Goal: Task Accomplishment & Management: Complete application form

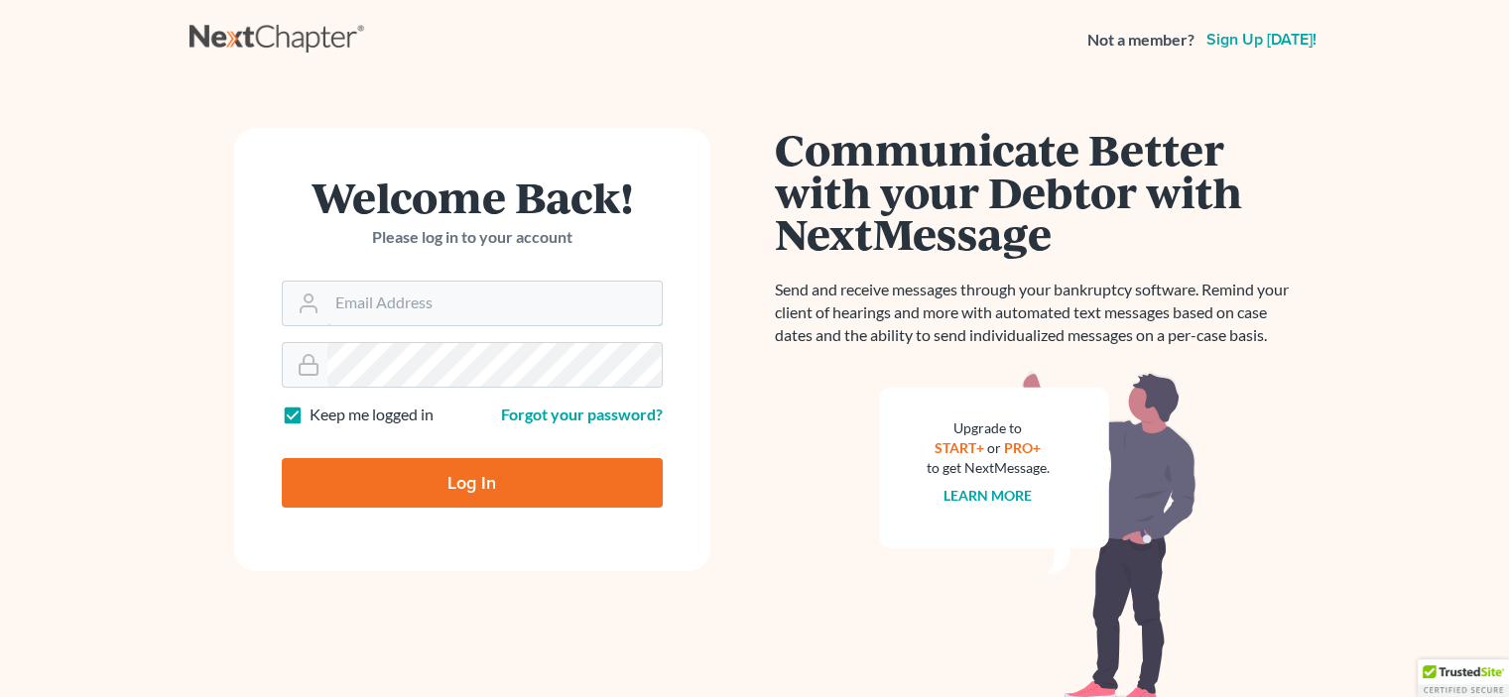
type input "[EMAIL_ADDRESS][DOMAIN_NAME]"
click at [461, 484] on input "Log In" at bounding box center [472, 483] width 381 height 50
type input "Thinking..."
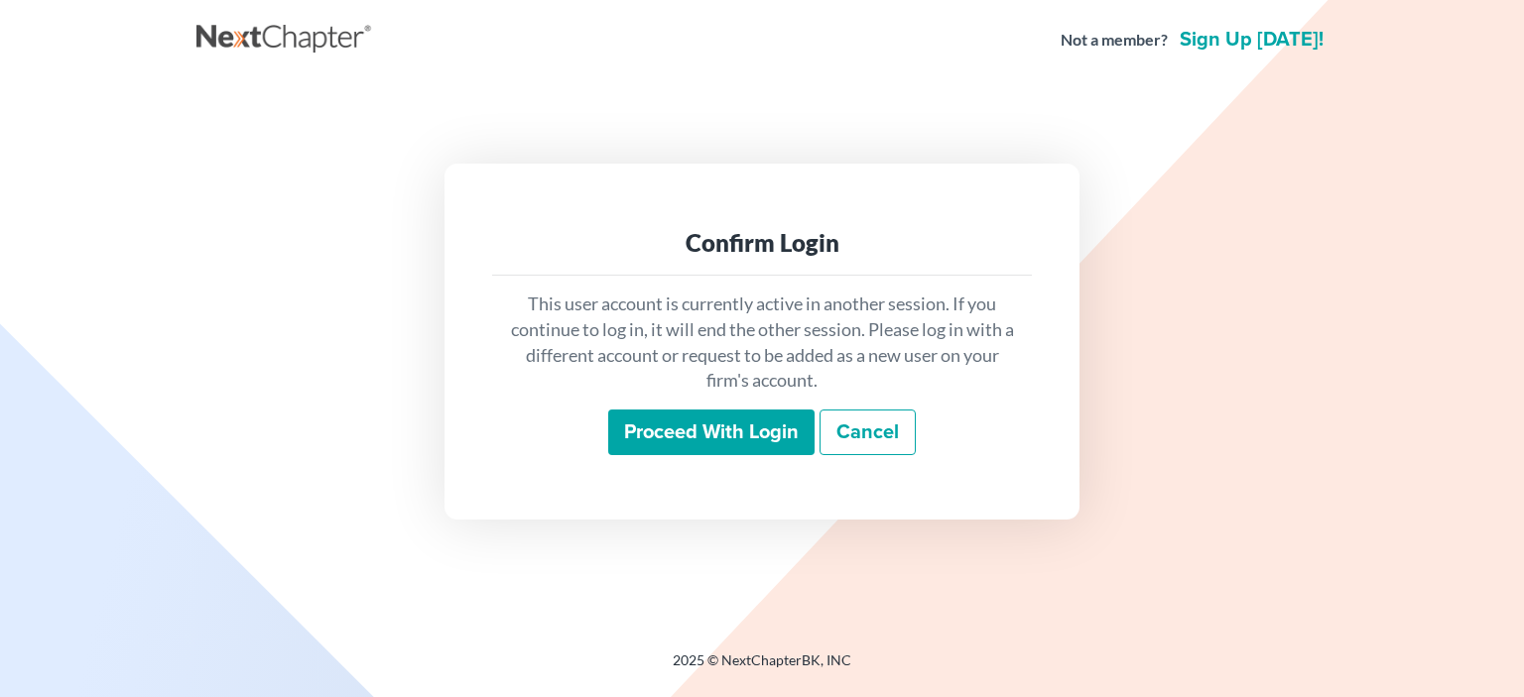
click at [705, 440] on input "Proceed with login" at bounding box center [711, 433] width 206 height 46
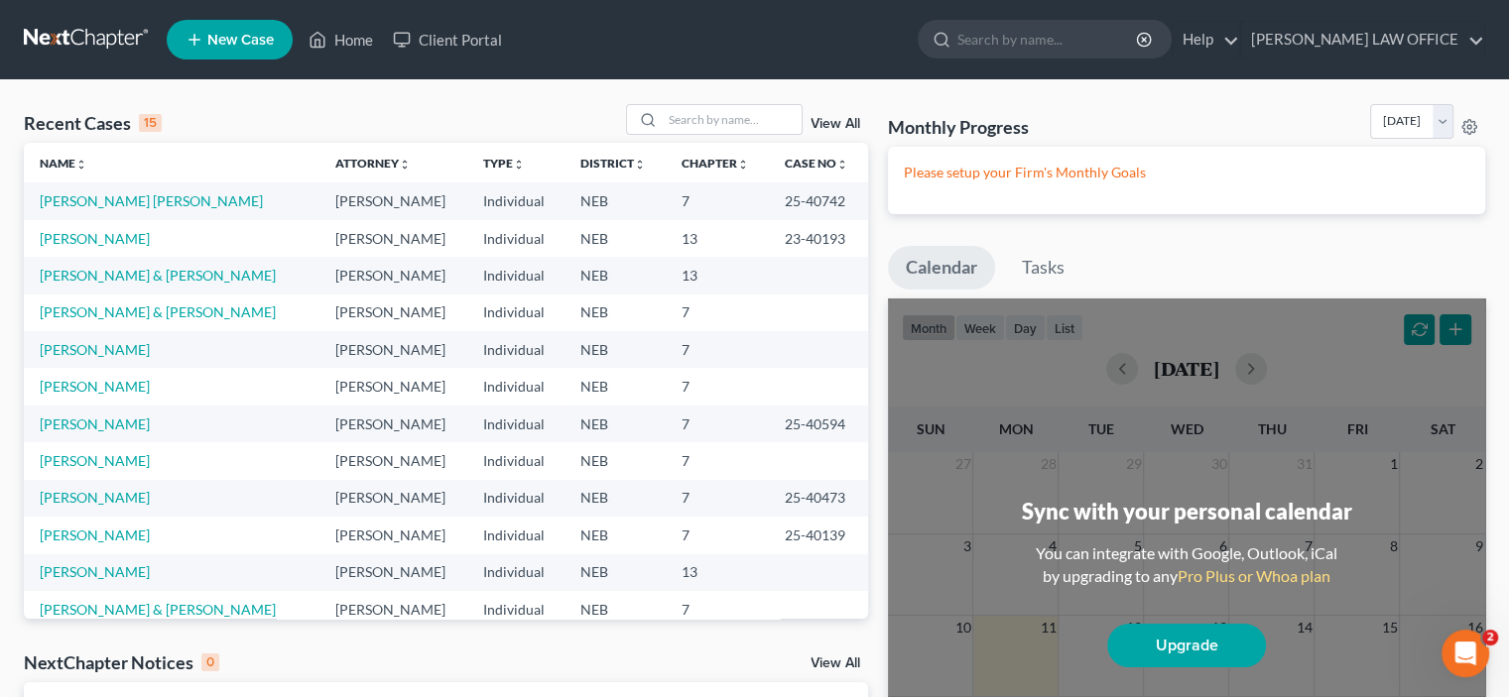
click at [249, 36] on span "New Case" at bounding box center [240, 40] width 66 height 15
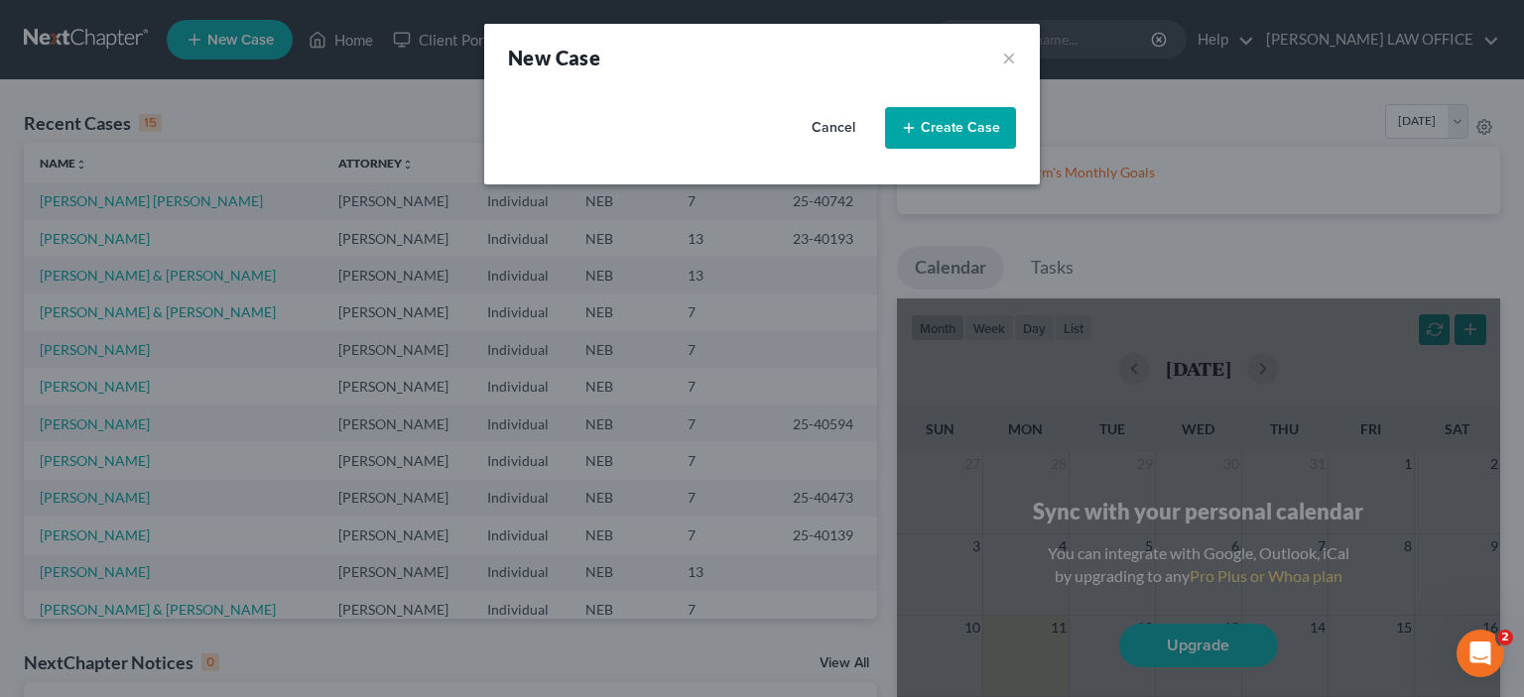
select select "48"
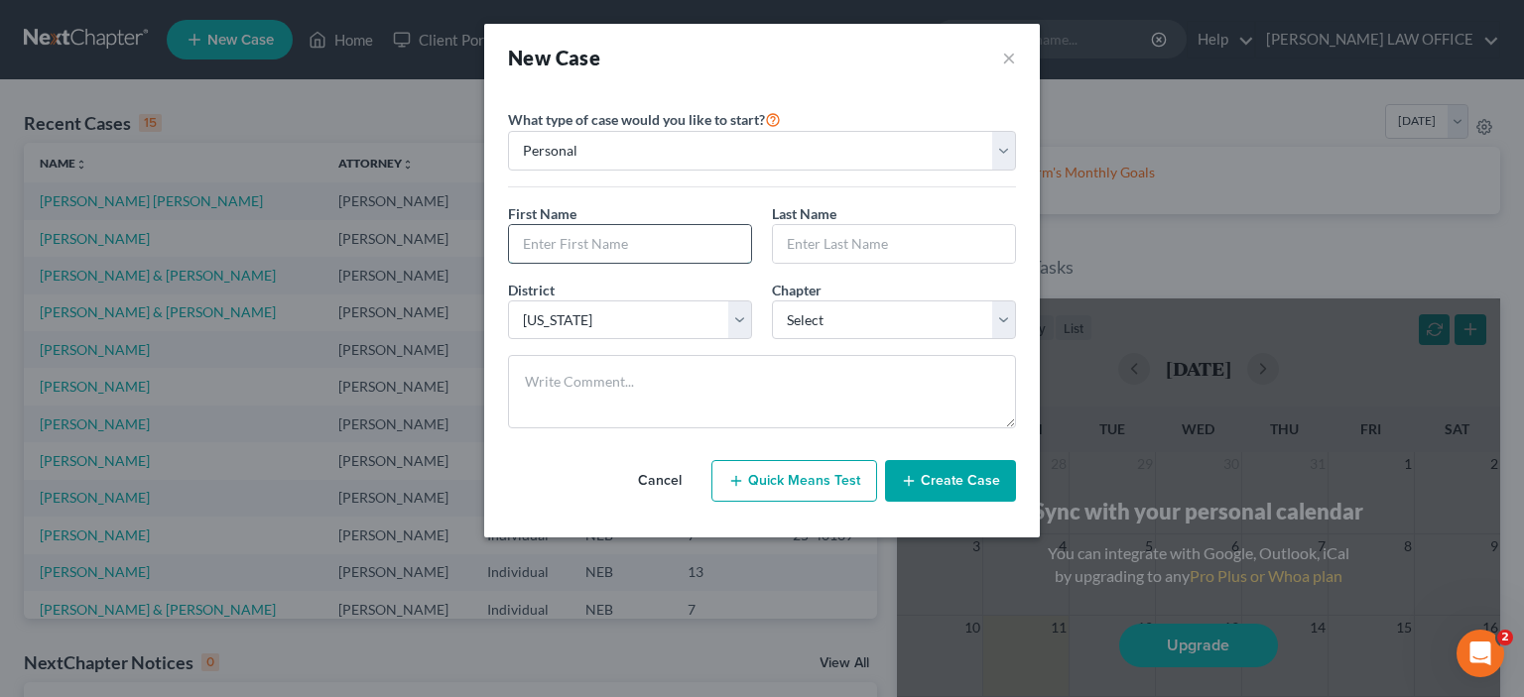
click at [545, 235] on input "text" at bounding box center [630, 244] width 242 height 38
type input "[PERSON_NAME]"
type input "West"
click at [533, 248] on input "[PERSON_NAME]" at bounding box center [630, 244] width 242 height 38
type input "[PERSON_NAME]"
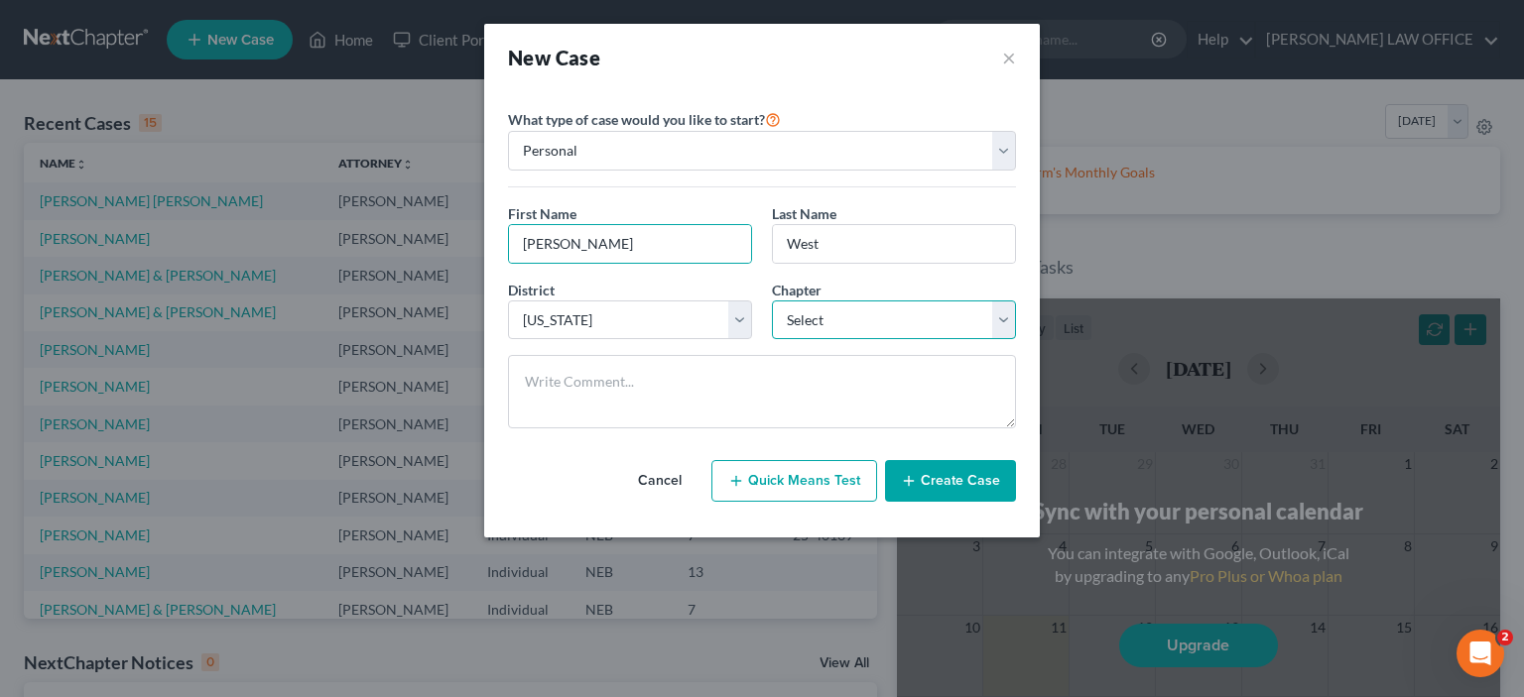
click at [993, 318] on select "Select 7 11 12 13" at bounding box center [894, 321] width 244 height 40
select select "0"
click at [772, 301] on select "Select 7 11 12 13" at bounding box center [894, 321] width 244 height 40
click at [931, 482] on button "Create Case" at bounding box center [950, 481] width 131 height 42
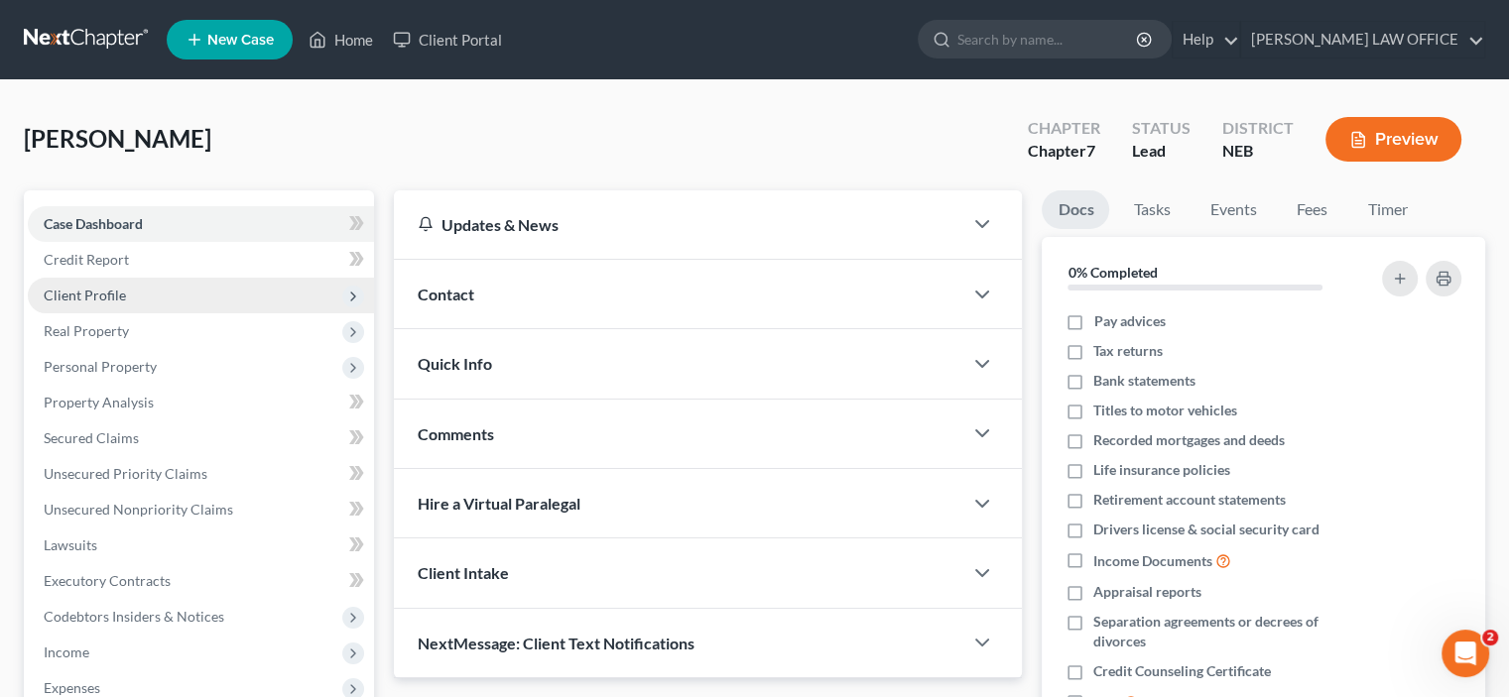
click at [66, 299] on span "Client Profile" at bounding box center [85, 295] width 82 height 17
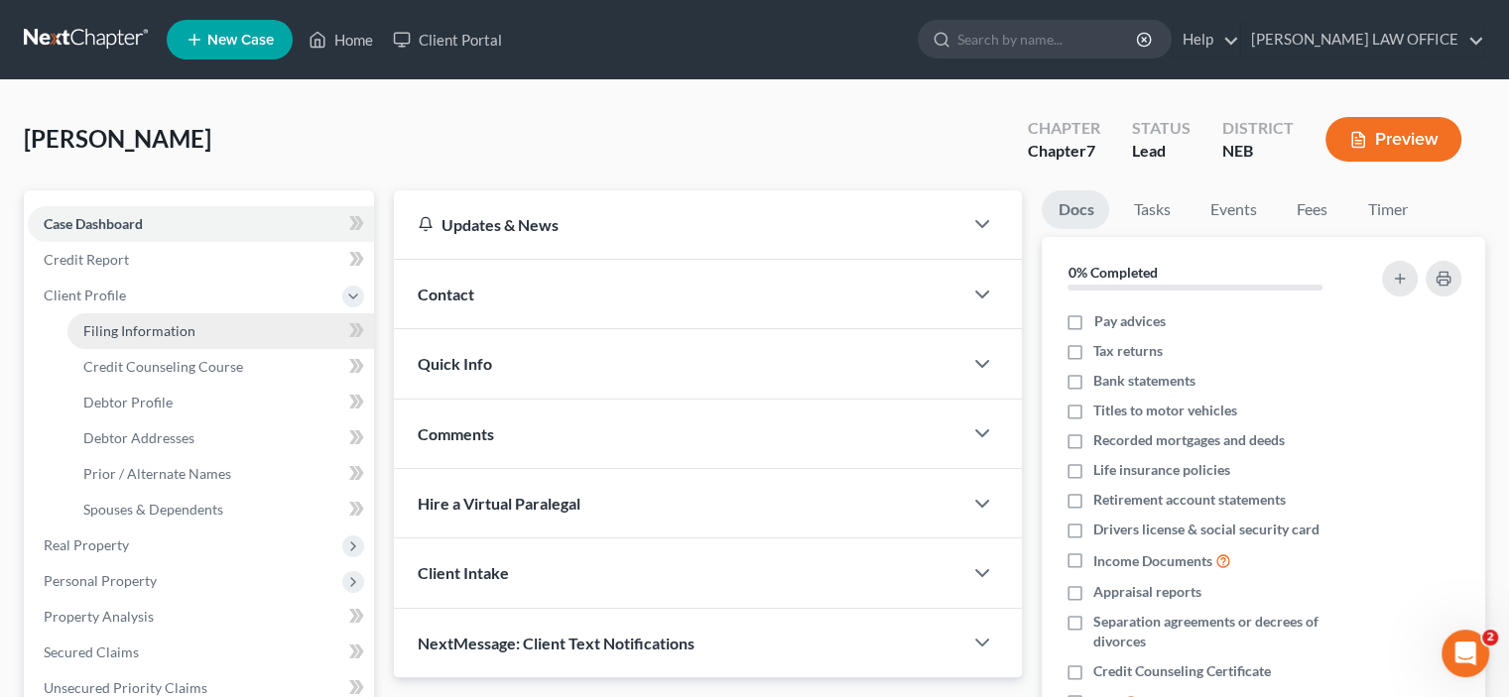
click at [119, 335] on span "Filing Information" at bounding box center [139, 330] width 112 height 17
select select "1"
select select "0"
select select "48"
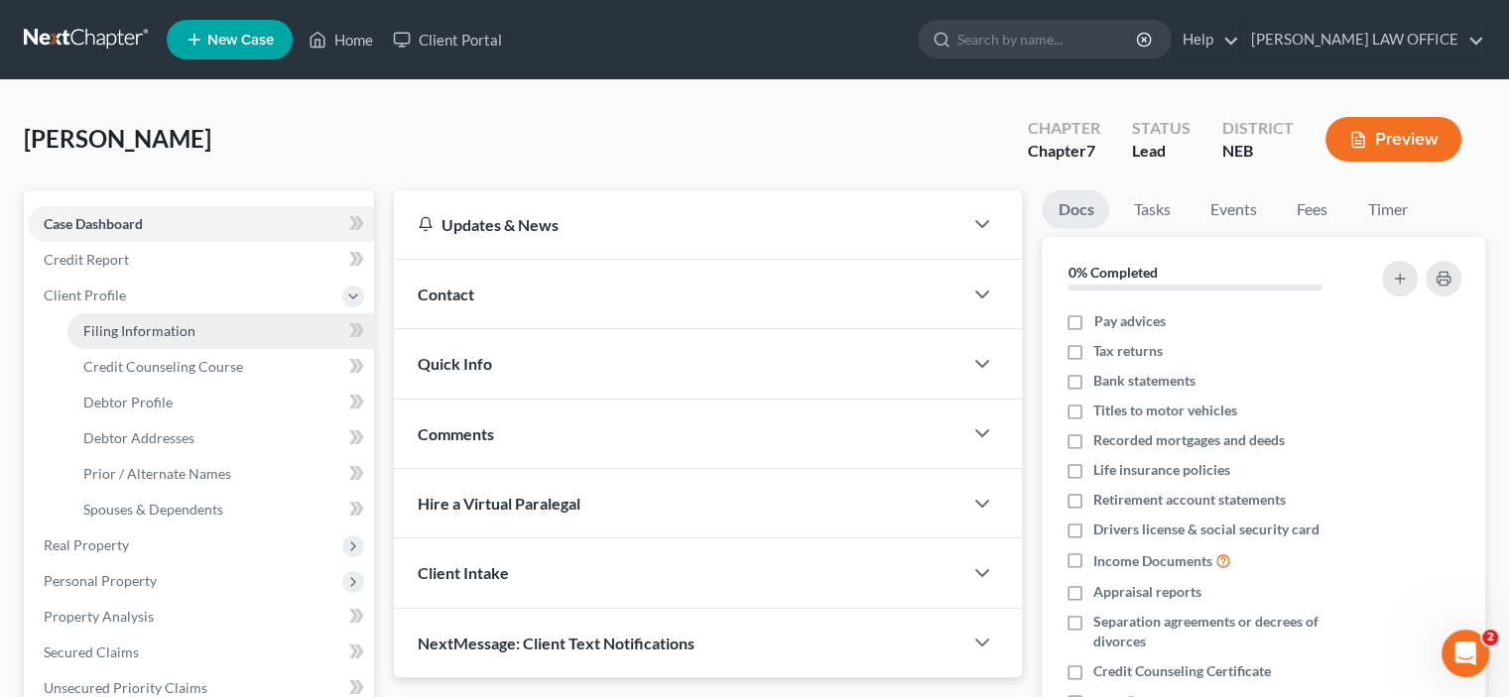
select select "30"
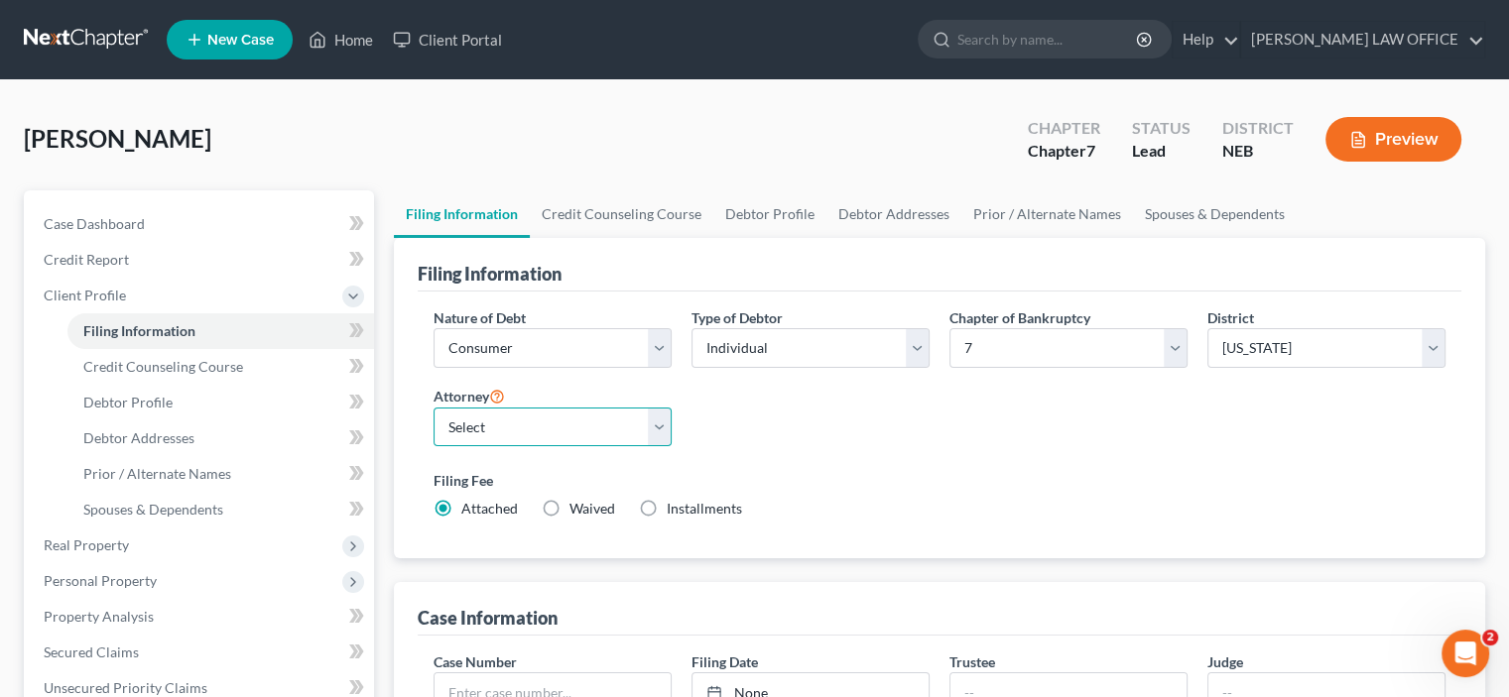
click at [666, 433] on select "Select [PERSON_NAME] - NEB [PERSON_NAME] - NEB [PERSON_NAME] - NEB" at bounding box center [552, 428] width 238 height 40
select select "0"
click at [433, 408] on select "Select [PERSON_NAME] - NEB [PERSON_NAME] - NEB [PERSON_NAME] - NEB" at bounding box center [552, 428] width 238 height 40
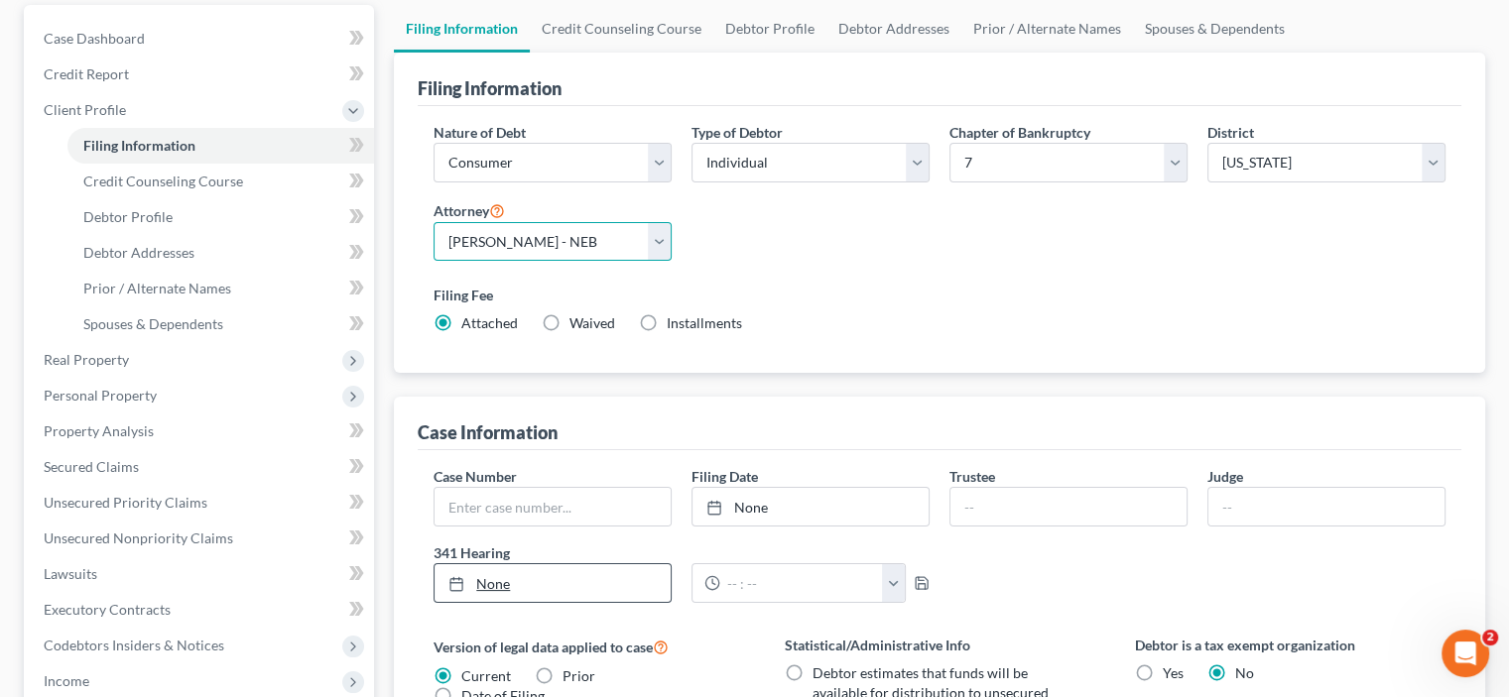
scroll to position [397, 0]
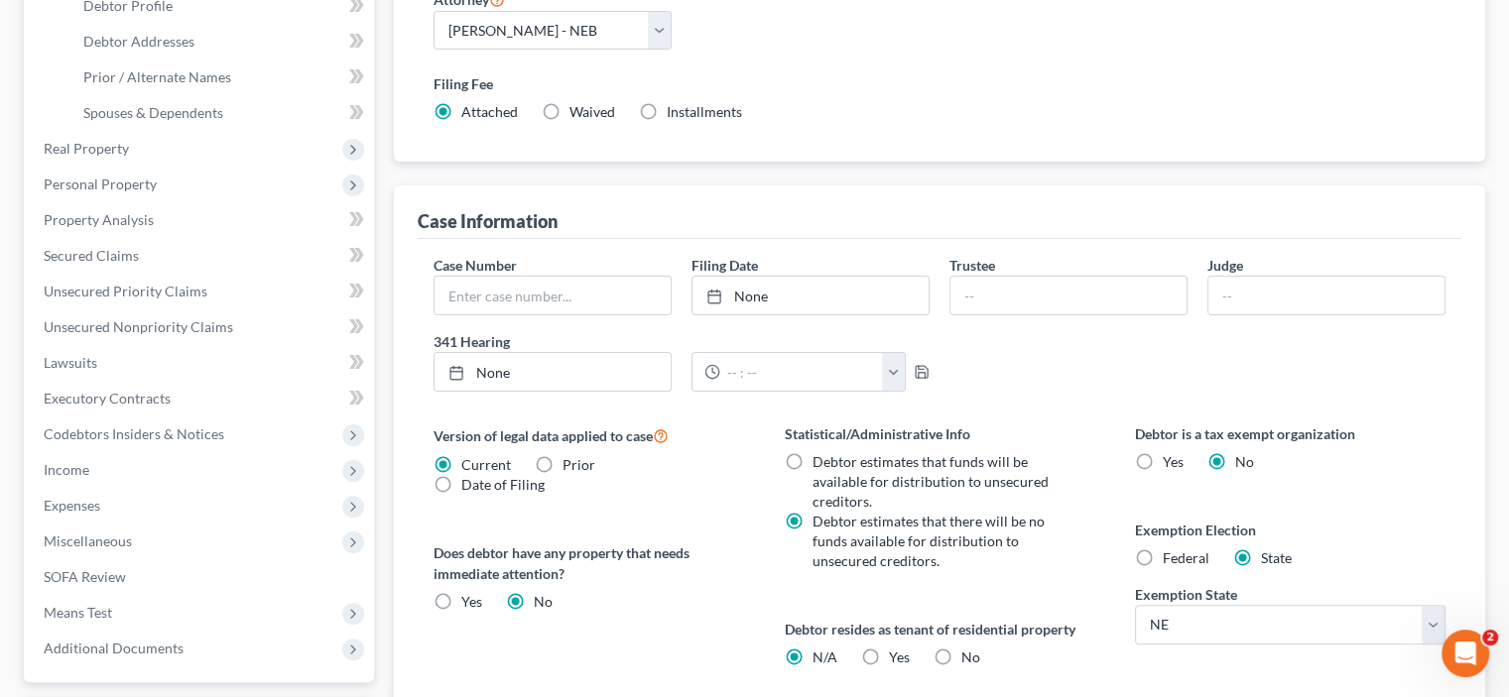
click at [961, 658] on label "No" at bounding box center [970, 658] width 19 height 20
click at [969, 658] on input "No" at bounding box center [975, 654] width 13 height 13
radio input "true"
radio input "false"
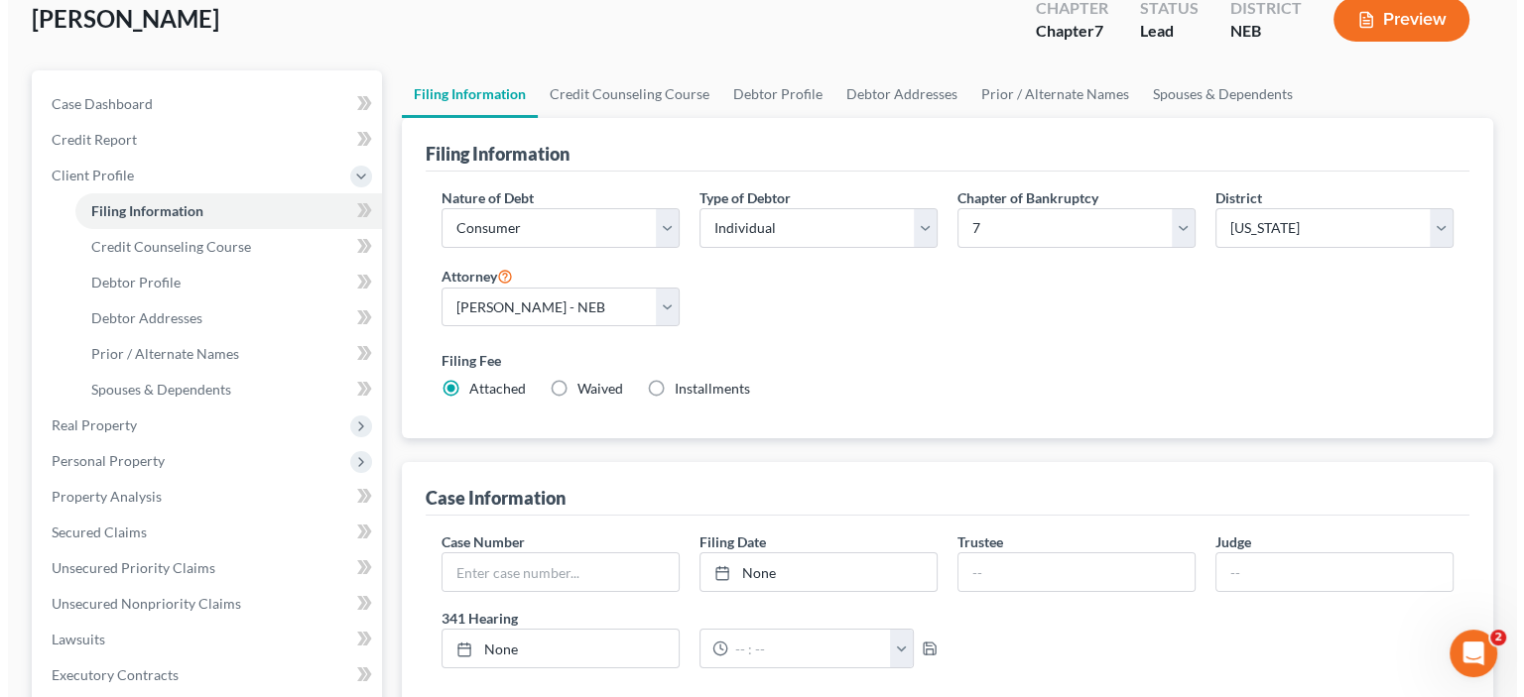
scroll to position [0, 0]
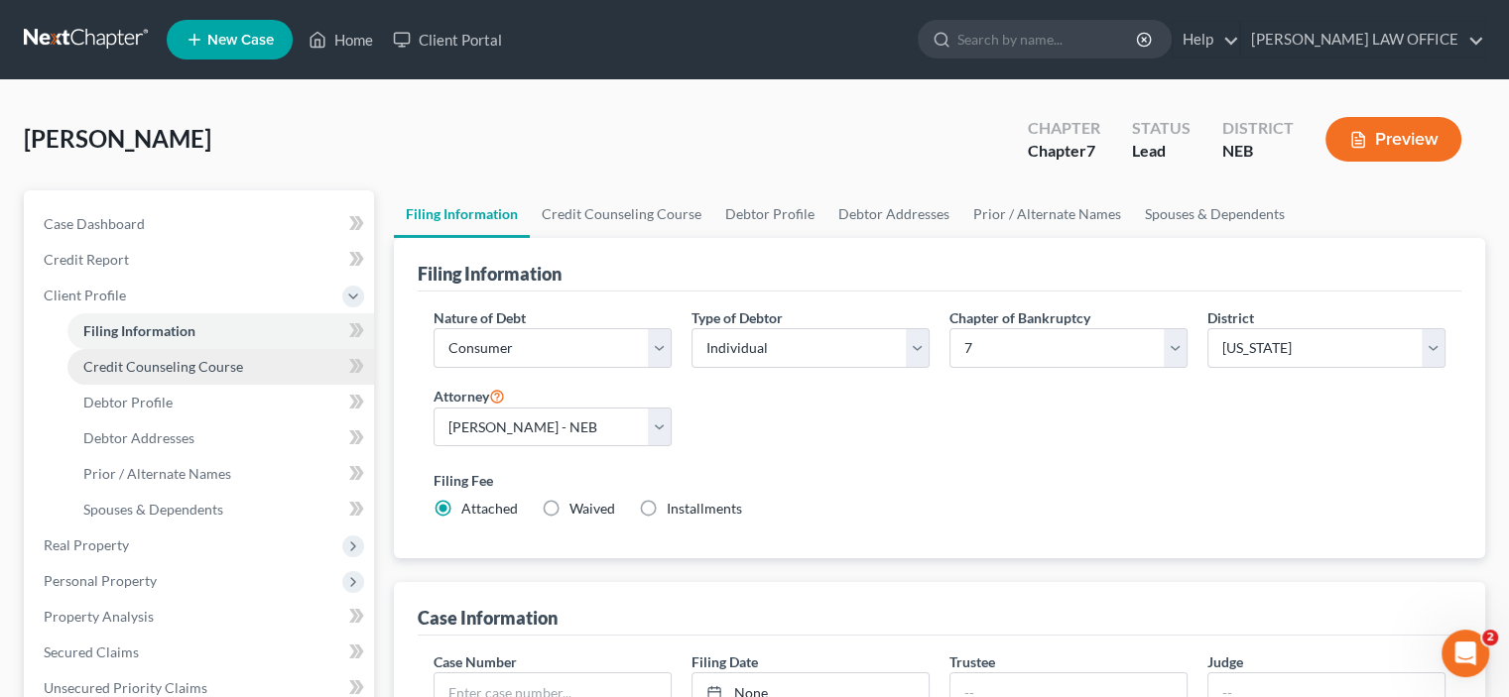
click at [131, 363] on span "Credit Counseling Course" at bounding box center [163, 366] width 160 height 17
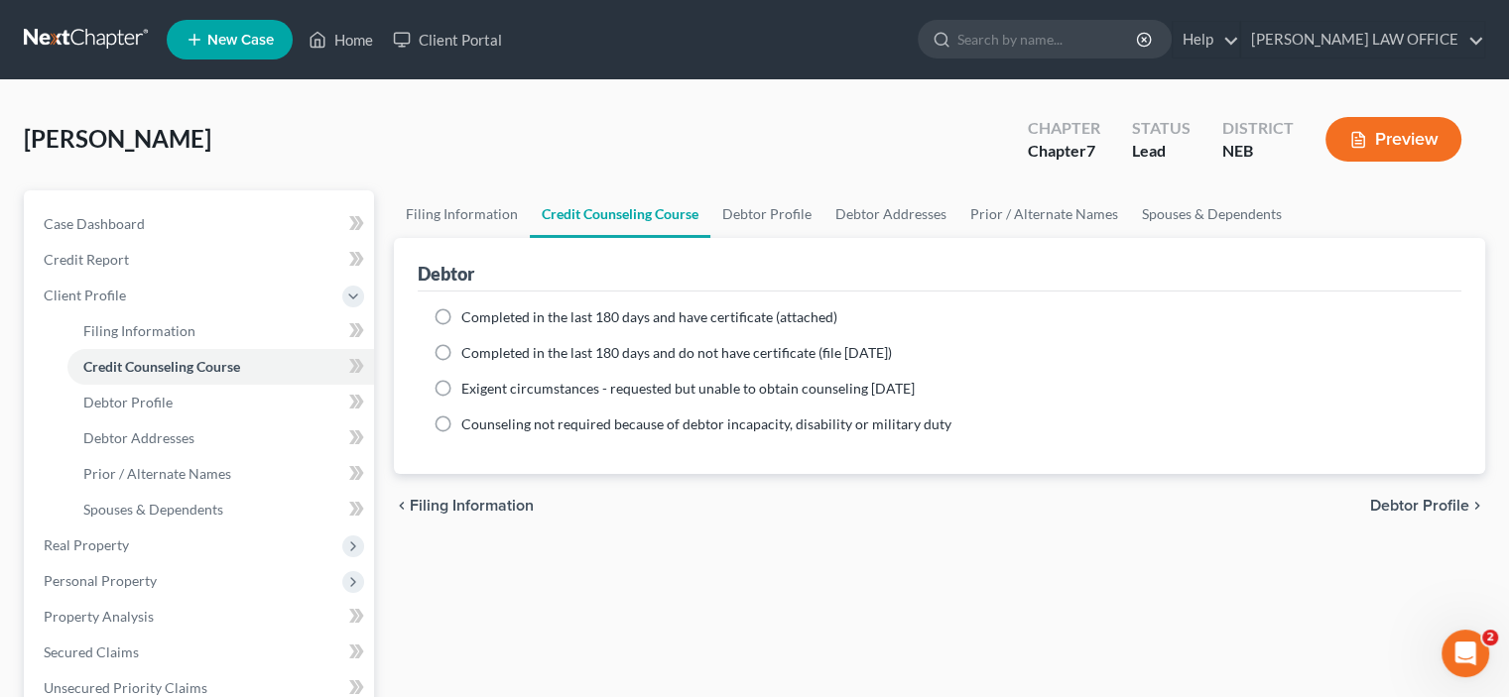
click at [461, 353] on label "Completed in the last 180 days and do not have certificate (file [DATE])" at bounding box center [676, 353] width 430 height 20
click at [469, 353] on input "Completed in the last 180 days and do not have certificate (file [DATE])" at bounding box center [475, 349] width 13 height 13
radio input "true"
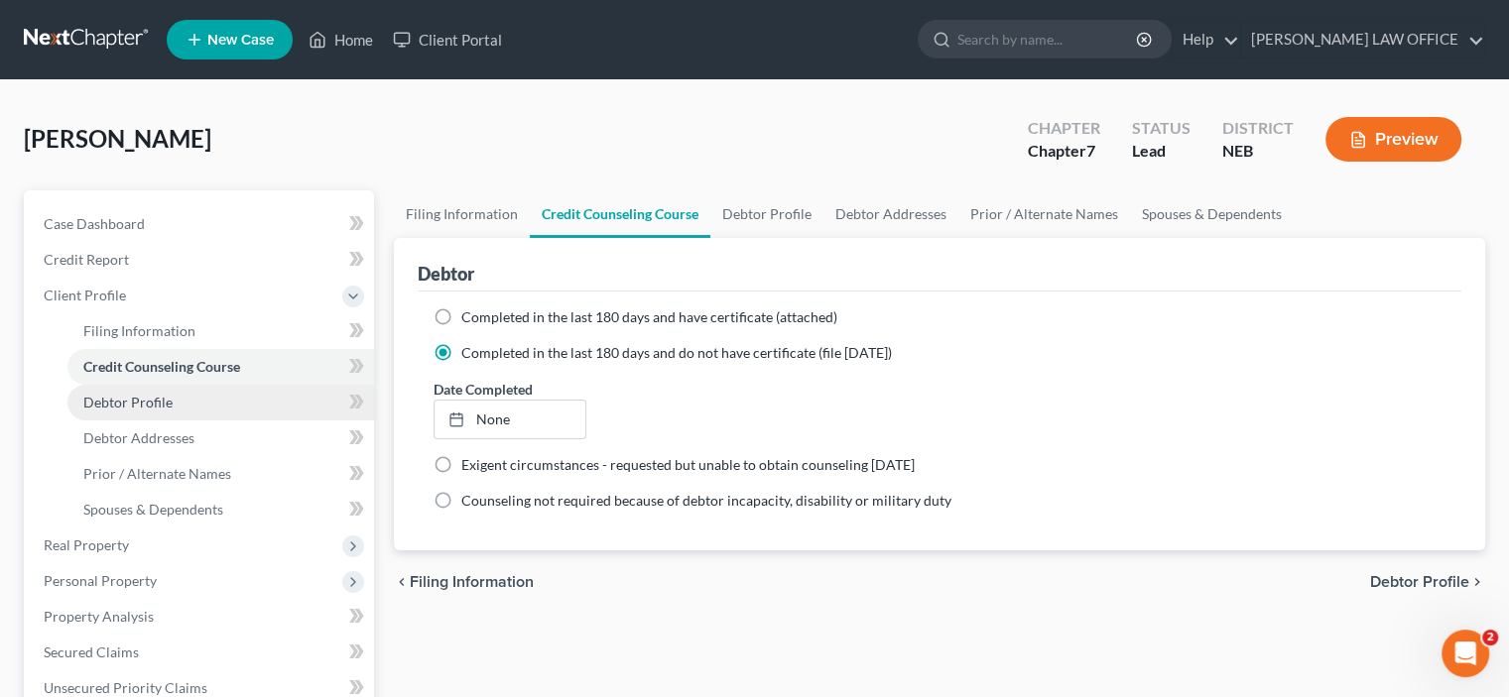
click at [112, 407] on span "Debtor Profile" at bounding box center [127, 402] width 89 height 17
select select "0"
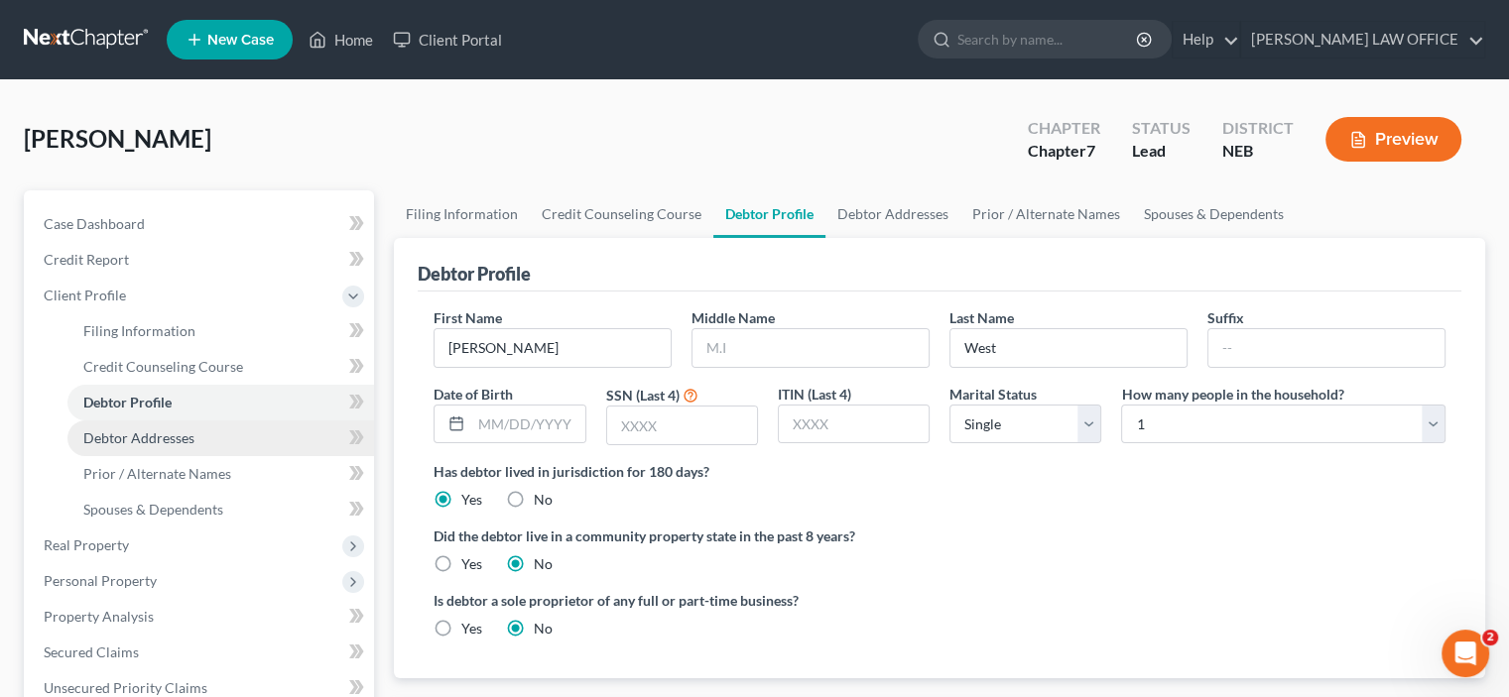
click at [128, 443] on span "Debtor Addresses" at bounding box center [138, 437] width 111 height 17
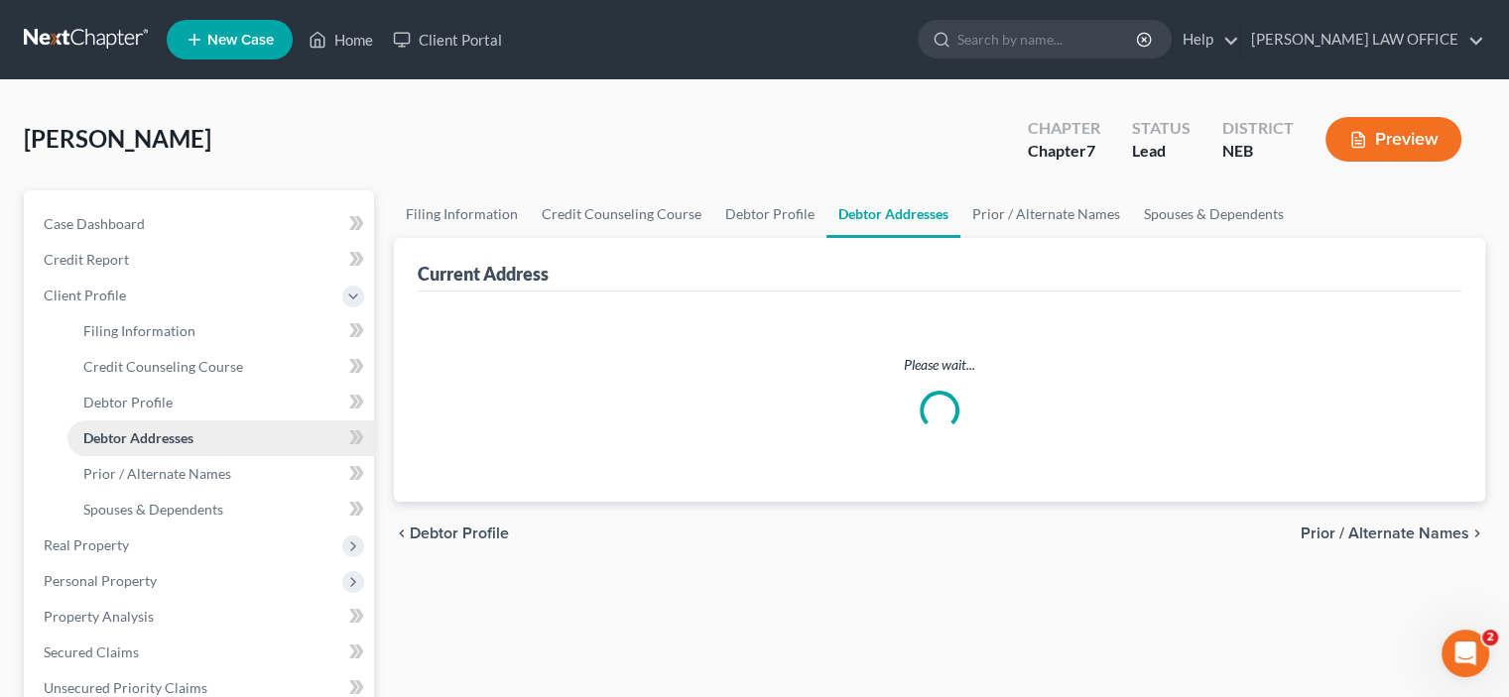
select select "0"
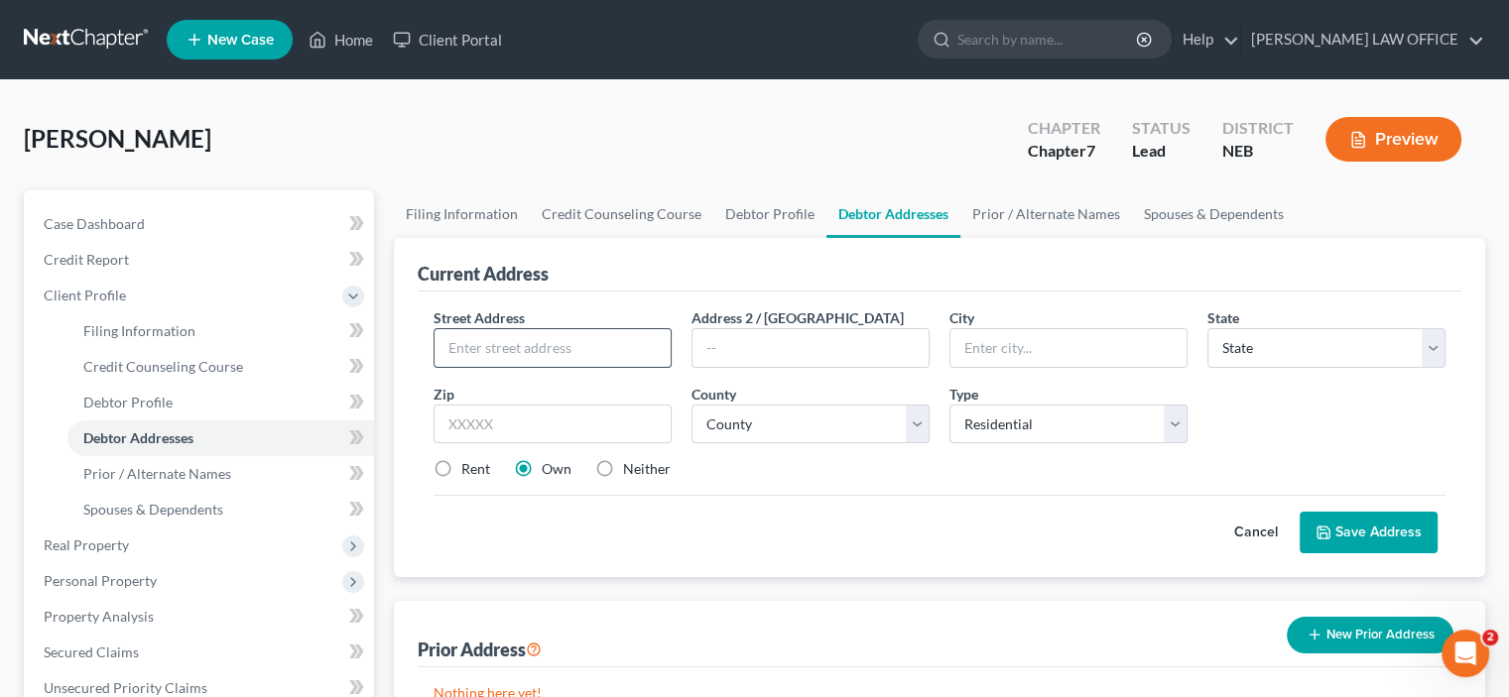
drag, startPoint x: 448, startPoint y: 343, endPoint x: 452, endPoint y: 332, distance: 11.6
click at [451, 339] on input "text" at bounding box center [552, 348] width 236 height 38
click at [130, 403] on span "Debtor Profile" at bounding box center [127, 402] width 89 height 17
select select "0"
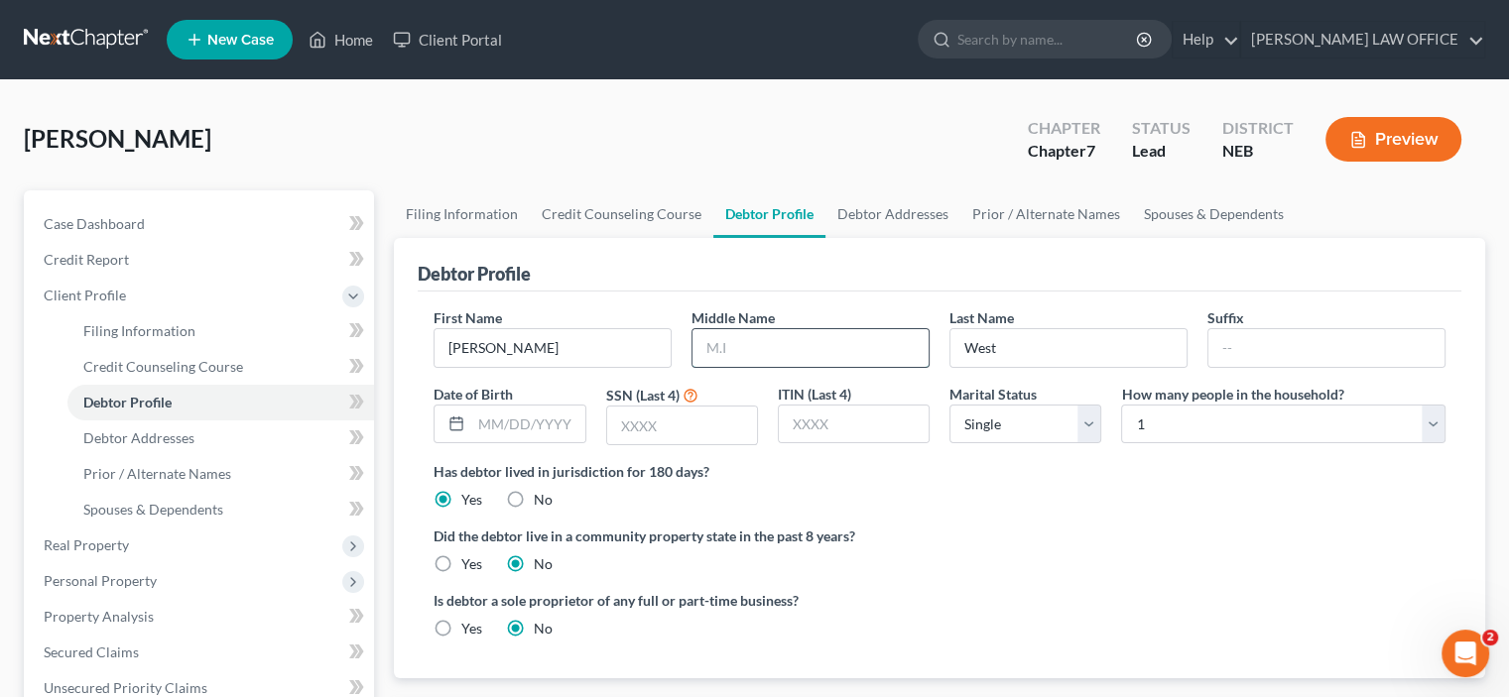
click at [702, 342] on input "text" at bounding box center [810, 348] width 236 height 38
type input "A"
click at [122, 438] on span "Debtor Addresses" at bounding box center [138, 437] width 111 height 17
select select "0"
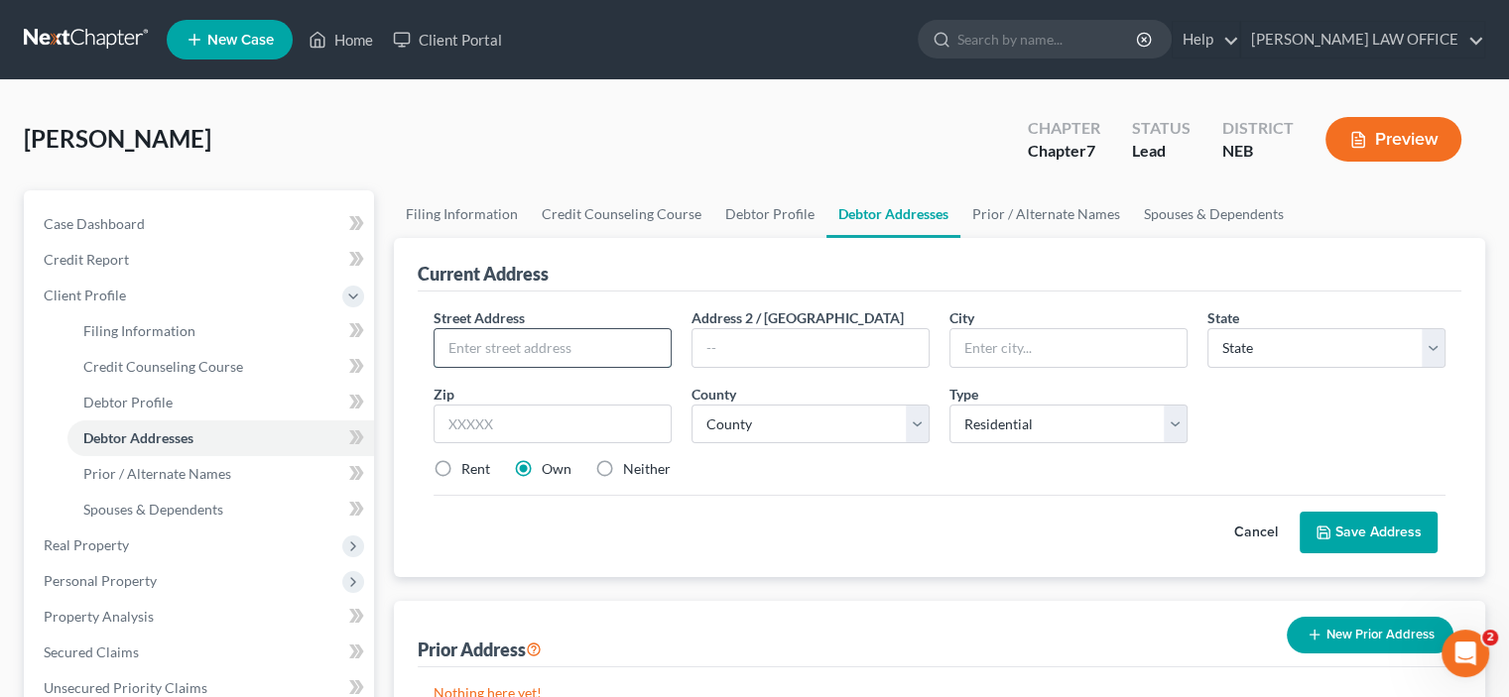
click at [451, 349] on input "text" at bounding box center [552, 348] width 236 height 38
type input "[STREET_ADDRESS]"
type input "P.O. Box 168"
type input "[PERSON_NAME]"
select select "30"
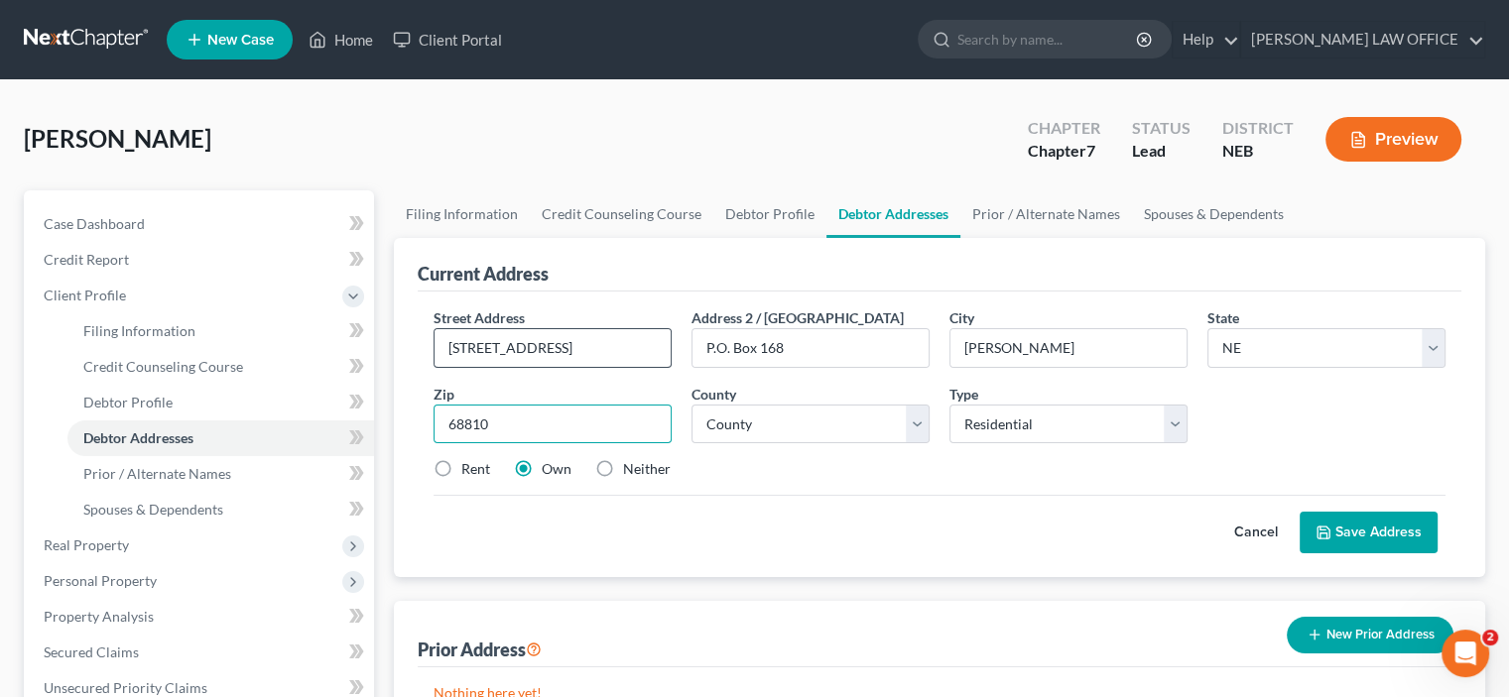
type input "68810"
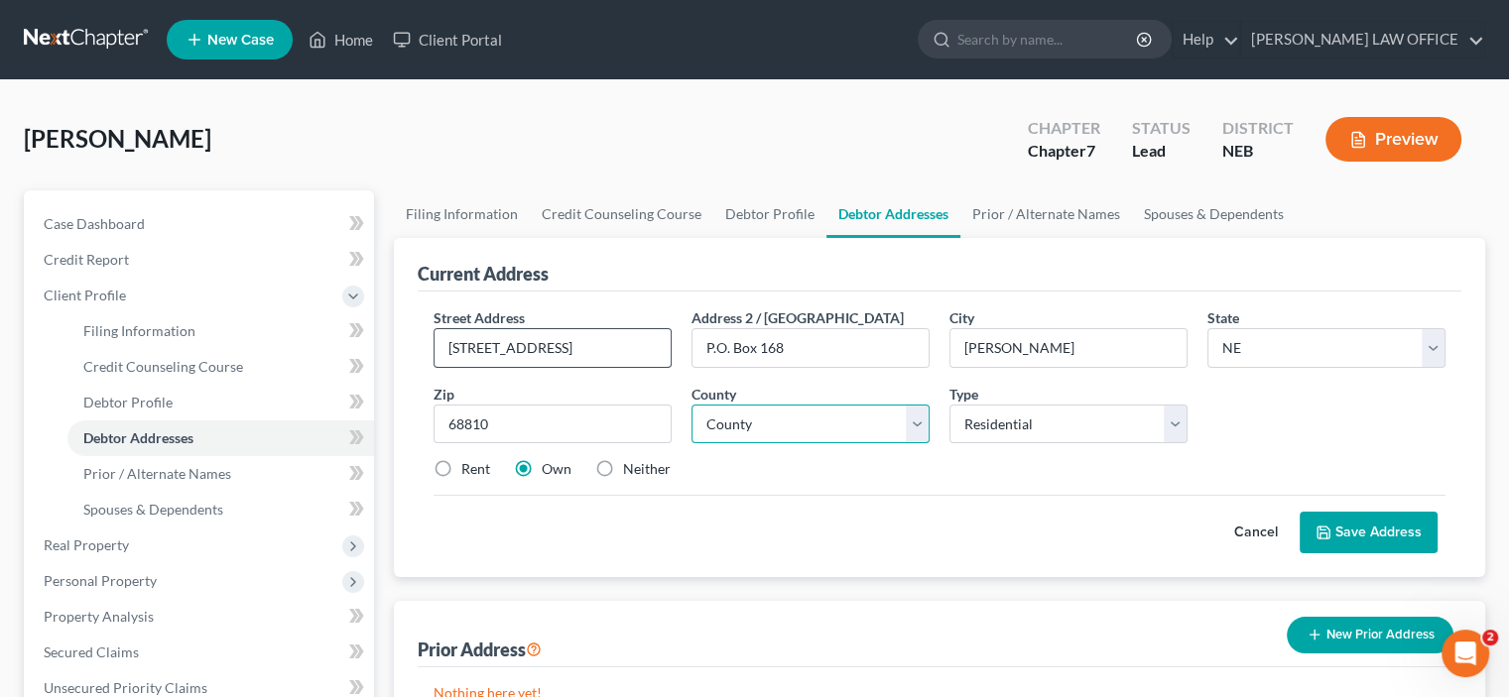
select select "39"
click at [1354, 533] on button "Save Address" at bounding box center [1368, 533] width 138 height 42
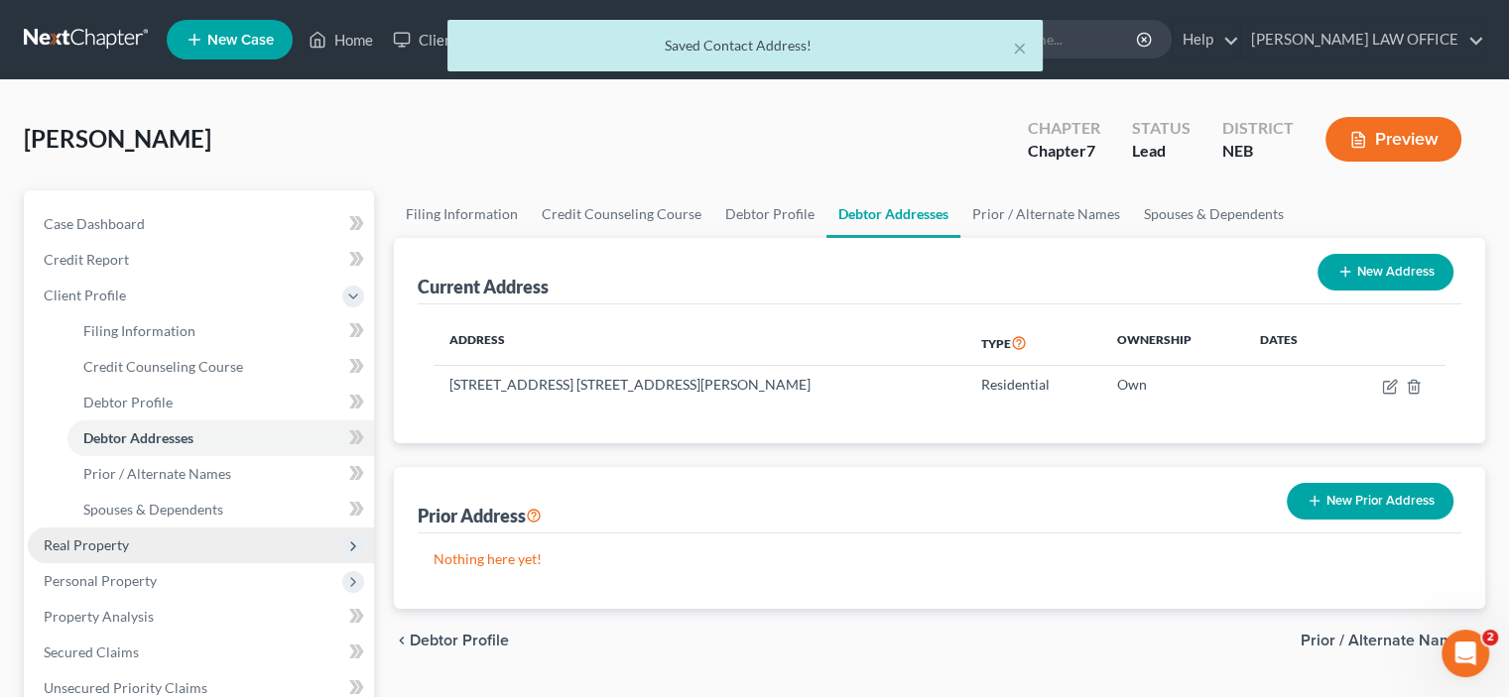
click at [75, 551] on span "Real Property" at bounding box center [86, 545] width 85 height 17
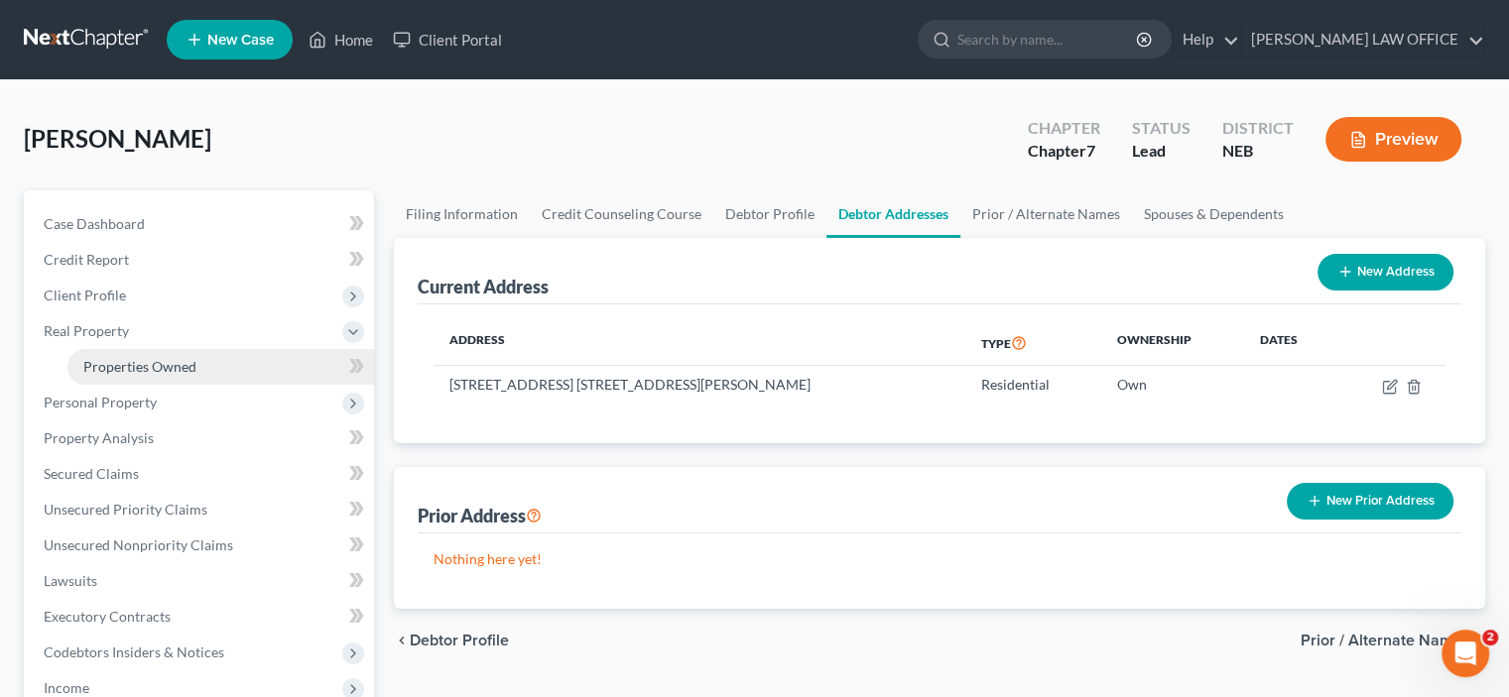
click at [126, 363] on span "Properties Owned" at bounding box center [139, 366] width 113 height 17
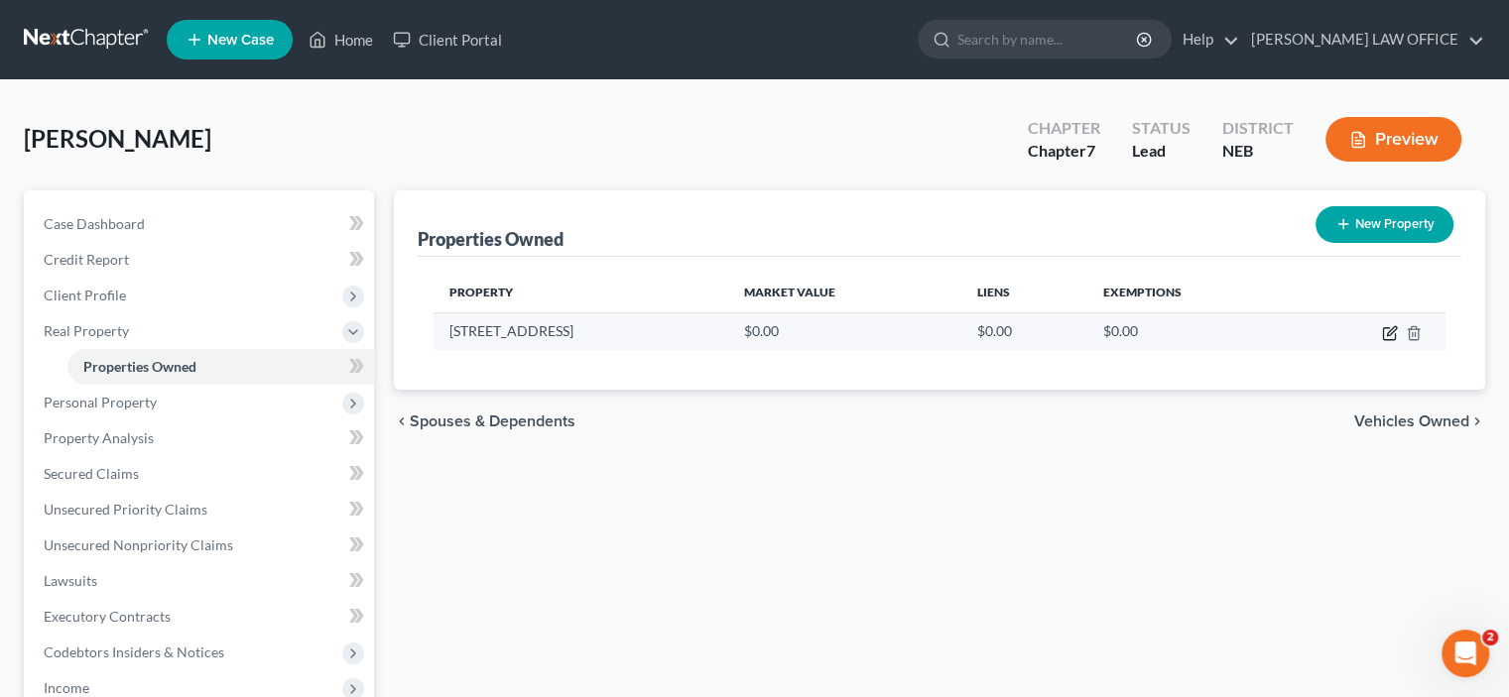
click at [1387, 328] on icon "button" at bounding box center [1390, 333] width 16 height 16
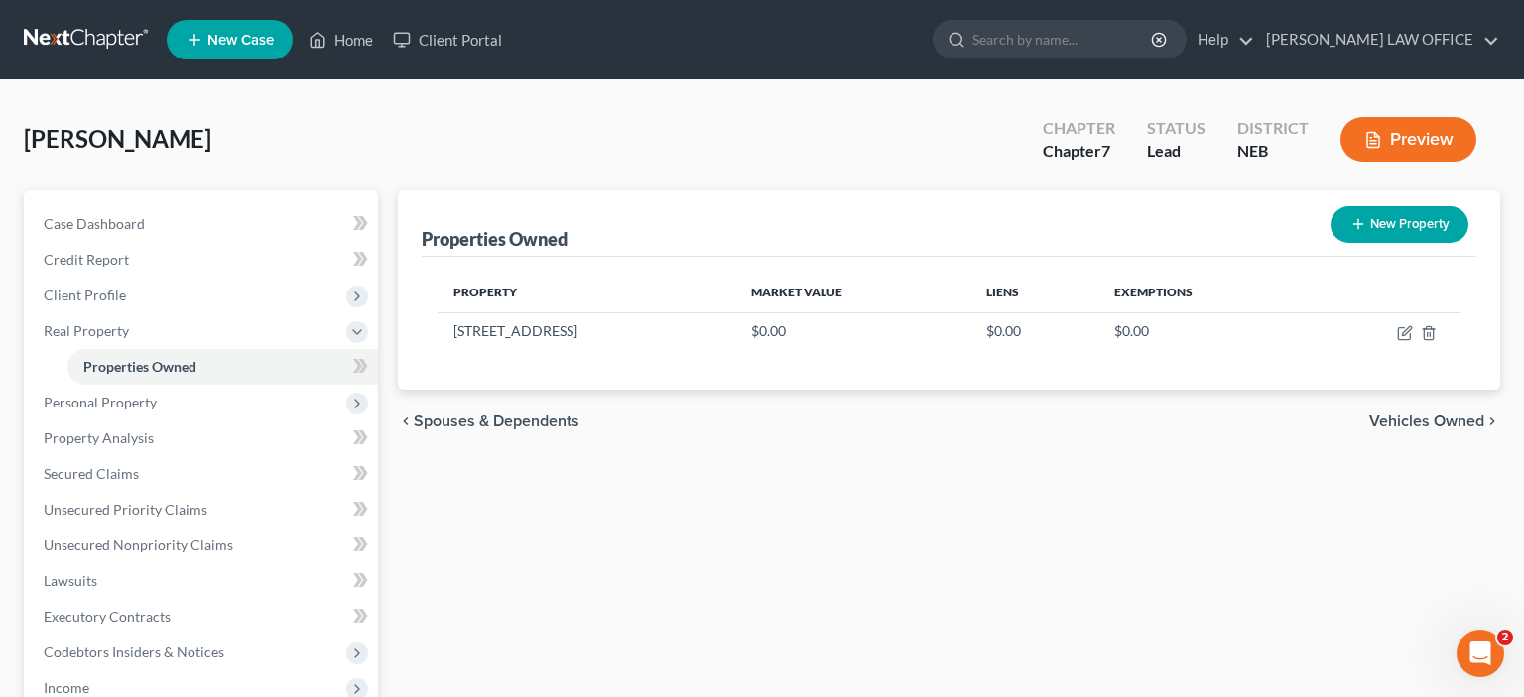
select select "30"
select select "39"
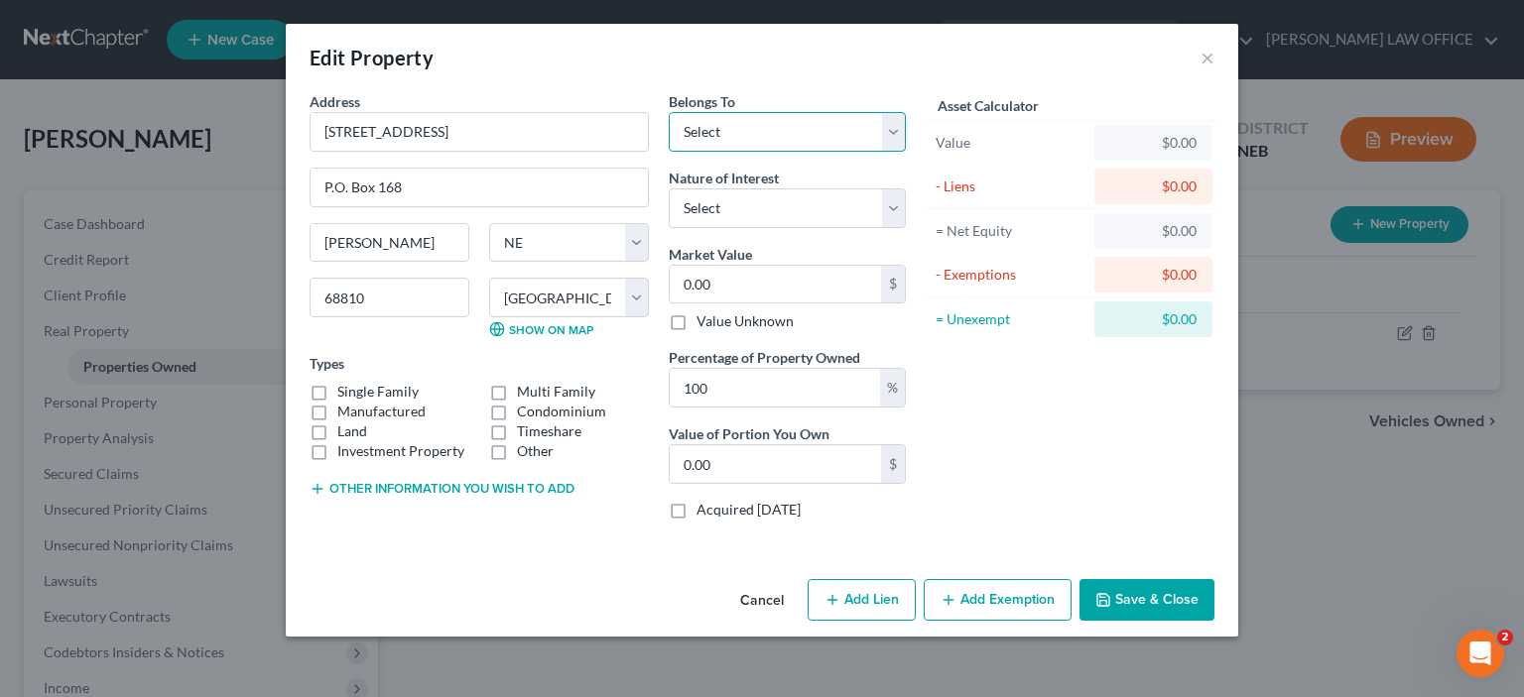
click at [896, 143] on select "Select Debtor 1 Only Debtor 2 Only Debtor 1 And Debtor 2 Only At Least One Of T…" at bounding box center [787, 132] width 237 height 40
select select "0"
click at [669, 112] on select "Select Debtor 1 Only Debtor 2 Only Debtor 1 And Debtor 2 Only At Least One Of T…" at bounding box center [787, 132] width 237 height 40
click at [894, 207] on select "Select Fee Simple Joint Tenant Life Estate Equitable Interest Future Interest T…" at bounding box center [787, 208] width 237 height 40
select select "0"
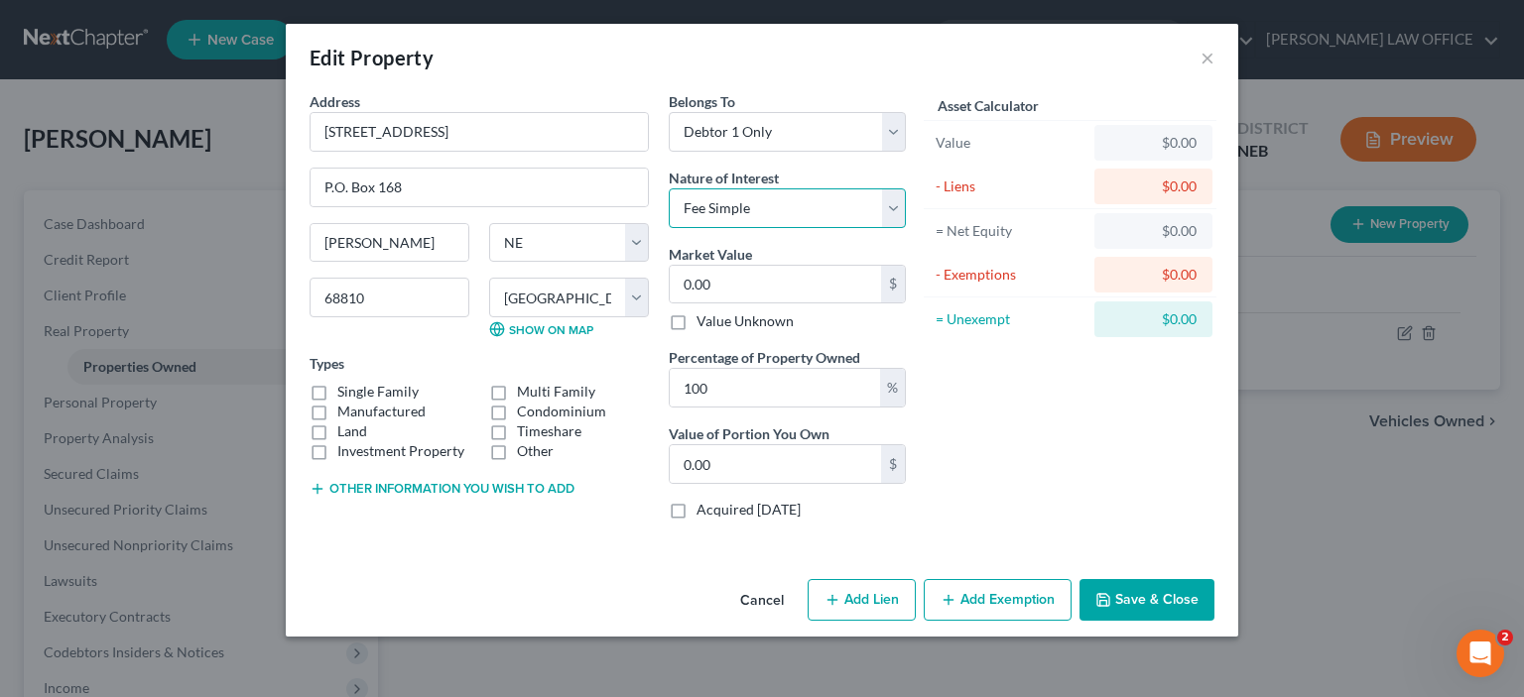
click at [669, 188] on select "Select Fee Simple Joint Tenant Life Estate Equitable Interest Future Interest T…" at bounding box center [787, 208] width 237 height 40
click at [678, 291] on input "0.00" at bounding box center [775, 285] width 211 height 38
type input "5"
type input "5.00"
type input "59"
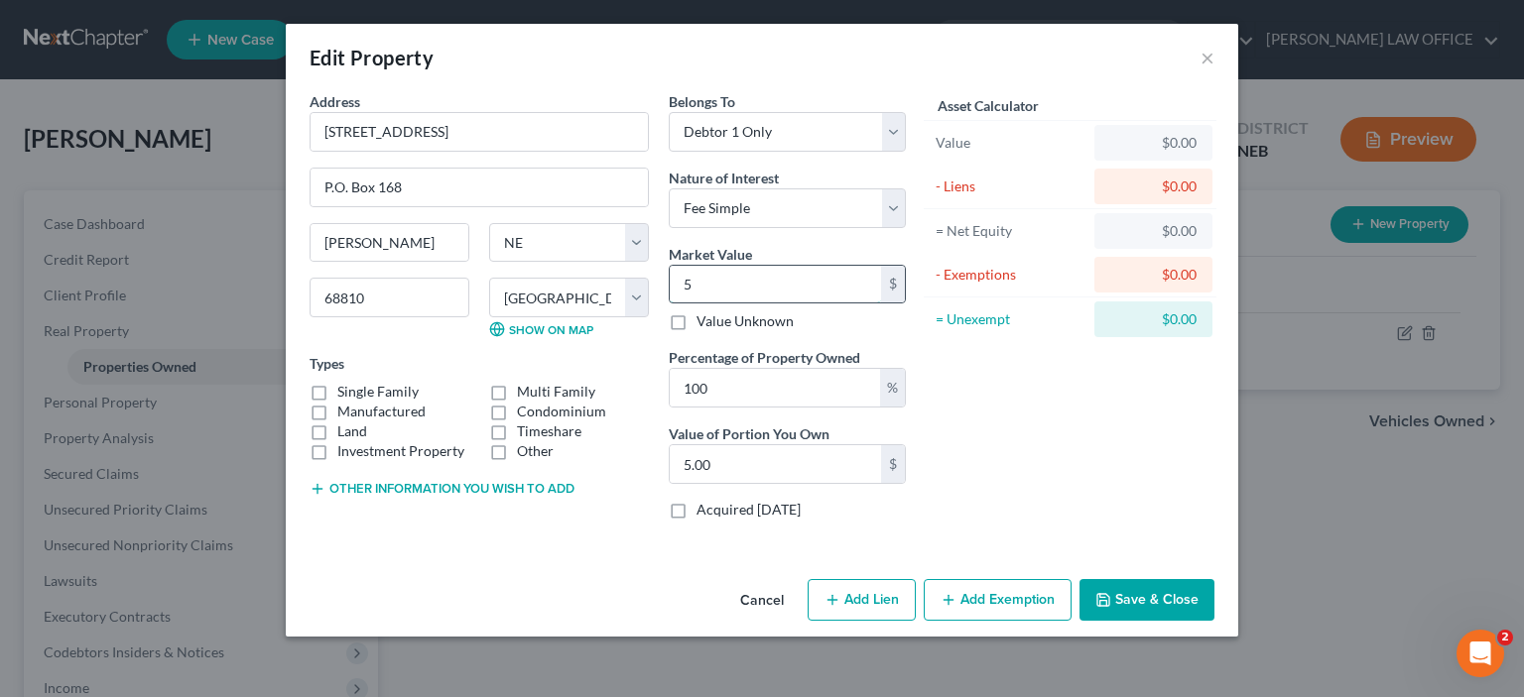
type input "59.00"
type input "590"
type input "590.00"
type input "5900"
type input "5,900.00"
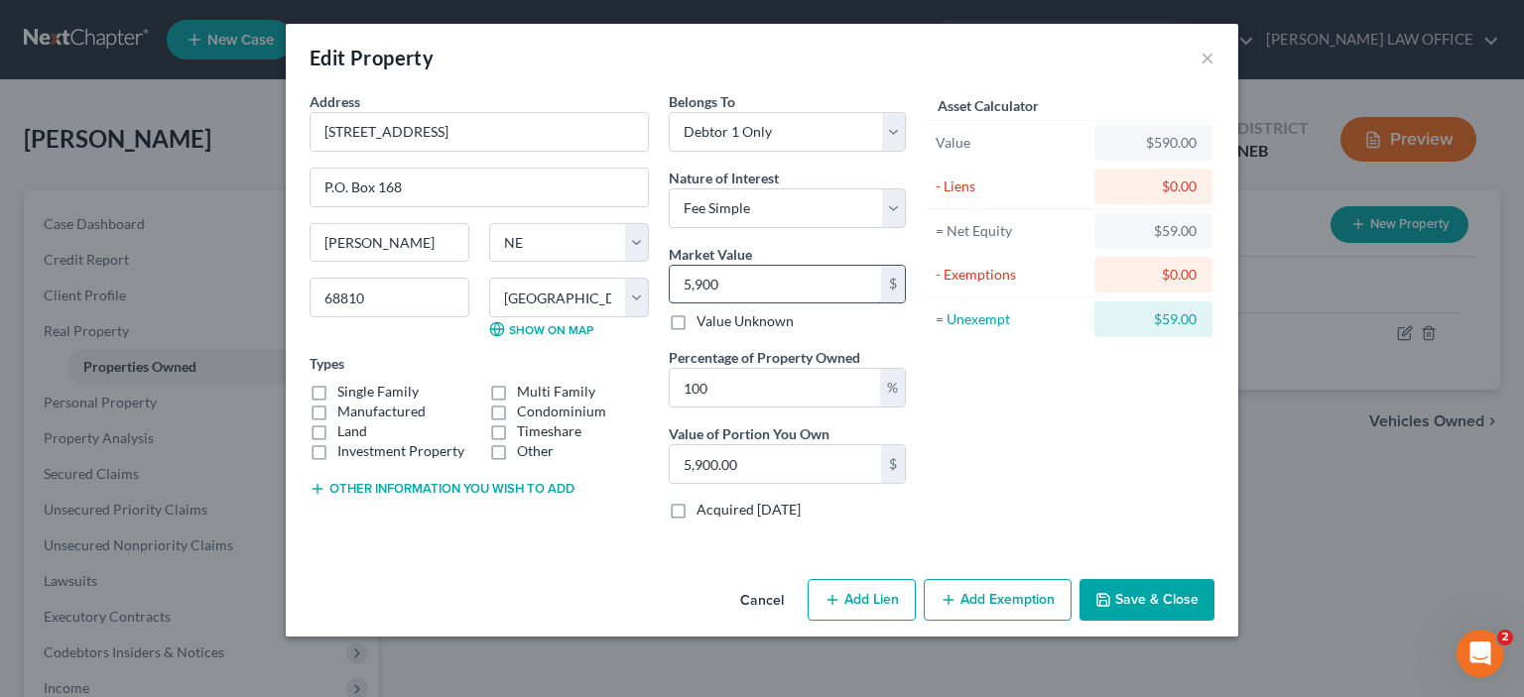
type input "5,9000"
type input "59,000.00"
click at [337, 390] on label "Single Family" at bounding box center [377, 392] width 81 height 20
click at [345, 390] on input "Single Family" at bounding box center [351, 388] width 13 height 13
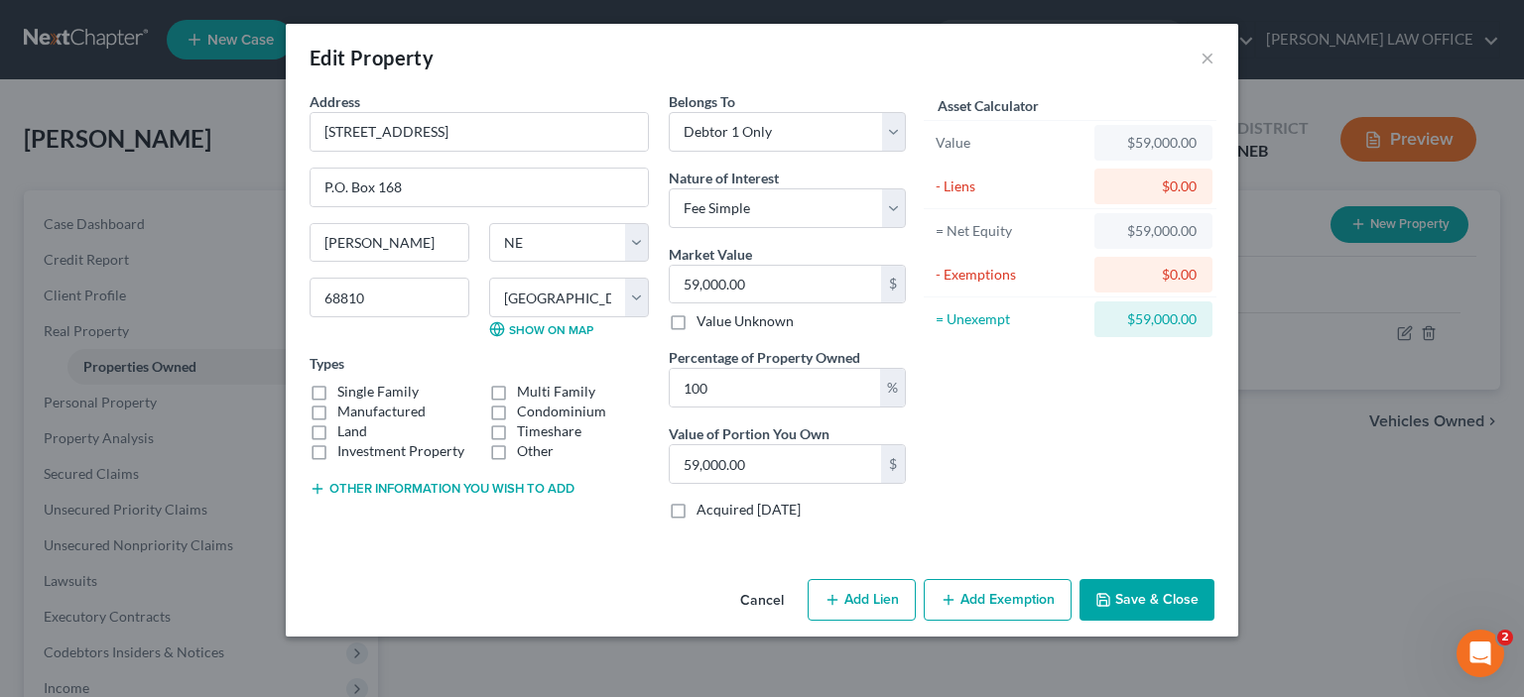
checkbox input "true"
click at [1000, 602] on button "Add Exemption" at bounding box center [997, 600] width 148 height 42
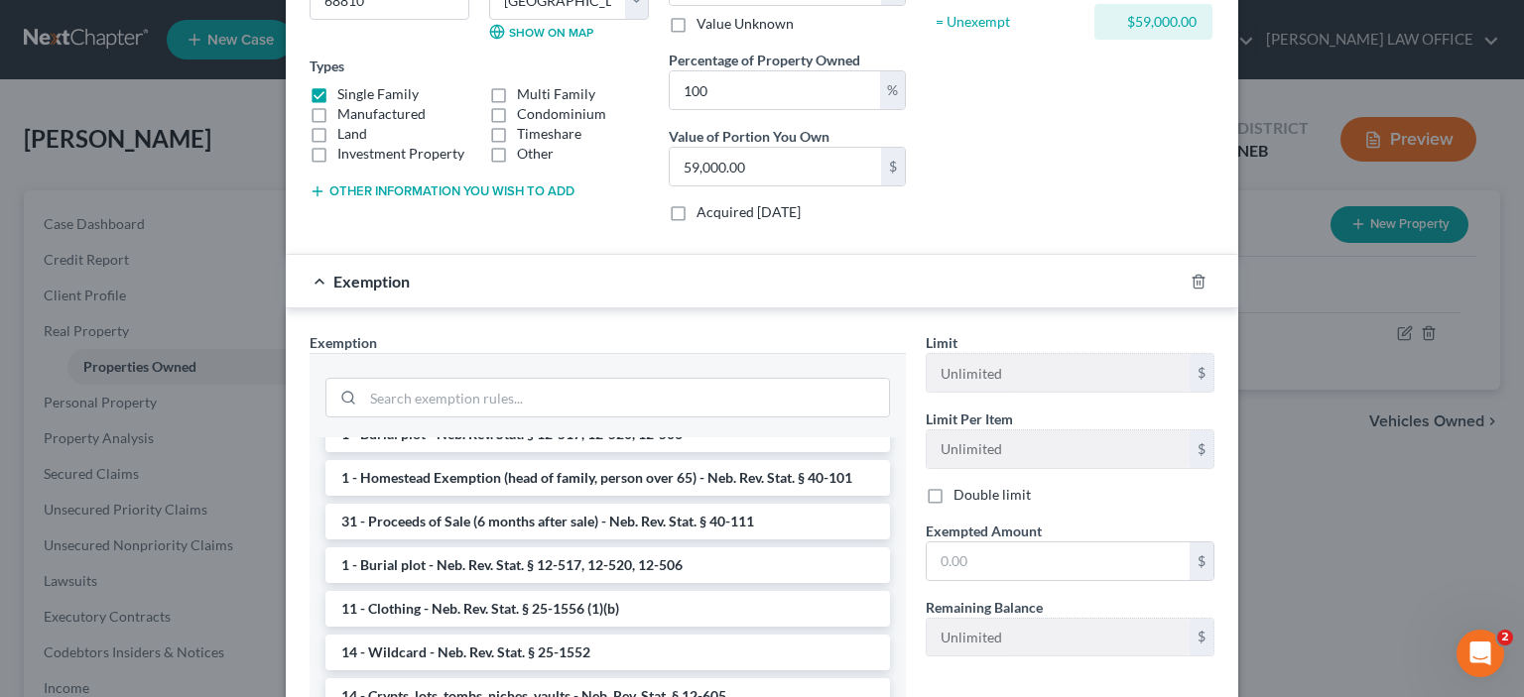
scroll to position [99, 0]
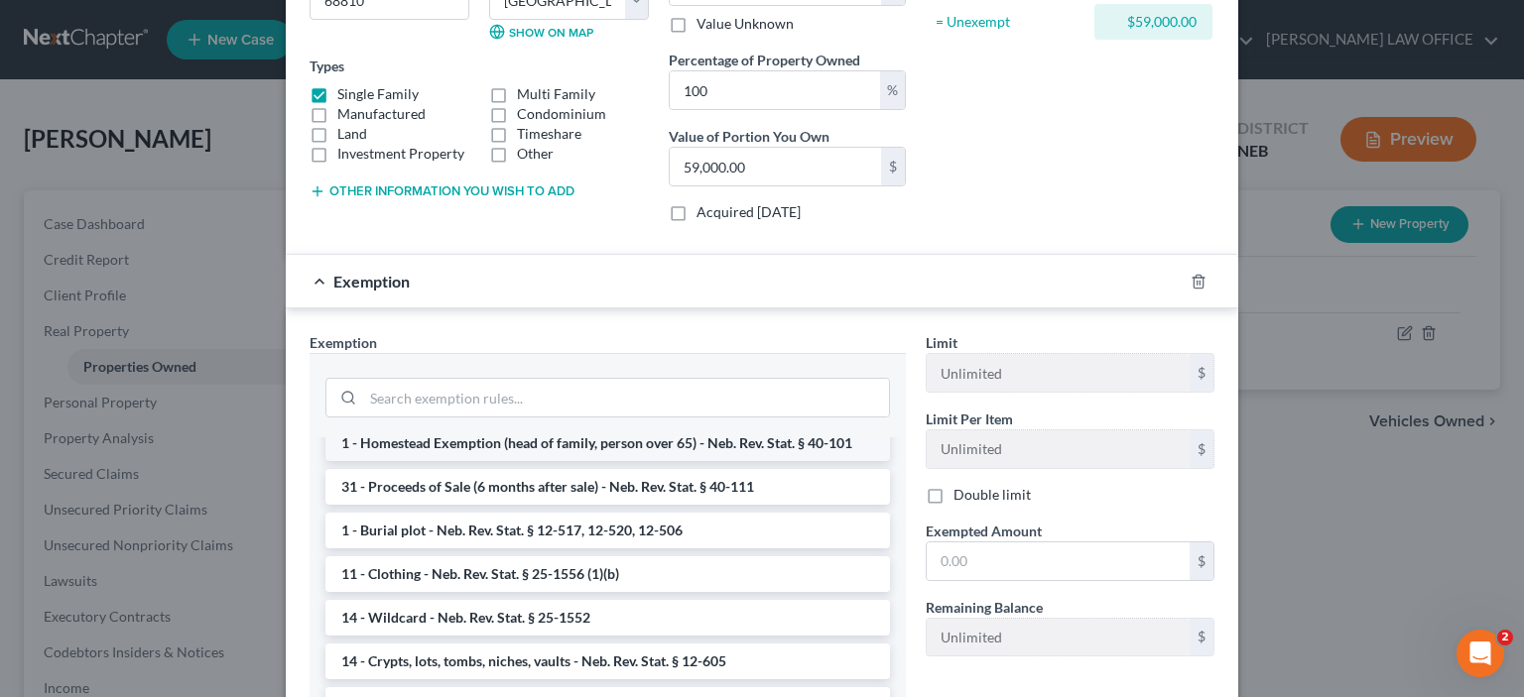
click at [646, 443] on li "1 - Homestead Exemption (head of family, person over 65) - Neb. Rev. Stat. § 40…" at bounding box center [607, 444] width 564 height 36
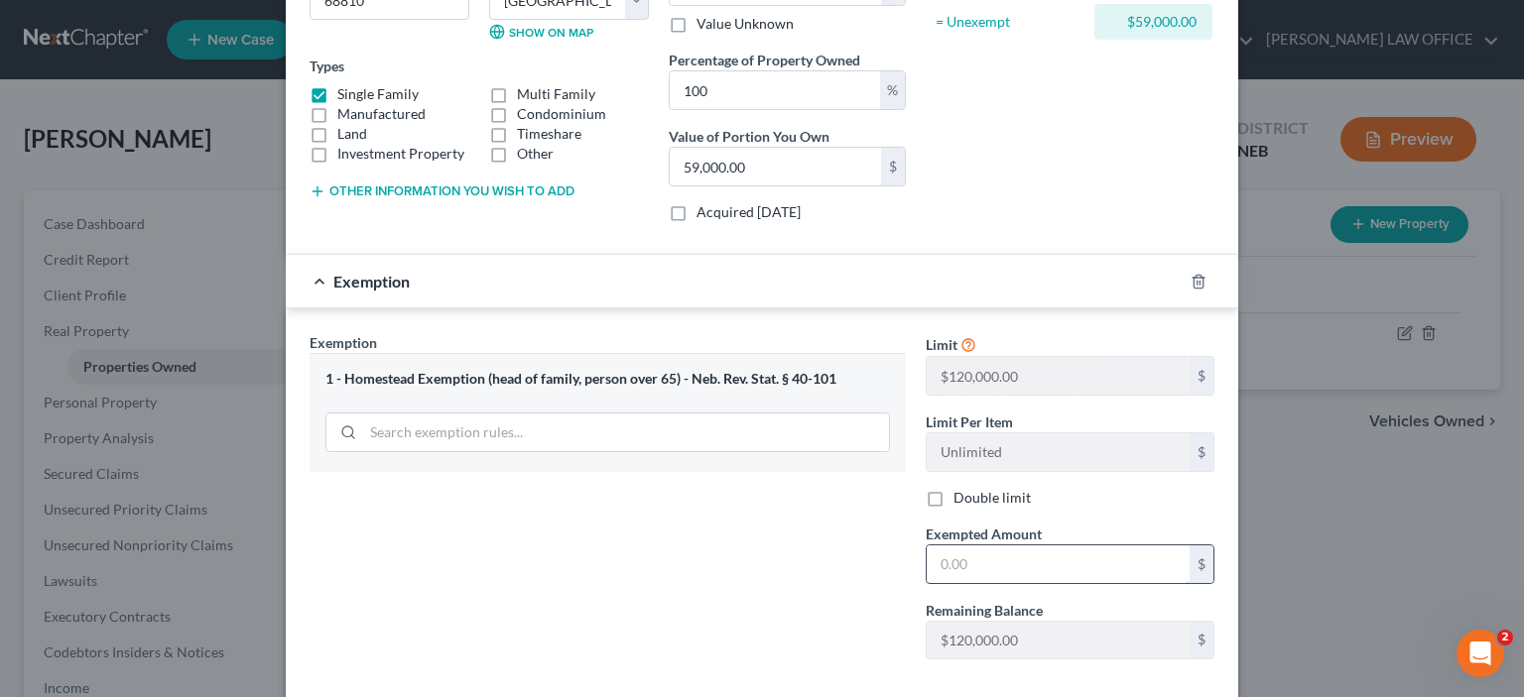
click at [930, 551] on input "text" at bounding box center [1057, 565] width 263 height 38
type input "59,000.00"
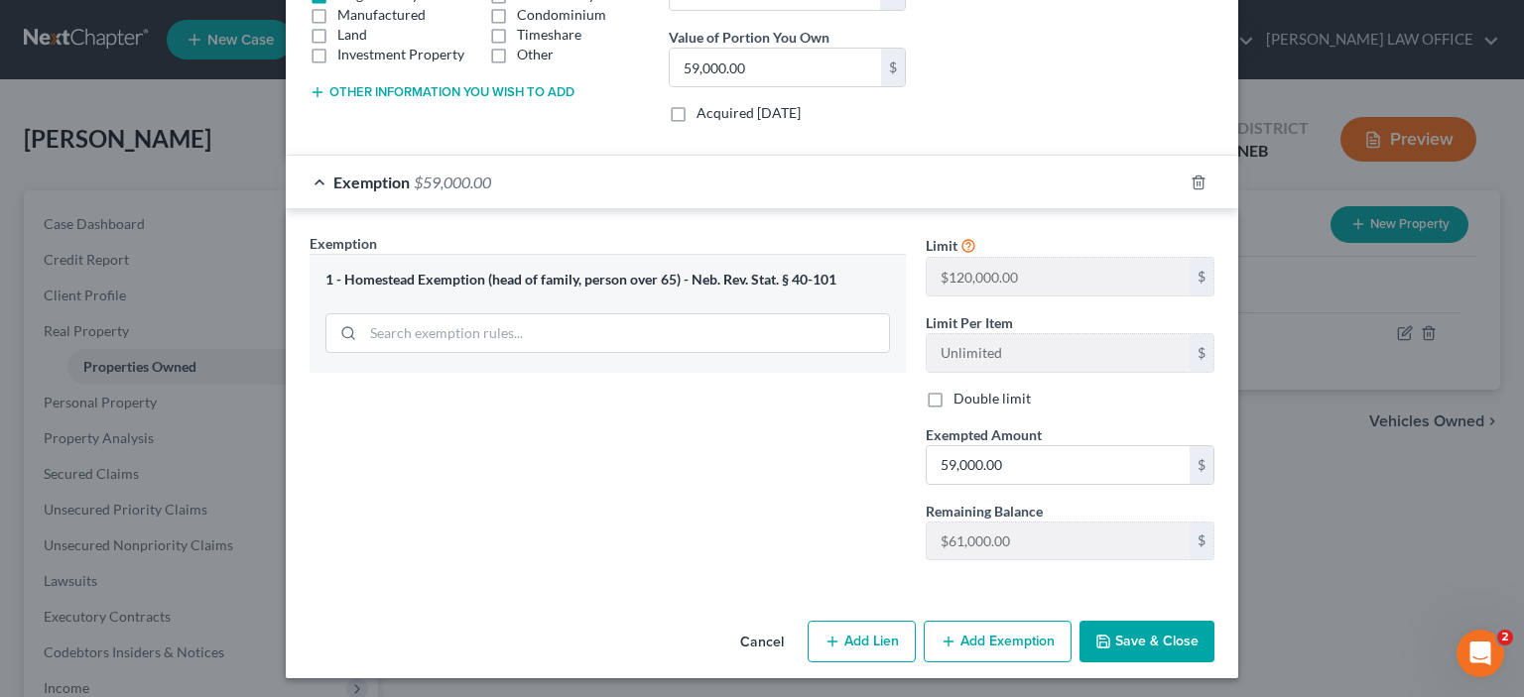
click at [1134, 646] on button "Save & Close" at bounding box center [1146, 642] width 135 height 42
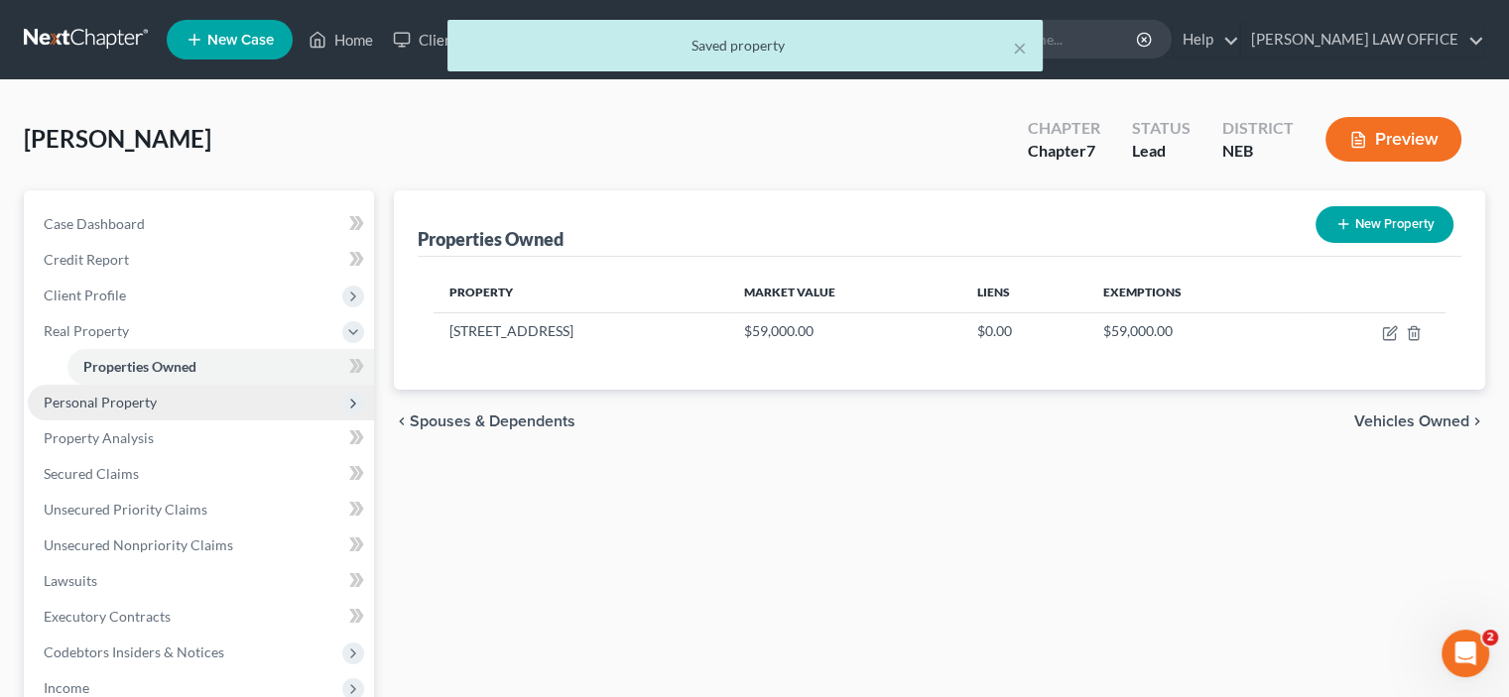
click at [72, 403] on span "Personal Property" at bounding box center [100, 402] width 113 height 17
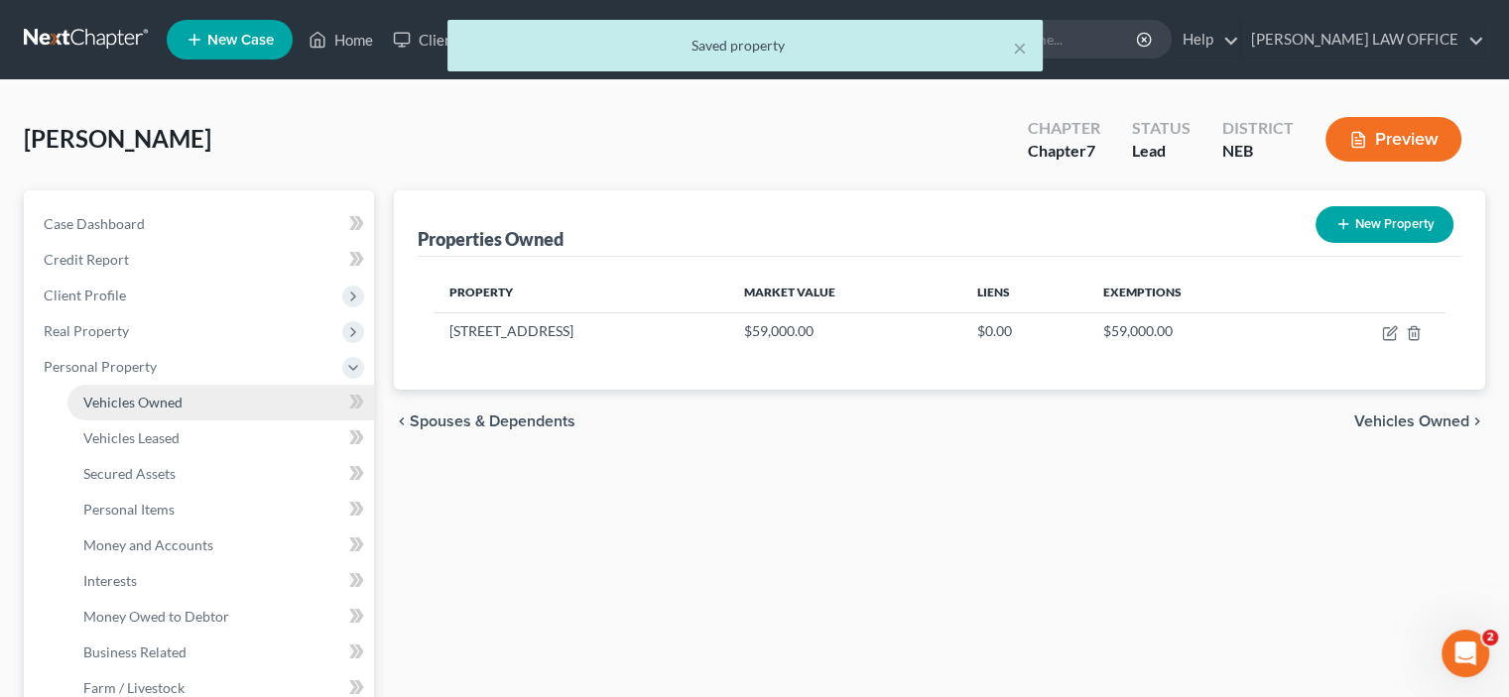
click at [102, 409] on span "Vehicles Owned" at bounding box center [132, 402] width 99 height 17
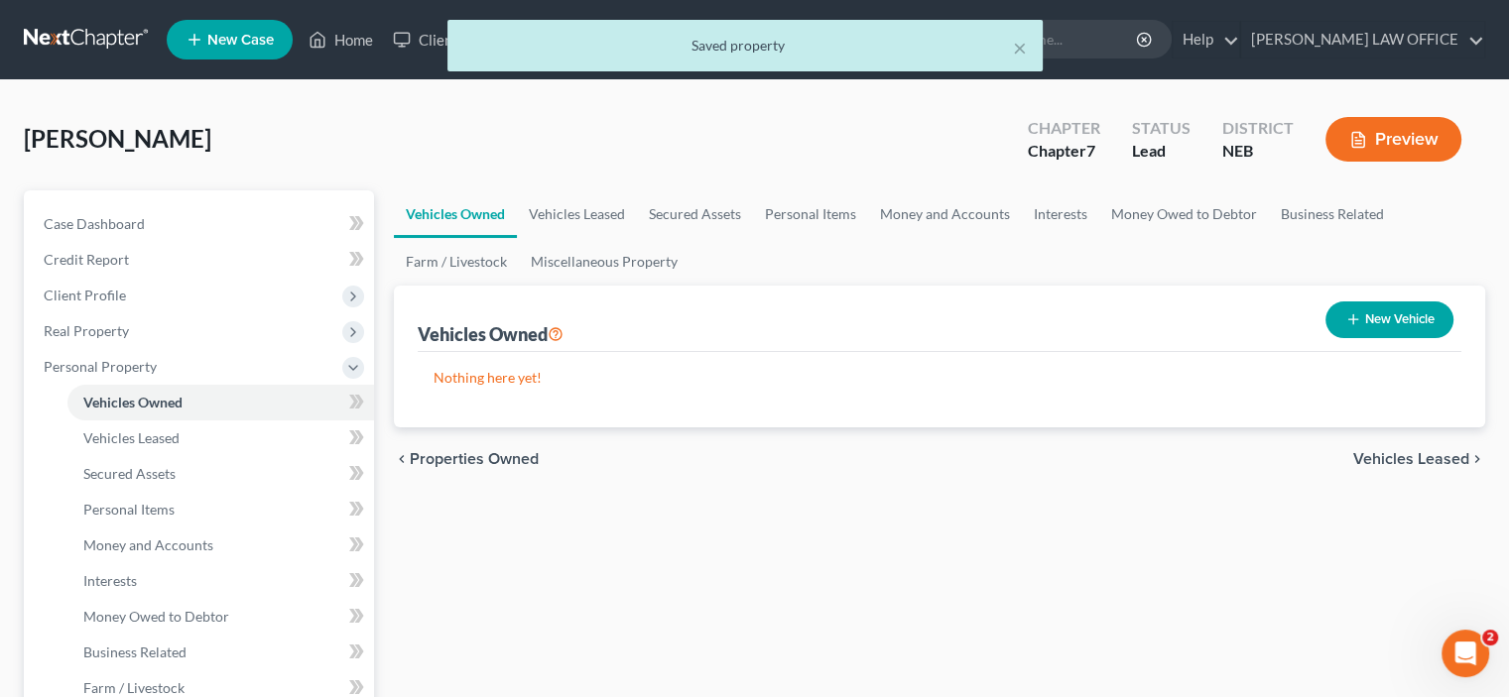
click at [1371, 314] on button "New Vehicle" at bounding box center [1389, 320] width 128 height 37
select select "0"
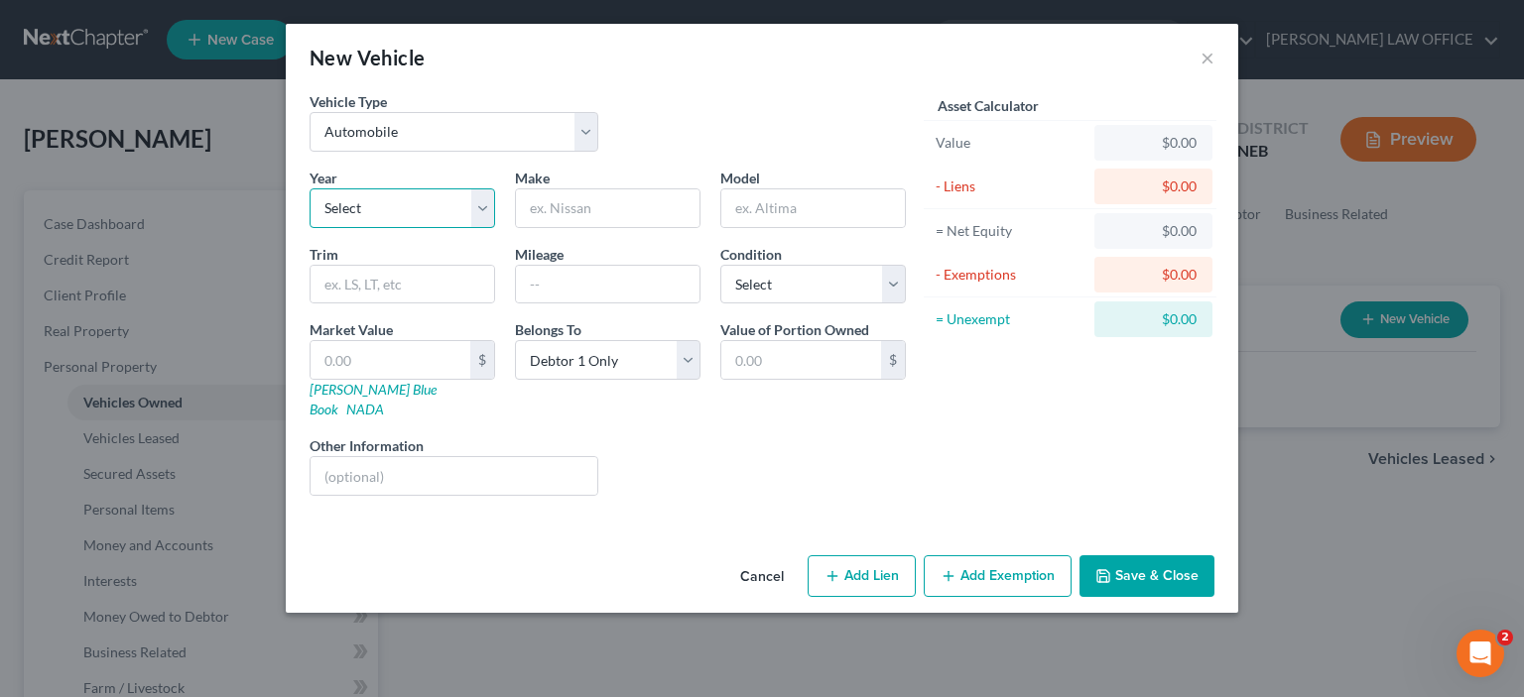
click at [327, 225] on select "Select 2026 2025 2024 2023 2022 2021 2020 2019 2018 2017 2016 2015 2014 2013 20…" at bounding box center [401, 208] width 185 height 40
select select "7"
click at [309, 188] on select "Select 2026 2025 2024 2023 2022 2021 2020 2019 2018 2017 2016 2015 2014 2013 20…" at bounding box center [401, 208] width 185 height 40
type input "Ford"
type input "Edge"
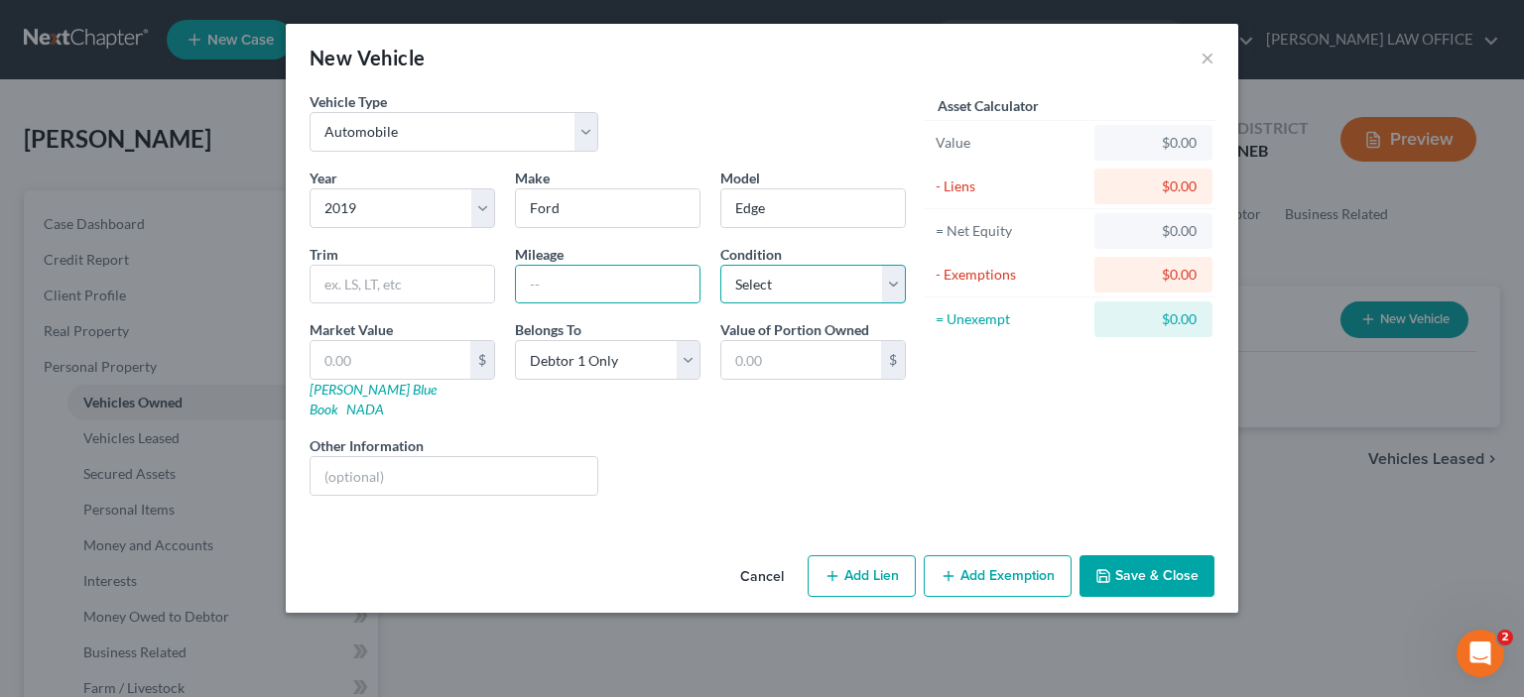
click at [894, 282] on select "Select Excellent Very Good Good Fair Poor" at bounding box center [812, 285] width 185 height 40
select select "4"
click at [720, 265] on select "Select Excellent Very Good Good Fair Poor" at bounding box center [812, 285] width 185 height 40
click at [334, 362] on input "text" at bounding box center [390, 360] width 160 height 38
type input "0"
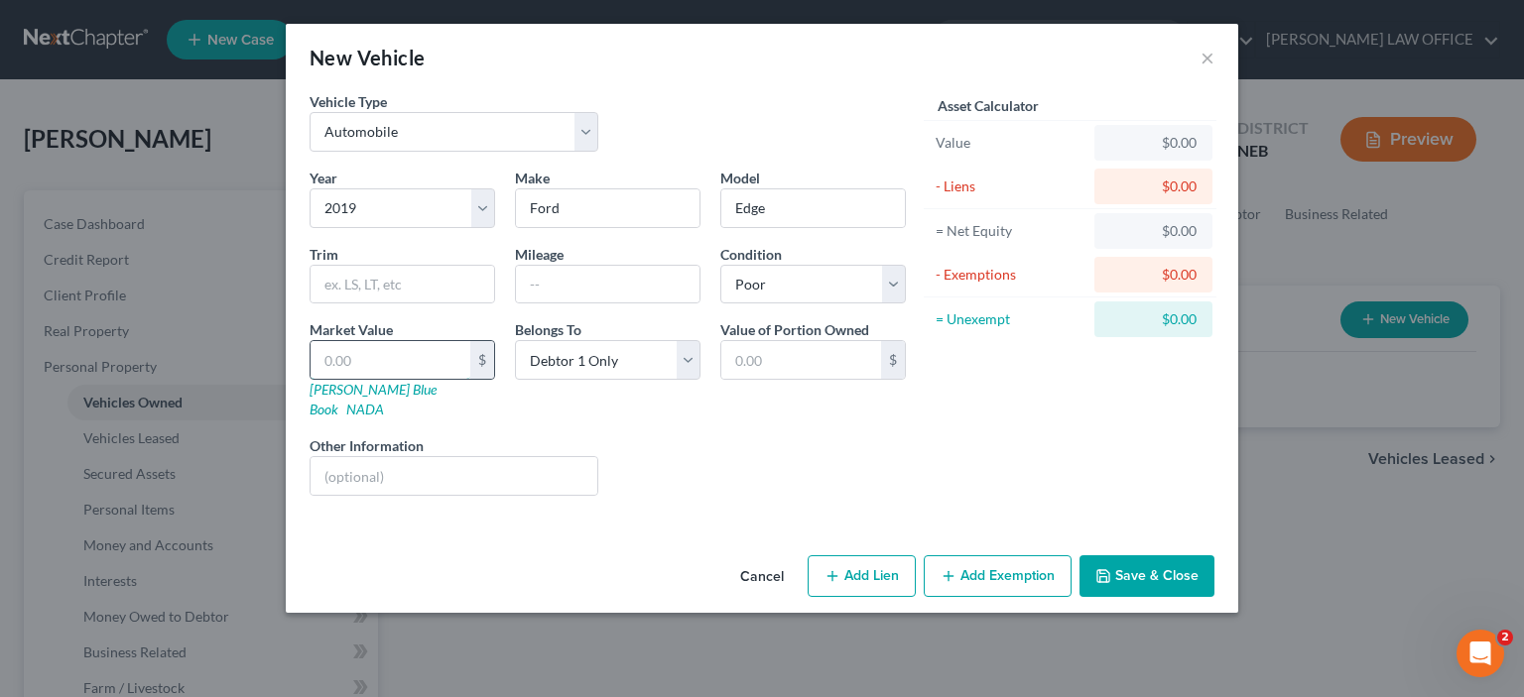
type input "0.00"
type input "1"
type input "1.00"
type input "10"
type input "10.00"
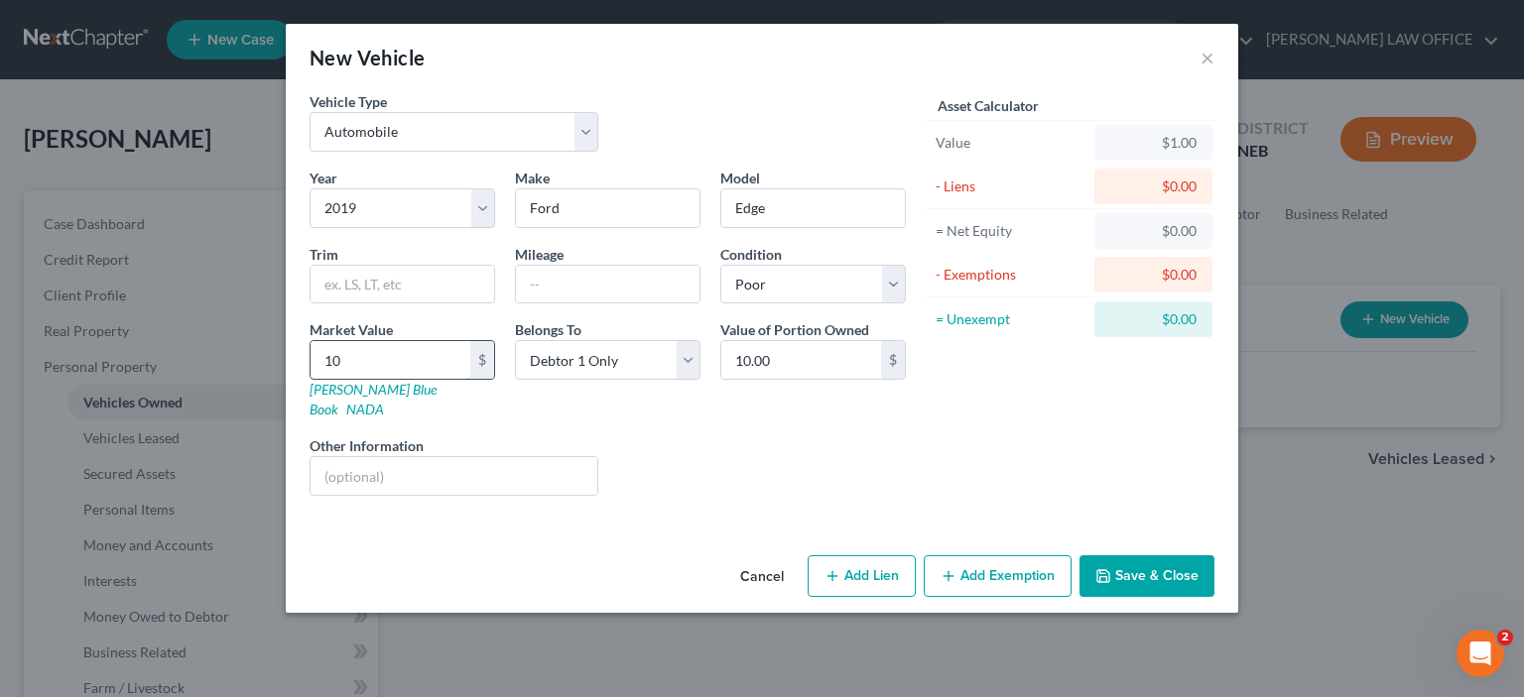
type input "100"
type input "100.00"
click at [322, 457] on input "text" at bounding box center [453, 476] width 287 height 38
type input "VIN #"
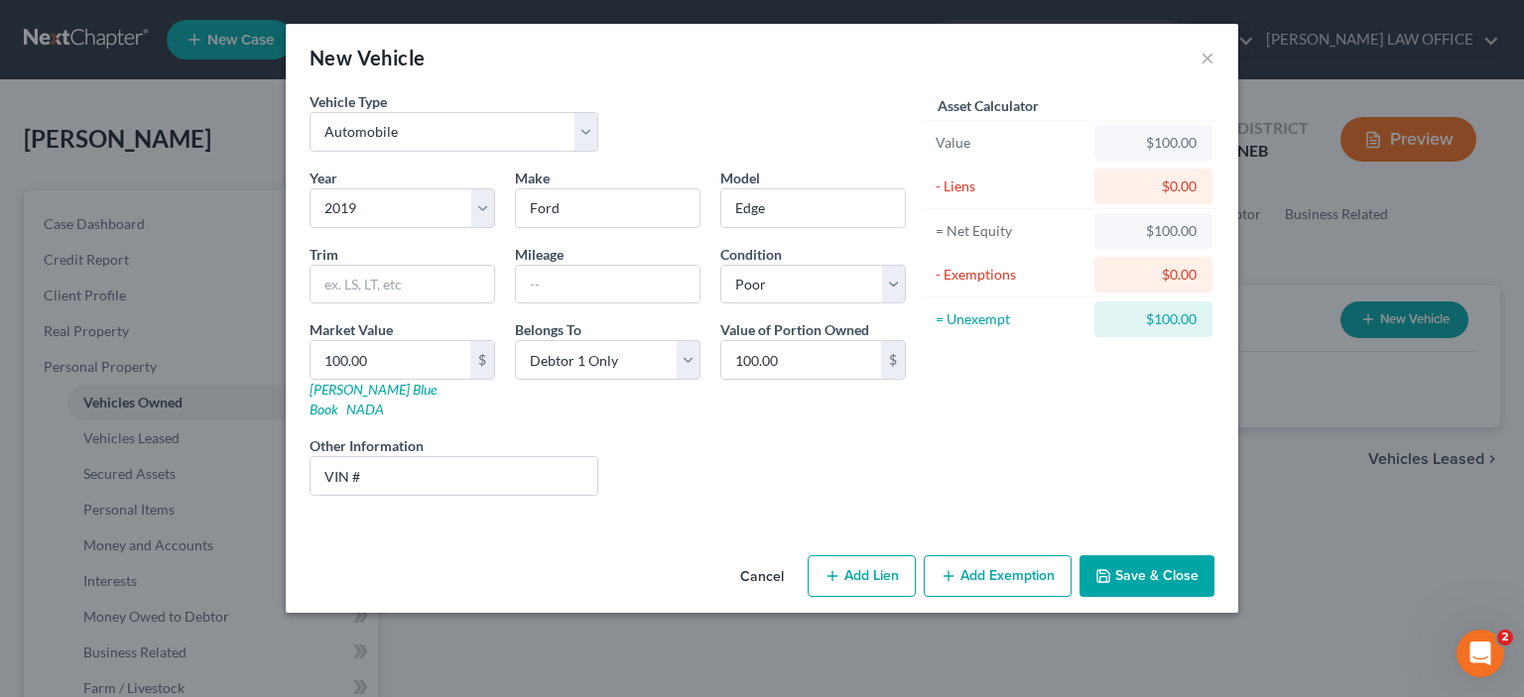
click at [1142, 555] on button "Save & Close" at bounding box center [1146, 576] width 135 height 42
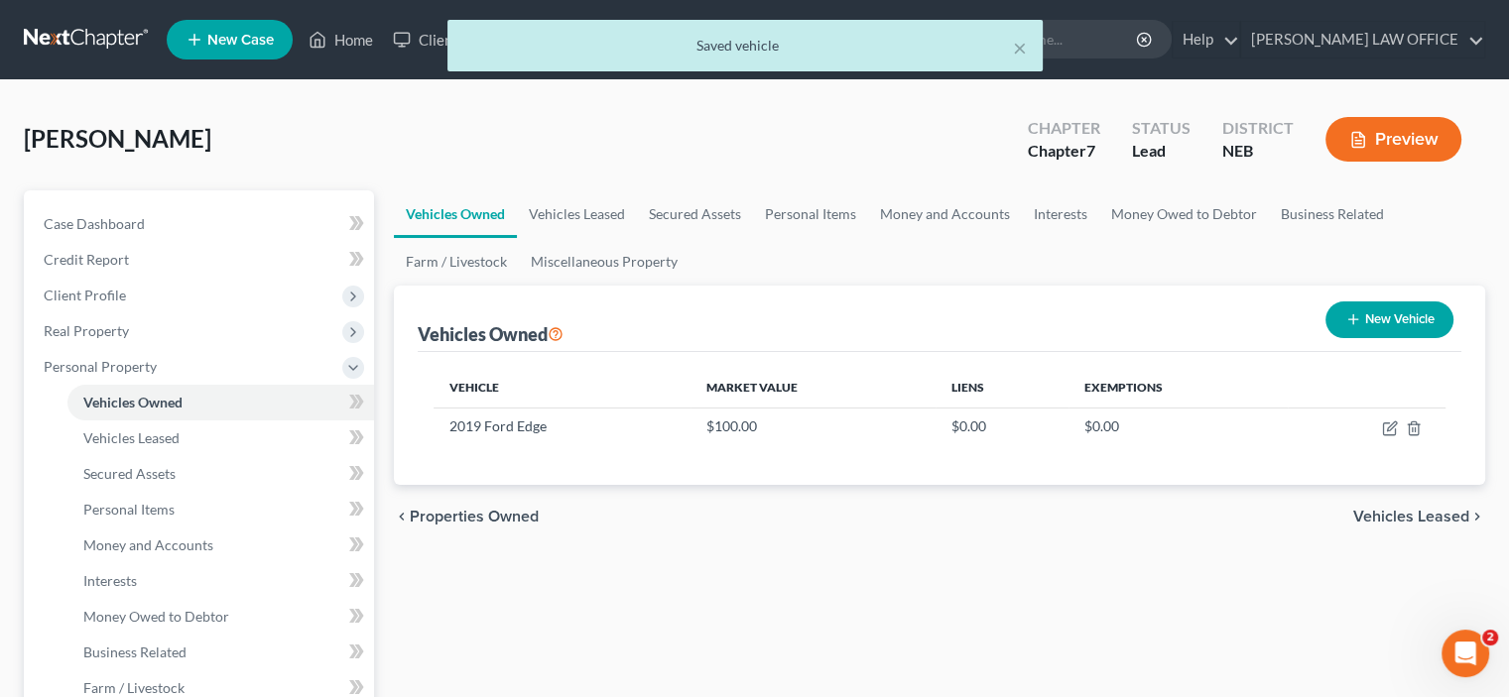
click at [1377, 316] on button "New Vehicle" at bounding box center [1389, 320] width 128 height 37
select select "0"
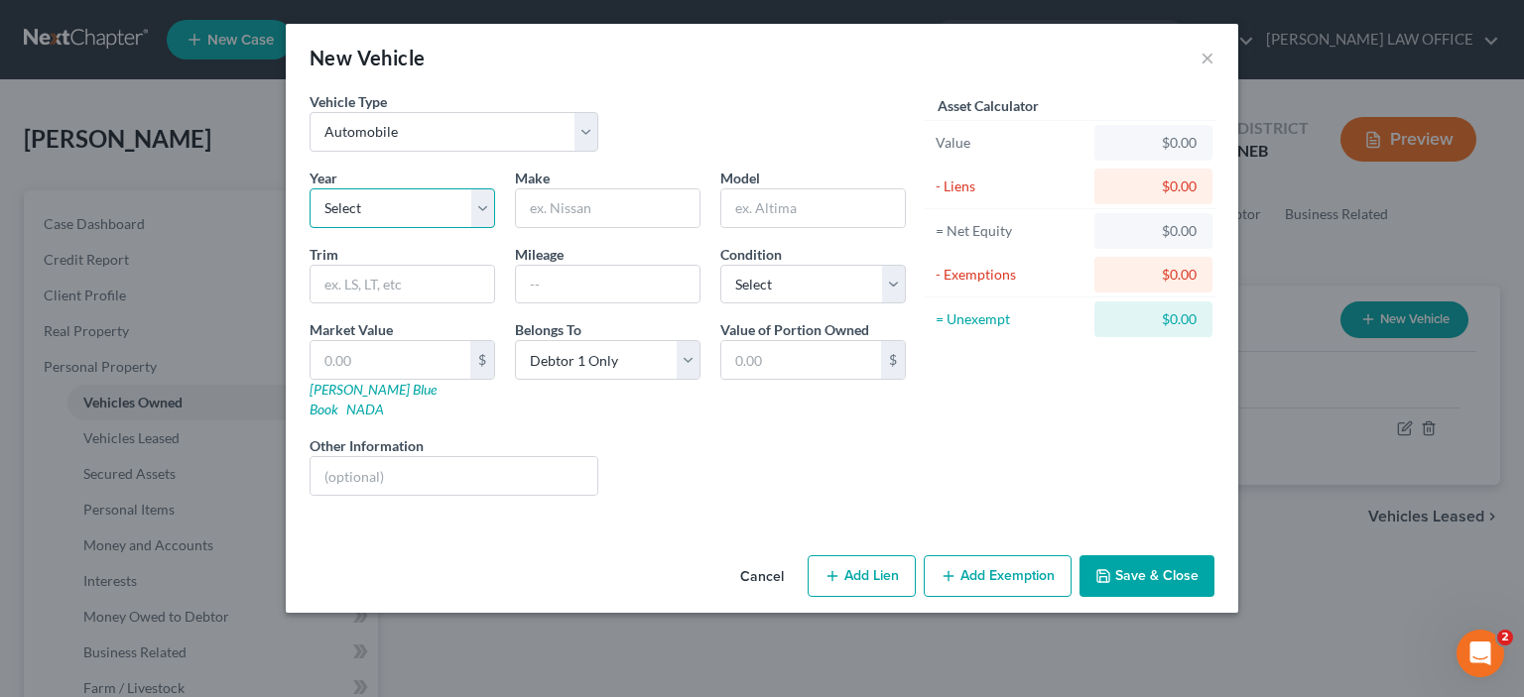
drag, startPoint x: 361, startPoint y: 209, endPoint x: 370, endPoint y: 192, distance: 19.1
click at [364, 201] on select "Select 2026 2025 2024 2023 2022 2021 2020 2019 2018 2017 2016 2015 2014 2013 20…" at bounding box center [401, 208] width 185 height 40
click at [370, 204] on select "Select 2026 2025 2024 2023 2022 2021 2020 2019 2018 2017 2016 2015 2014 2013 20…" at bounding box center [401, 208] width 185 height 40
drag, startPoint x: 370, startPoint y: 204, endPoint x: 344, endPoint y: 201, distance: 26.0
click at [370, 204] on select "Select 2026 2025 2024 2023 2022 2021 2020 2019 2018 2017 2016 2015 2014 2013 20…" at bounding box center [401, 208] width 185 height 40
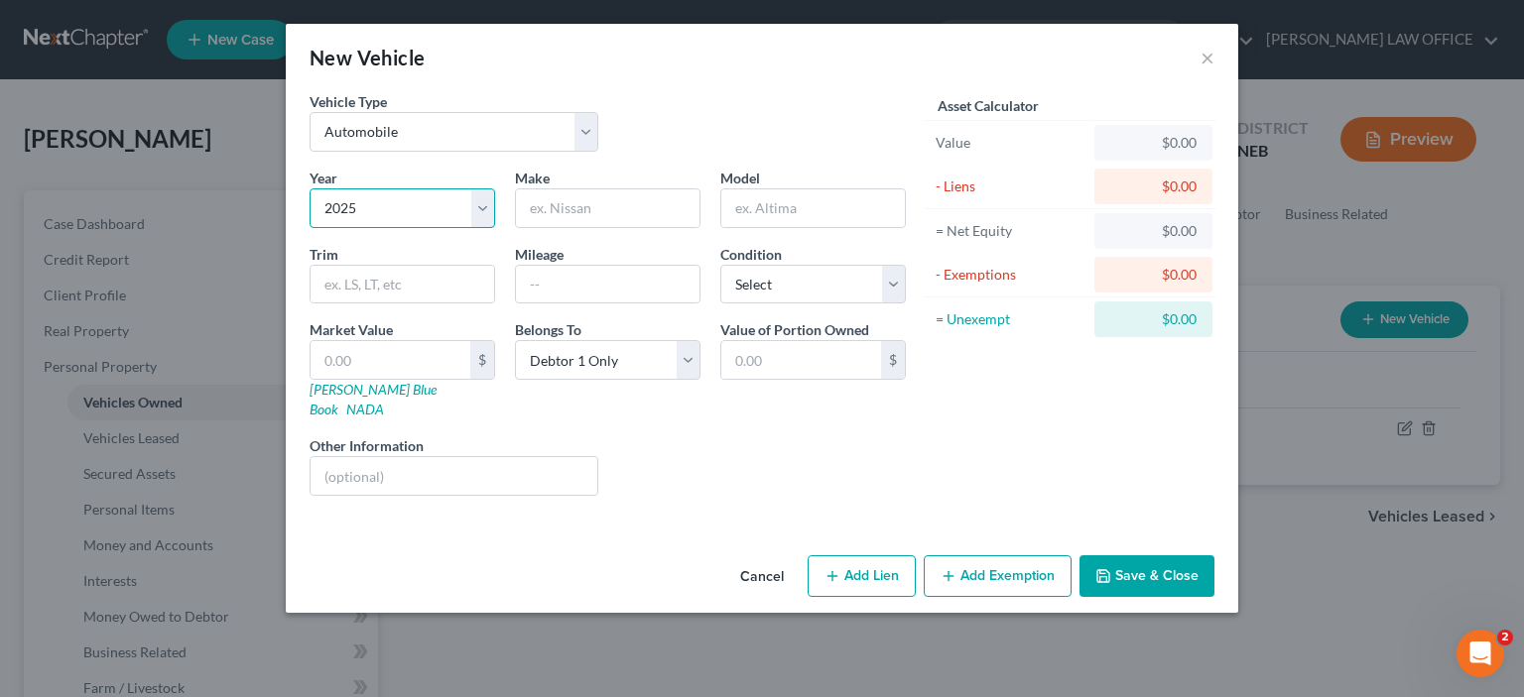
select select "6"
click at [309, 188] on select "Select 2026 2025 2024 2023 2022 2021 2020 2019 2018 2017 2016 2015 2014 2013 20…" at bounding box center [401, 208] width 185 height 40
click at [516, 210] on input "text" at bounding box center [608, 208] width 184 height 38
type input "Kia"
type input "N"
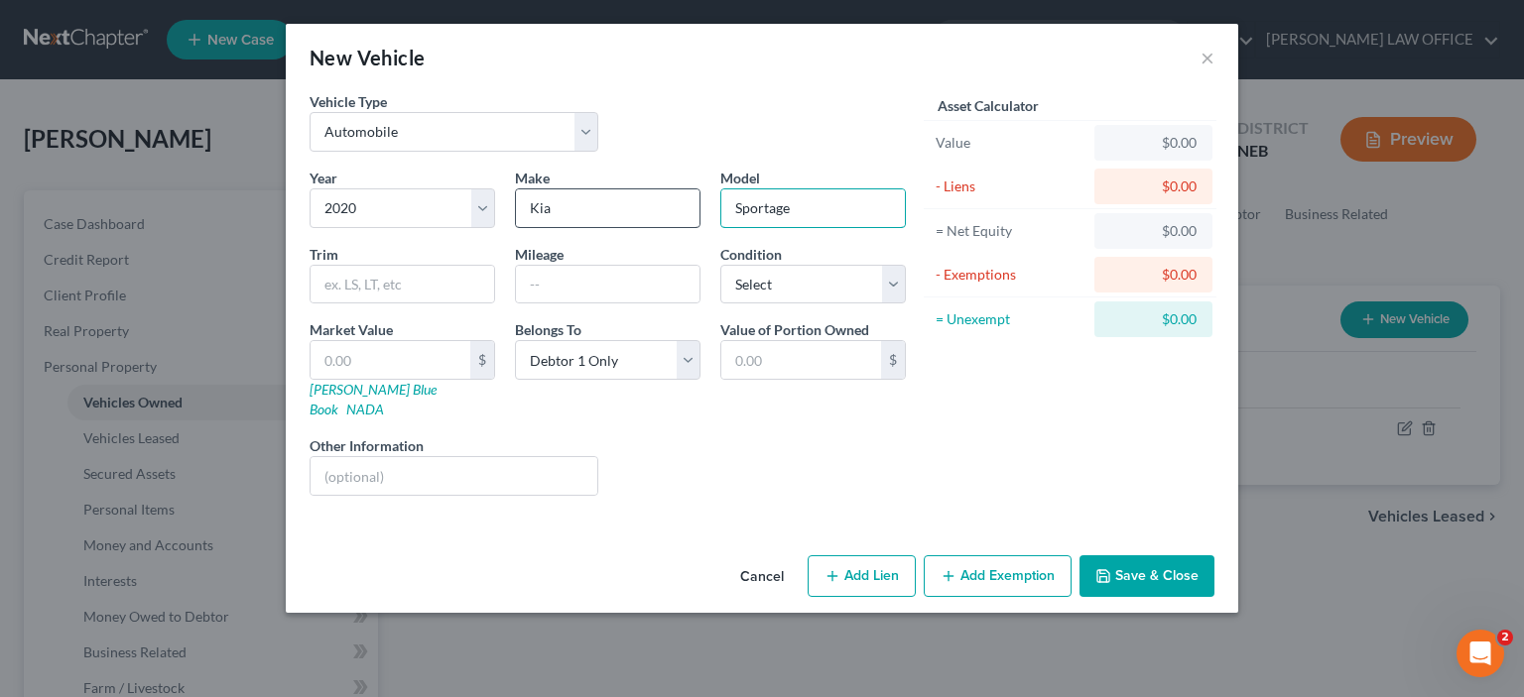
type input "Sportage"
click at [888, 283] on select "Select Excellent Very Good Good Fair Poor" at bounding box center [812, 285] width 185 height 40
select select "2"
click at [720, 265] on select "Select Excellent Very Good Good Fair Poor" at bounding box center [812, 285] width 185 height 40
click at [341, 391] on link "[PERSON_NAME] Blue Book" at bounding box center [372, 399] width 127 height 37
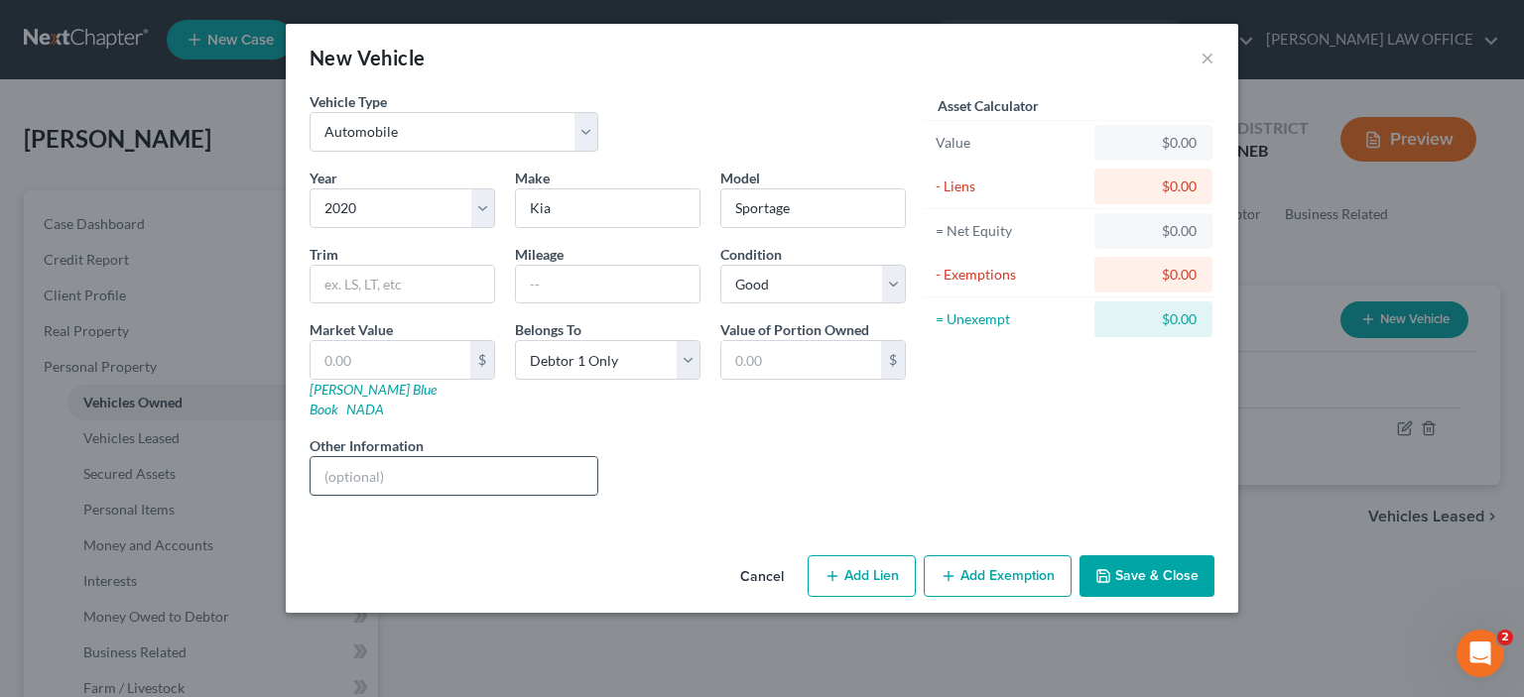
click at [319, 457] on input "text" at bounding box center [453, 476] width 287 height 38
type input "VIN #[US_VEHICLE_IDENTIFICATION_NUMBER]"
click at [1155, 555] on button "Save & Close" at bounding box center [1146, 576] width 135 height 42
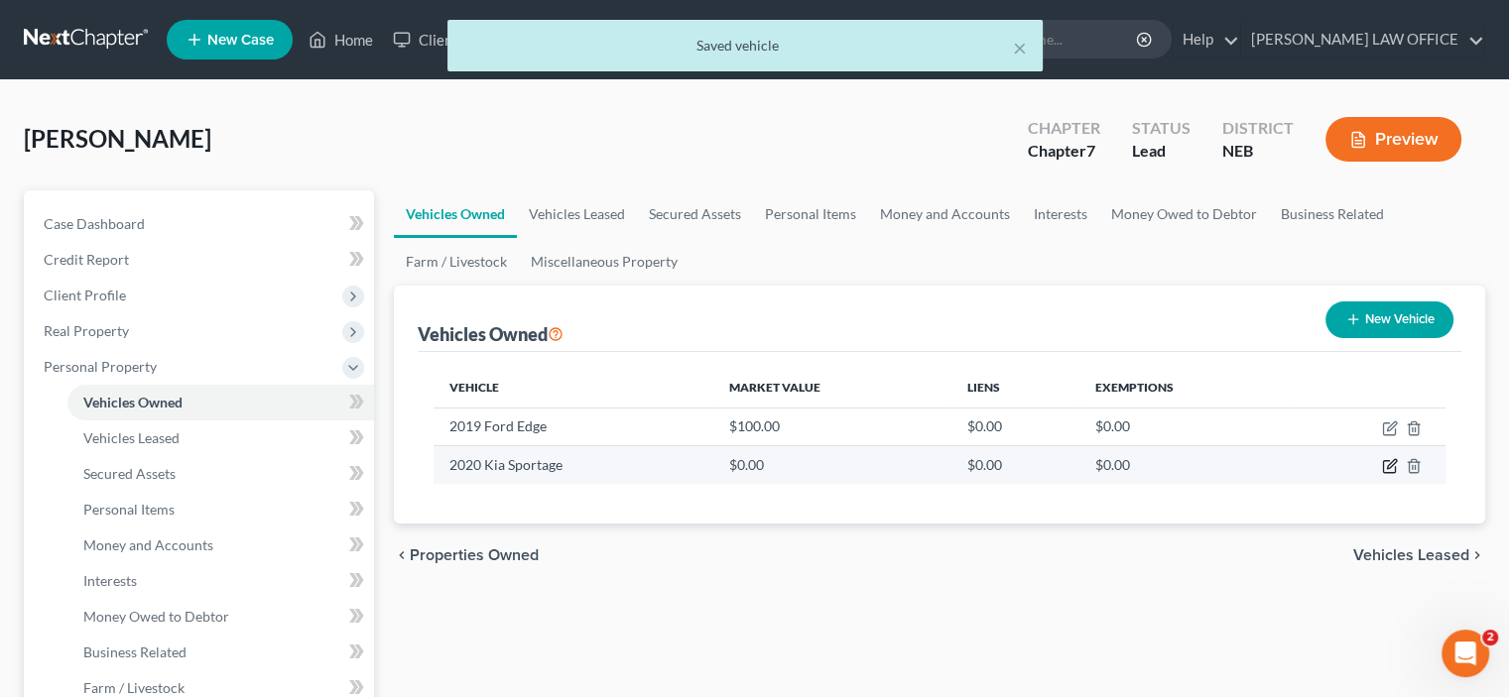
click at [1387, 463] on icon "button" at bounding box center [1390, 466] width 16 height 16
select select "0"
select select "6"
select select "2"
select select "0"
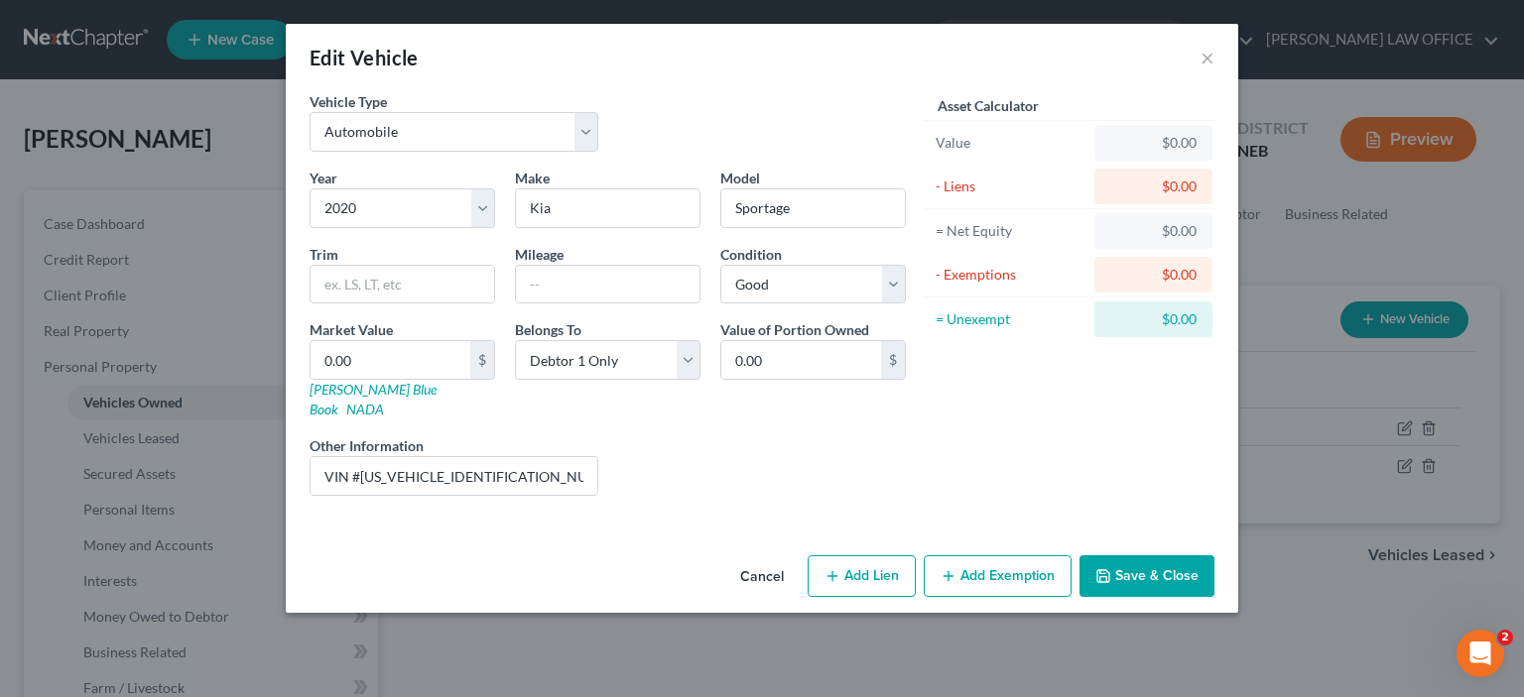
click at [869, 556] on button "Add Lien" at bounding box center [861, 576] width 108 height 42
select select "0"
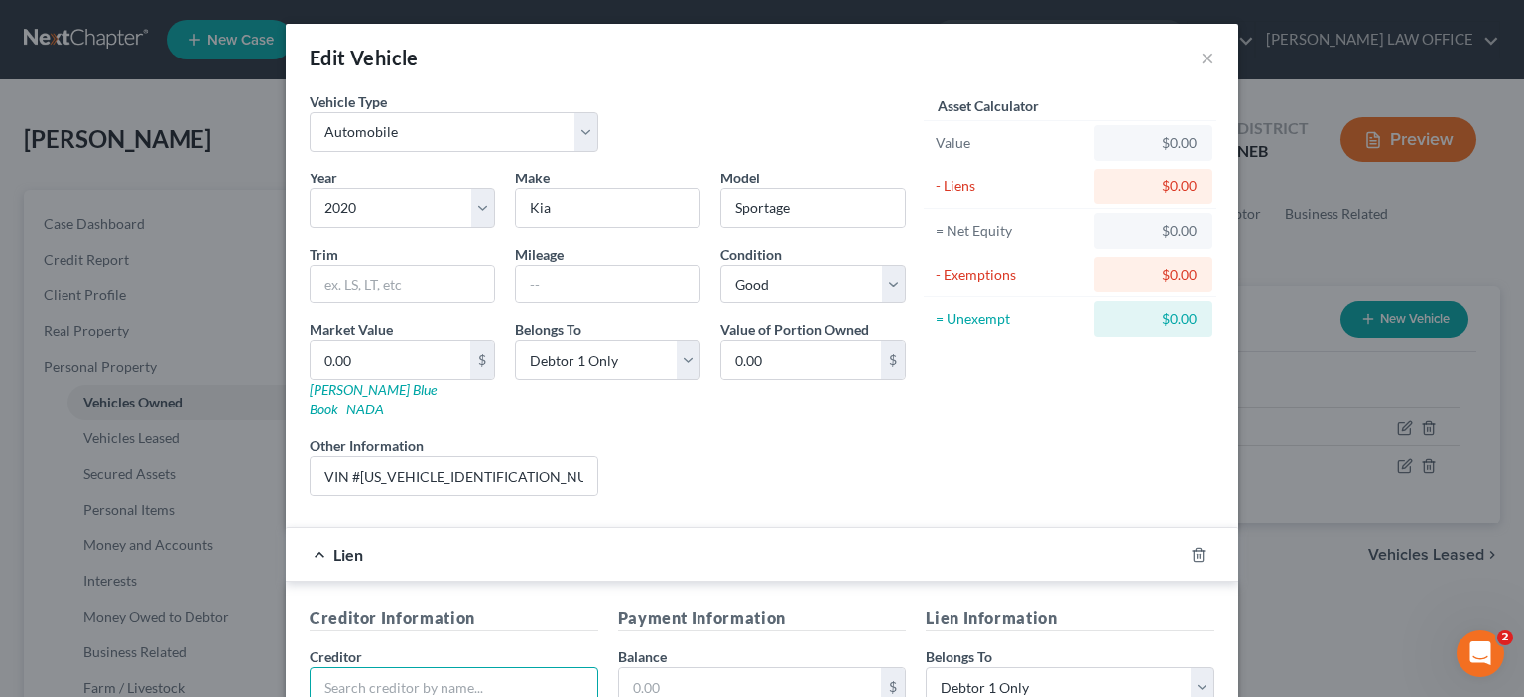
click at [361, 670] on input "text" at bounding box center [453, 688] width 289 height 40
type input "[PERSON_NAME]"
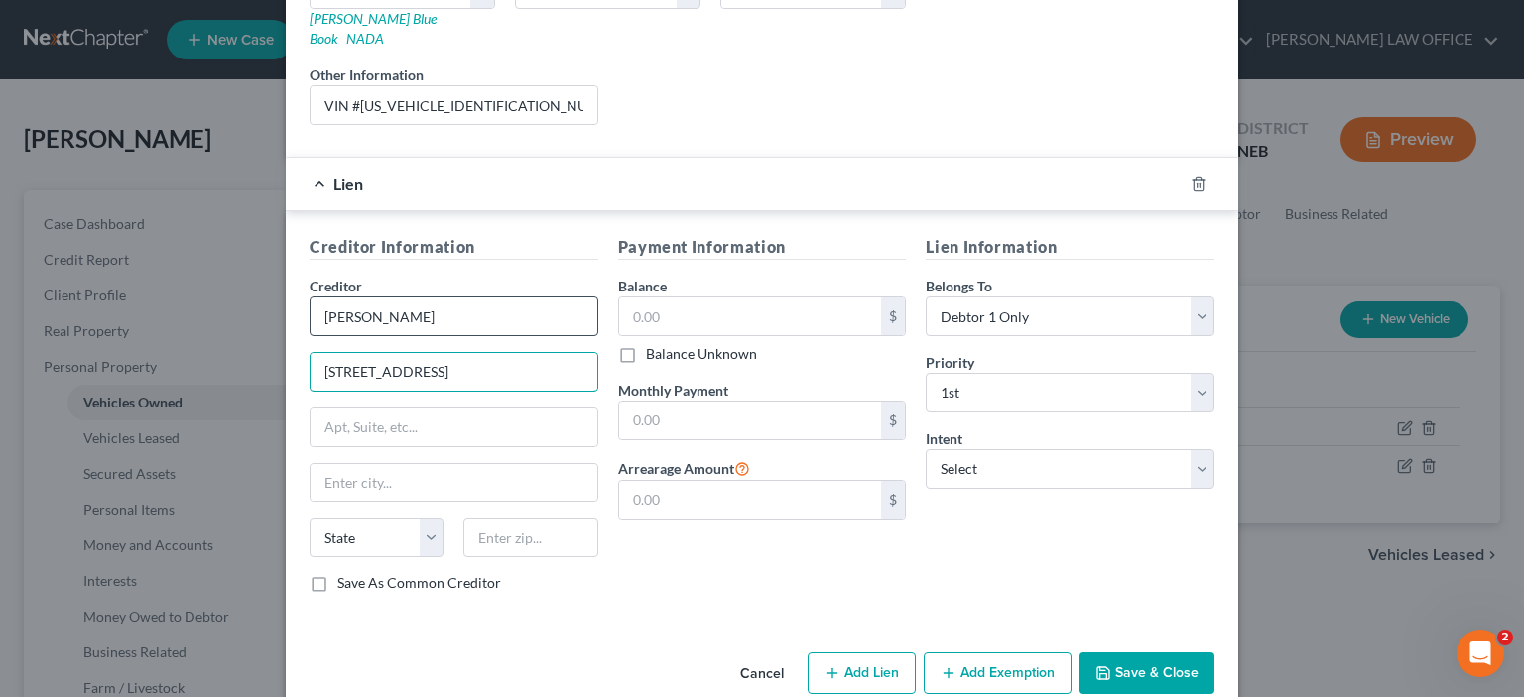
type input "[STREET_ADDRESS]"
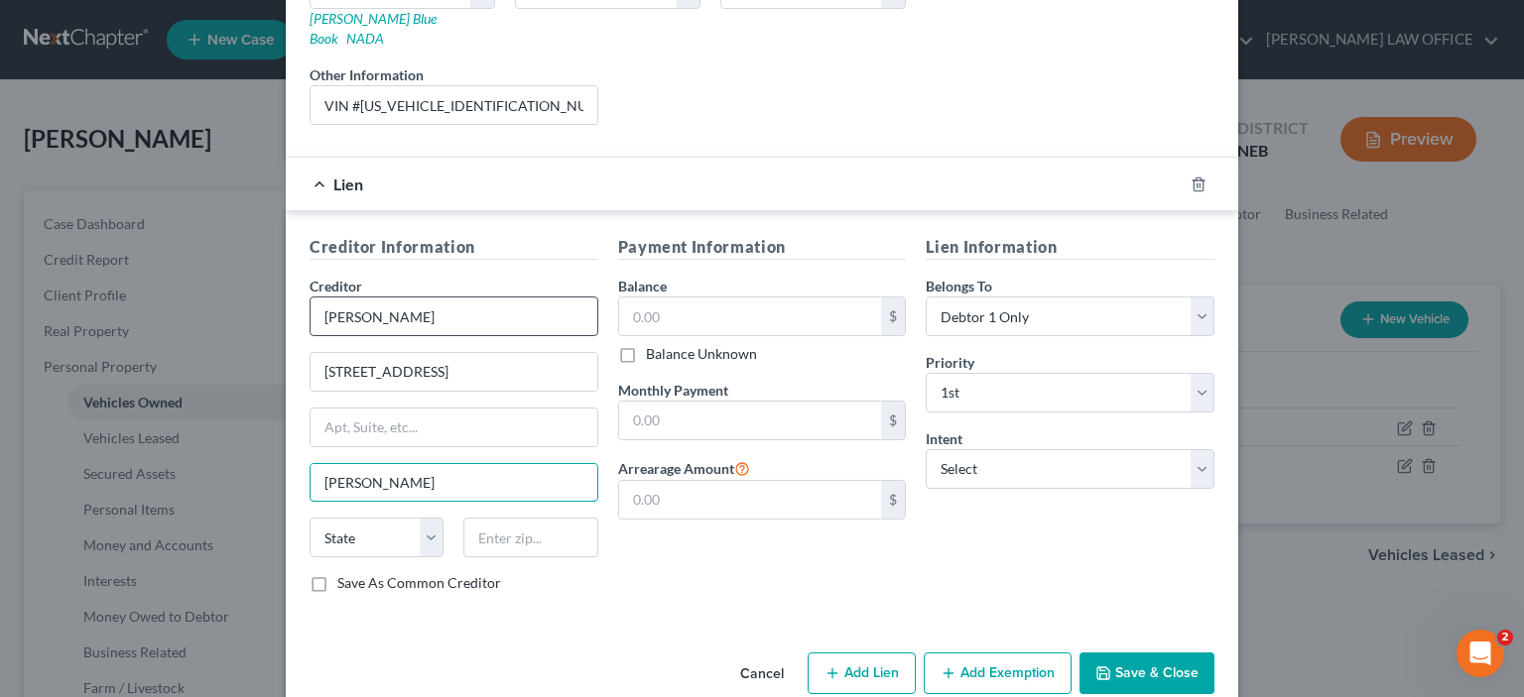
type input "[PERSON_NAME]"
select select "30"
type input "68827"
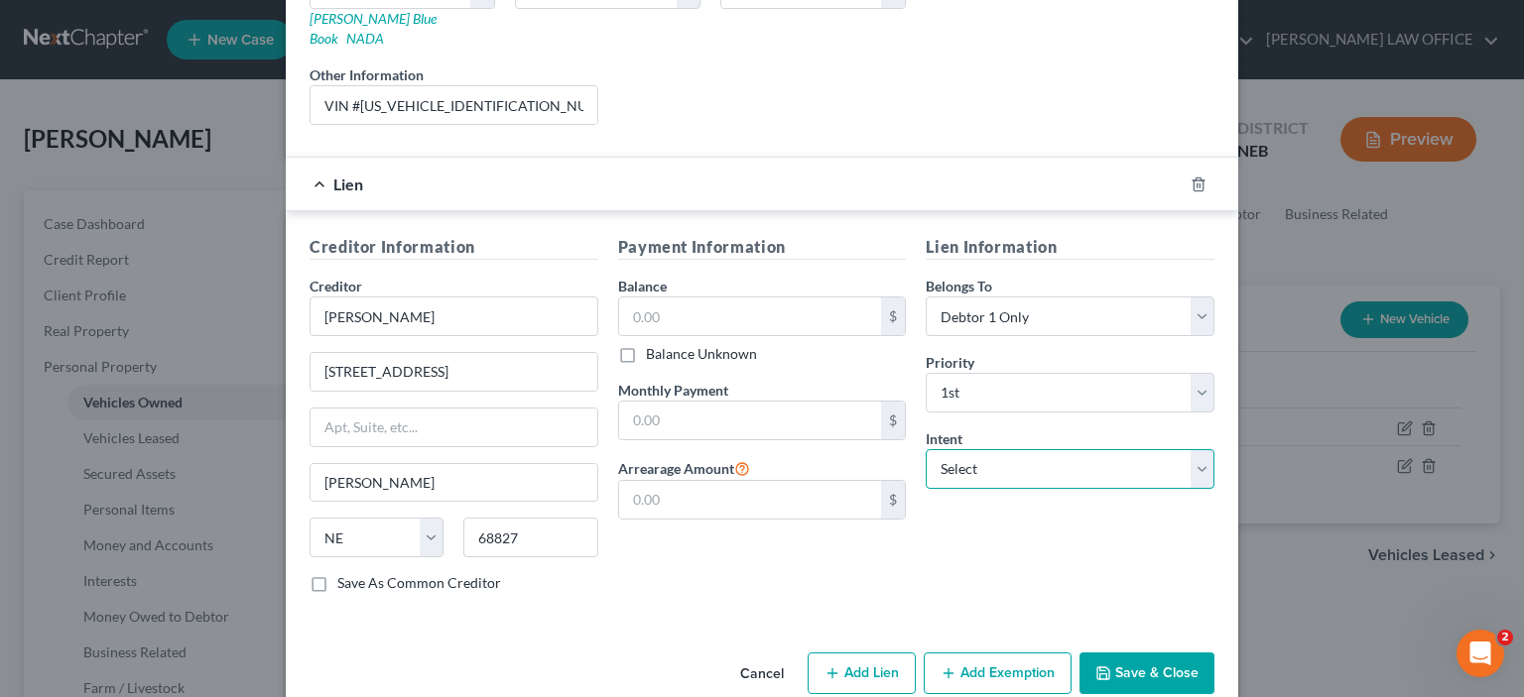
click at [1192, 449] on select "Select Surrender Redeem Reaffirm Avoid Other" at bounding box center [1069, 469] width 289 height 40
select select "2"
click at [925, 449] on select "Select Surrender Redeem Reaffirm Avoid Other" at bounding box center [1069, 469] width 289 height 40
click at [628, 298] on input "text" at bounding box center [750, 317] width 263 height 38
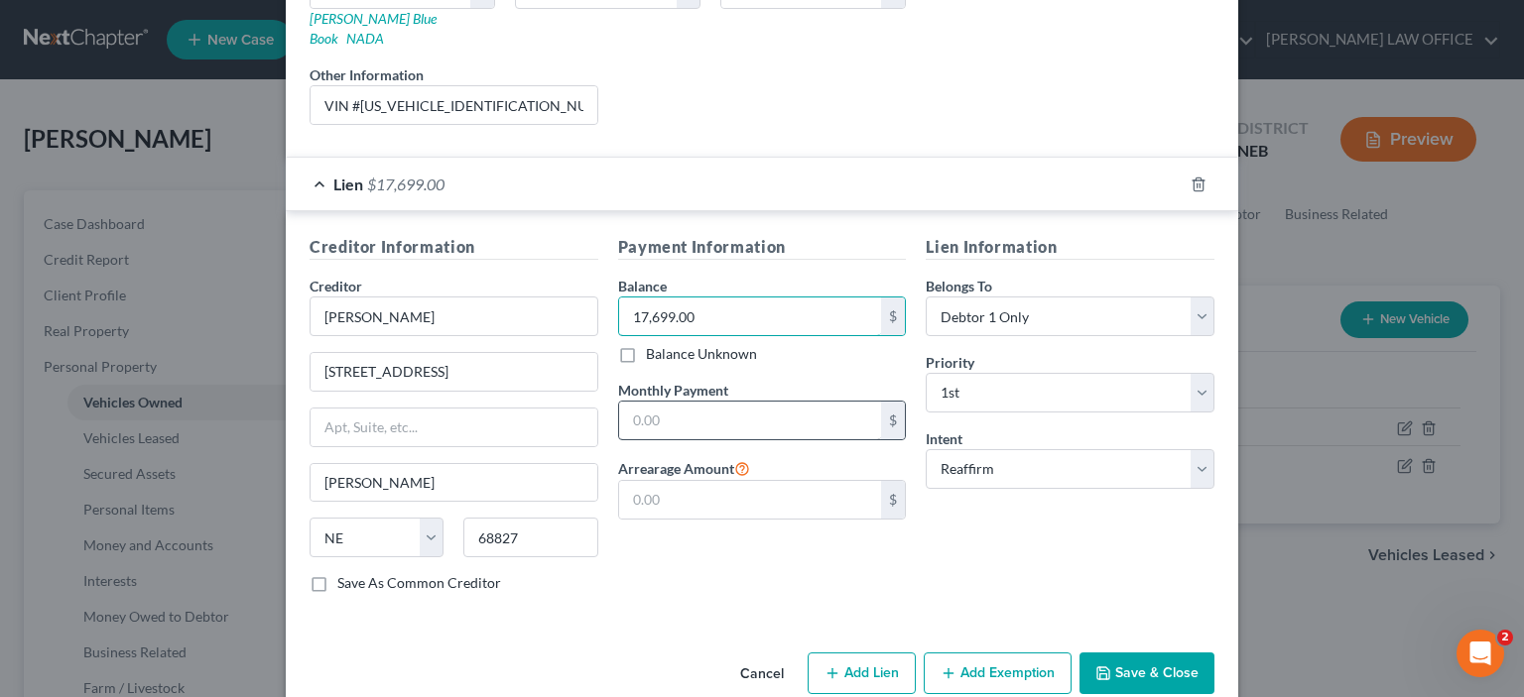
type input "17,699.00"
click at [635, 407] on input "text" at bounding box center [750, 421] width 263 height 38
type input "326.57"
click at [619, 481] on input "text" at bounding box center [750, 500] width 263 height 38
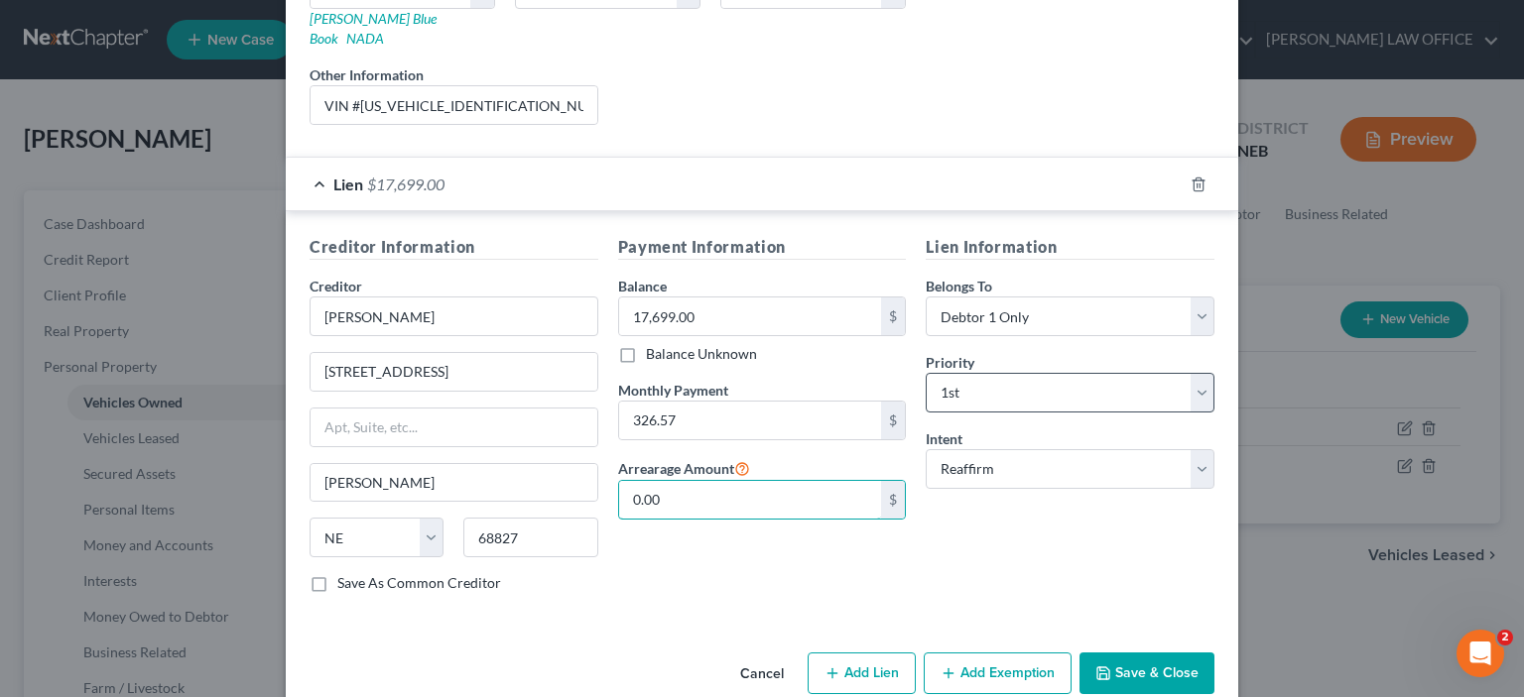
type input "0.00"
click at [1194, 373] on select "Select 1st 2nd 3rd 4th 5th 6th 7th 8th 9th 10th 11th 12th 13th 14th 15th 16th 1…" at bounding box center [1069, 393] width 289 height 40
select select
click at [925, 373] on select "Select 1st 2nd 3rd 4th 5th 6th 7th 8th 9th 10th 11th 12th 13th 14th 15th 16th 1…" at bounding box center [1069, 393] width 289 height 40
click at [1095, 666] on icon "button" at bounding box center [1103, 674] width 16 height 16
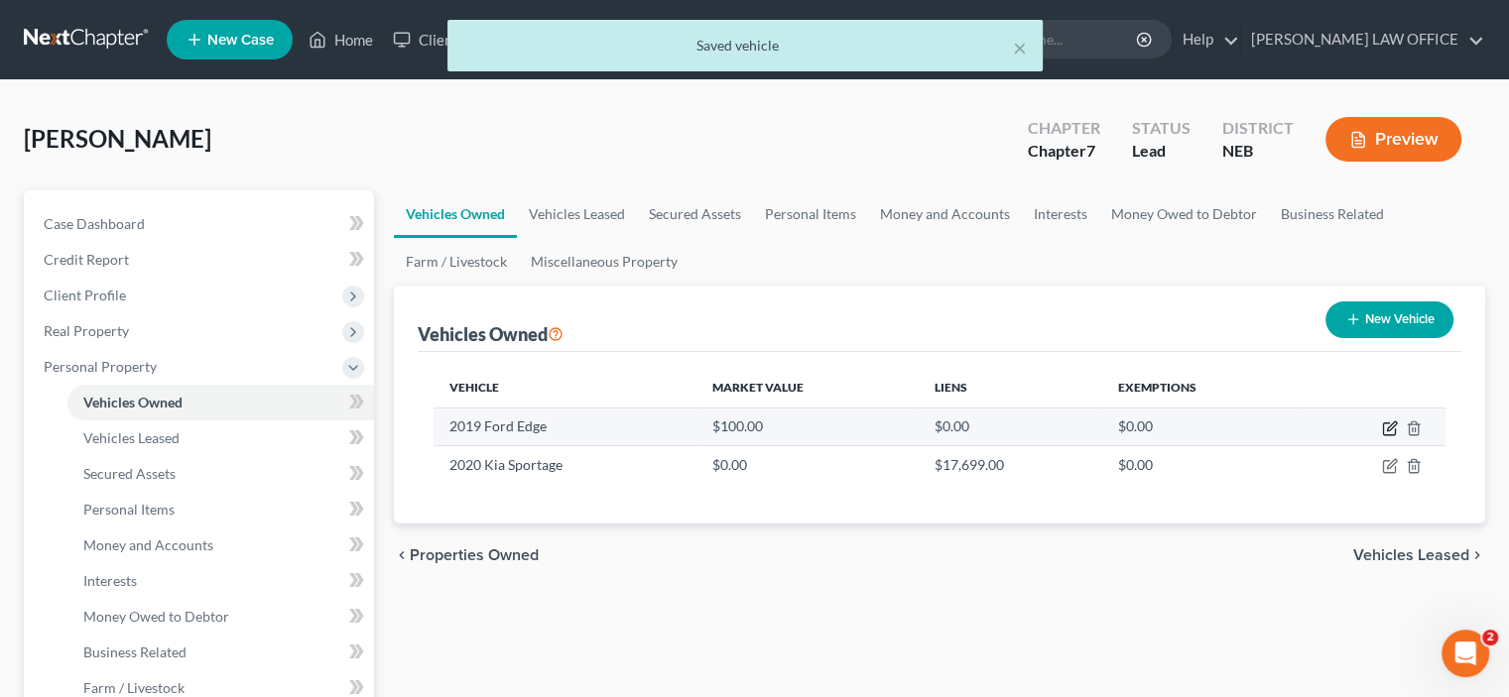
click at [1384, 424] on icon "button" at bounding box center [1390, 429] width 16 height 16
select select "0"
select select "7"
select select "4"
select select "0"
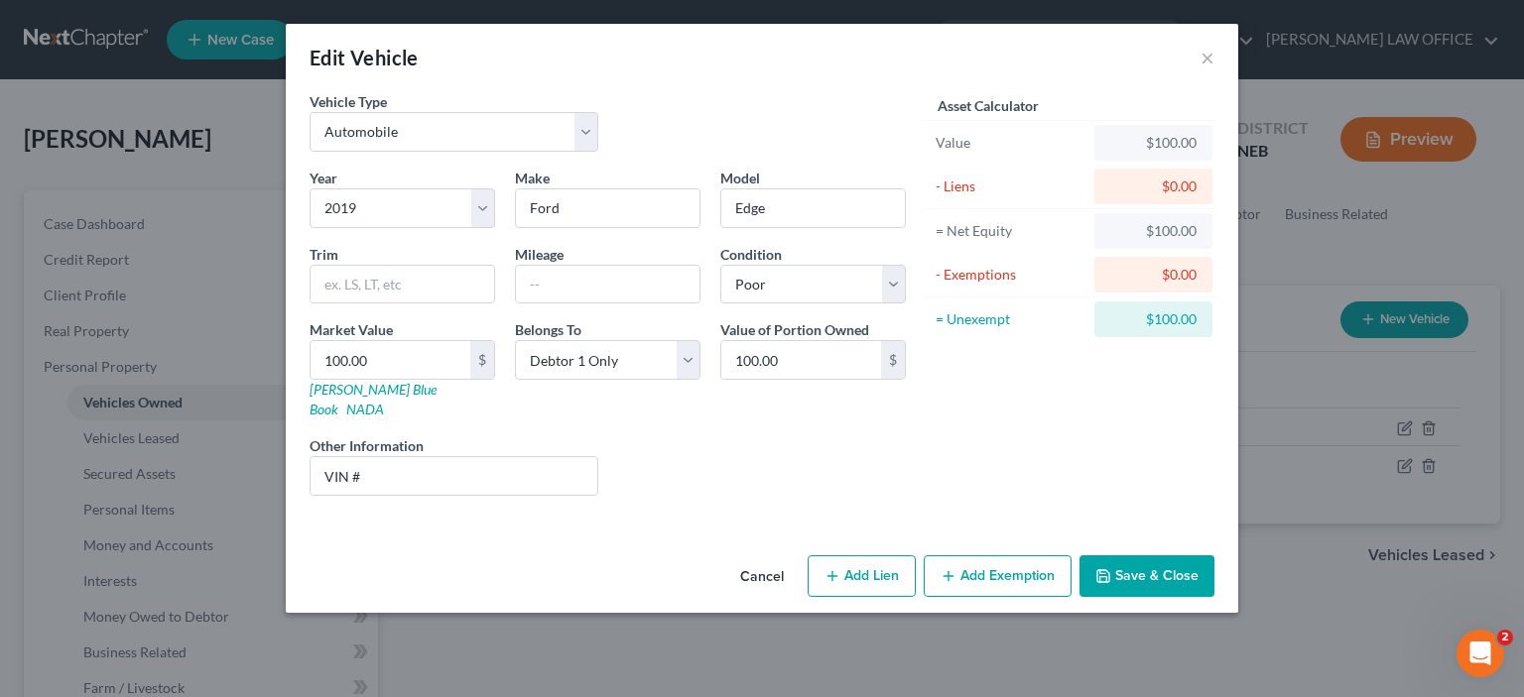
click at [873, 556] on button "Add Lien" at bounding box center [861, 576] width 108 height 42
select select "0"
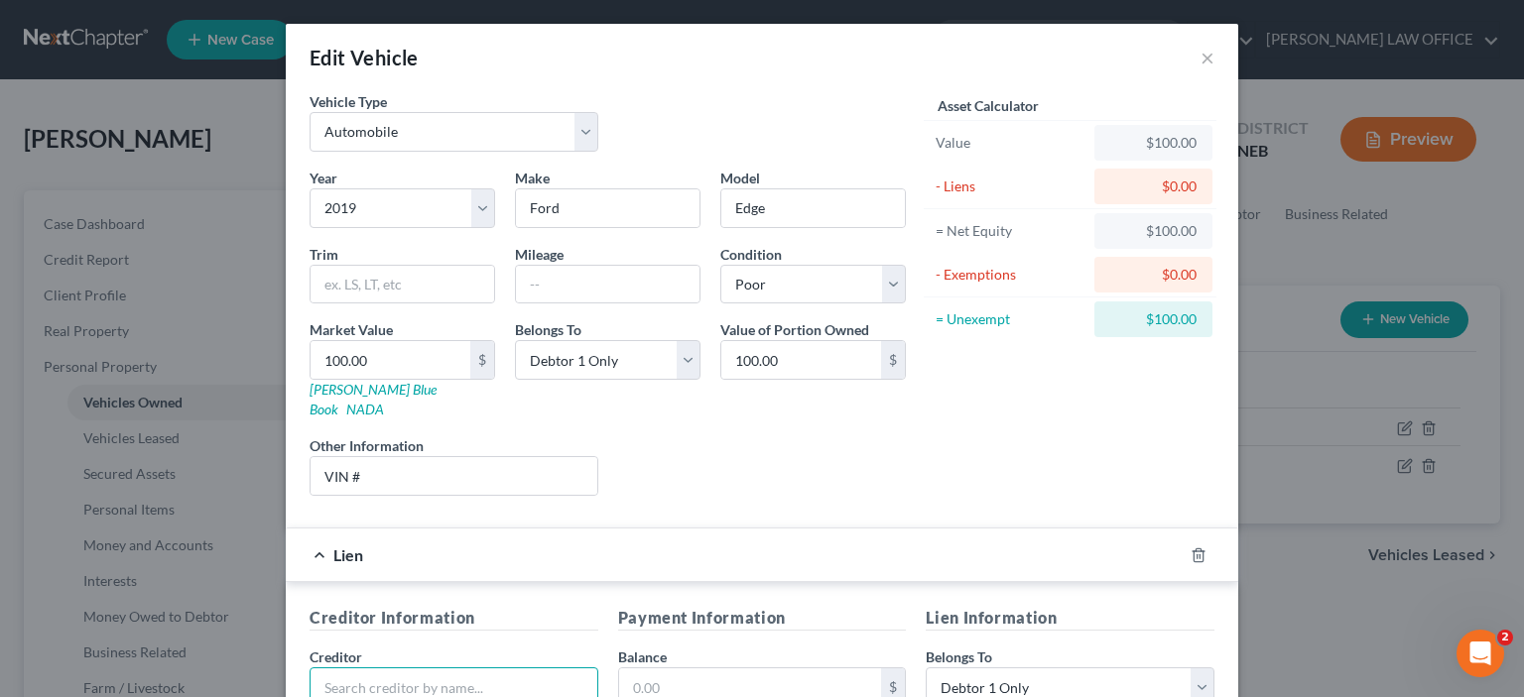
drag, startPoint x: 323, startPoint y: 654, endPoint x: 357, endPoint y: 654, distance: 33.7
click at [333, 668] on input "text" at bounding box center [453, 688] width 289 height 40
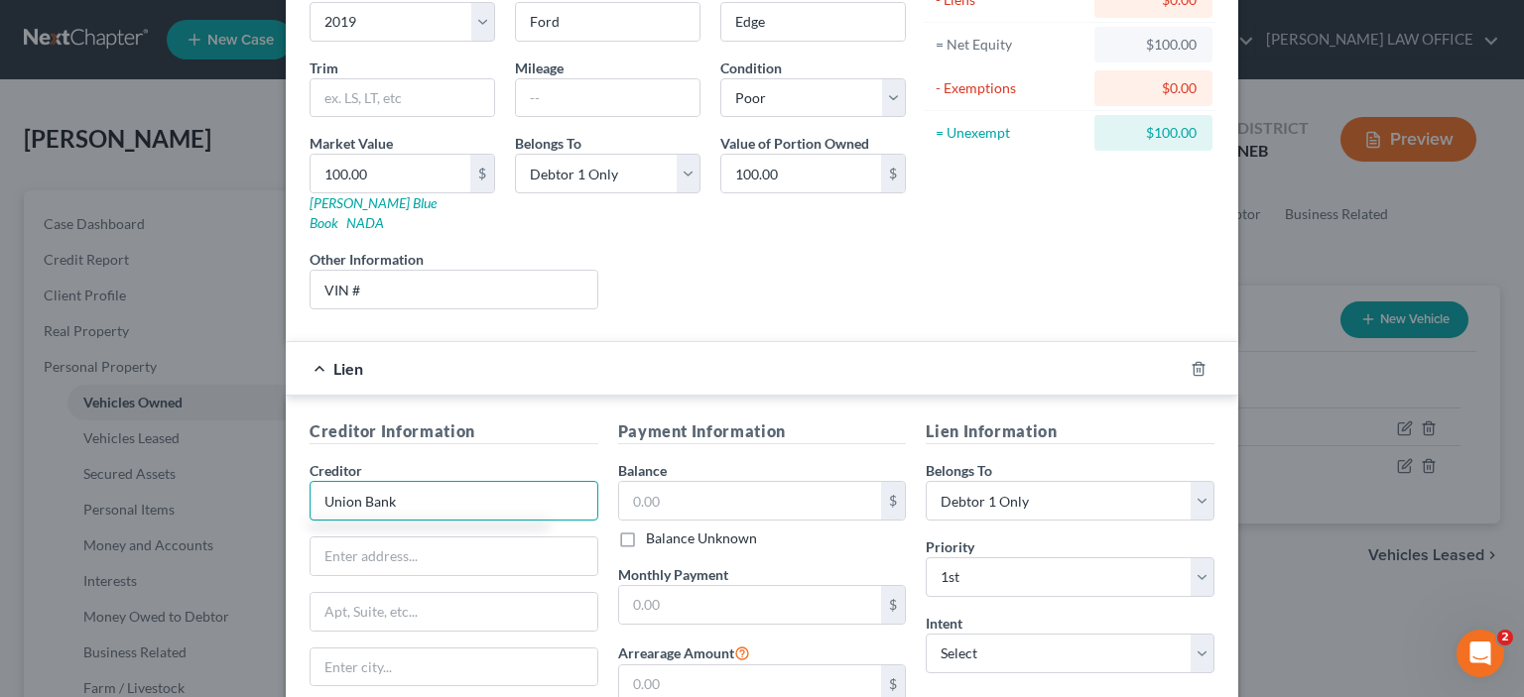
scroll to position [198, 0]
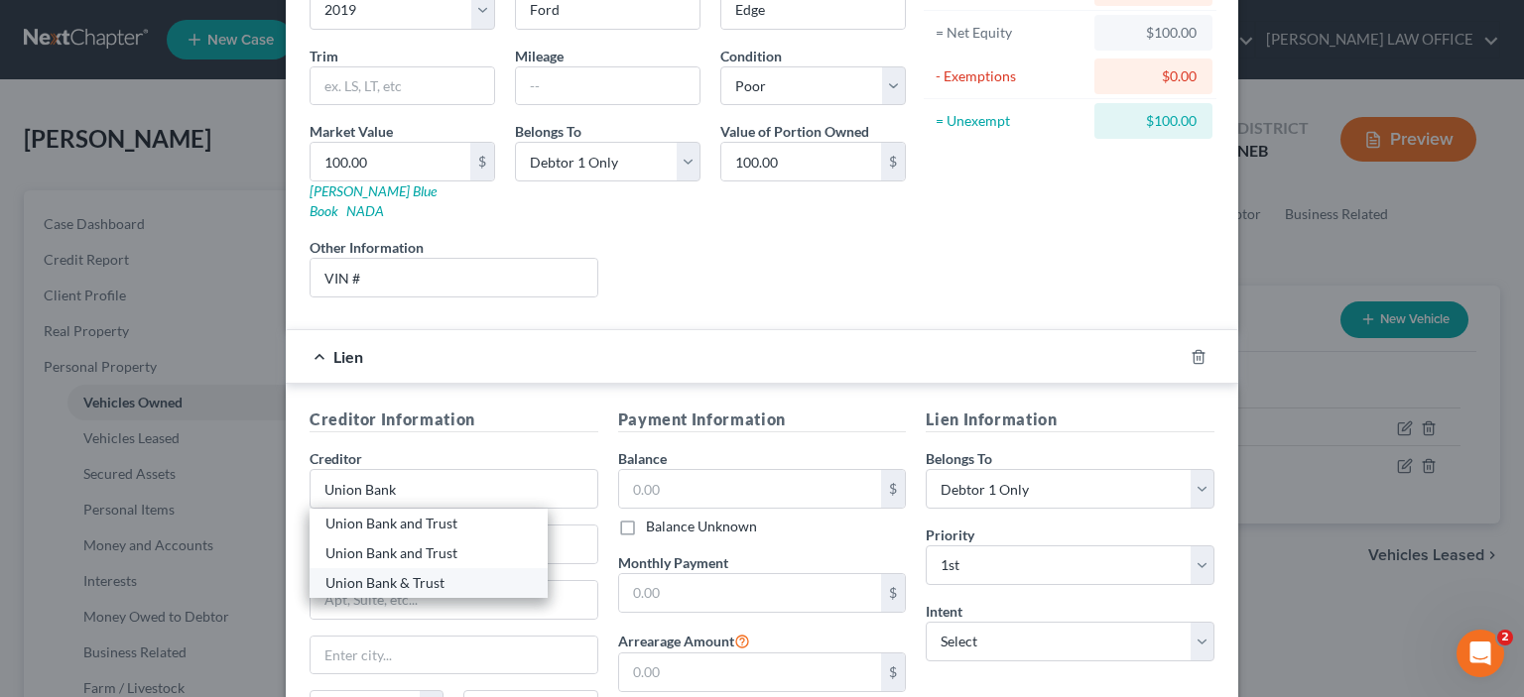
click at [385, 573] on div "Union Bank & Trust" at bounding box center [428, 583] width 206 height 20
type input "Union Bank & Trust"
type input "P.O. Box 82535"
type input "Lincoln"
select select "30"
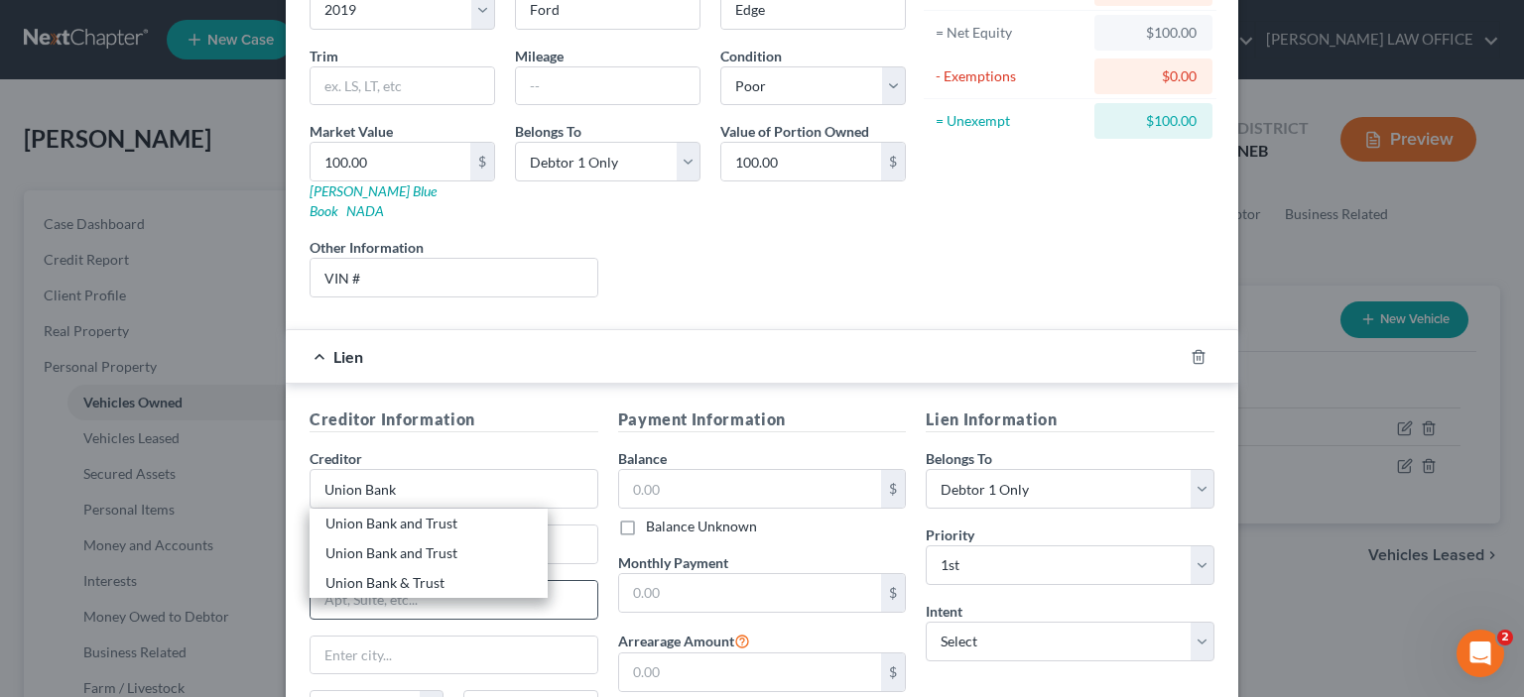
type input "68501"
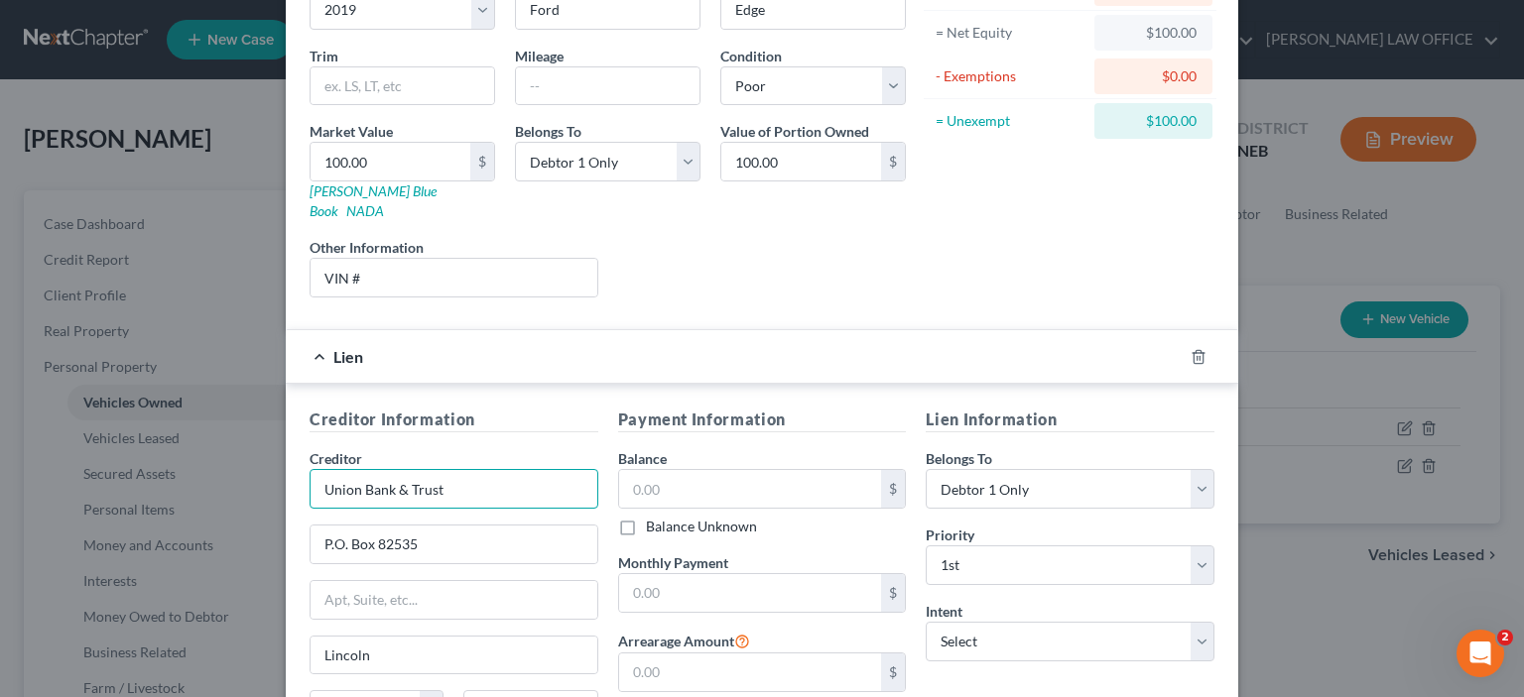
drag, startPoint x: 435, startPoint y: 469, endPoint x: 386, endPoint y: 474, distance: 49.8
click at [386, 474] on input "Union Bank & Trust" at bounding box center [453, 489] width 289 height 40
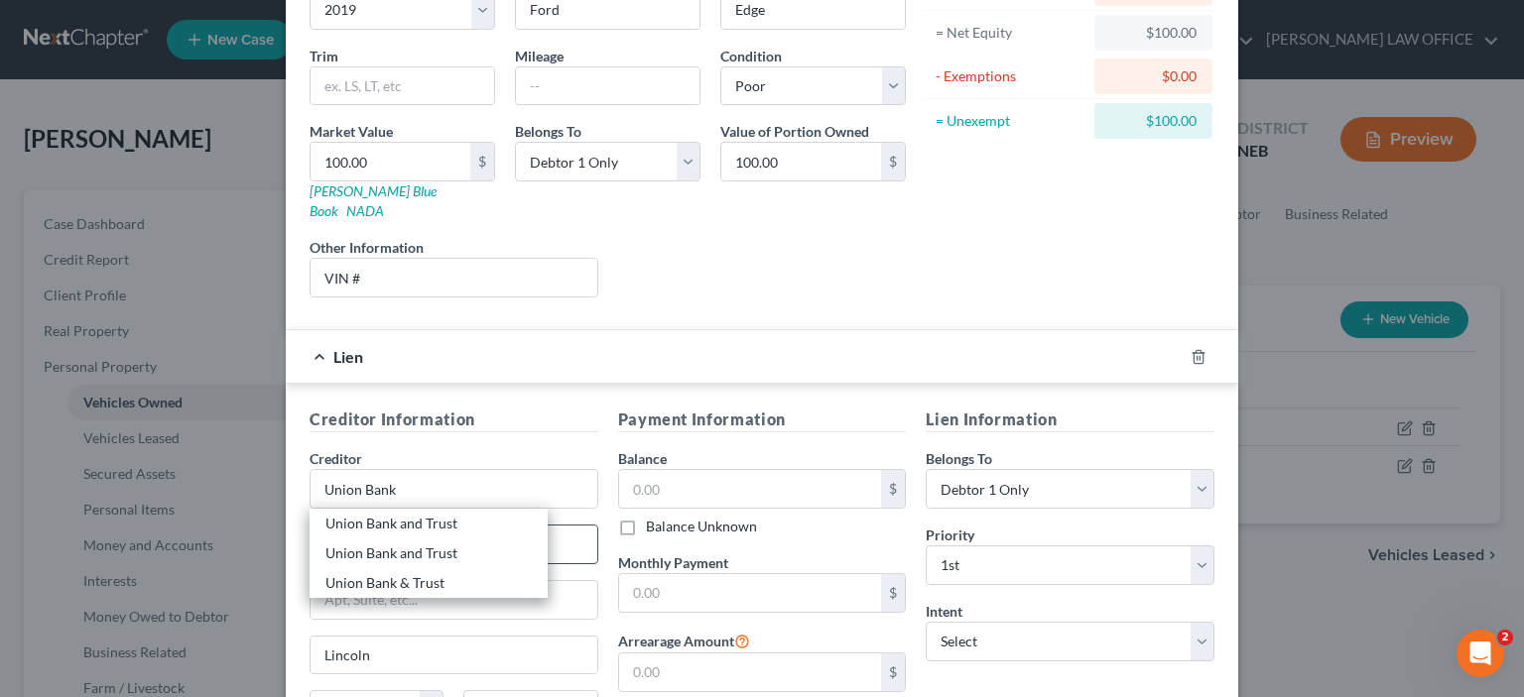
click at [355, 514] on div "Union Bank and Trust" at bounding box center [428, 524] width 206 height 20
type input "Union Bank and Trust"
type input "[STREET_ADDRESS]"
type input "Hastings"
type input "68901"
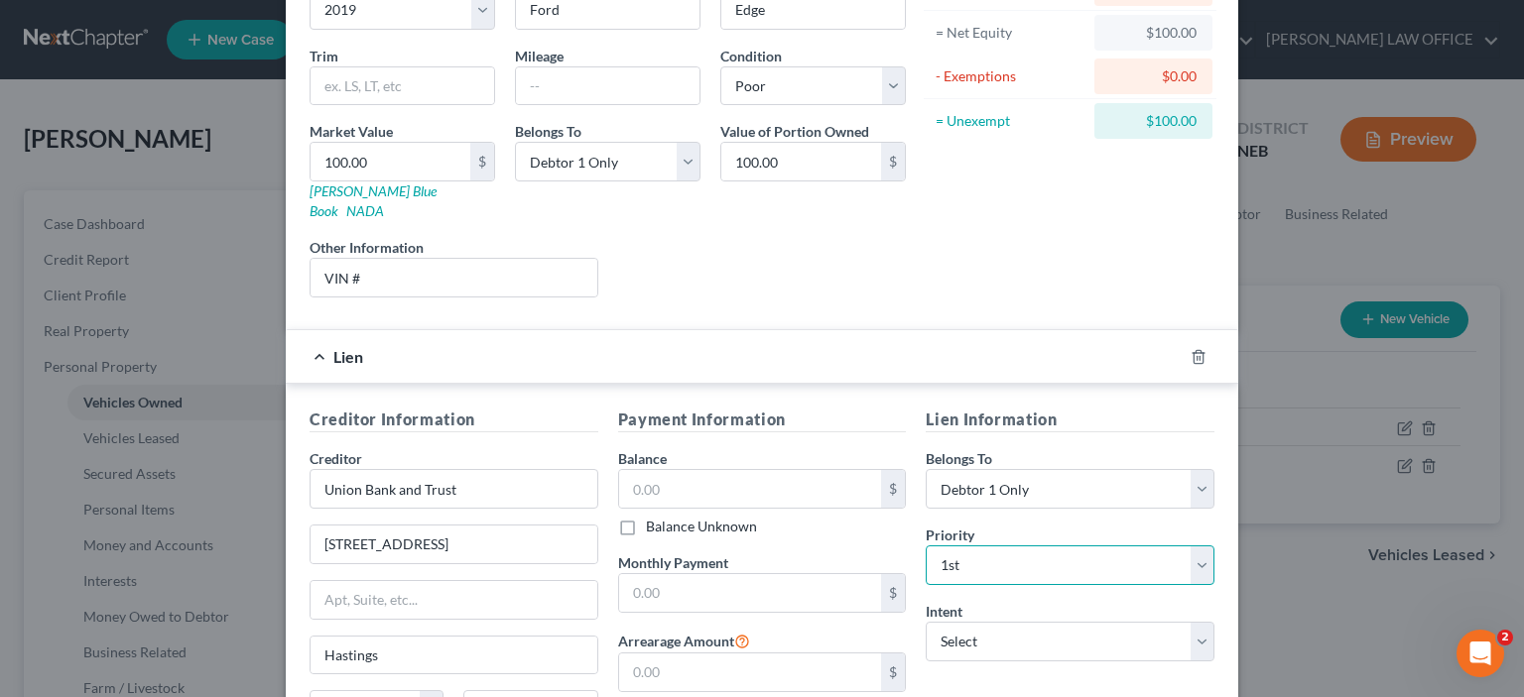
click at [1190, 546] on select "Select 1st 2nd 3rd 4th 5th 6th 7th 8th 9th 10th 11th 12th 13th 14th 15th 16th 1…" at bounding box center [1069, 566] width 289 height 40
select select
click at [925, 546] on select "Select 1st 2nd 3rd 4th 5th 6th 7th 8th 9th 10th 11th 12th 13th 14th 15th 16th 1…" at bounding box center [1069, 566] width 289 height 40
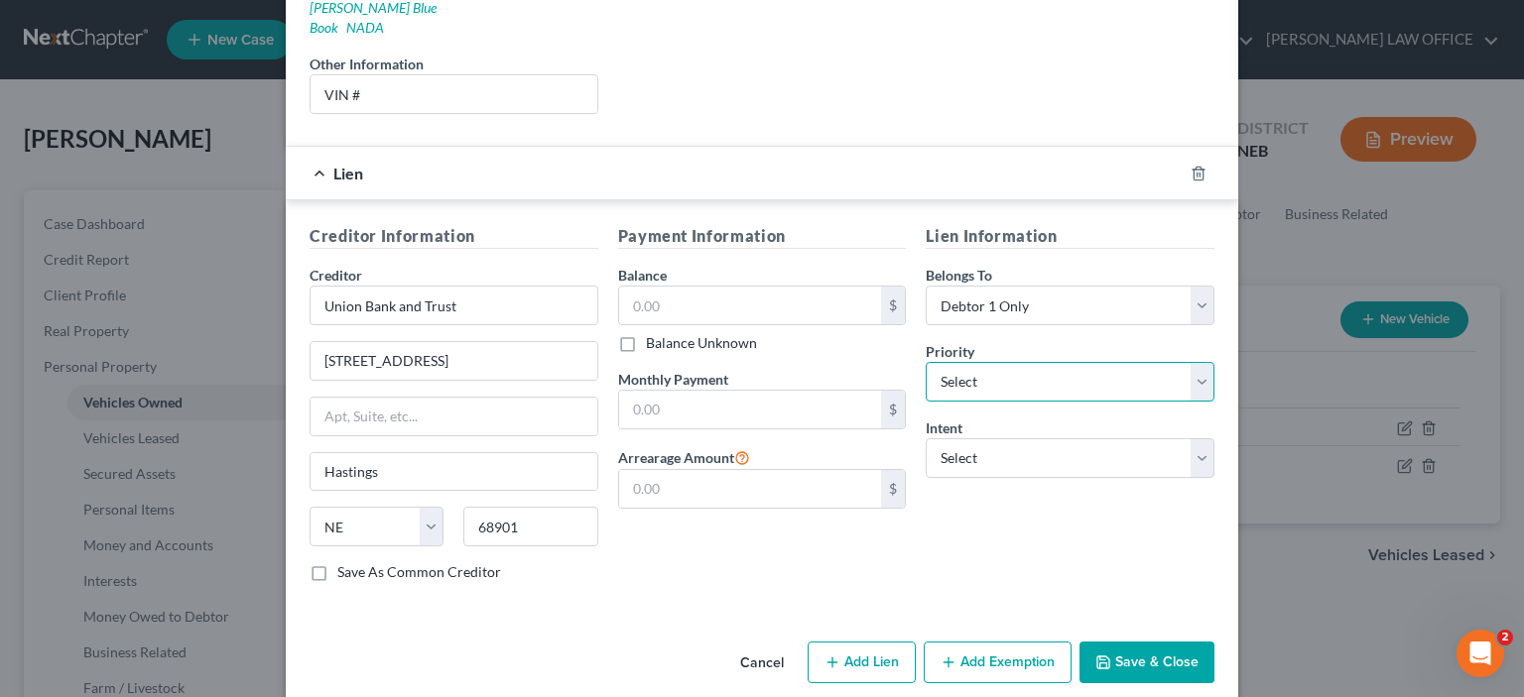
scroll to position [383, 0]
click at [1196, 437] on select "Select Surrender Redeem Reaffirm Avoid Other" at bounding box center [1069, 457] width 289 height 40
select select "0"
click at [925, 437] on select "Select Surrender Redeem Reaffirm Avoid Other" at bounding box center [1069, 457] width 289 height 40
click at [647, 286] on input "text" at bounding box center [750, 305] width 263 height 38
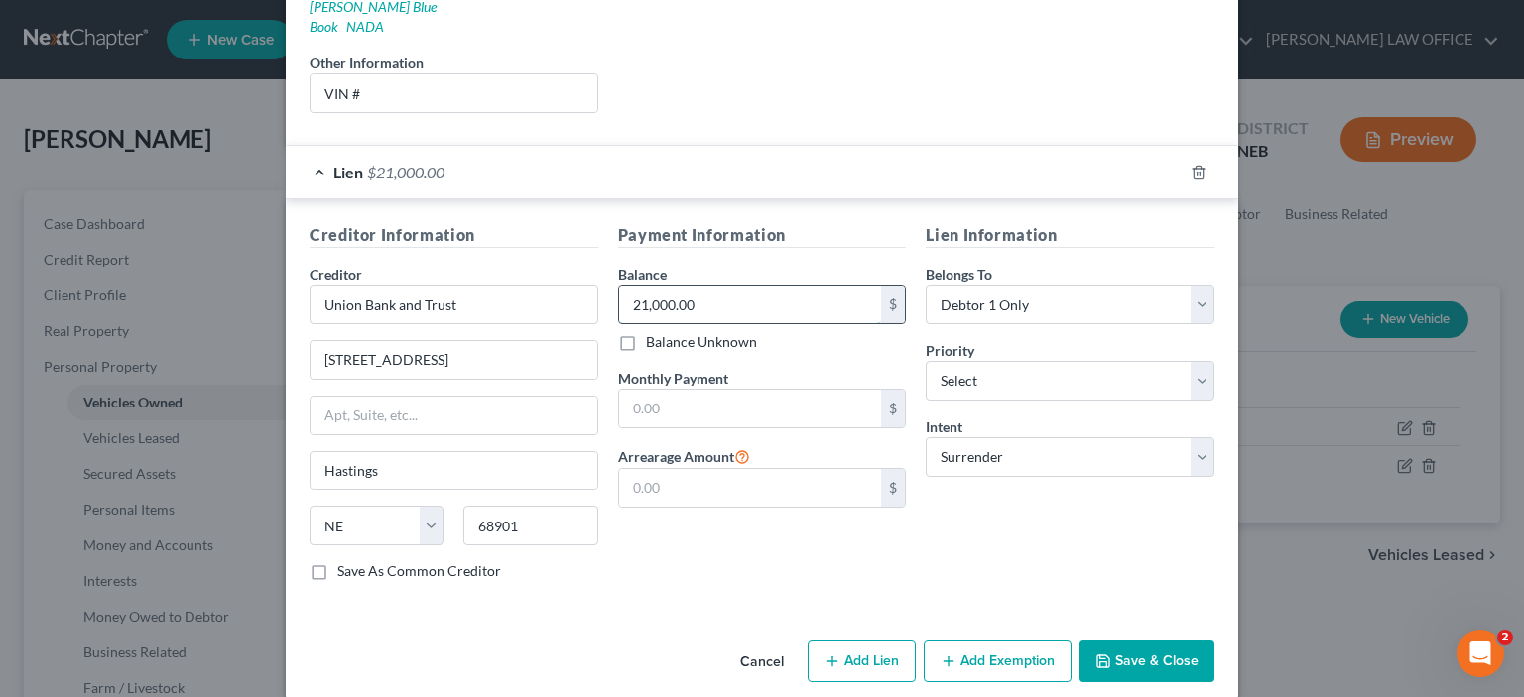
type input "21,000.00"
click at [628, 390] on input "text" at bounding box center [750, 409] width 263 height 38
type input "475.50"
type input "1,000.00"
click at [1151, 641] on button "Save & Close" at bounding box center [1146, 662] width 135 height 42
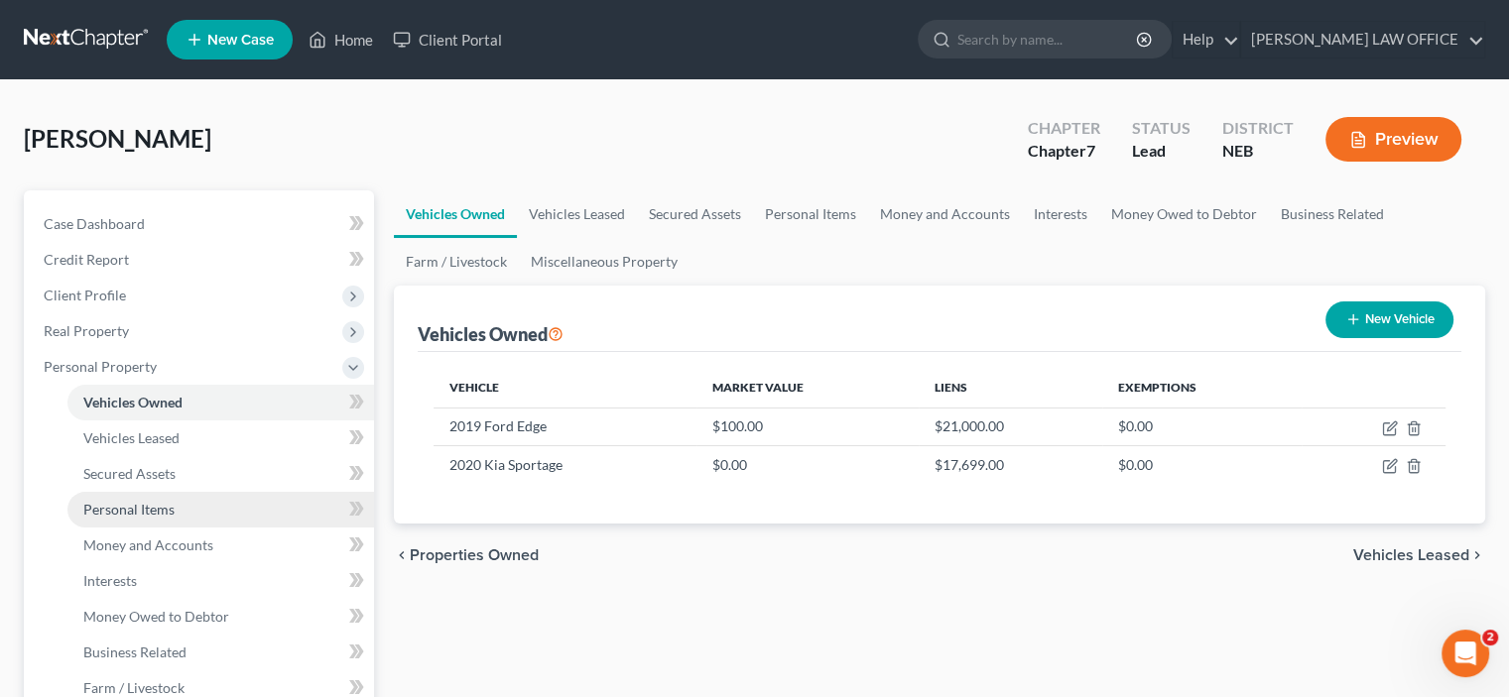
click at [97, 509] on span "Personal Items" at bounding box center [128, 509] width 91 height 17
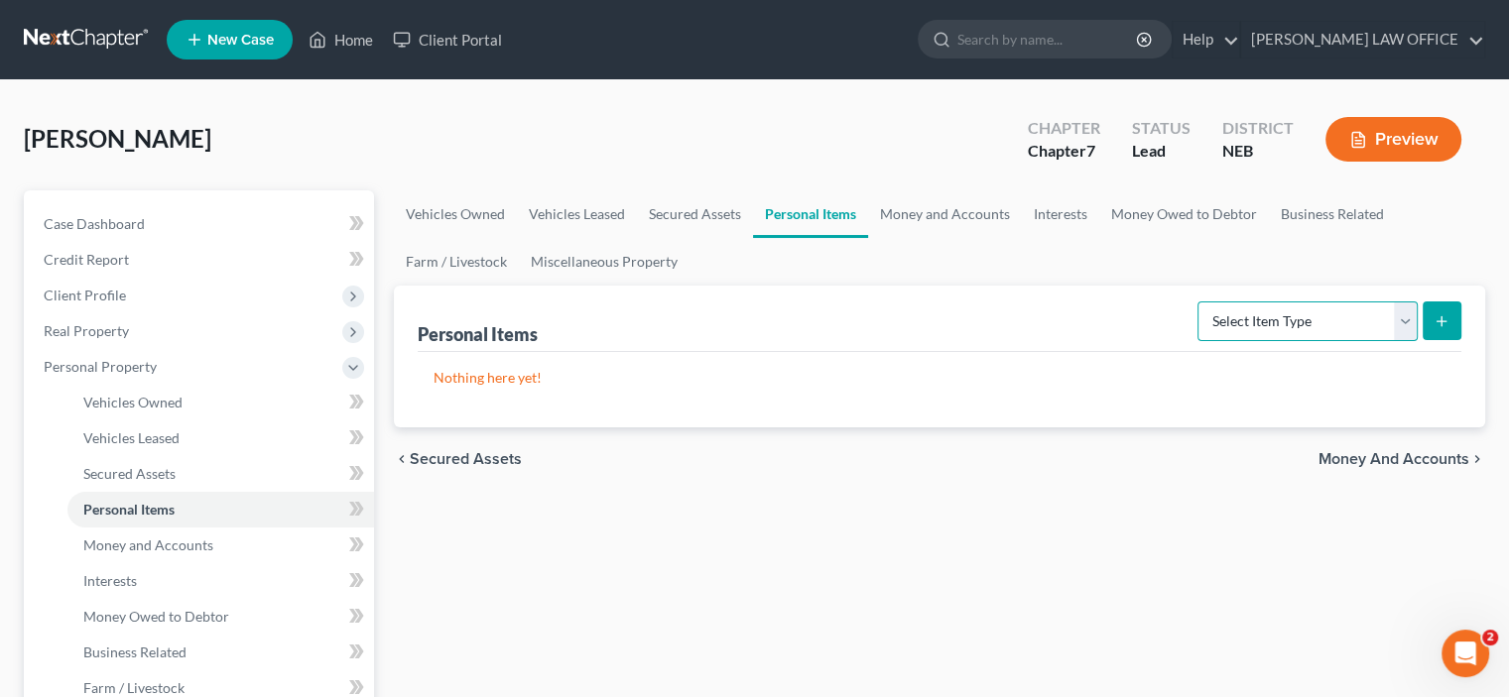
click at [1407, 320] on select "Select Item Type Clothing Collectibles Of Value Electronics Firearms Household …" at bounding box center [1307, 322] width 220 height 40
select select "clothing"
click at [1199, 302] on select "Select Item Type Clothing Collectibles Of Value Electronics Firearms Household …" at bounding box center [1307, 322] width 220 height 40
click at [1452, 316] on button "submit" at bounding box center [1441, 321] width 39 height 39
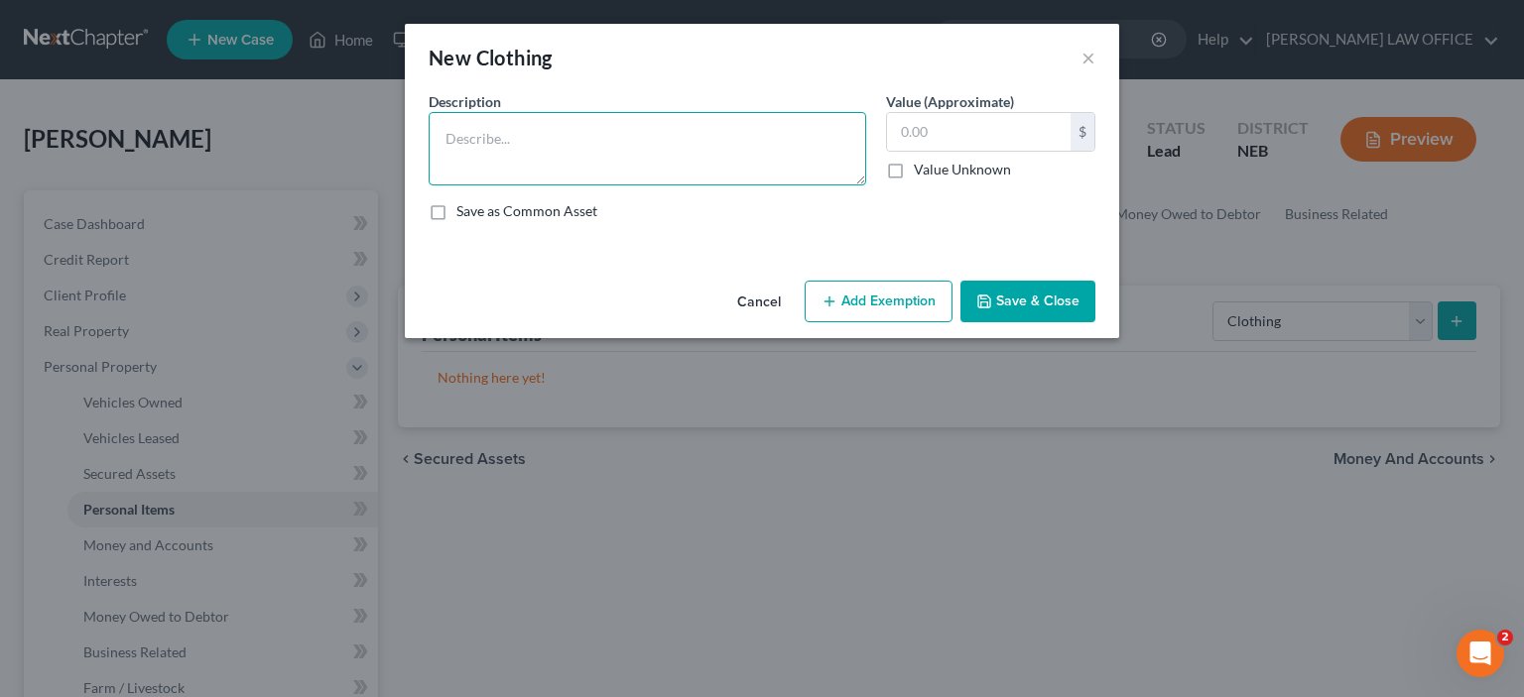
click at [462, 138] on textarea at bounding box center [646, 148] width 437 height 73
type textarea "Clothing $200"
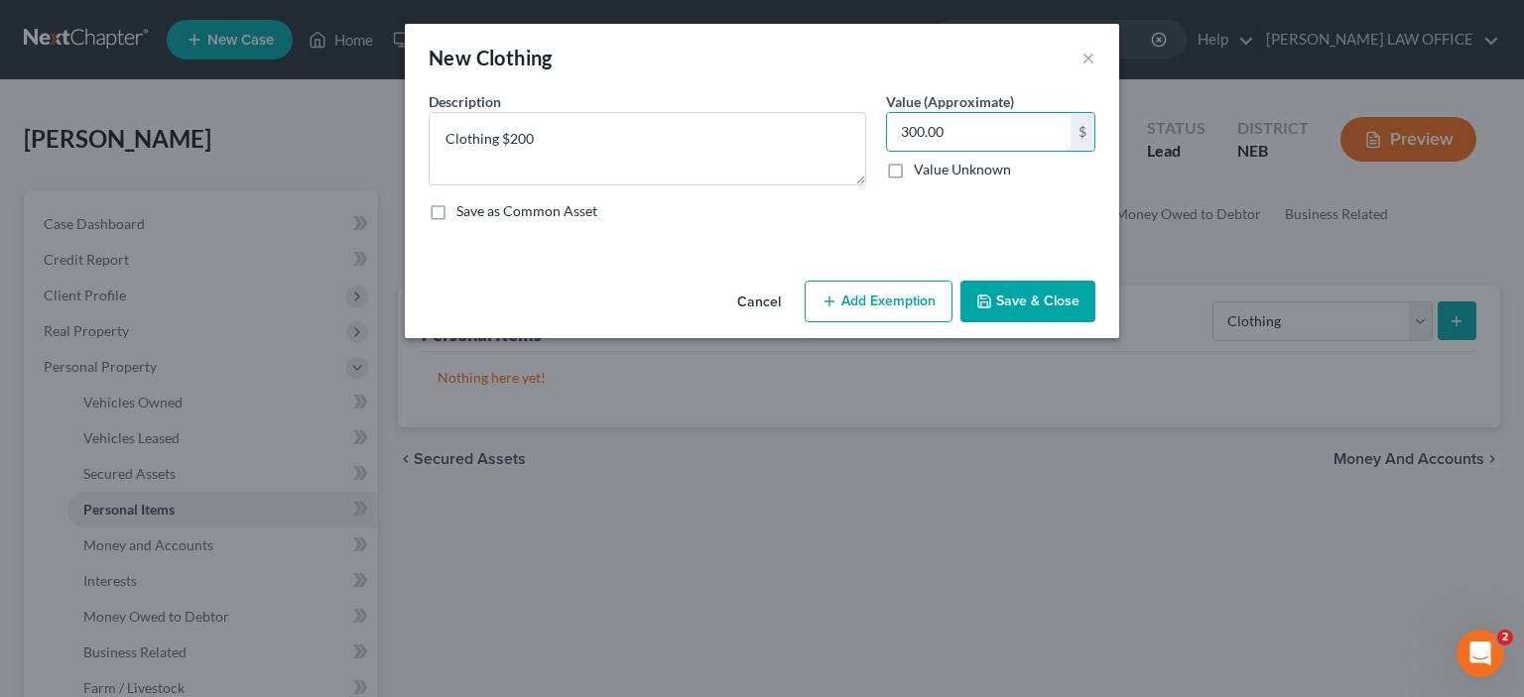
type input "300.00"
click at [865, 297] on button "Add Exemption" at bounding box center [878, 302] width 148 height 42
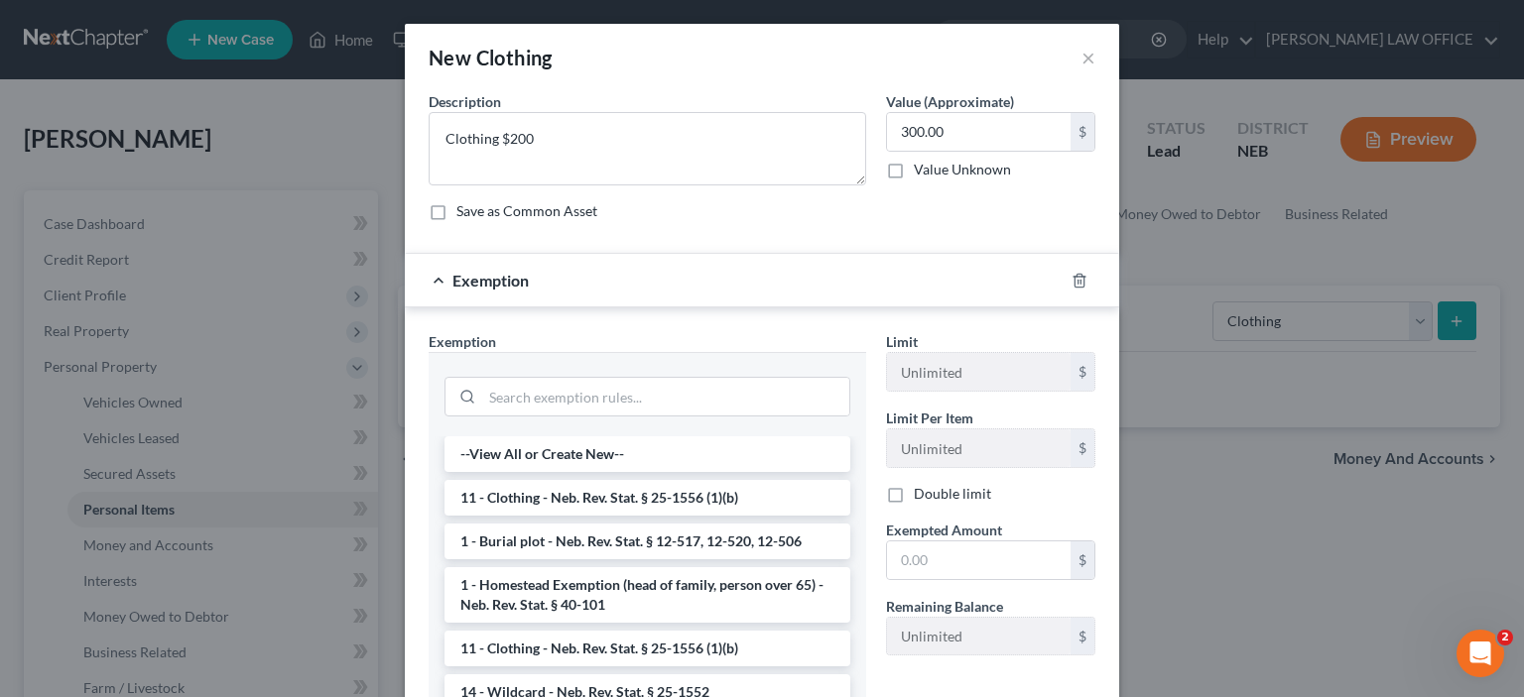
click at [561, 497] on li "11 - Clothing - Neb. Rev. Stat. § 25-1556 (1)(b)" at bounding box center [647, 498] width 406 height 36
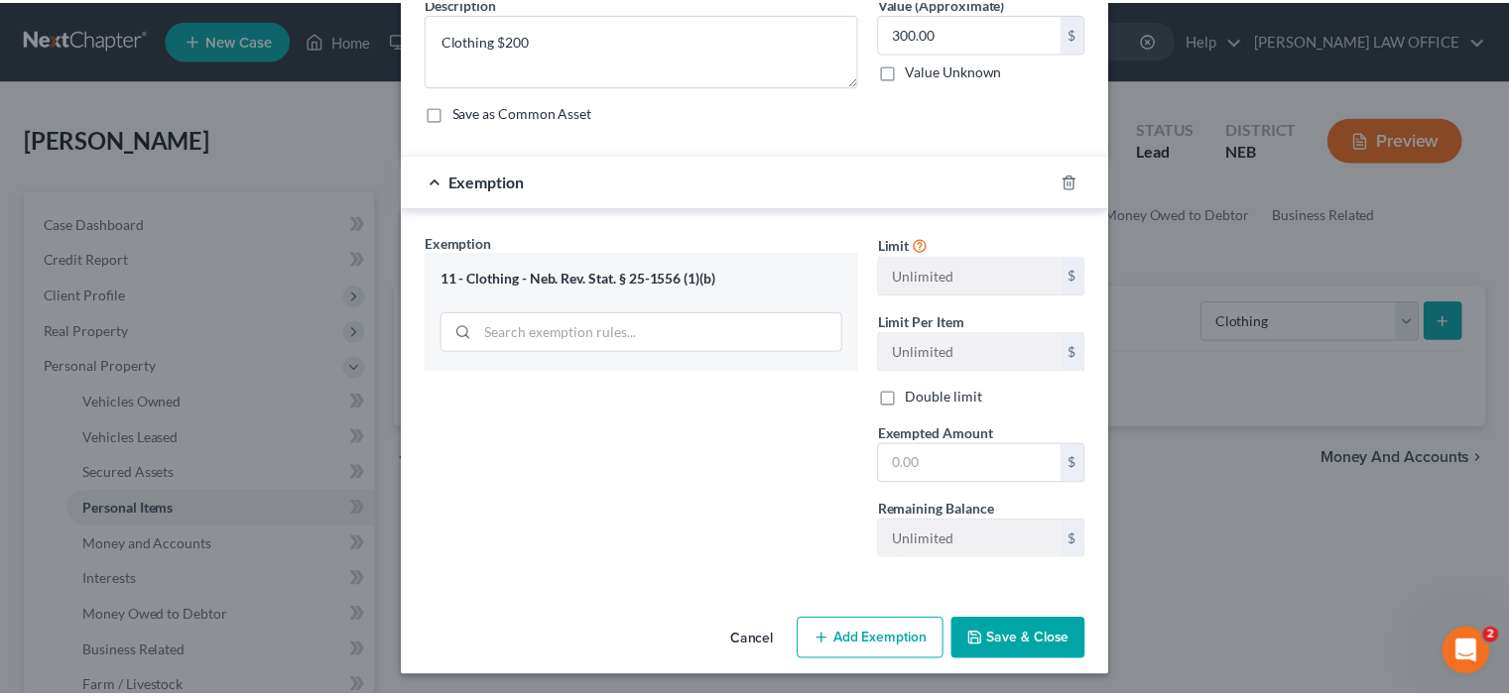
scroll to position [100, 0]
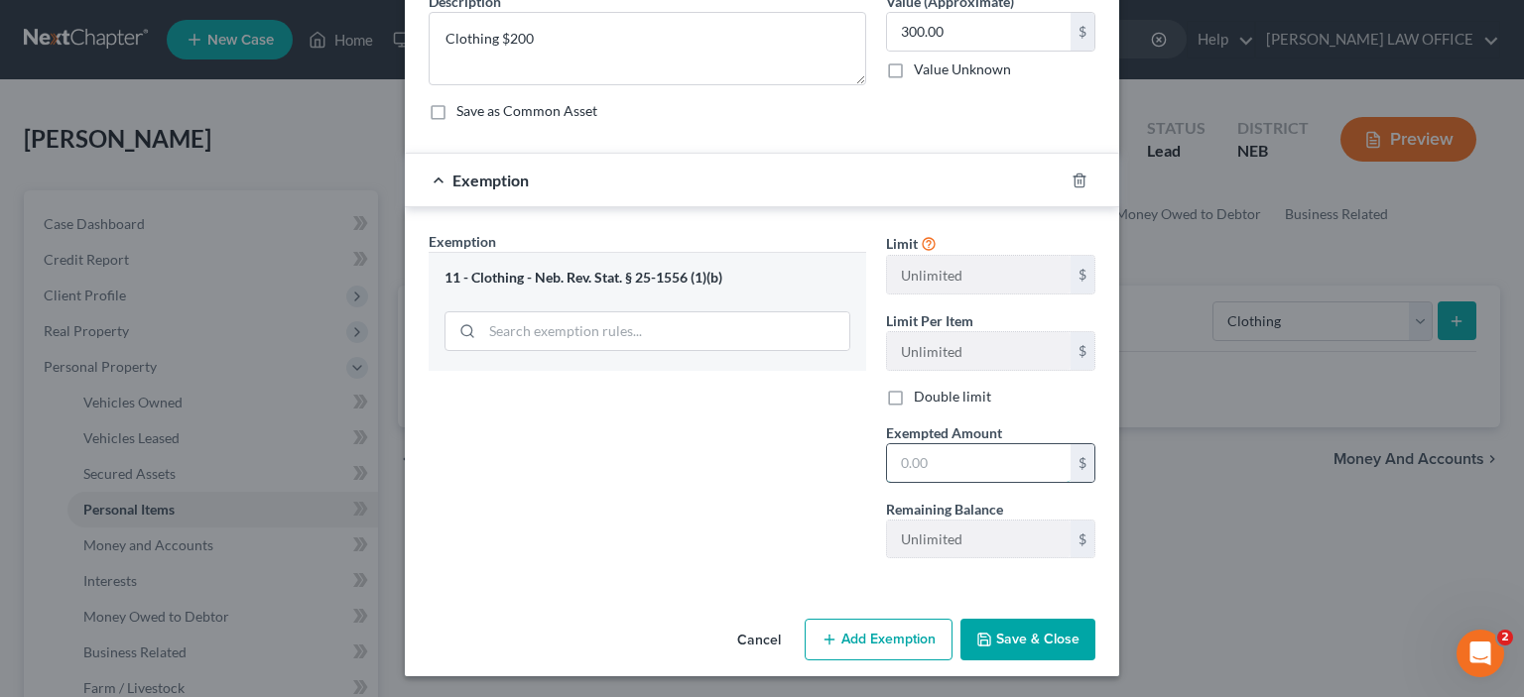
click at [894, 462] on input "text" at bounding box center [979, 463] width 184 height 38
type input "300.00"
click at [1025, 638] on button "Save & Close" at bounding box center [1027, 640] width 135 height 42
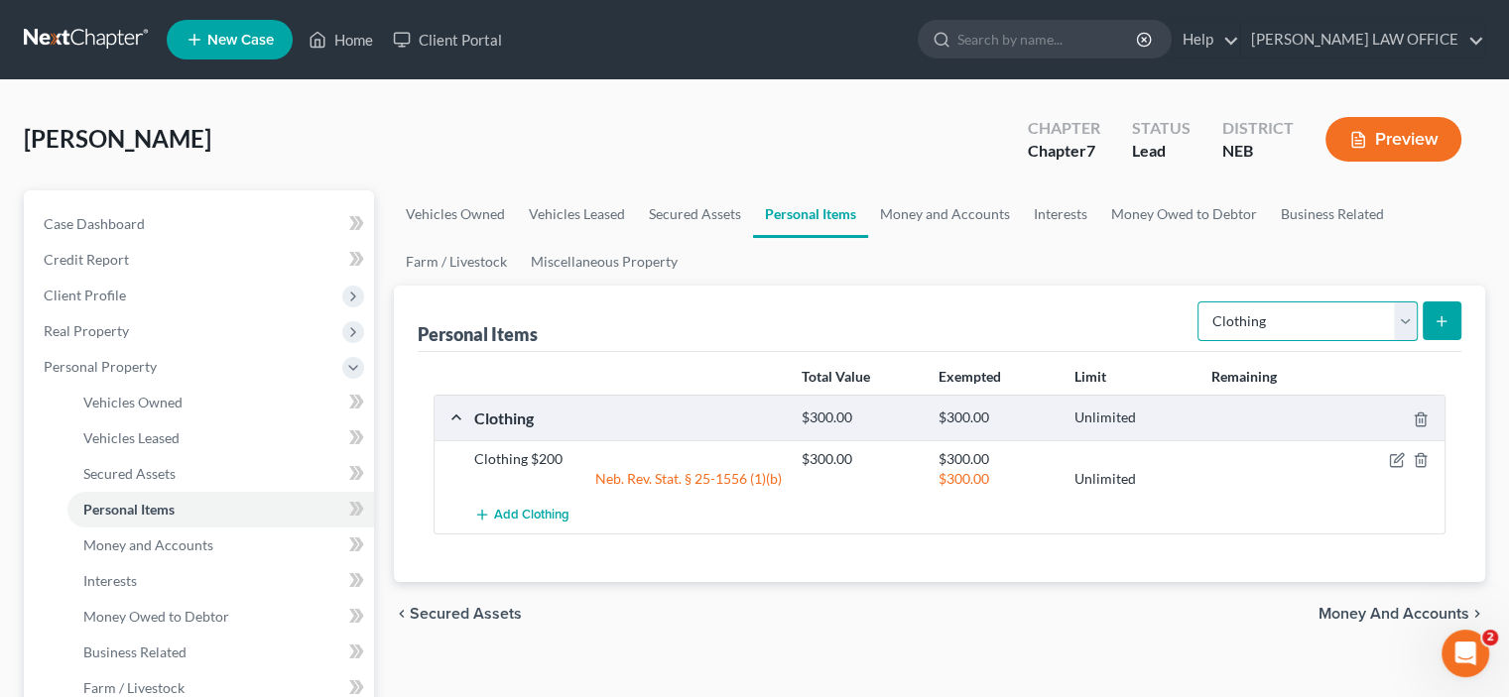
click at [1402, 320] on select "Select Item Type Clothing Collectibles Of Value Electronics Firearms Household …" at bounding box center [1307, 322] width 220 height 40
select select "household_goods"
click at [1199, 302] on select "Select Item Type Clothing Collectibles Of Value Electronics Firearms Household …" at bounding box center [1307, 322] width 220 height 40
click at [1438, 318] on icon "submit" at bounding box center [1441, 321] width 16 height 16
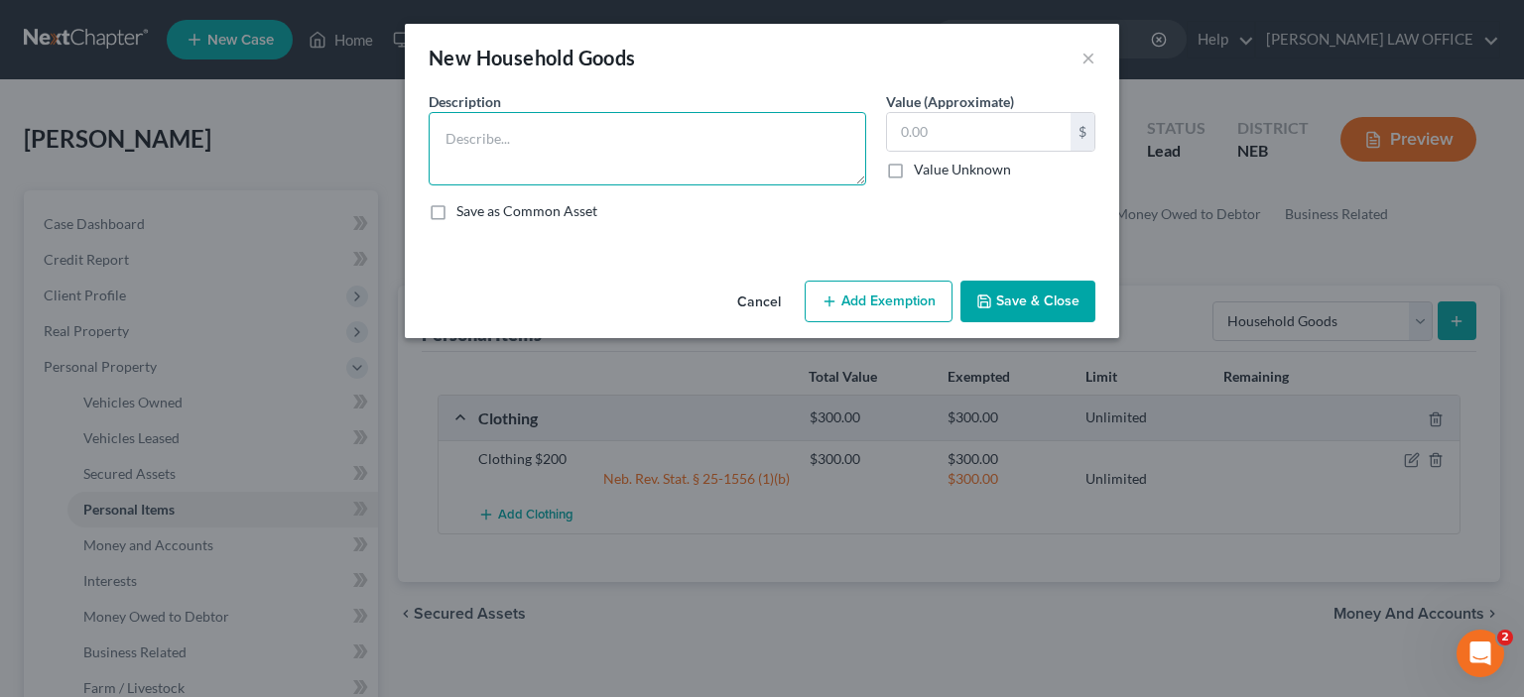
click at [452, 138] on textarea at bounding box center [646, 148] width 437 height 73
type textarea "Washer/dryer"
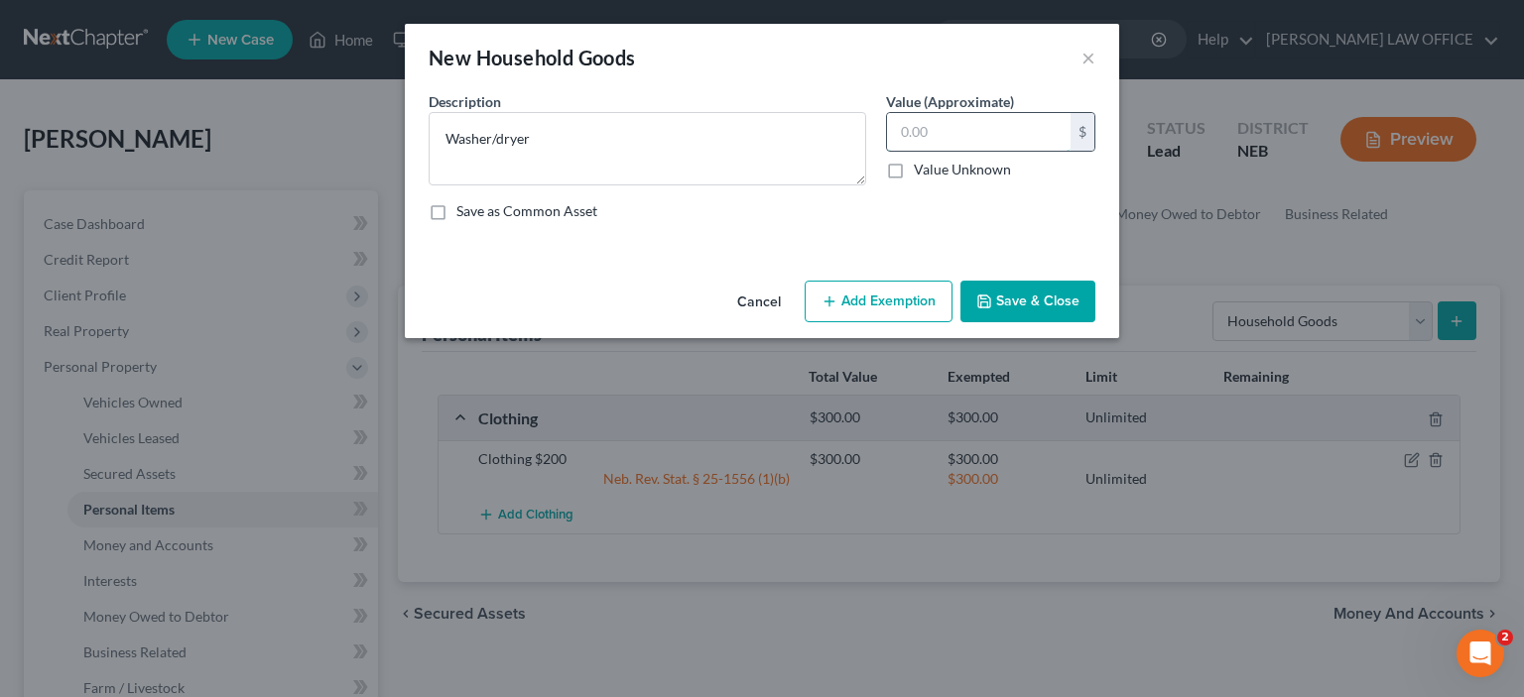
click at [902, 133] on input "text" at bounding box center [979, 132] width 184 height 38
type input "500.00"
click at [1006, 295] on button "Save & Close" at bounding box center [1027, 302] width 135 height 42
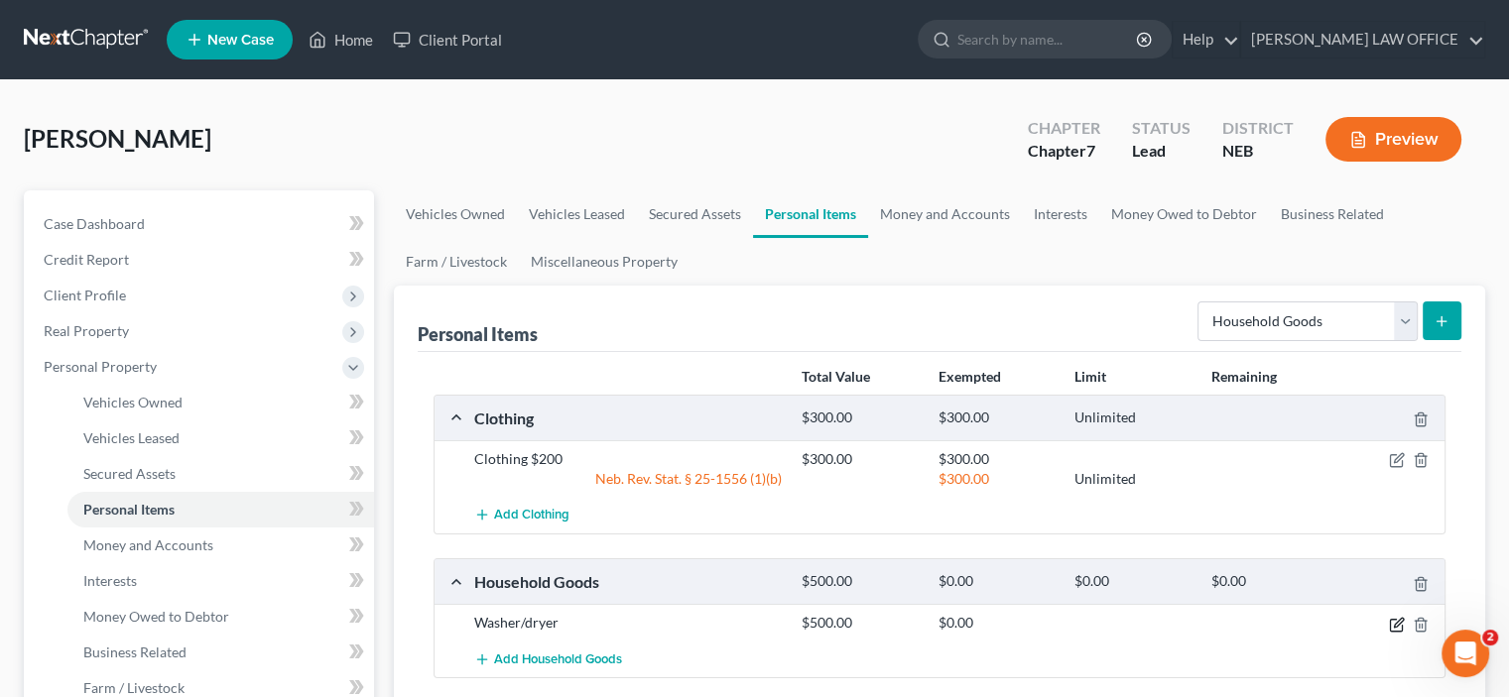
click at [1395, 622] on icon "button" at bounding box center [1398, 622] width 9 height 9
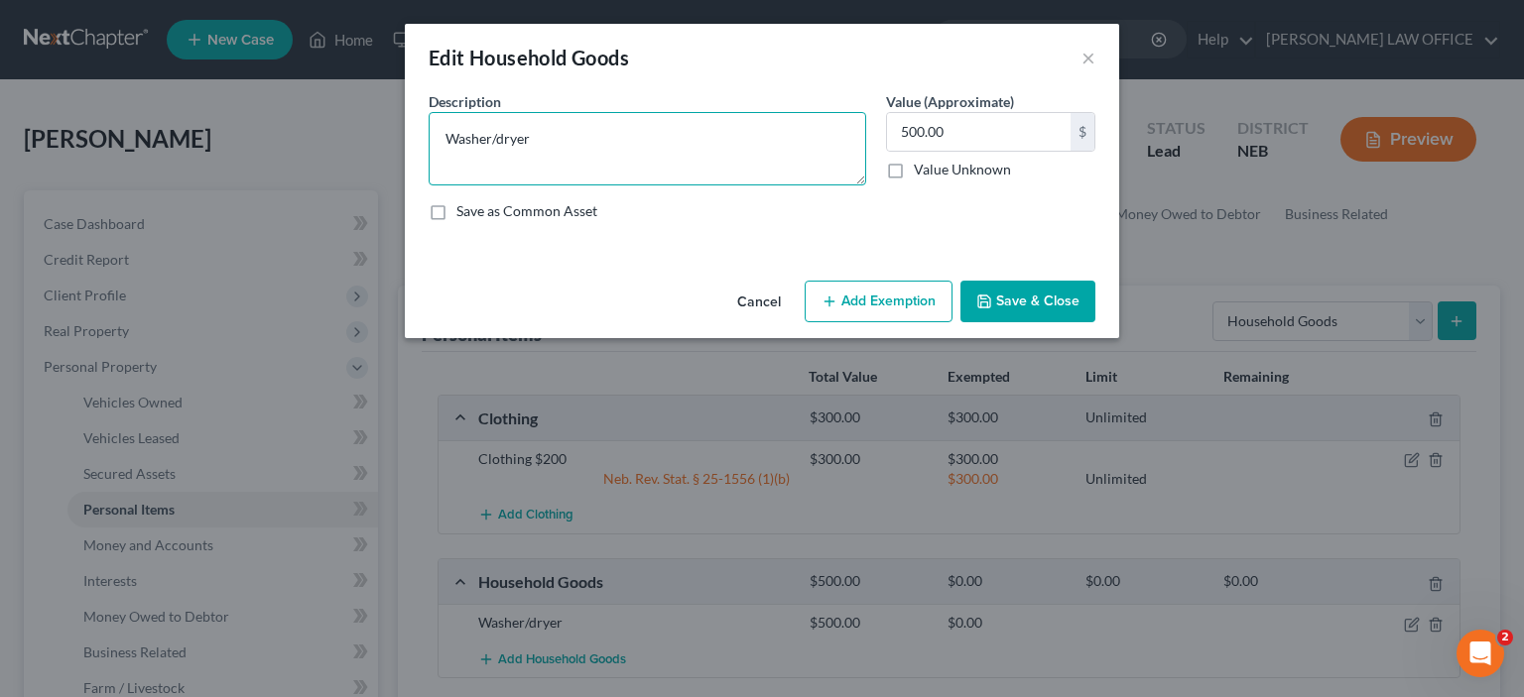
click at [537, 146] on textarea "Washer/dryer" at bounding box center [646, 148] width 437 height 73
click at [534, 142] on textarea "Washer/dryer debt with [US_STATE] Furniture Mart" at bounding box center [646, 148] width 437 height 73
click at [788, 146] on textarea "Washer/dryer $500 (debt with [US_STATE] Furniture Mart" at bounding box center [646, 148] width 437 height 73
type textarea "Washer/dryer $500 (debt with [US_STATE] Furniture Mart)"
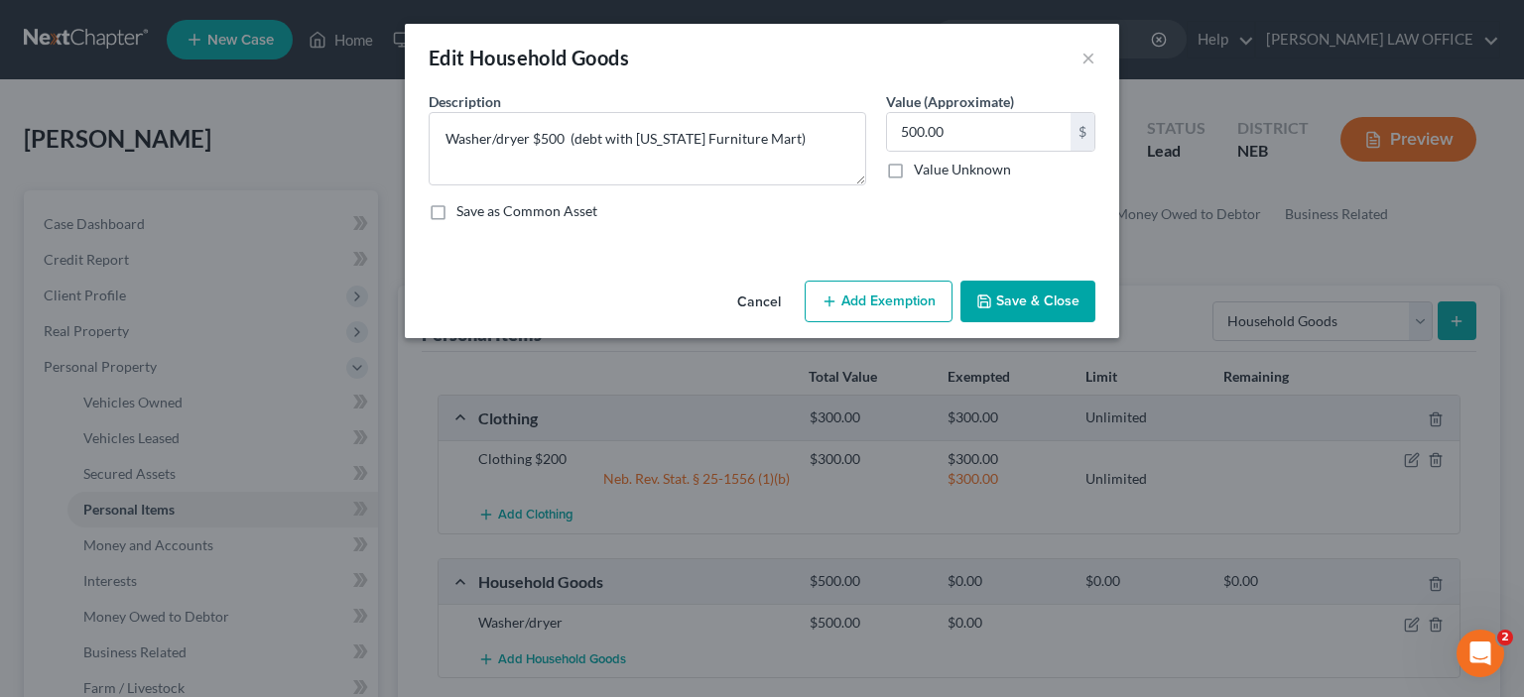
click at [1025, 305] on button "Save & Close" at bounding box center [1027, 302] width 135 height 42
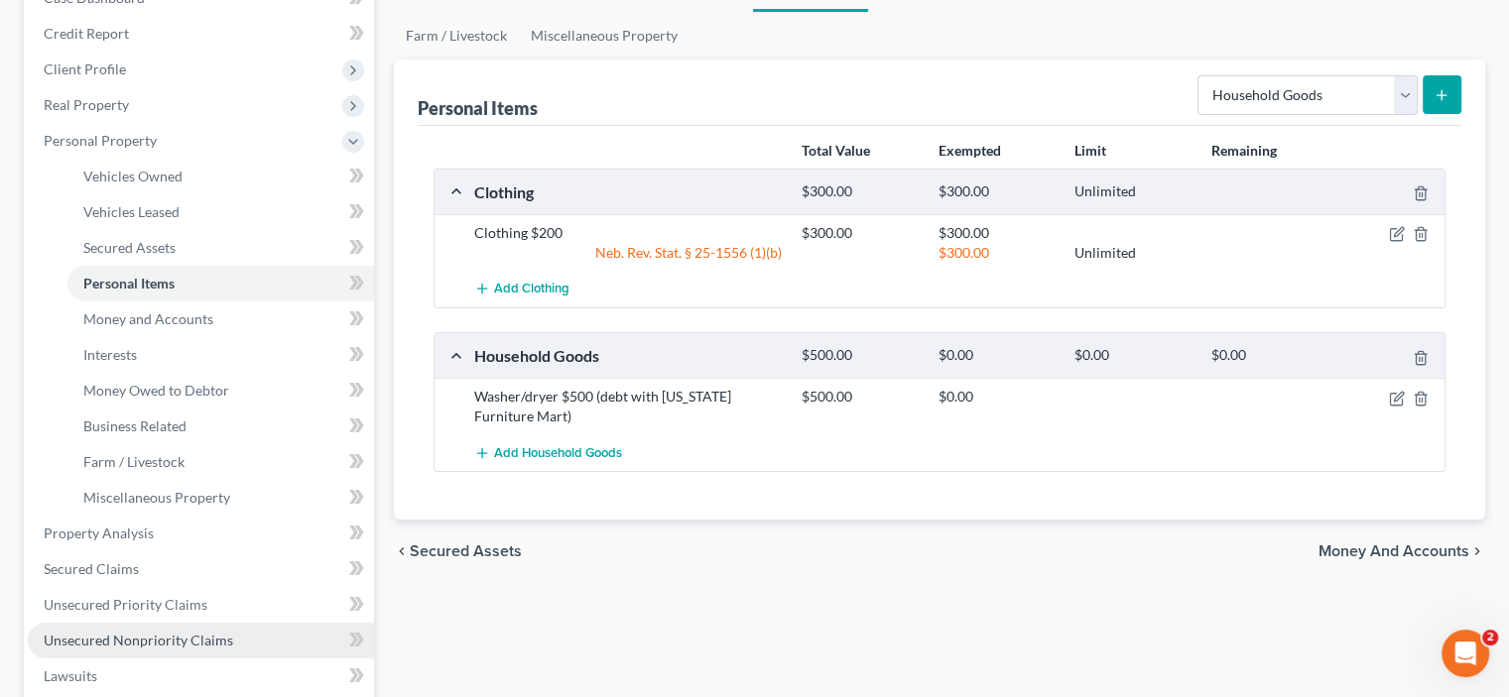
scroll to position [298, 0]
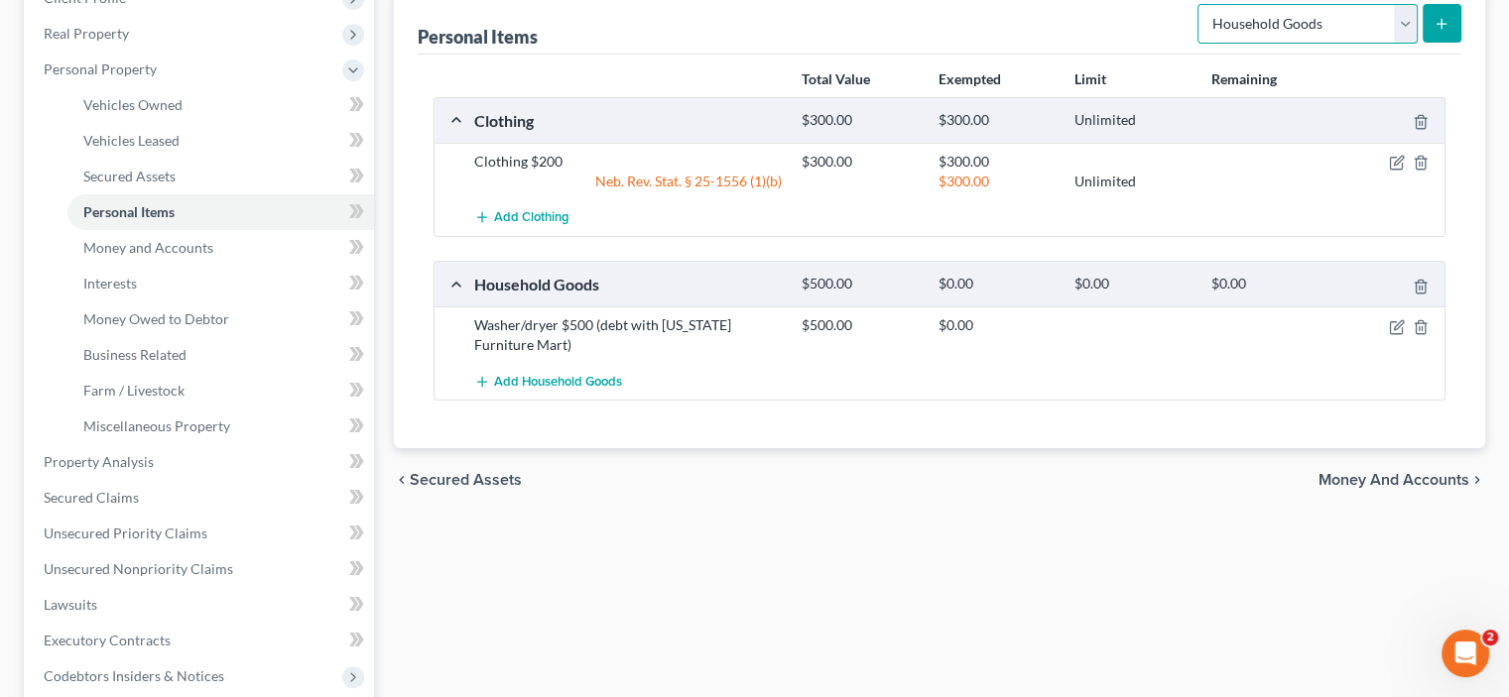
click at [1407, 23] on select "Select Item Type Clothing Collectibles Of Value Electronics Firearms Household …" at bounding box center [1307, 24] width 220 height 40
click at [1095, 29] on div "Personal Items Select Item Type Clothing Collectibles Of Value Electronics Fire…" at bounding box center [939, 21] width 1043 height 66
click at [1401, 24] on select "Select Item Type Clothing Collectibles Of Value Electronics Firearms Household …" at bounding box center [1307, 24] width 220 height 40
click at [1441, 25] on line "submit" at bounding box center [1441, 23] width 0 height 9
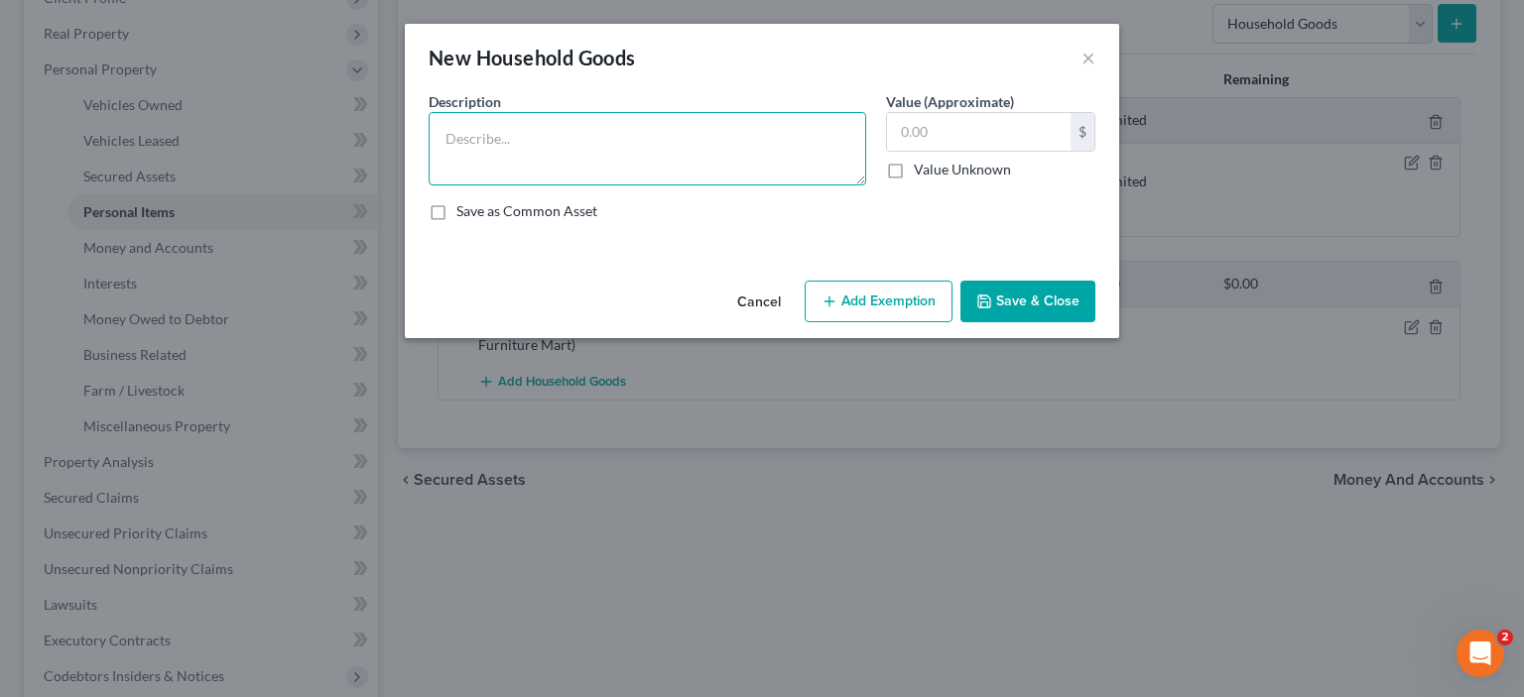
click at [448, 138] on textarea at bounding box center [646, 148] width 437 height 73
type textarea "xxxx (items in storage unit)"
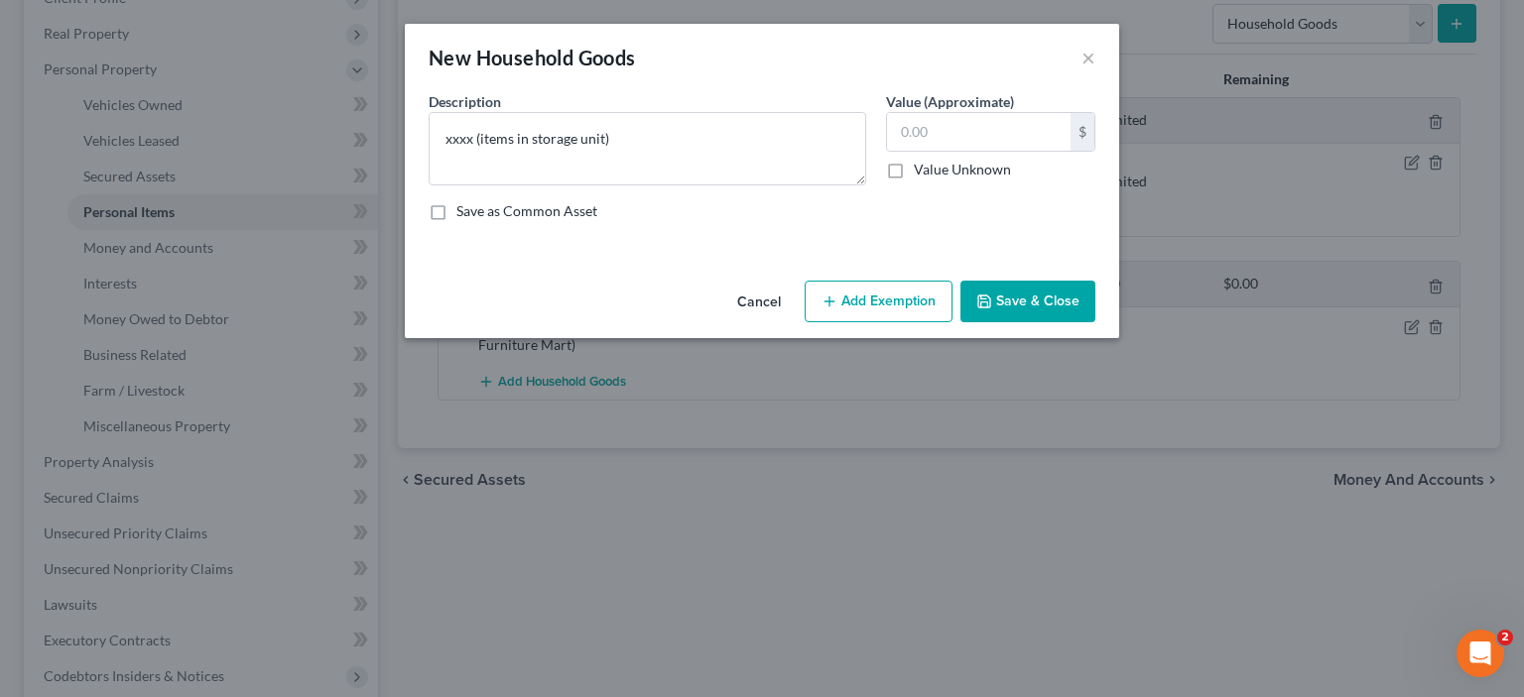
click at [1033, 305] on button "Save & Close" at bounding box center [1027, 302] width 135 height 42
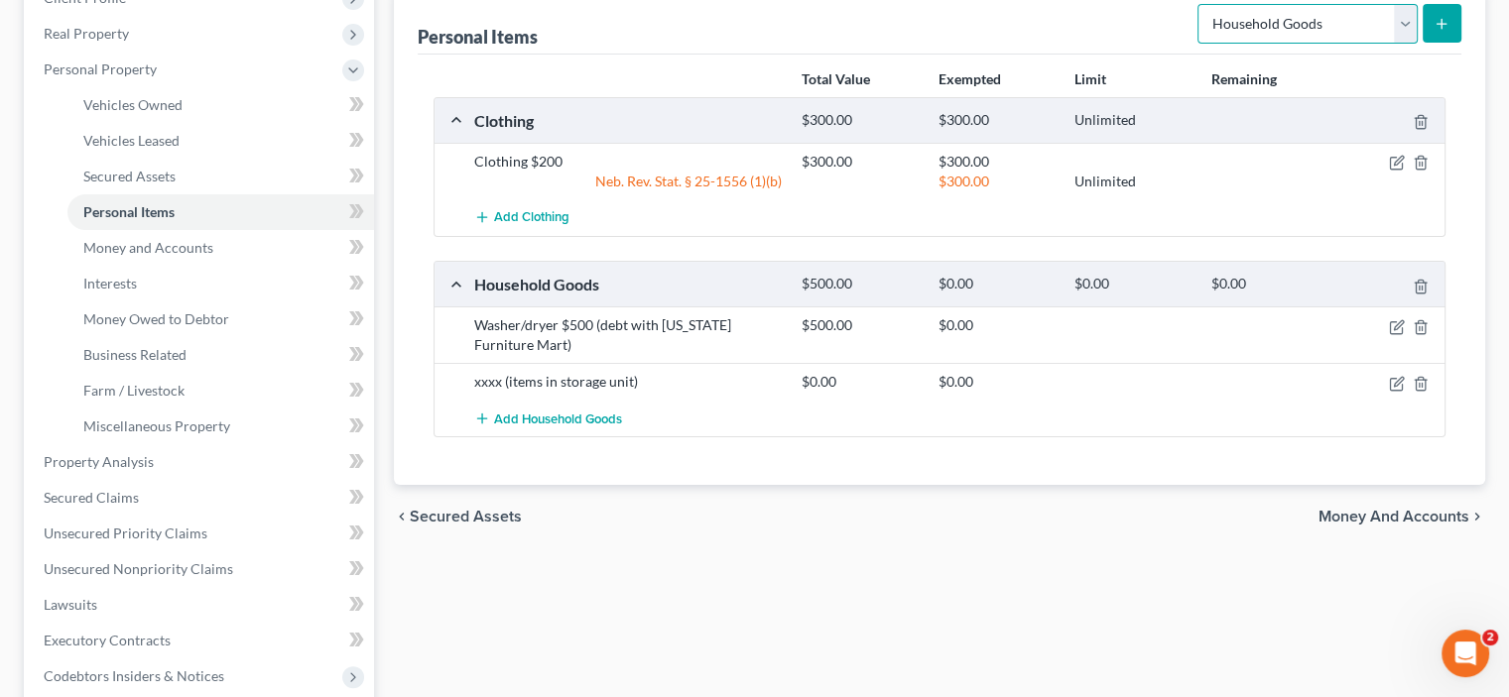
click at [1400, 19] on select "Select Item Type Clothing Collectibles Of Value Electronics Firearms Household …" at bounding box center [1307, 24] width 220 height 40
click at [1077, 22] on div "Personal Items Select Item Type Clothing Collectibles Of Value Electronics Fire…" at bounding box center [939, 21] width 1043 height 66
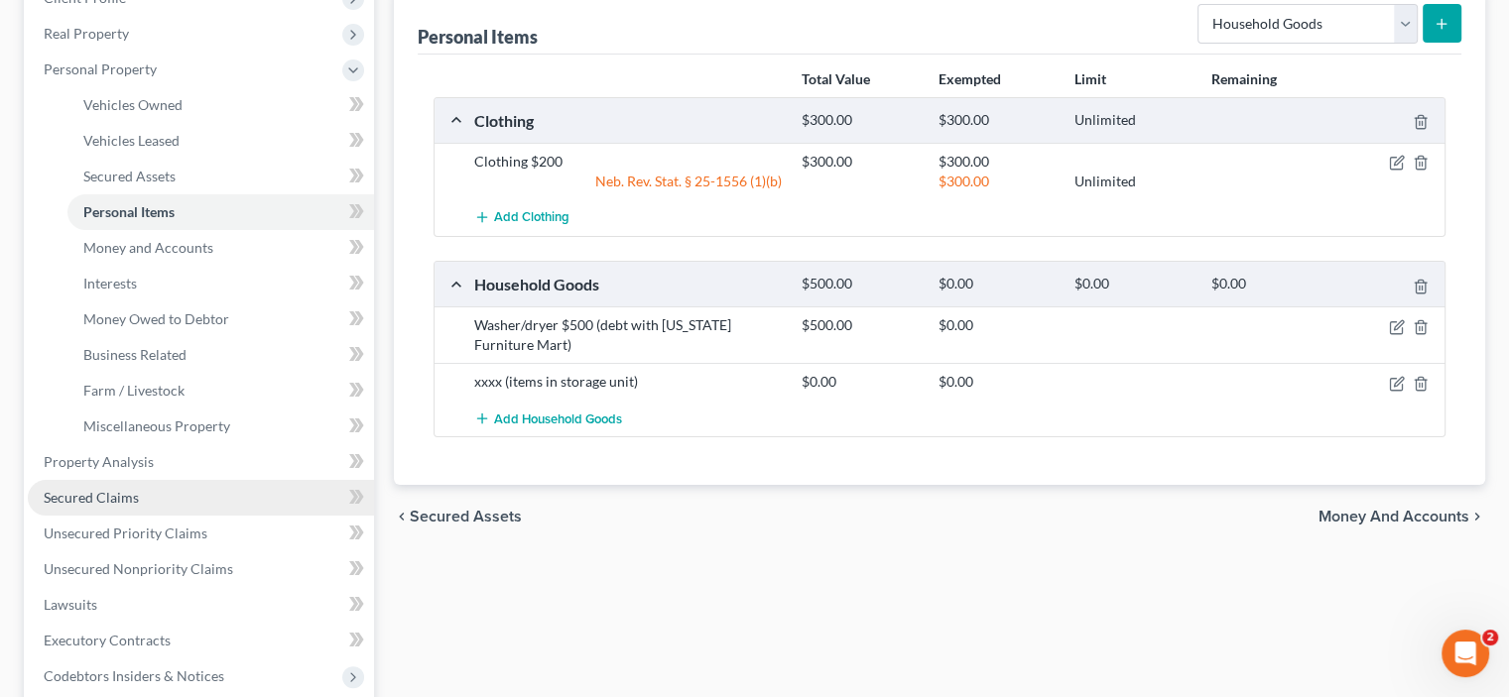
click at [93, 497] on span "Secured Claims" at bounding box center [91, 497] width 95 height 17
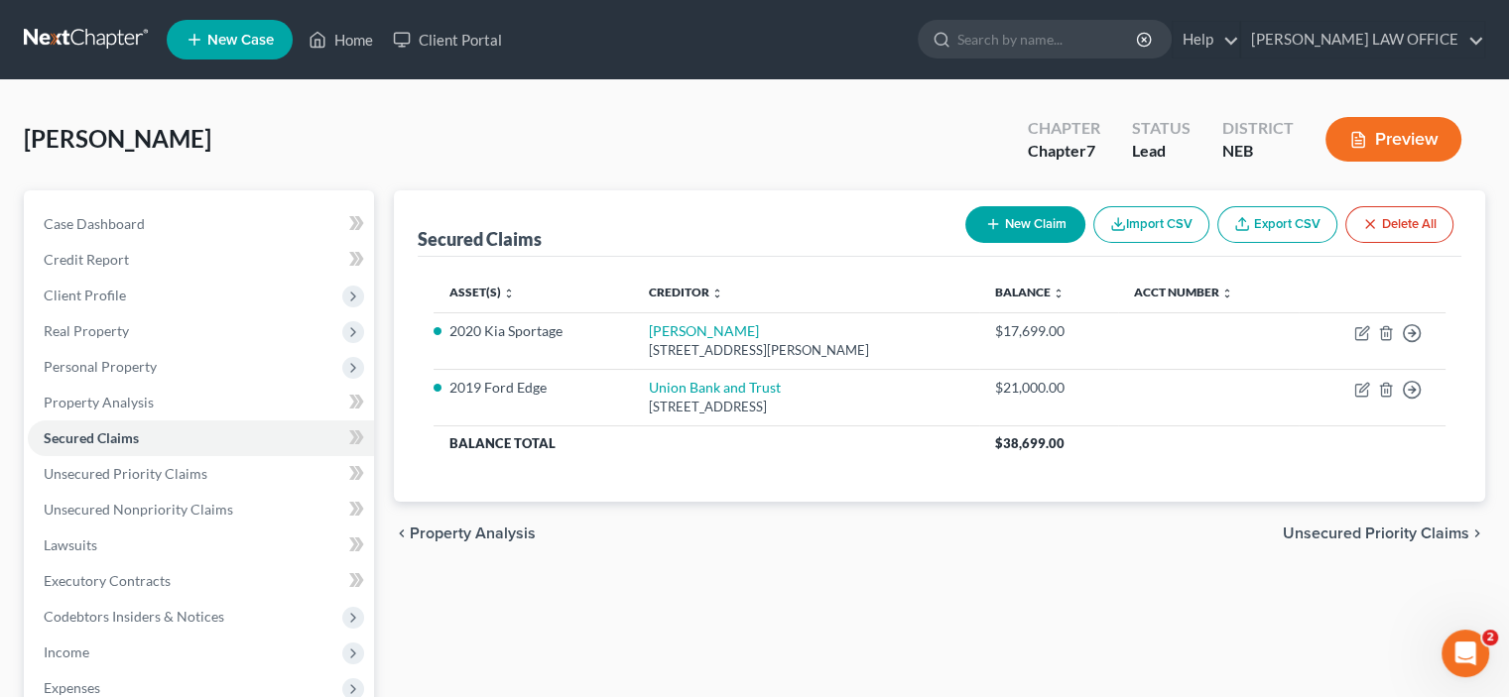
click at [1020, 221] on button "New Claim" at bounding box center [1025, 224] width 120 height 37
select select "0"
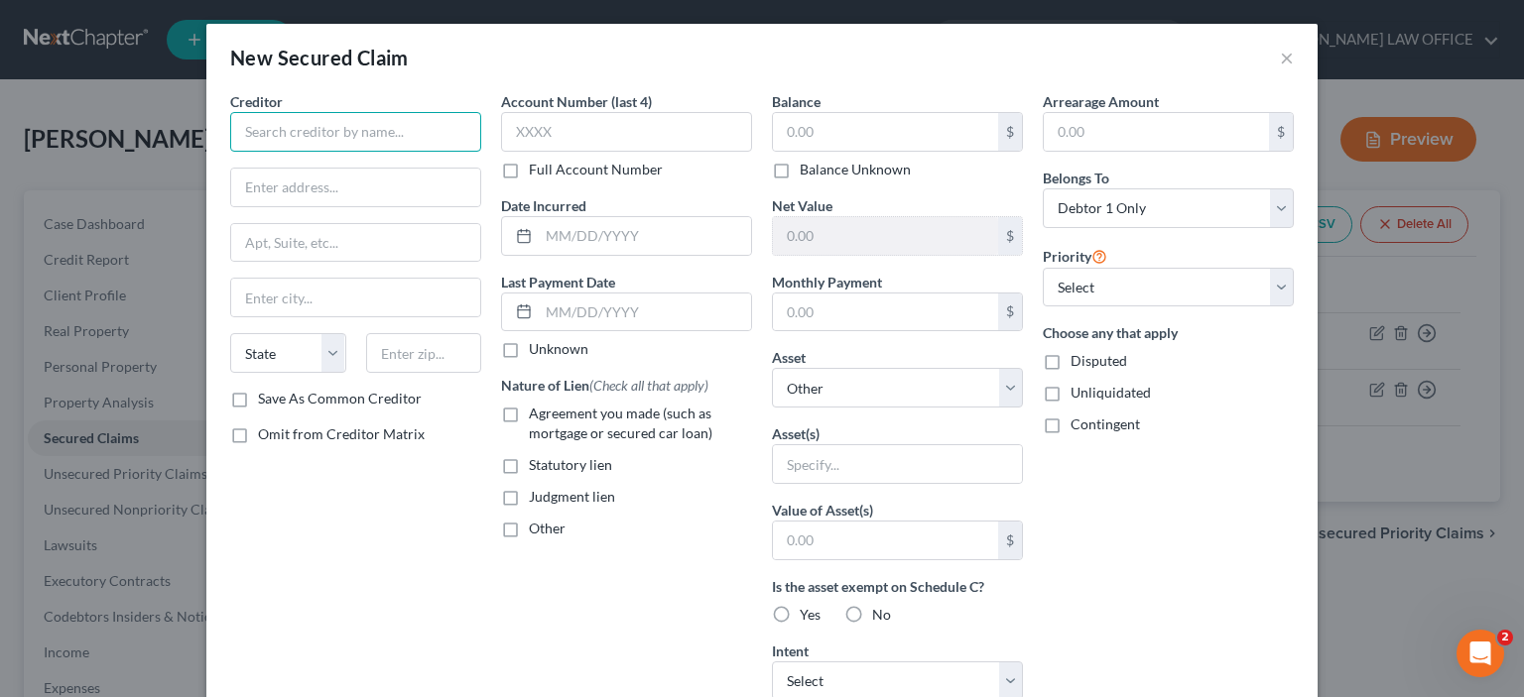
click at [271, 138] on input "text" at bounding box center [355, 132] width 251 height 40
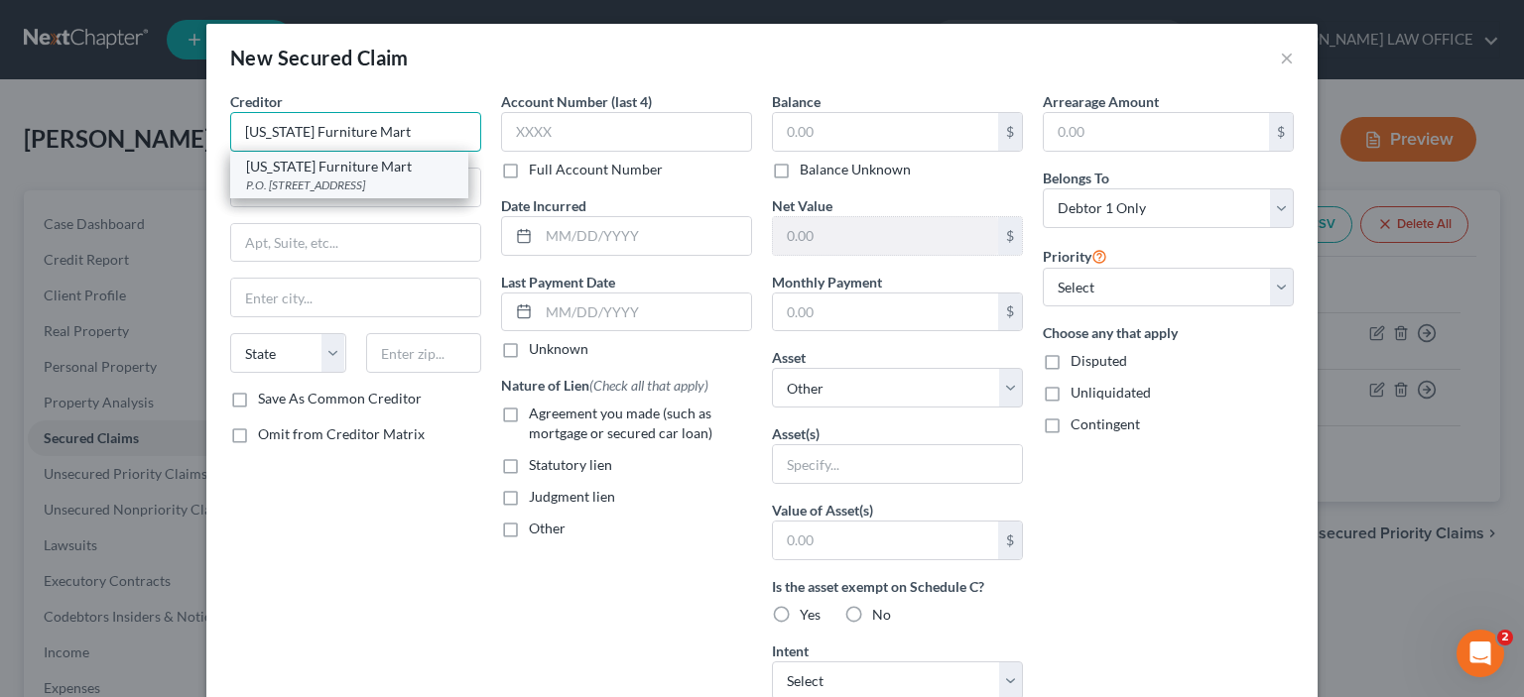
type input "[US_STATE] Furniture Mart"
click at [252, 181] on div "P.O. [STREET_ADDRESS]" at bounding box center [349, 185] width 206 height 17
type input "P.O. Box 3456"
type input "[GEOGRAPHIC_DATA]"
select select "30"
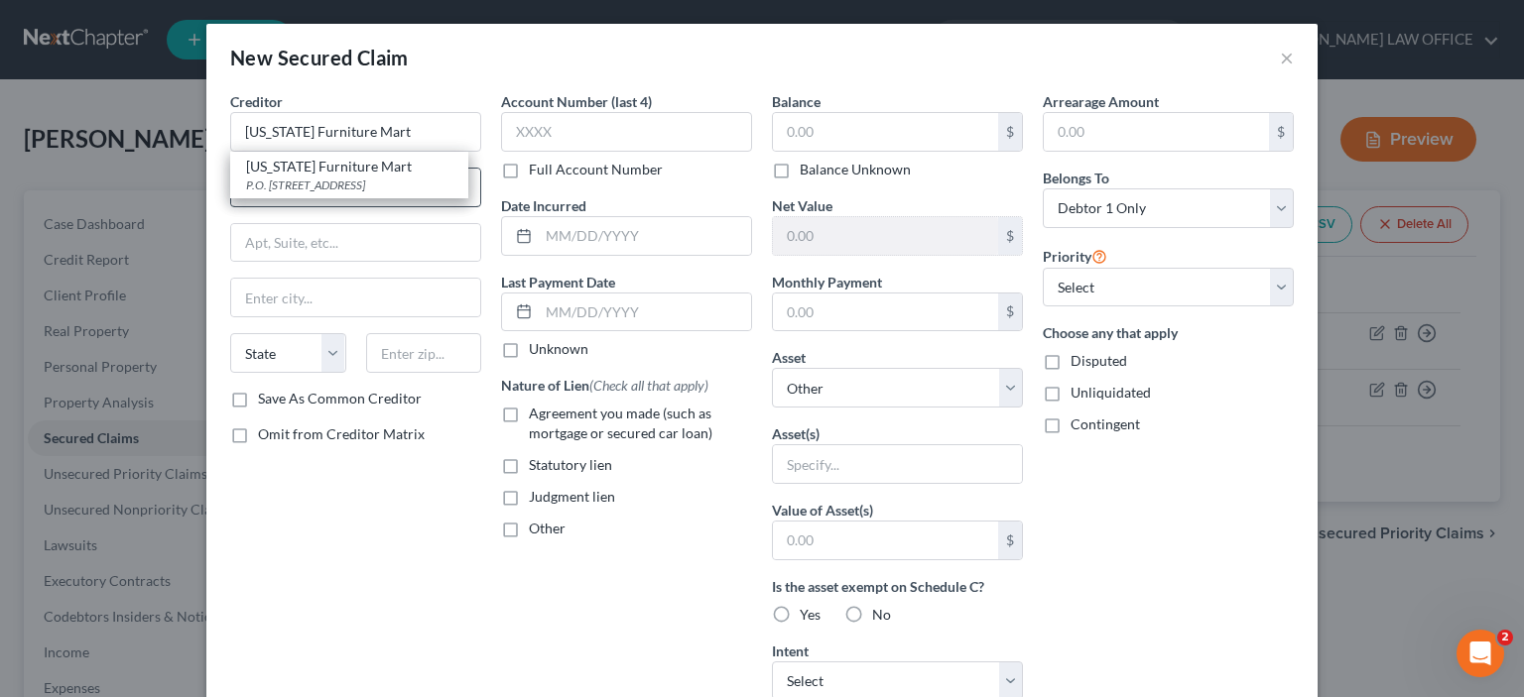
type input "68103"
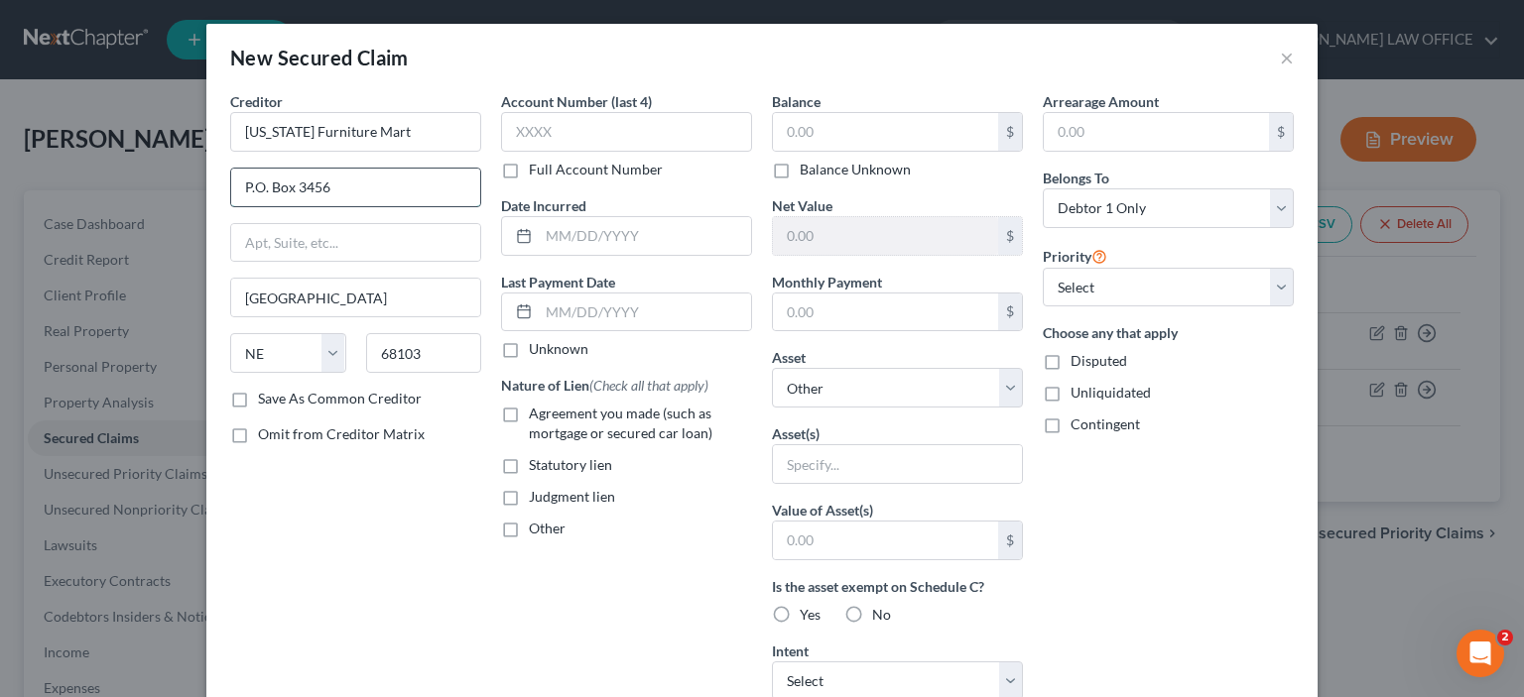
drag, startPoint x: 292, startPoint y: 185, endPoint x: 336, endPoint y: 189, distance: 44.8
click at [336, 189] on input "P.O. Box 3456" at bounding box center [355, 188] width 249 height 38
type input "P.O. Box 2335"
click at [258, 400] on label "Save As Common Creditor" at bounding box center [340, 399] width 164 height 20
click at [266, 400] on input "Save As Common Creditor" at bounding box center [272, 395] width 13 height 13
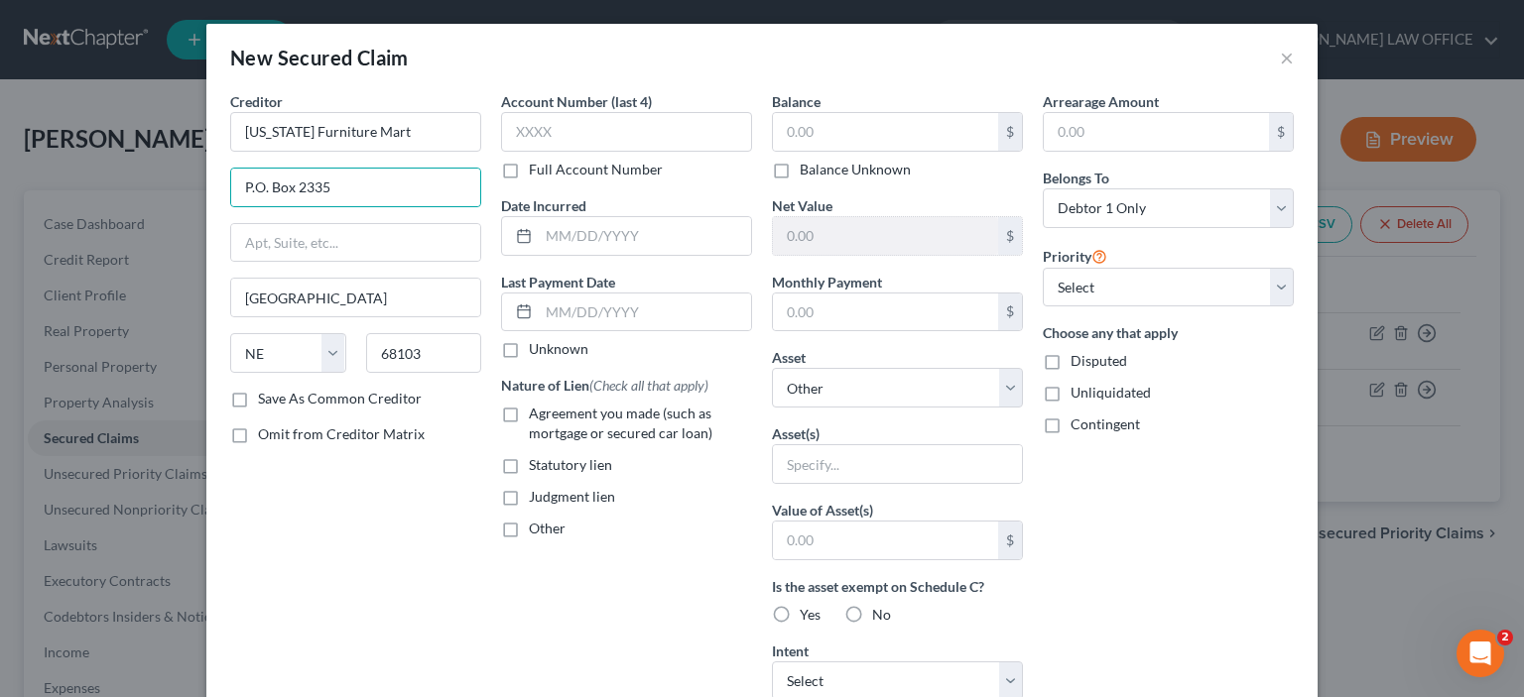
checkbox input "true"
click at [504, 132] on input "text" at bounding box center [626, 132] width 251 height 40
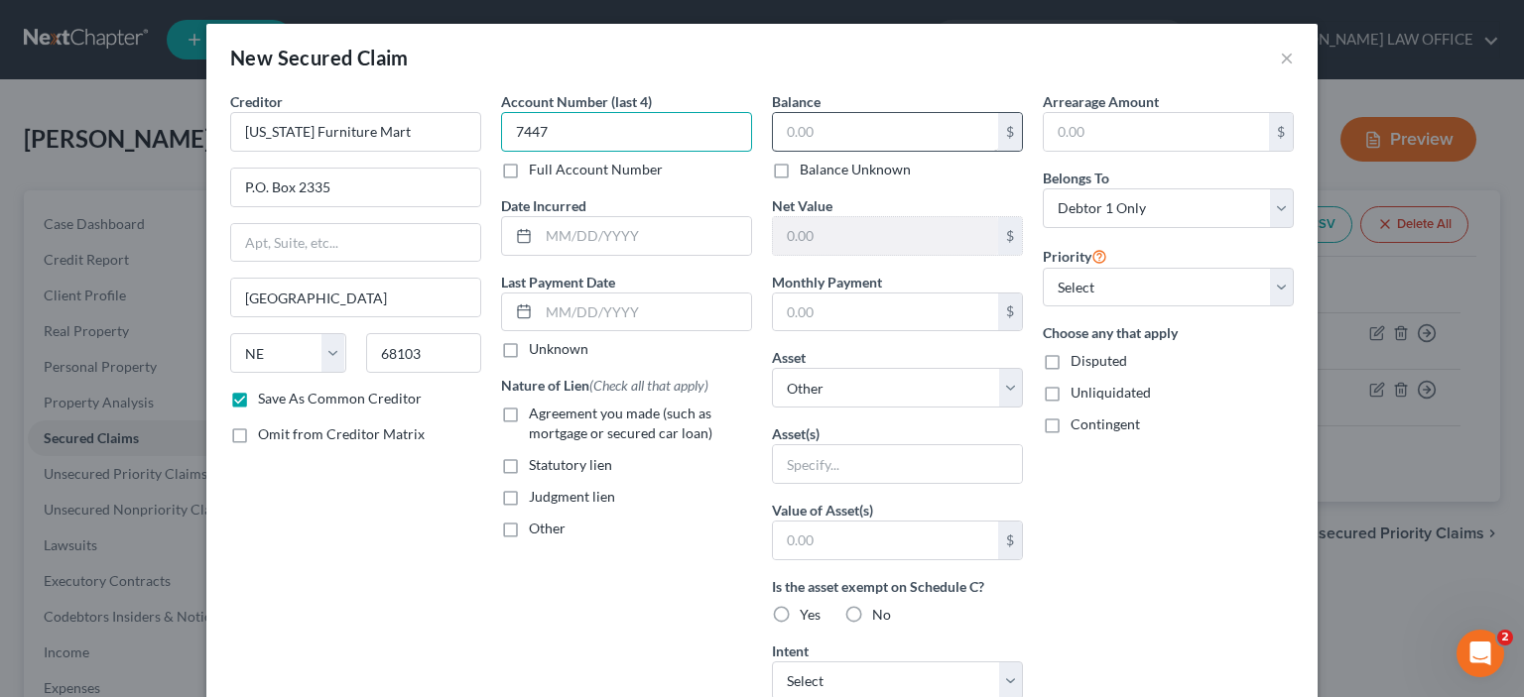
type input "7447"
click at [781, 130] on input "text" at bounding box center [885, 132] width 225 height 38
type input "1,269.15"
click at [779, 312] on input "text" at bounding box center [885, 313] width 225 height 38
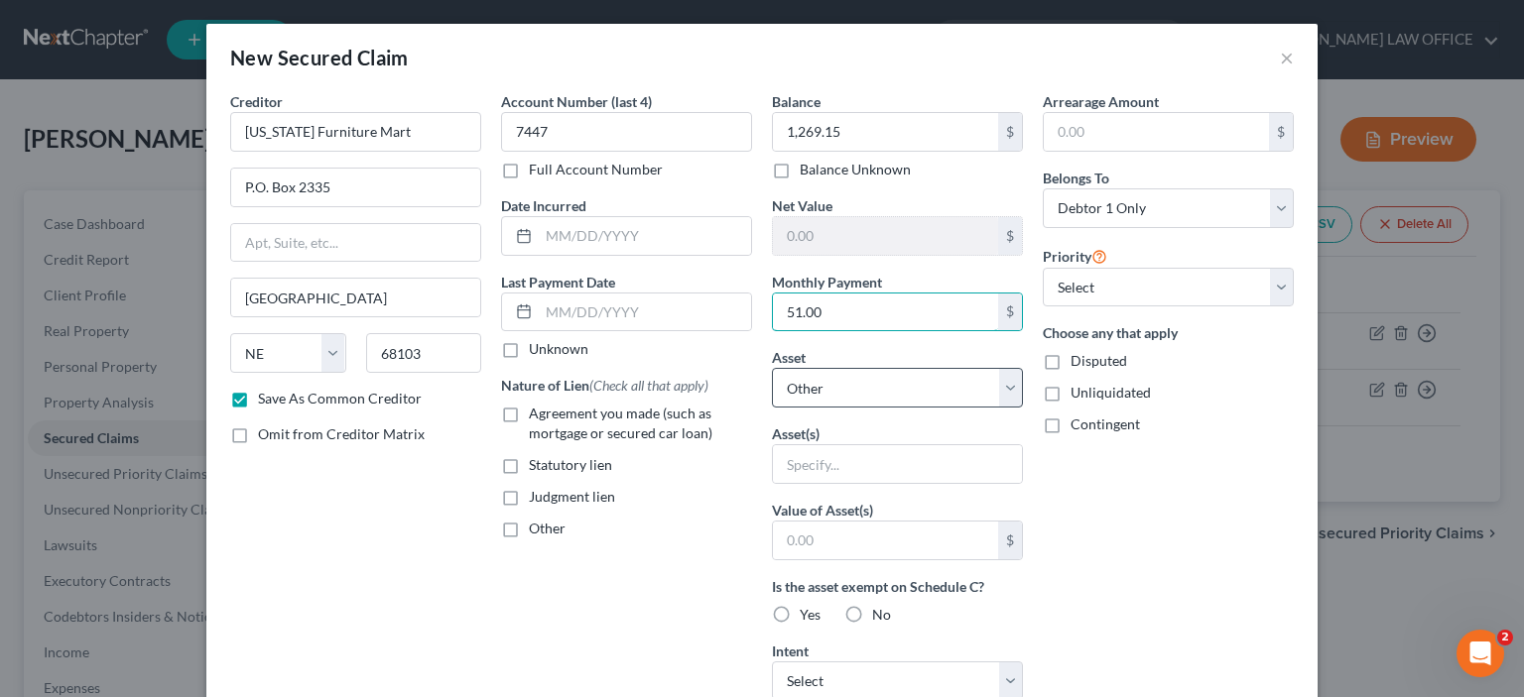
type input "51.00"
click at [1002, 392] on select "Select Other Multiple Assets 2020 Kia Sportage - $0.0 Household Goods - Washer/…" at bounding box center [897, 388] width 251 height 40
select select "3"
click at [772, 368] on select "Select Other Multiple Assets 2020 Kia Sportage - $0.0 Household Goods - Washer/…" at bounding box center [897, 388] width 251 height 40
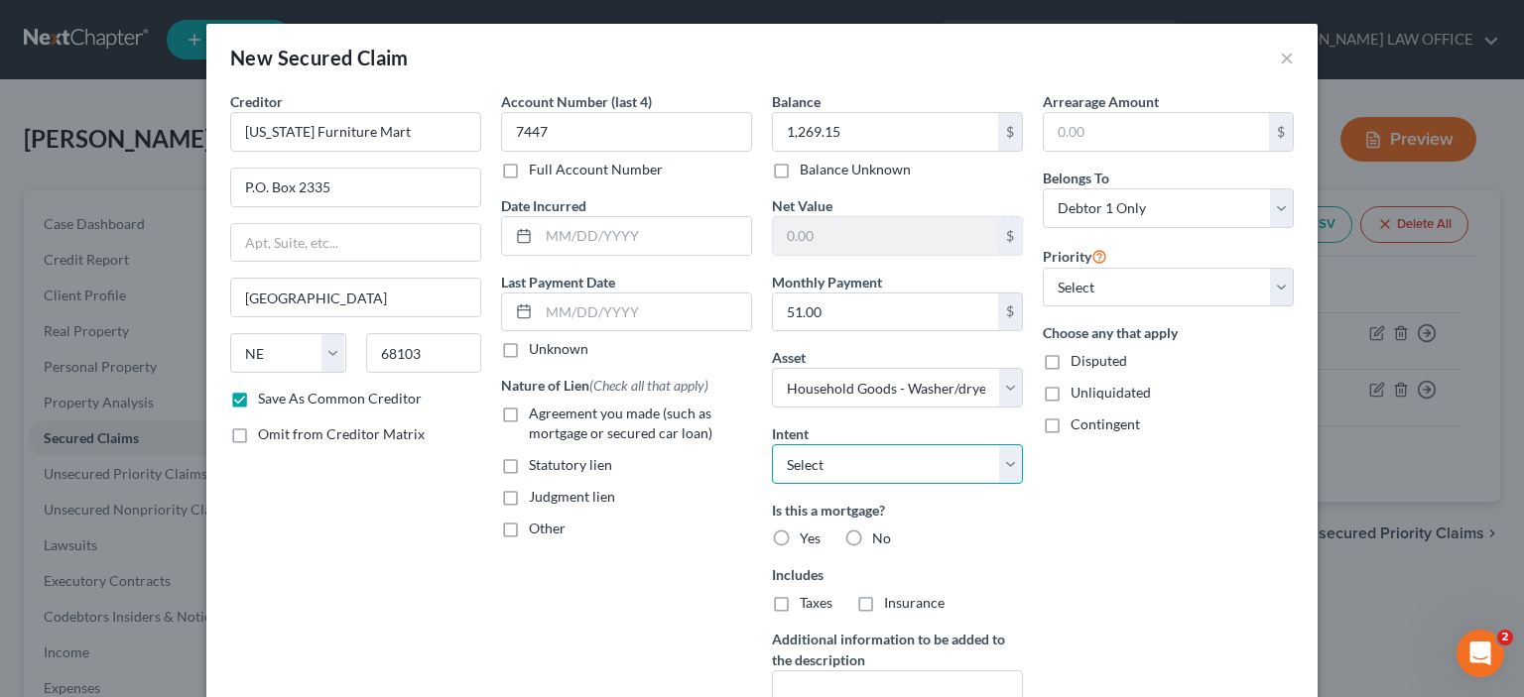
click at [1004, 473] on select "Select Surrender Redeem Reaffirm Avoid Other" at bounding box center [897, 464] width 251 height 40
select select "2"
click at [772, 444] on select "Select Surrender Redeem Reaffirm Avoid Other" at bounding box center [897, 464] width 251 height 40
click at [872, 543] on label "No" at bounding box center [881, 539] width 19 height 20
click at [880, 542] on input "No" at bounding box center [886, 535] width 13 height 13
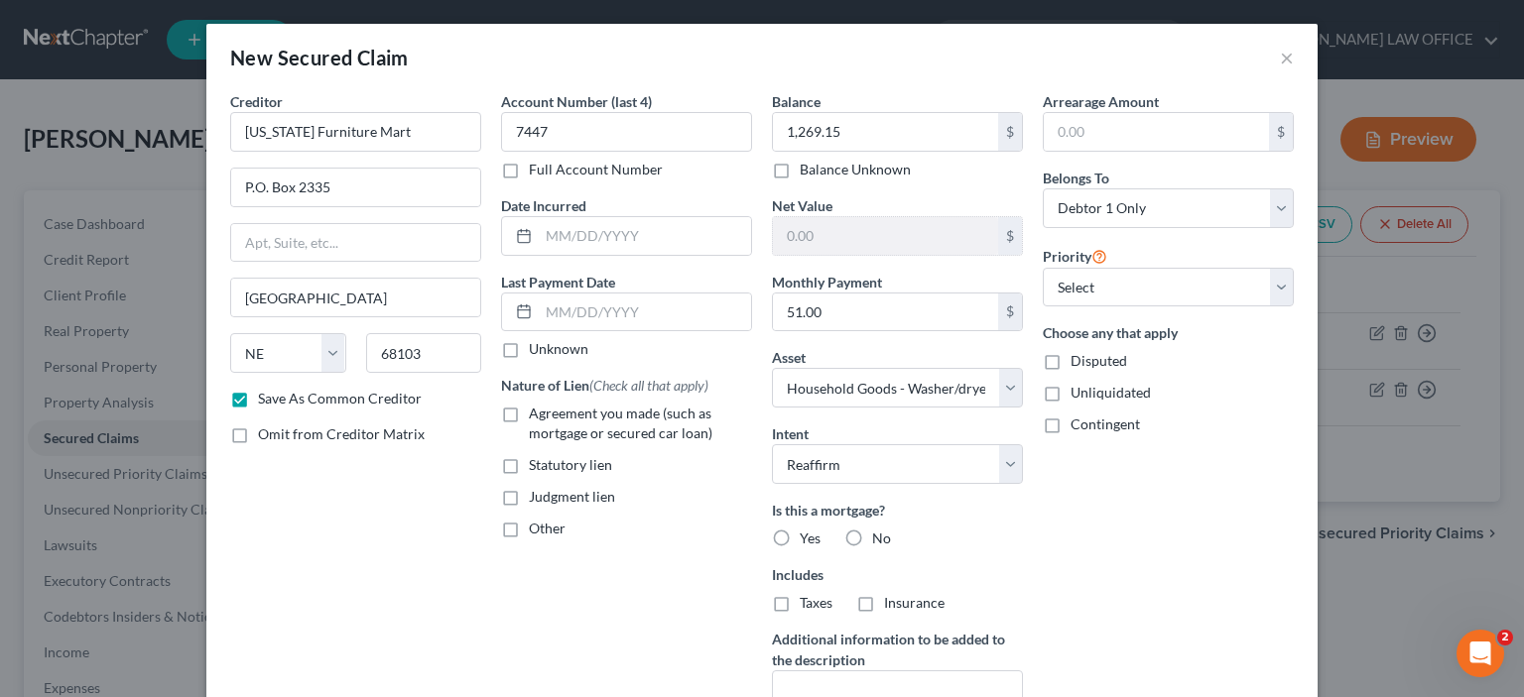
radio input "true"
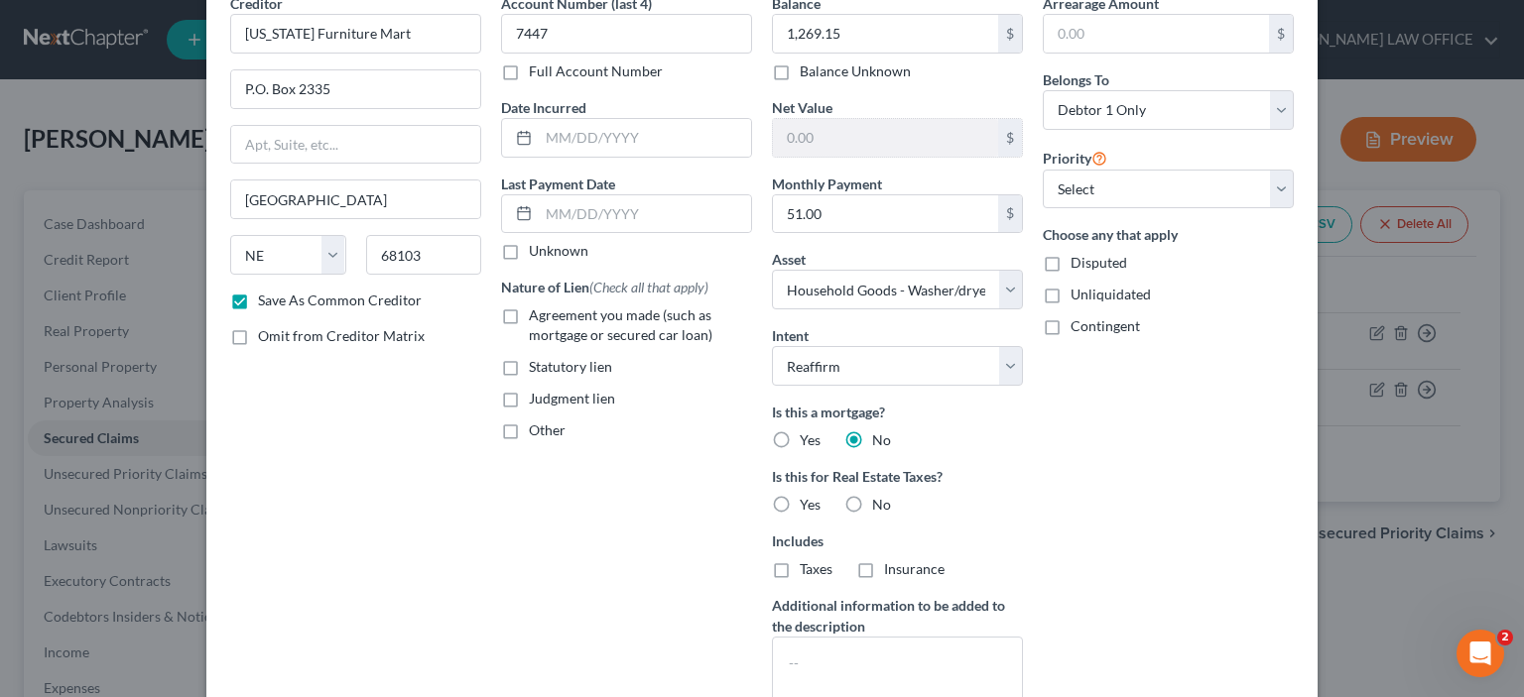
scroll to position [99, 0]
click at [872, 503] on label "No" at bounding box center [881, 504] width 19 height 20
click at [880, 503] on input "No" at bounding box center [886, 500] width 13 height 13
radio input "true"
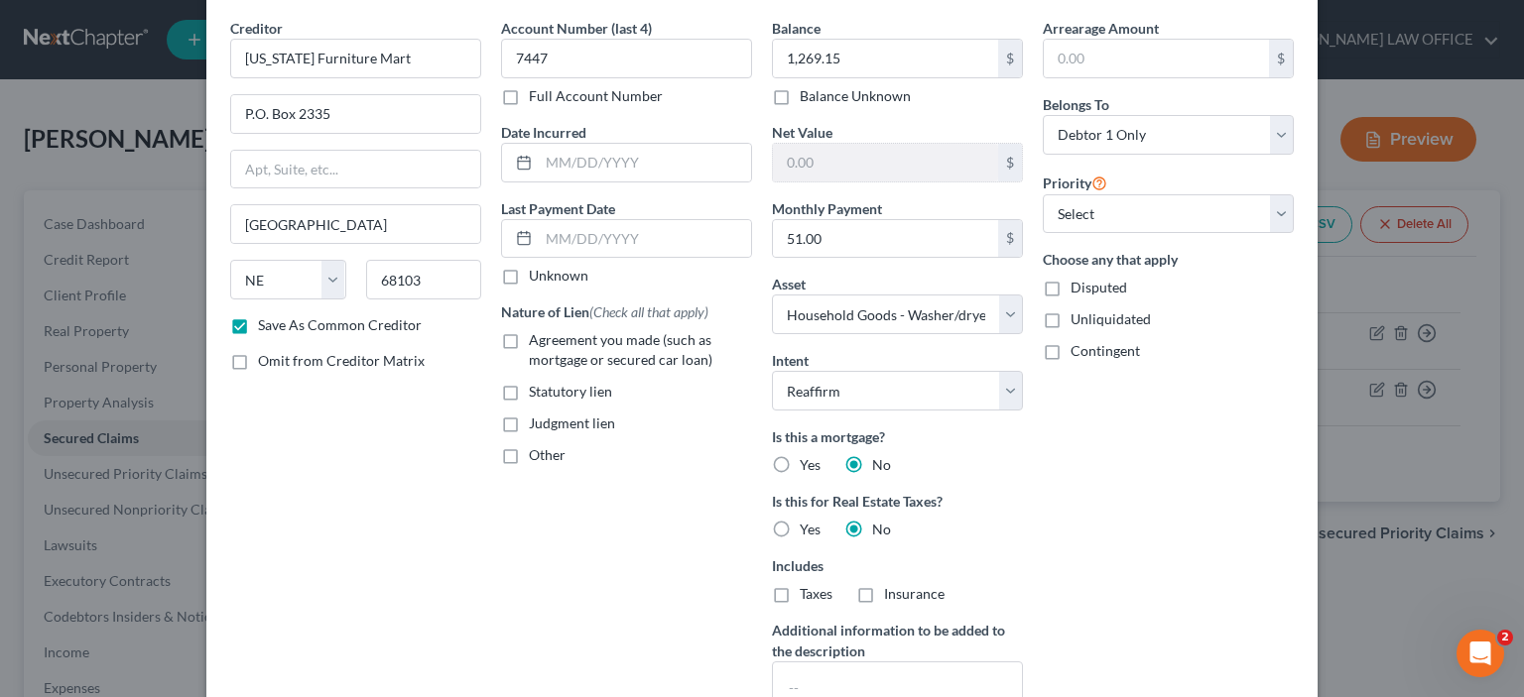
scroll to position [0, 0]
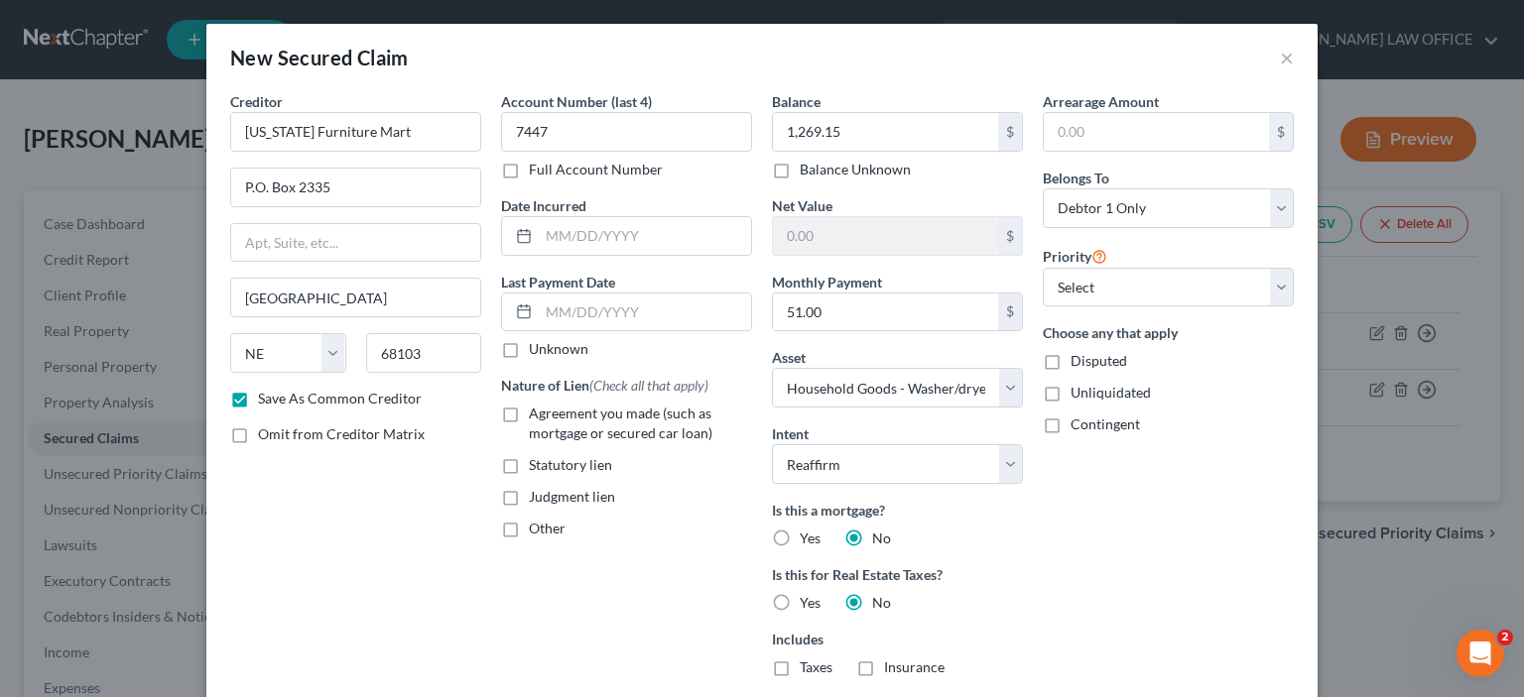
click at [529, 416] on label "Agreement you made (such as mortgage or secured car loan)" at bounding box center [640, 424] width 223 height 40
click at [537, 416] on input "Agreement you made (such as mortgage or secured car loan)" at bounding box center [543, 410] width 13 height 13
checkbox input "true"
click at [544, 316] on input "text" at bounding box center [645, 313] width 212 height 38
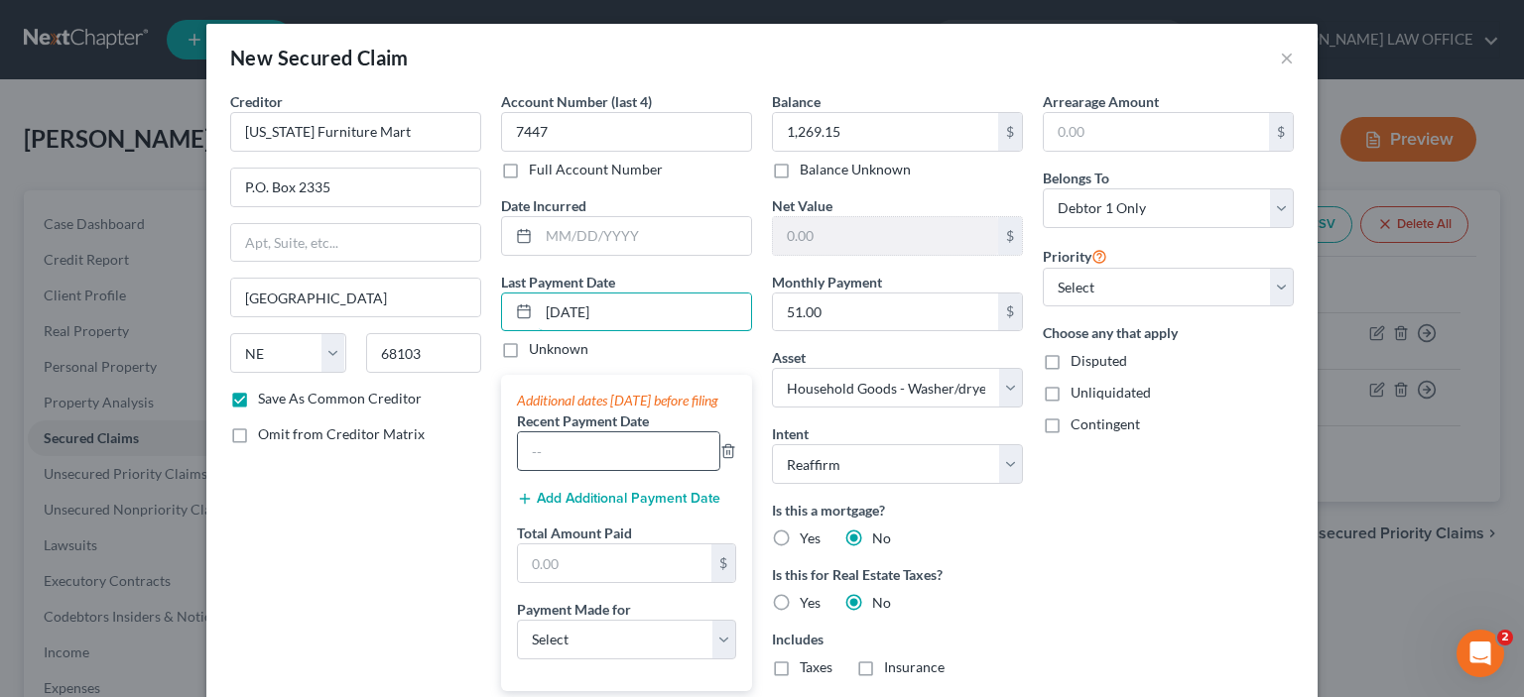
type input "[DATE]"
click at [519, 470] on input "text" at bounding box center [618, 451] width 201 height 38
type input "[DATE]"
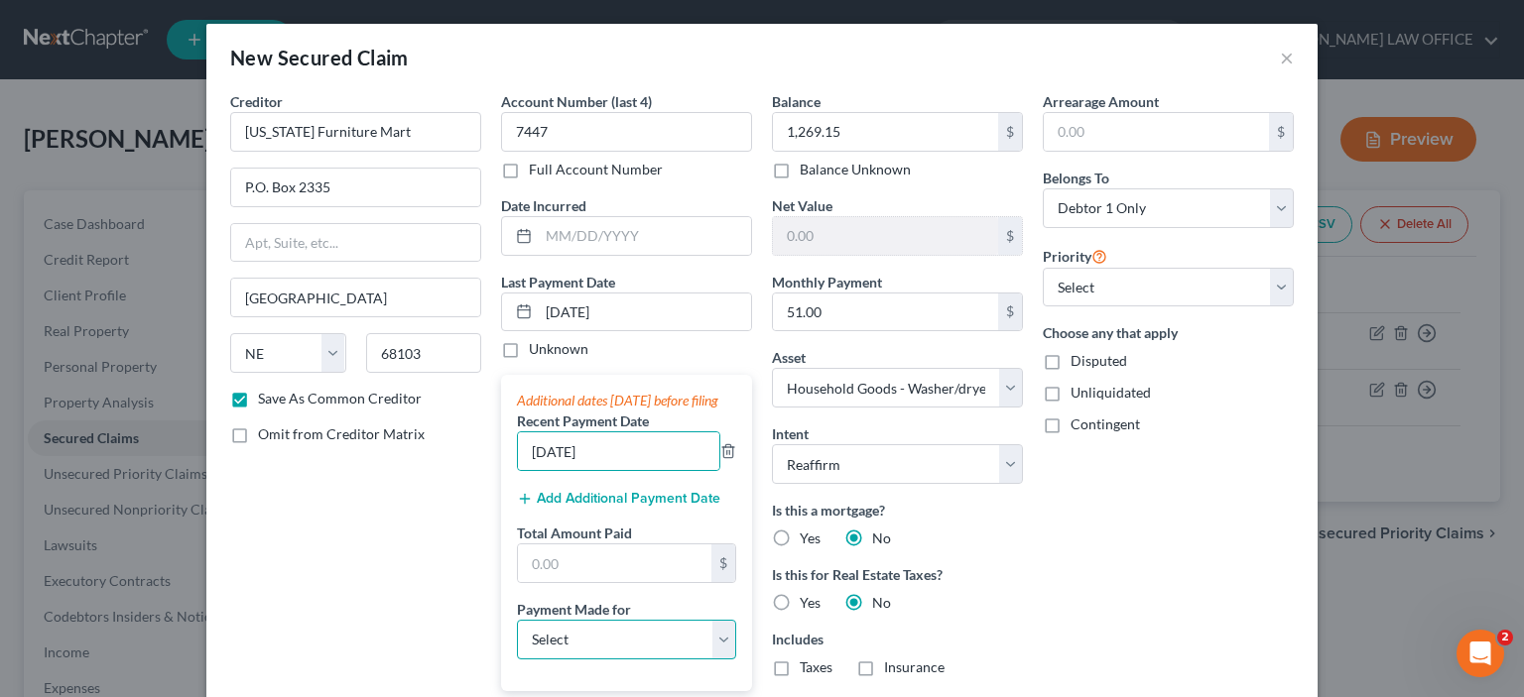
click at [716, 660] on select "Select Car Credit Card Loan Repayment Mortgage Other Suppliers Or Vendors" at bounding box center [626, 640] width 219 height 40
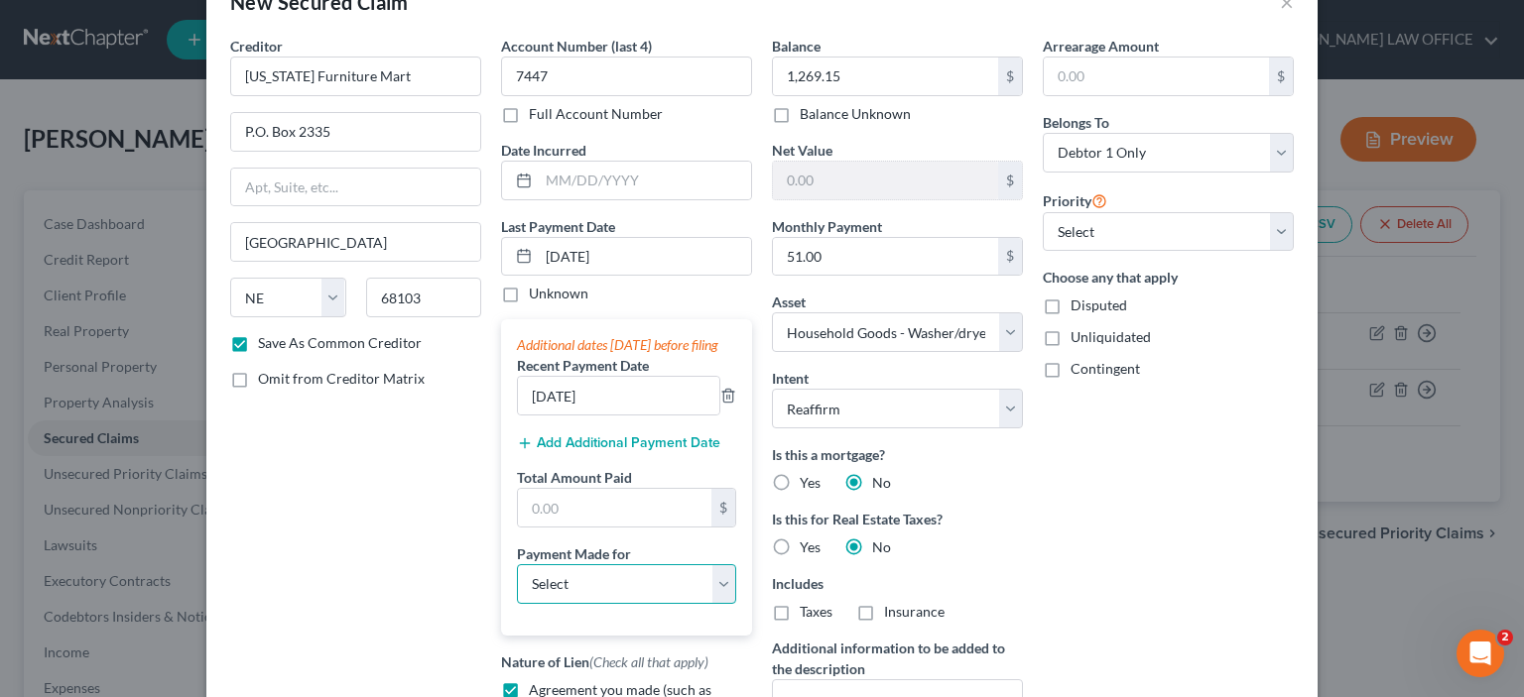
scroll to position [99, 0]
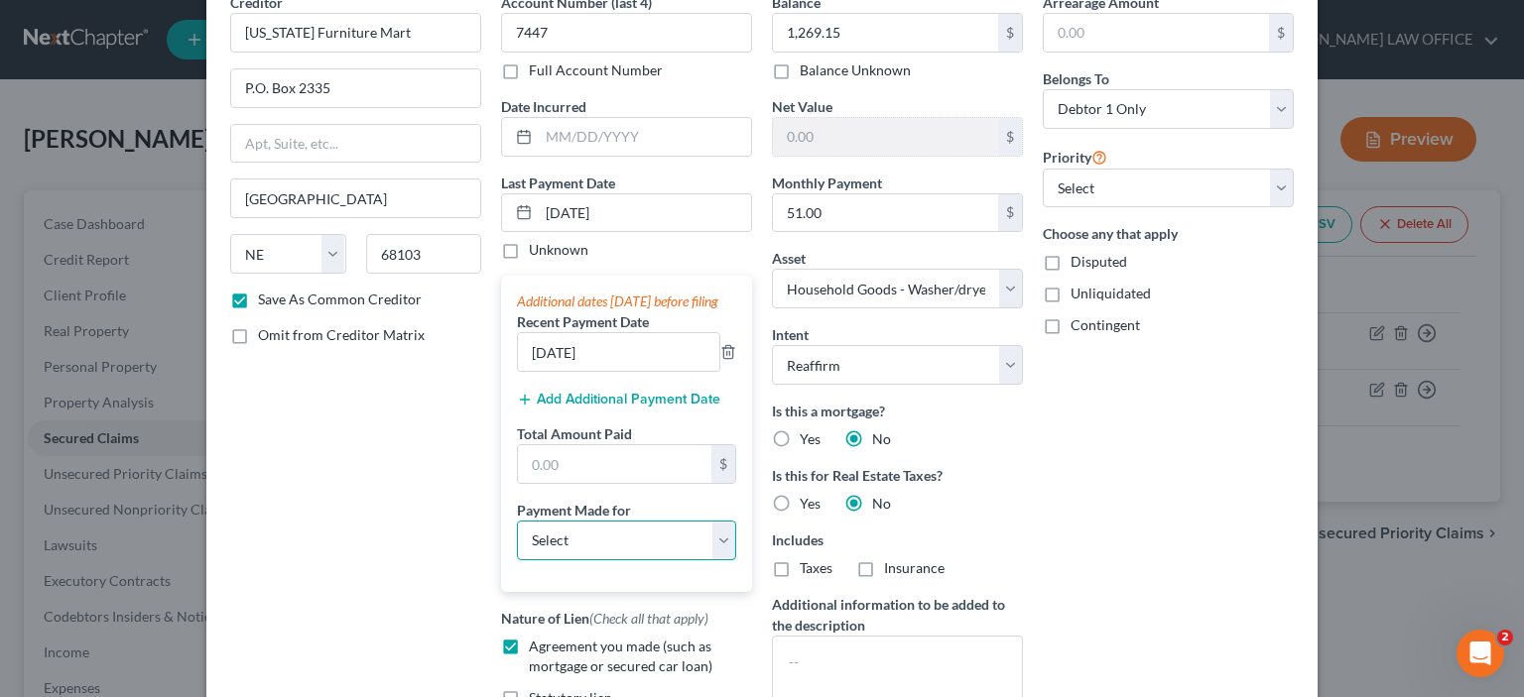
click at [717, 560] on select "Select Car Credit Card Loan Repayment Mortgage Other Suppliers Or Vendors" at bounding box center [626, 541] width 219 height 40
select select "4"
click at [517, 539] on select "Select Car Credit Card Loan Repayment Mortgage Other Suppliers Or Vendors" at bounding box center [626, 541] width 219 height 40
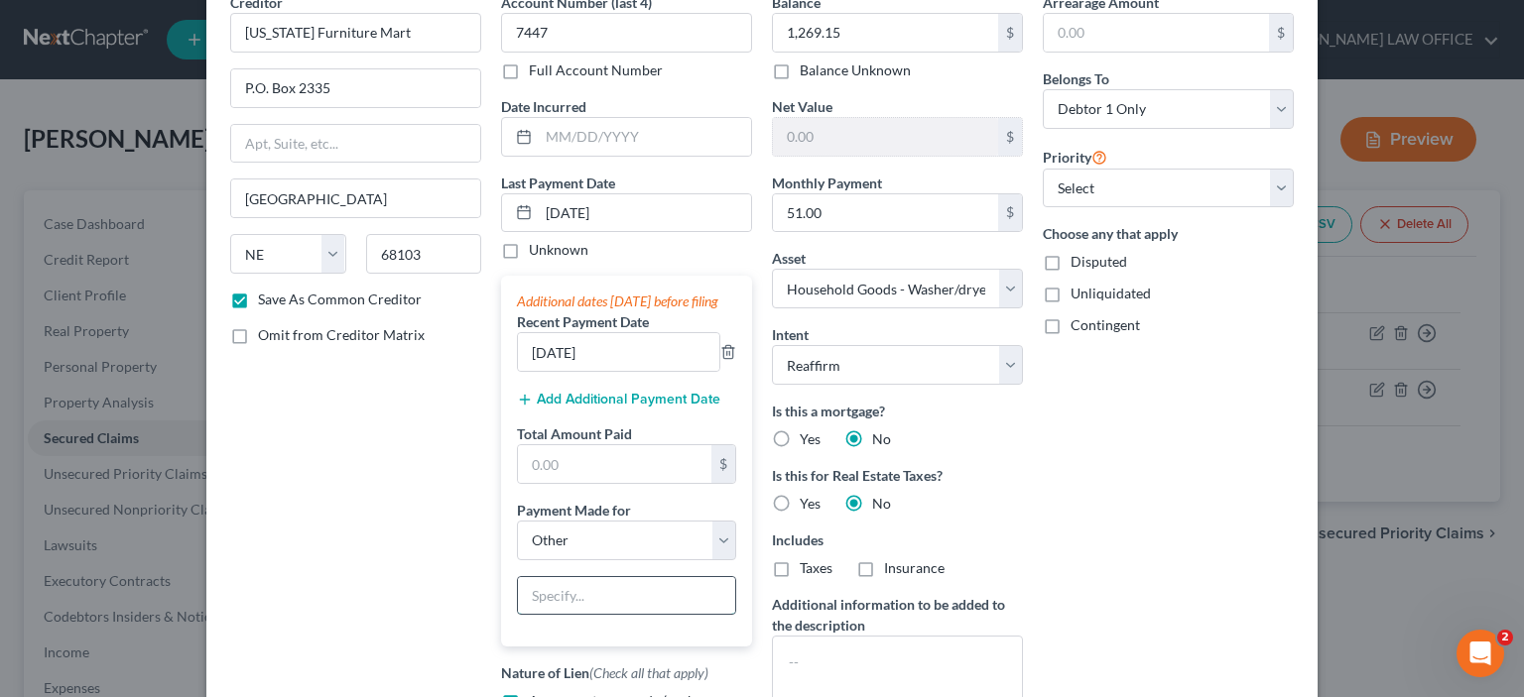
drag, startPoint x: 527, startPoint y: 622, endPoint x: 526, endPoint y: 612, distance: 10.0
click at [527, 615] on input "text" at bounding box center [626, 596] width 217 height 38
click at [546, 613] on input "WAsher/Dryer" at bounding box center [626, 596] width 217 height 38
type input "Washer/Dryer"
click at [526, 478] on input "text" at bounding box center [614, 464] width 193 height 38
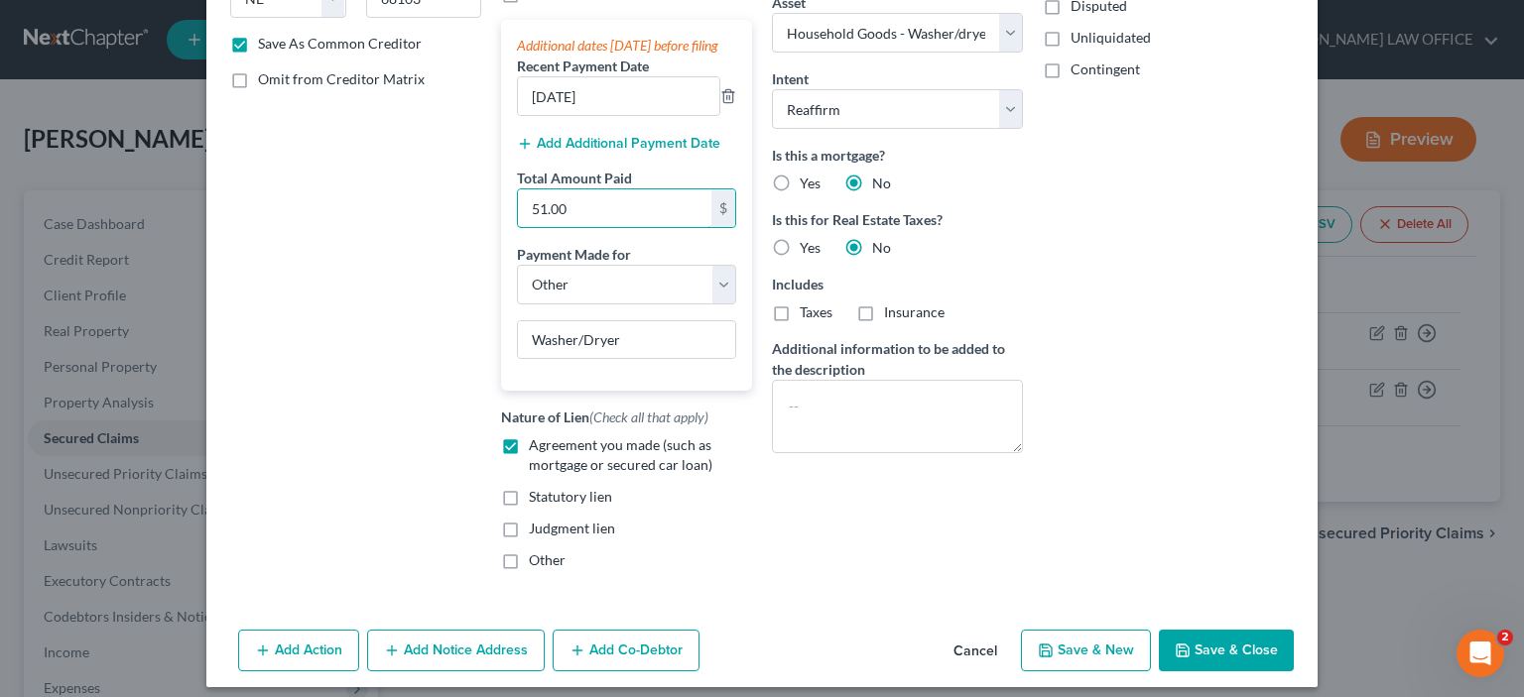
scroll to position [386, 0]
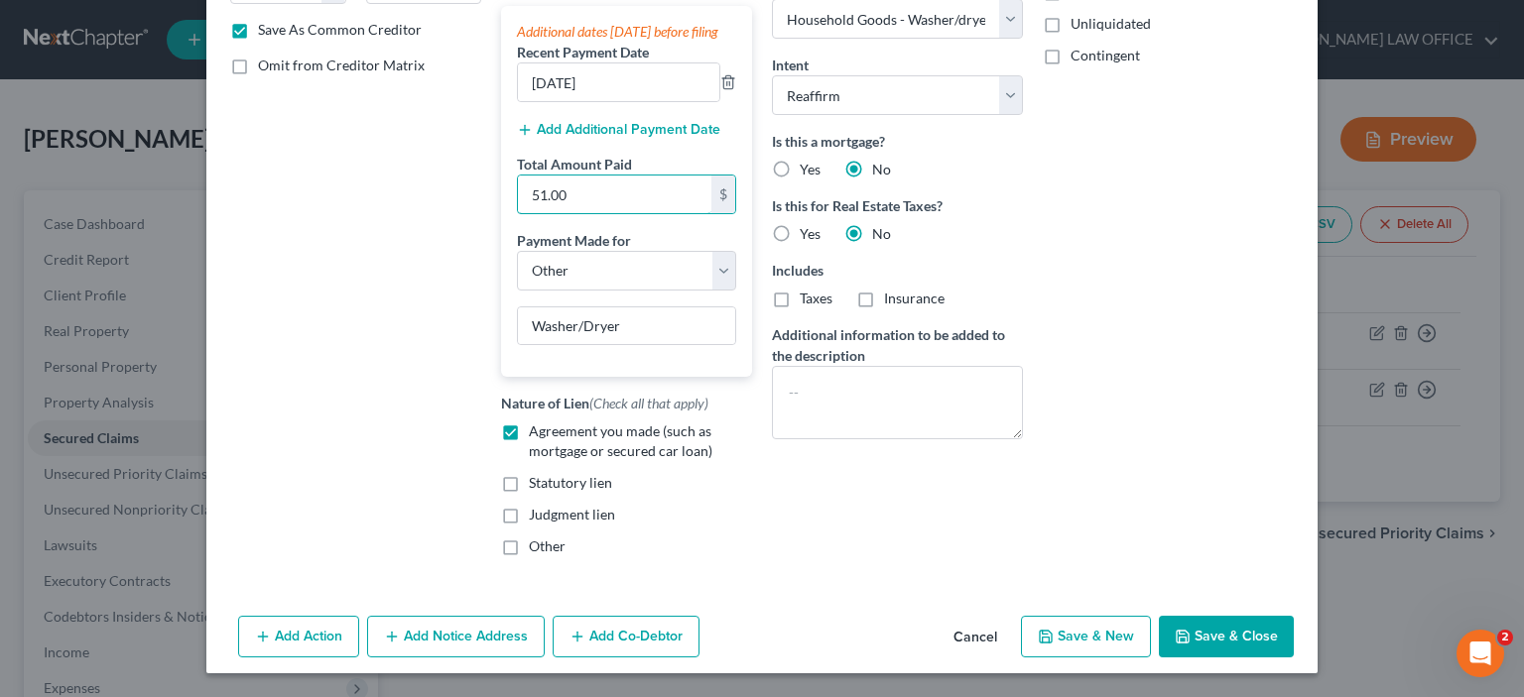
type input "51.00"
drag, startPoint x: 1203, startPoint y: 644, endPoint x: 1187, endPoint y: 632, distance: 19.8
click at [1202, 642] on button "Save & Close" at bounding box center [1226, 637] width 135 height 42
checkbox input "false"
select select
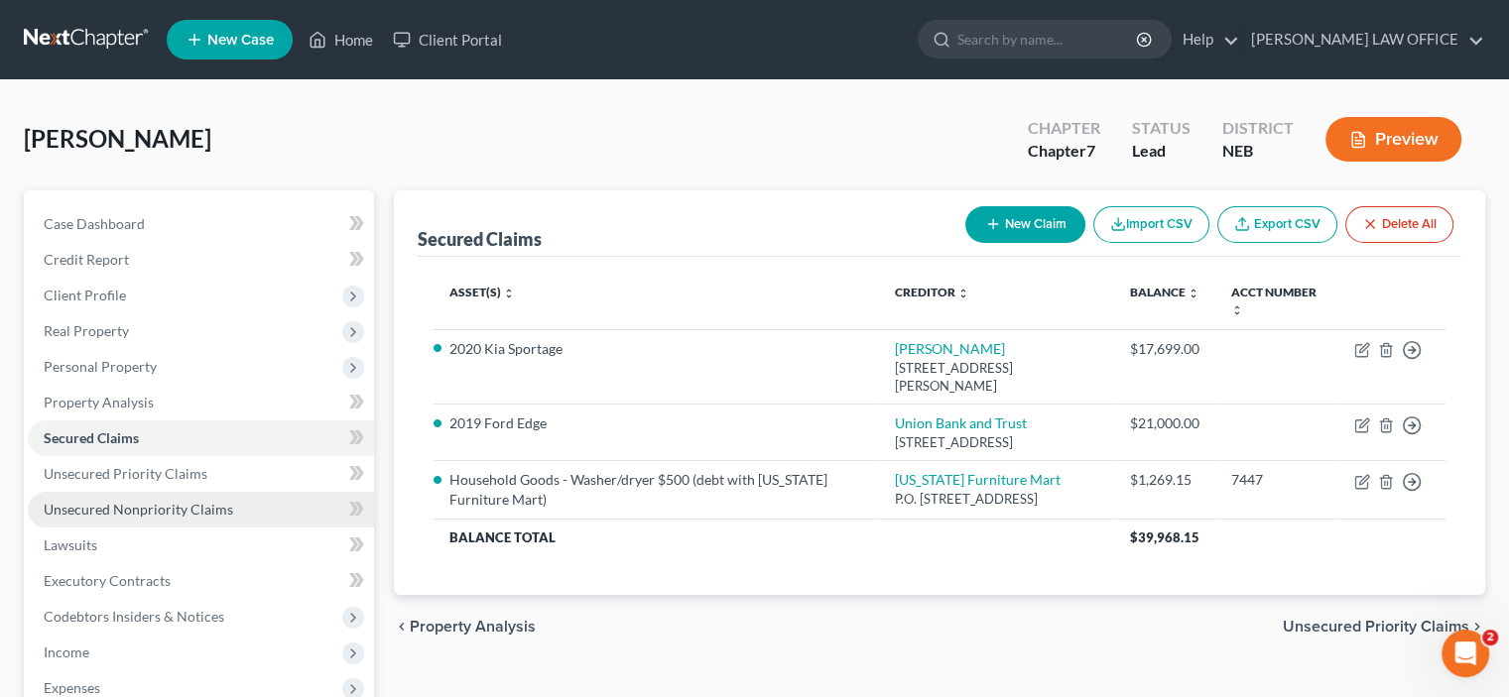
click at [74, 511] on span "Unsecured Nonpriority Claims" at bounding box center [138, 509] width 189 height 17
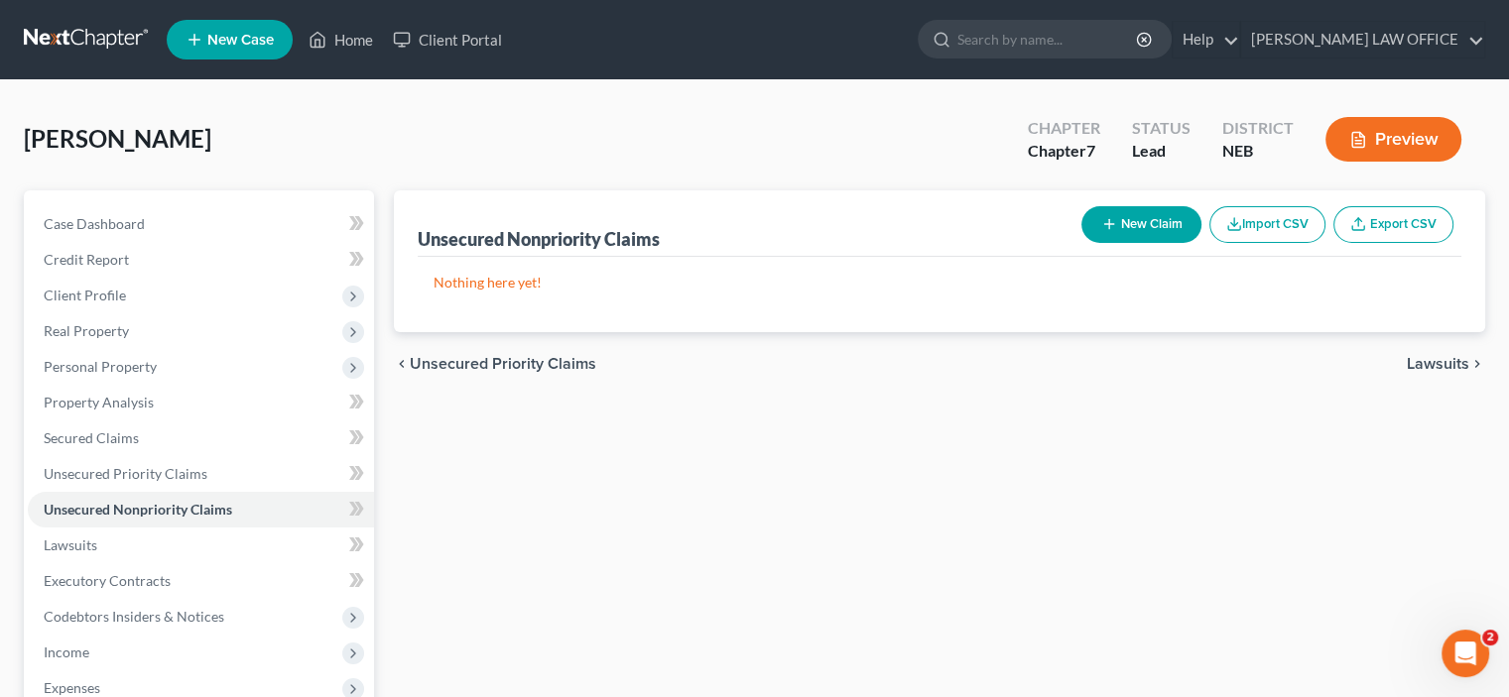
click at [1155, 216] on button "New Claim" at bounding box center [1141, 224] width 120 height 37
select select "0"
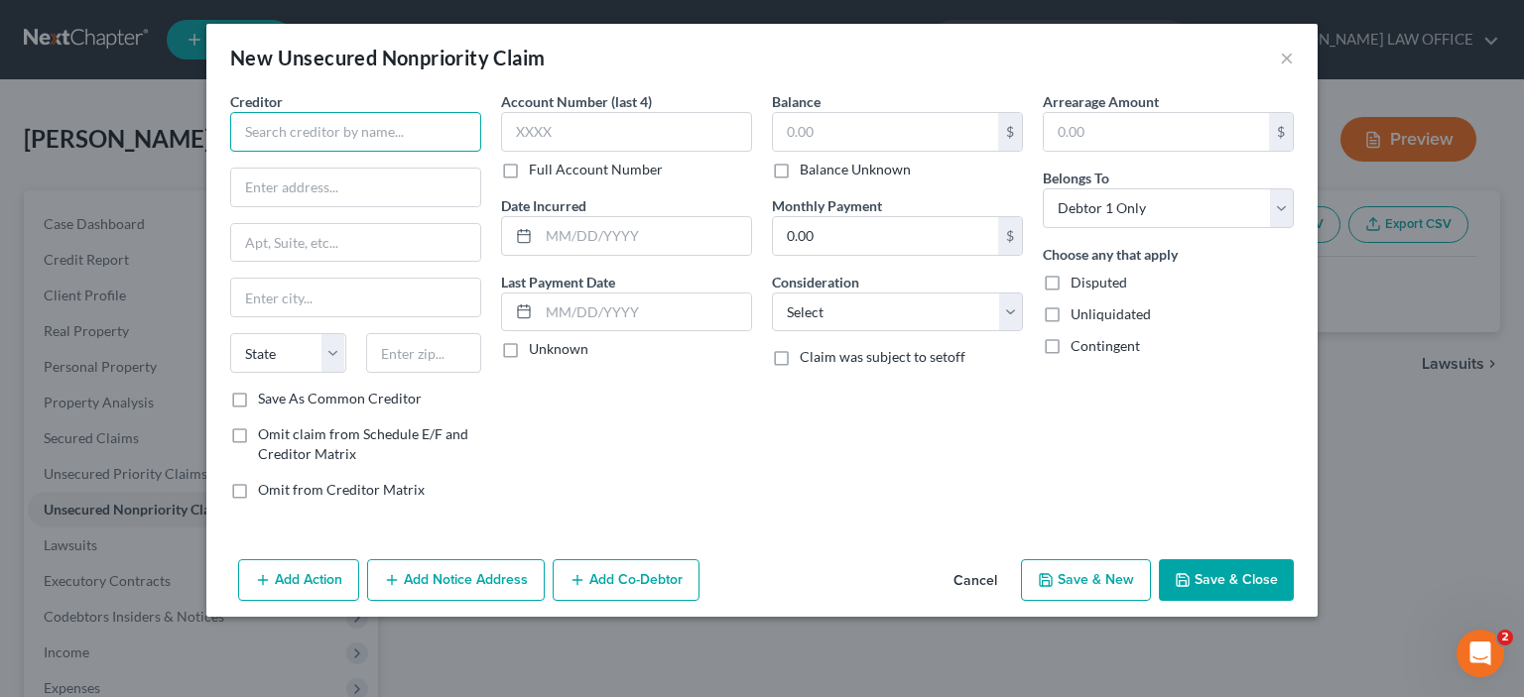
click at [239, 122] on input "text" at bounding box center [355, 132] width 251 height 40
type input "X"
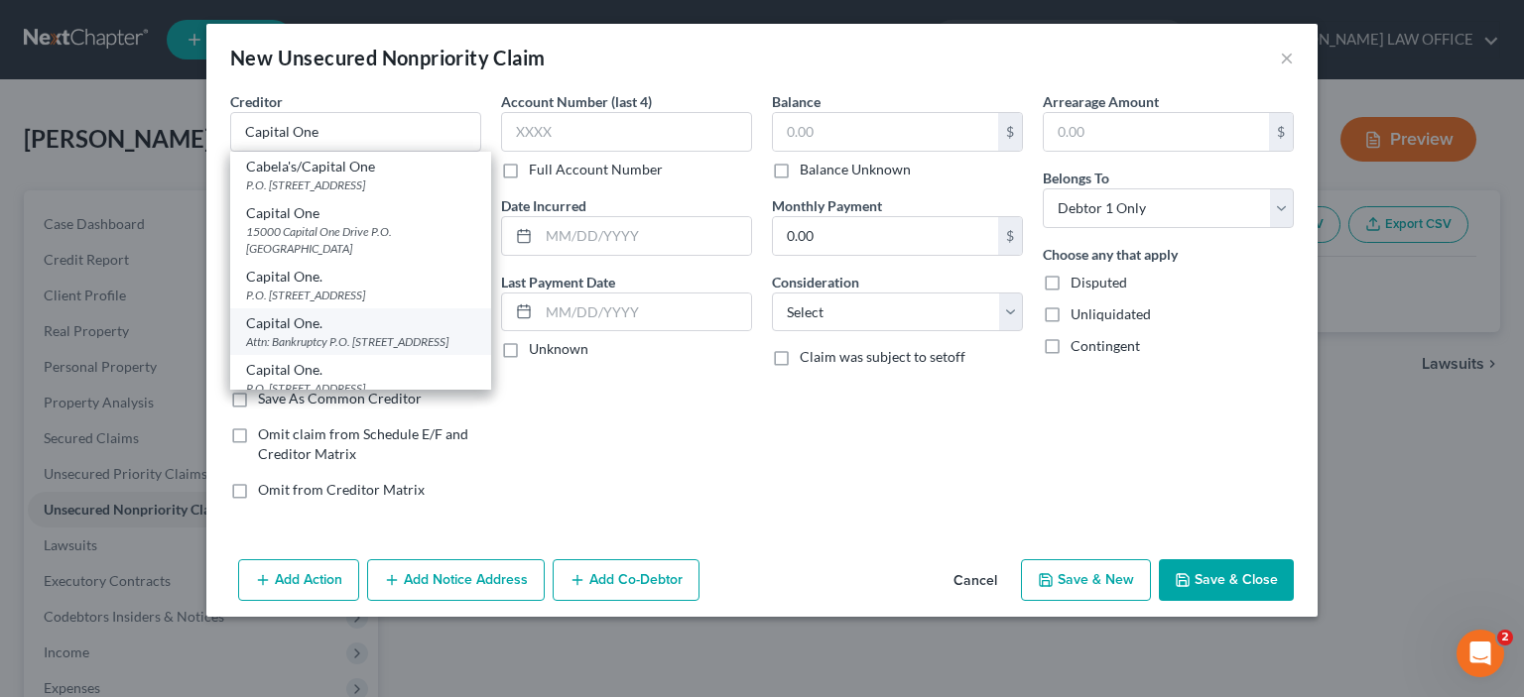
click at [329, 344] on div "Attn: Bankruptcy P.O. [STREET_ADDRESS]" at bounding box center [360, 341] width 229 height 17
type input "Capital One."
type input "Attn: Bankruptcy"
type input "P.O. Box 30285"
type input "[GEOGRAPHIC_DATA]"
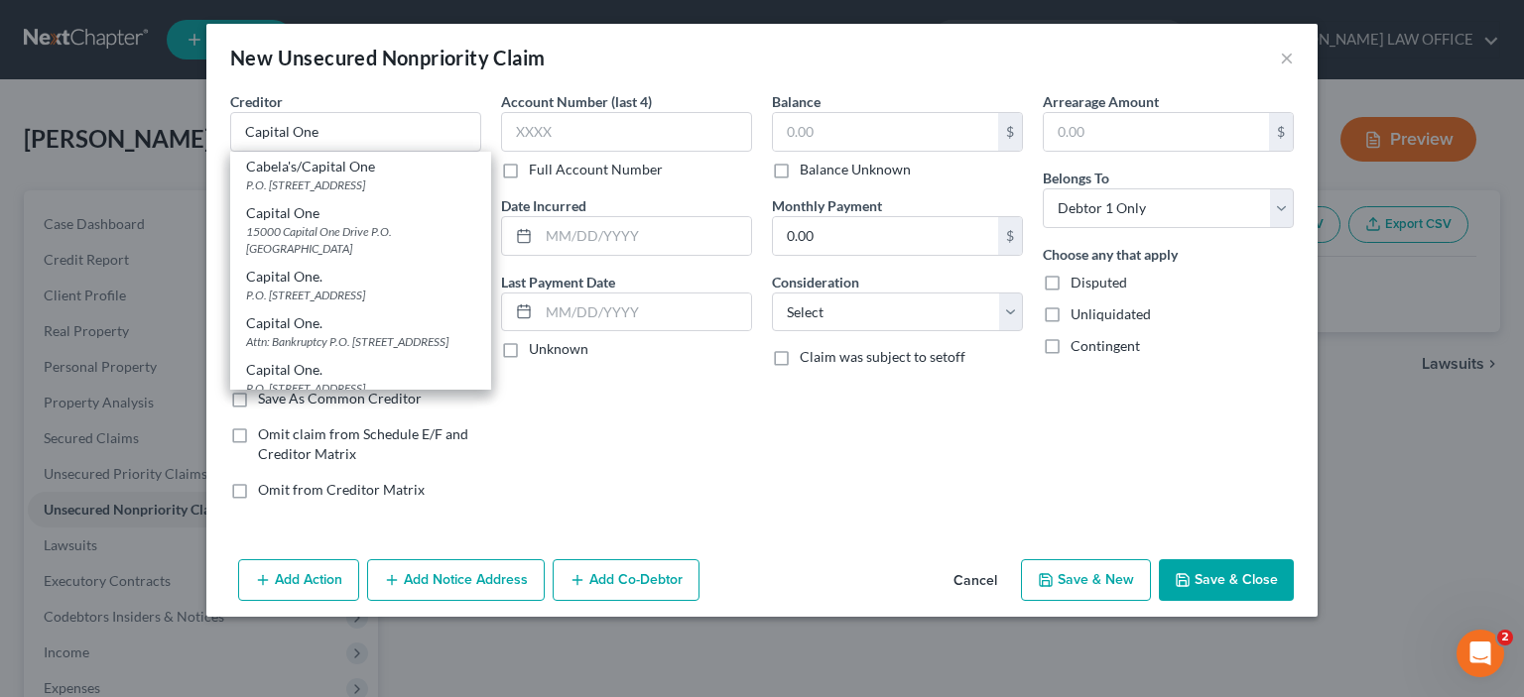
select select "46"
type input "84130"
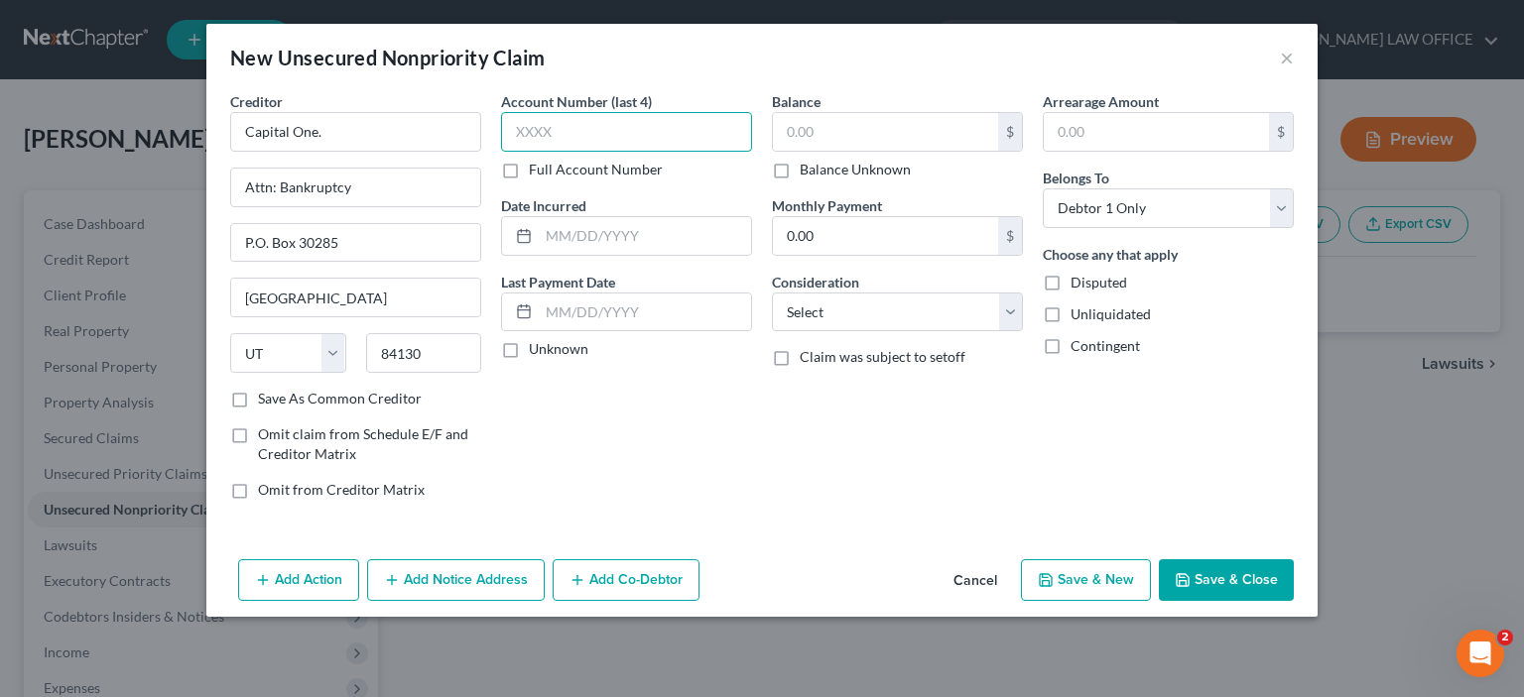
click at [520, 132] on input "text" at bounding box center [626, 132] width 251 height 40
type input "0313"
click at [779, 133] on input "text" at bounding box center [885, 132] width 225 height 38
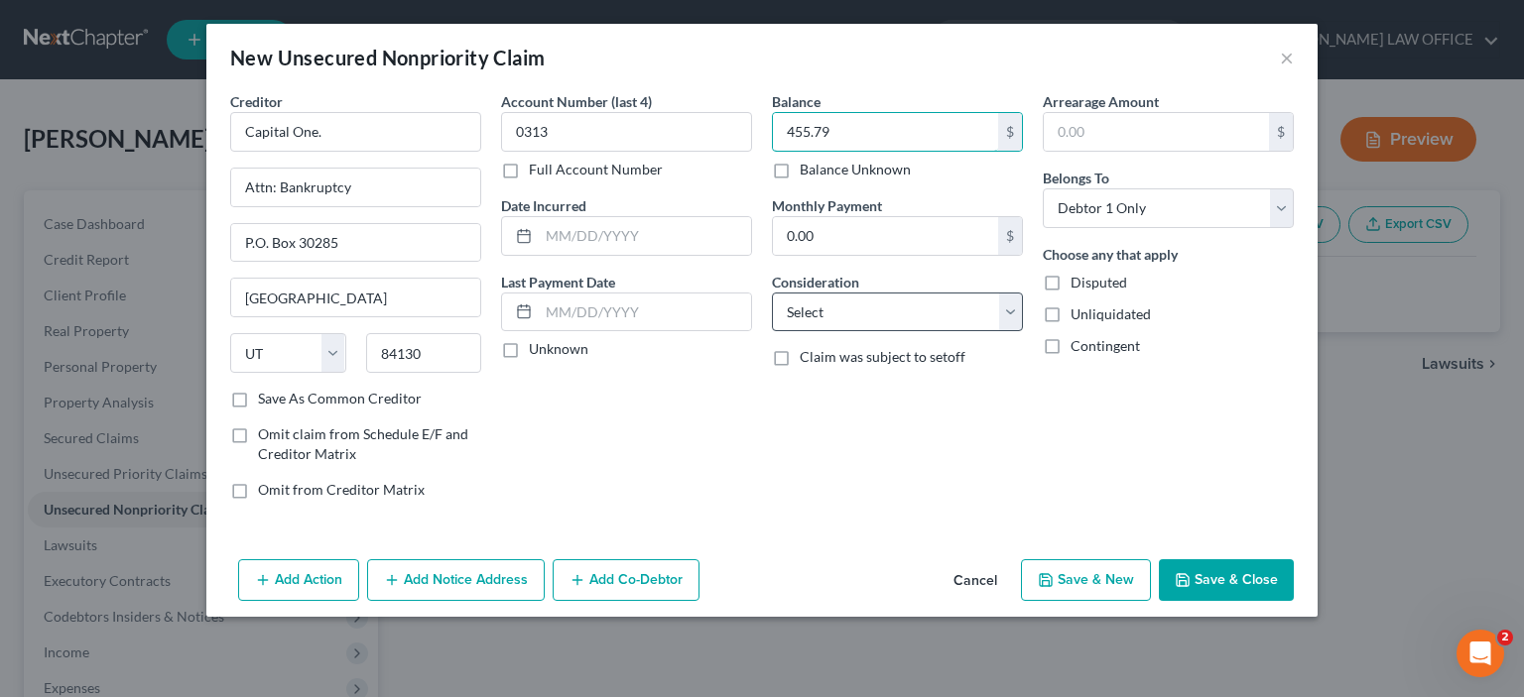
type input "455.79"
click at [1008, 314] on select "Select Cable / Satellite Services Collection Agency Credit Card Debt Debt Couns…" at bounding box center [897, 313] width 251 height 40
select select "14"
click at [772, 293] on select "Select Cable / Satellite Services Collection Agency Credit Card Debt Debt Couns…" at bounding box center [897, 313] width 251 height 40
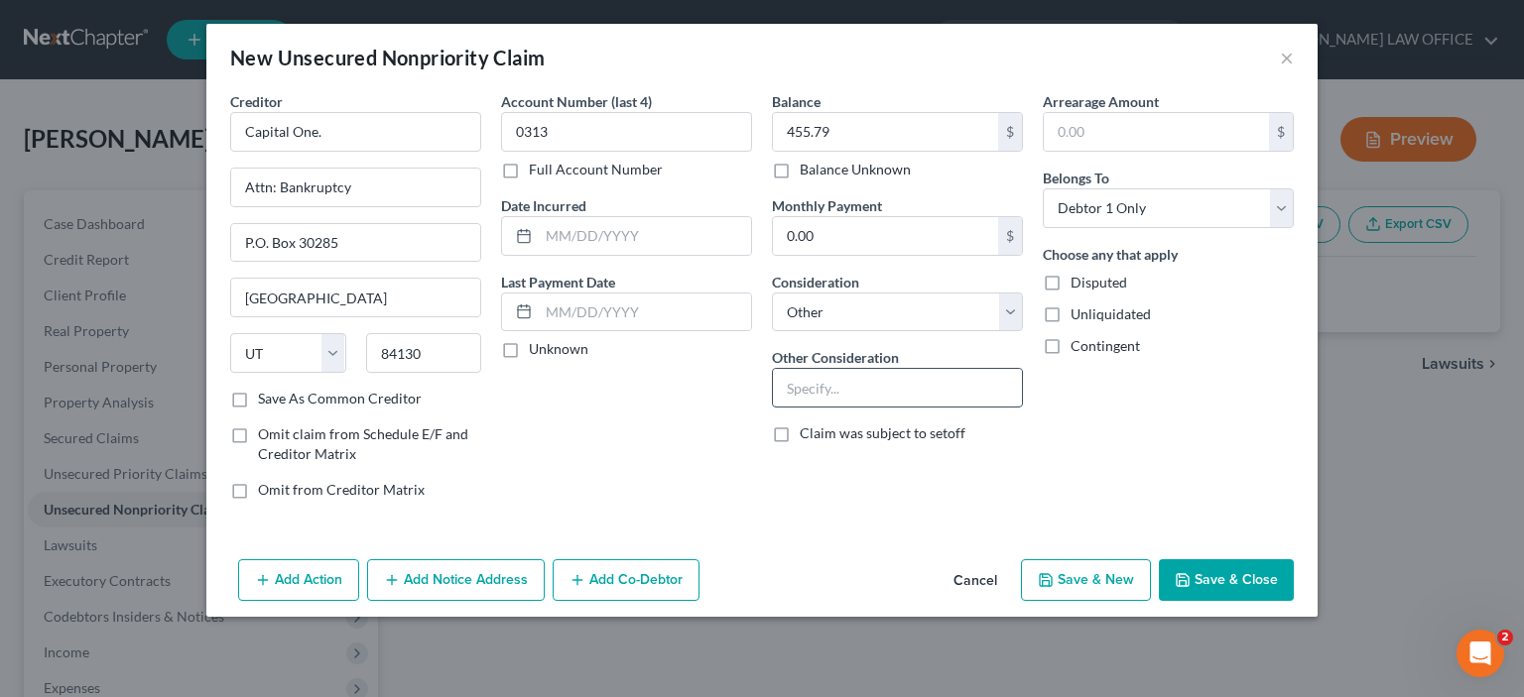
click at [794, 391] on input "text" at bounding box center [897, 388] width 249 height 38
type input "Credit card [CREDIT_CARD_NUMBER]"
click at [1074, 581] on button "Save & New" at bounding box center [1086, 580] width 130 height 42
select select "0"
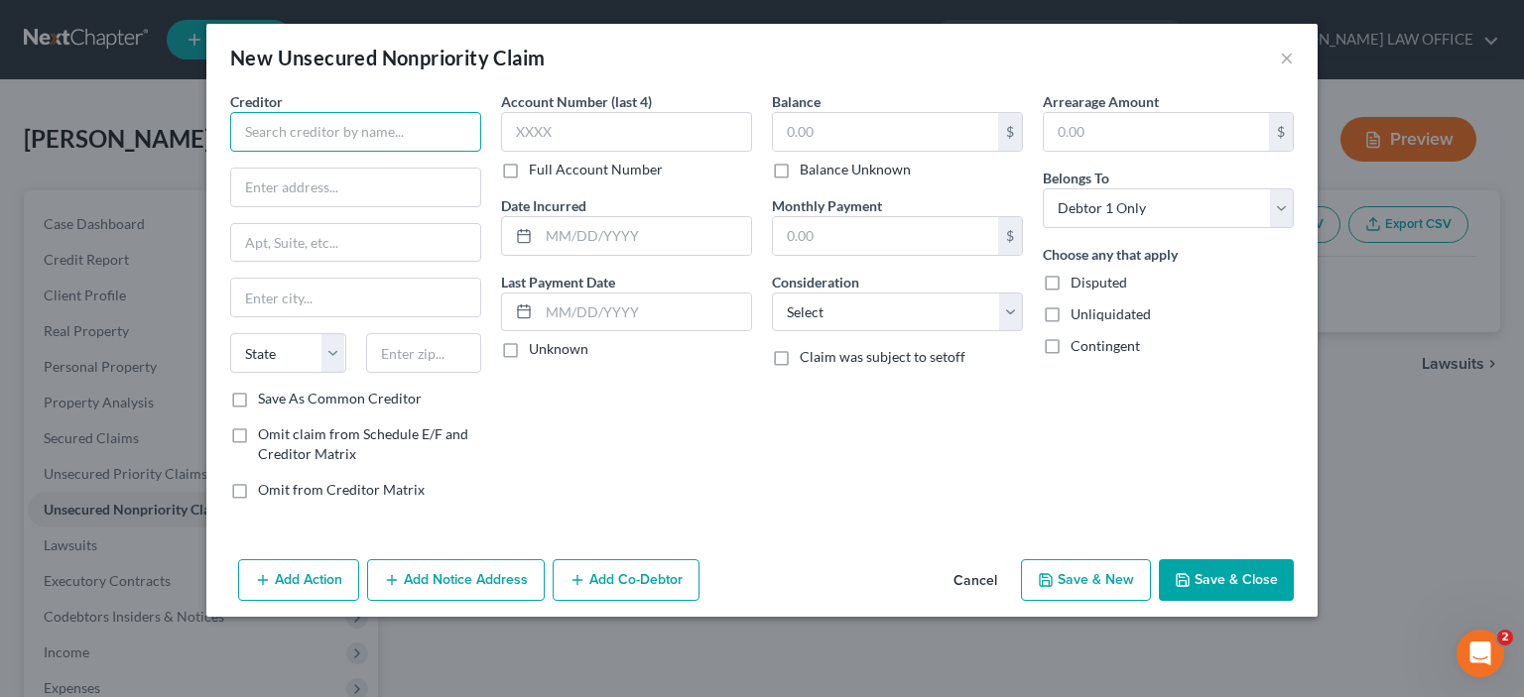
click at [263, 133] on input "text" at bounding box center [355, 132] width 251 height 40
click at [262, 137] on input "Ca[pital One" at bounding box center [355, 132] width 251 height 40
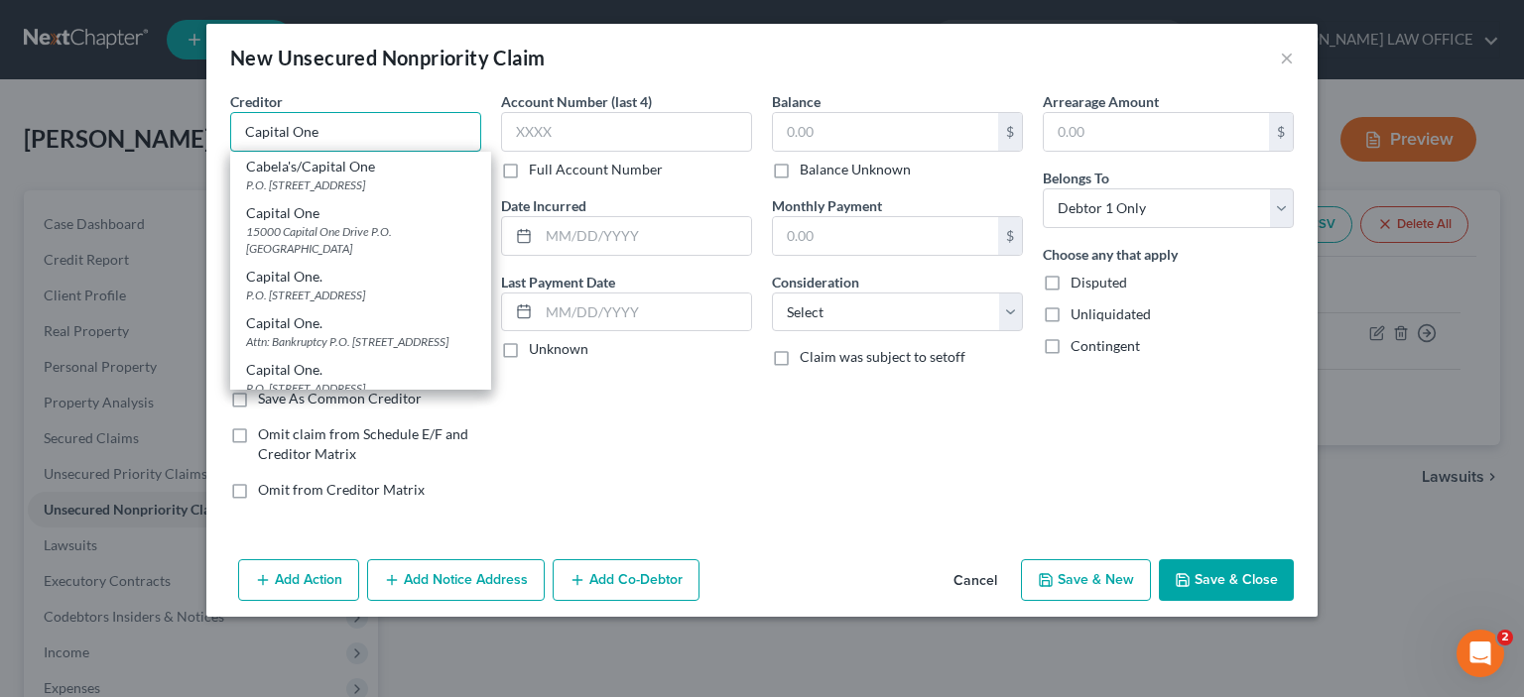
click at [321, 141] on input "Capital One" at bounding box center [355, 132] width 251 height 40
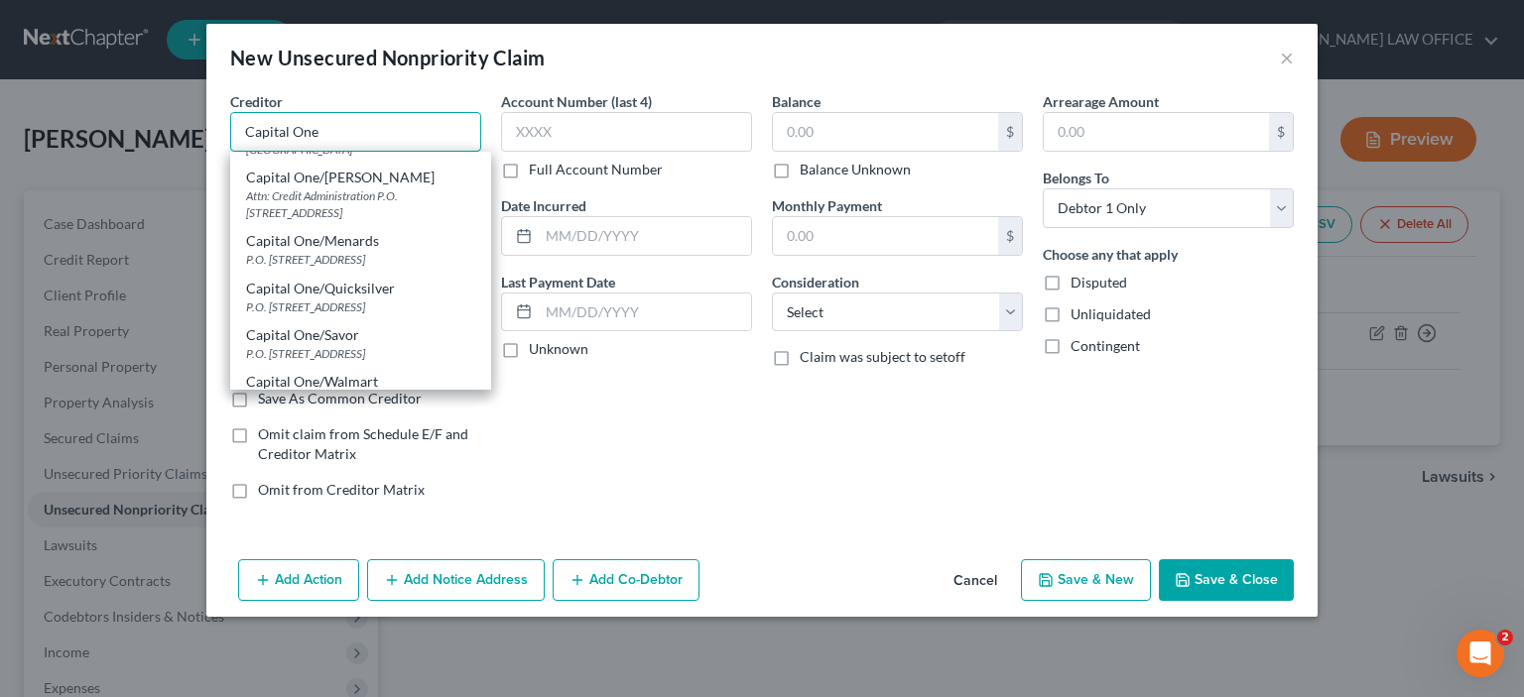
scroll to position [496, 0]
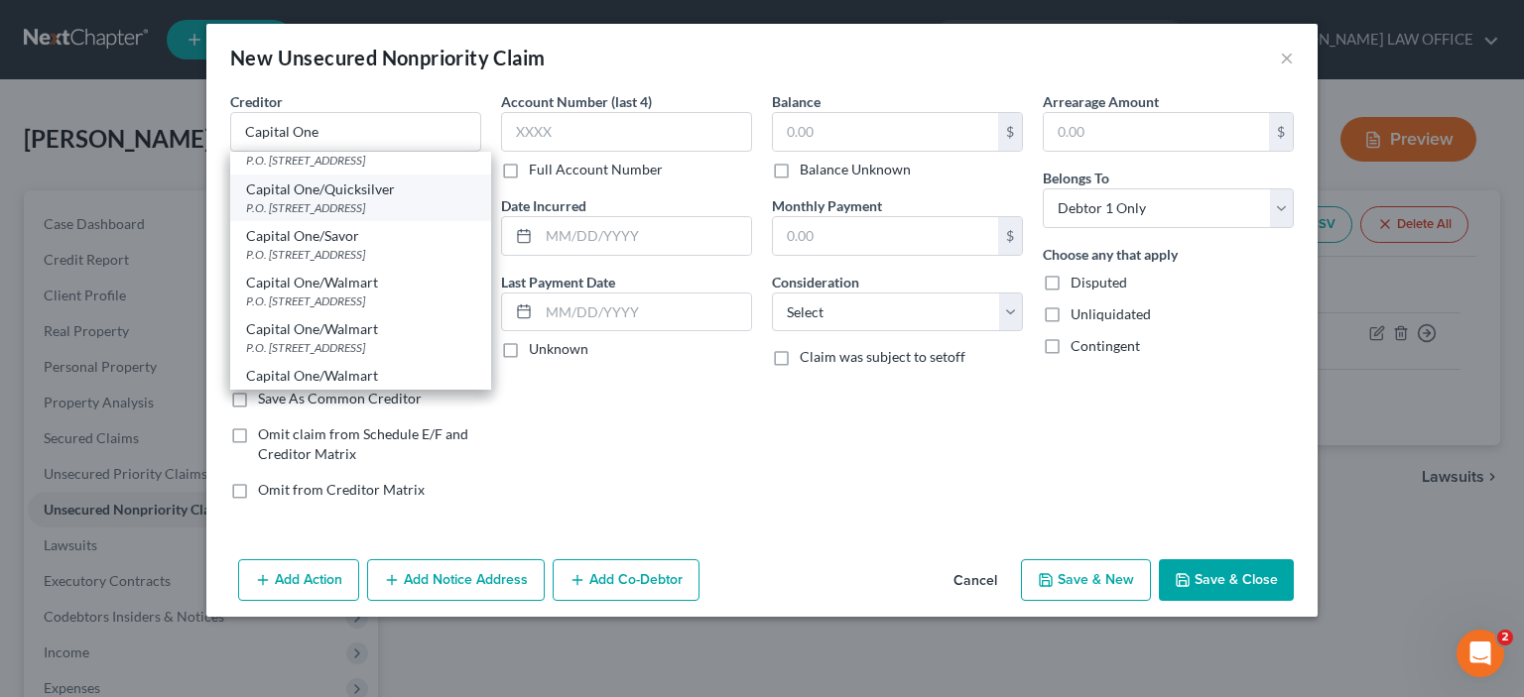
click at [305, 204] on div "P.O. [STREET_ADDRESS]" at bounding box center [360, 207] width 229 height 17
type input "Capital One/Quicksilver"
type input "P.O. Box 60519"
type input "City Of Industry"
select select "4"
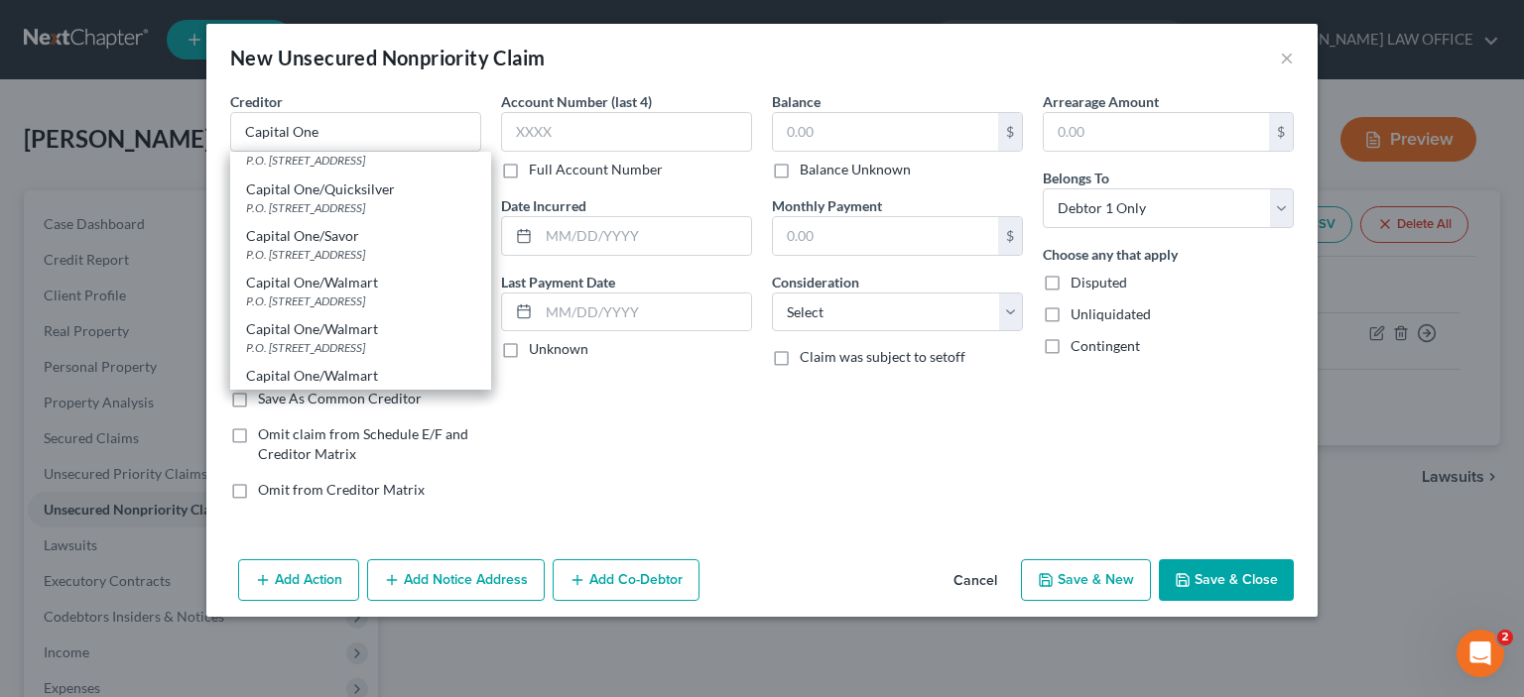
type input "91716"
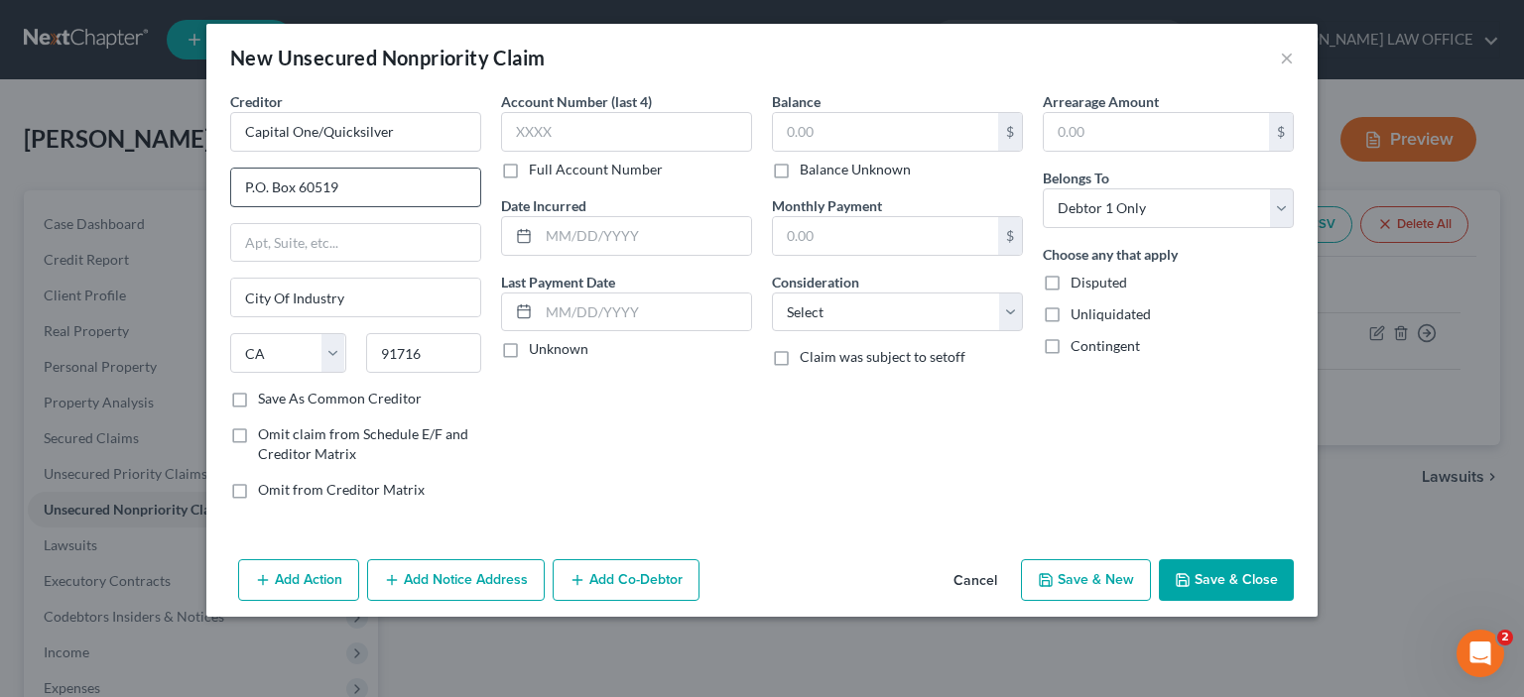
scroll to position [0, 0]
click at [516, 128] on input "text" at bounding box center [626, 132] width 251 height 40
type input "4840"
click at [787, 126] on input "text" at bounding box center [885, 132] width 225 height 38
type input "1,458.60"
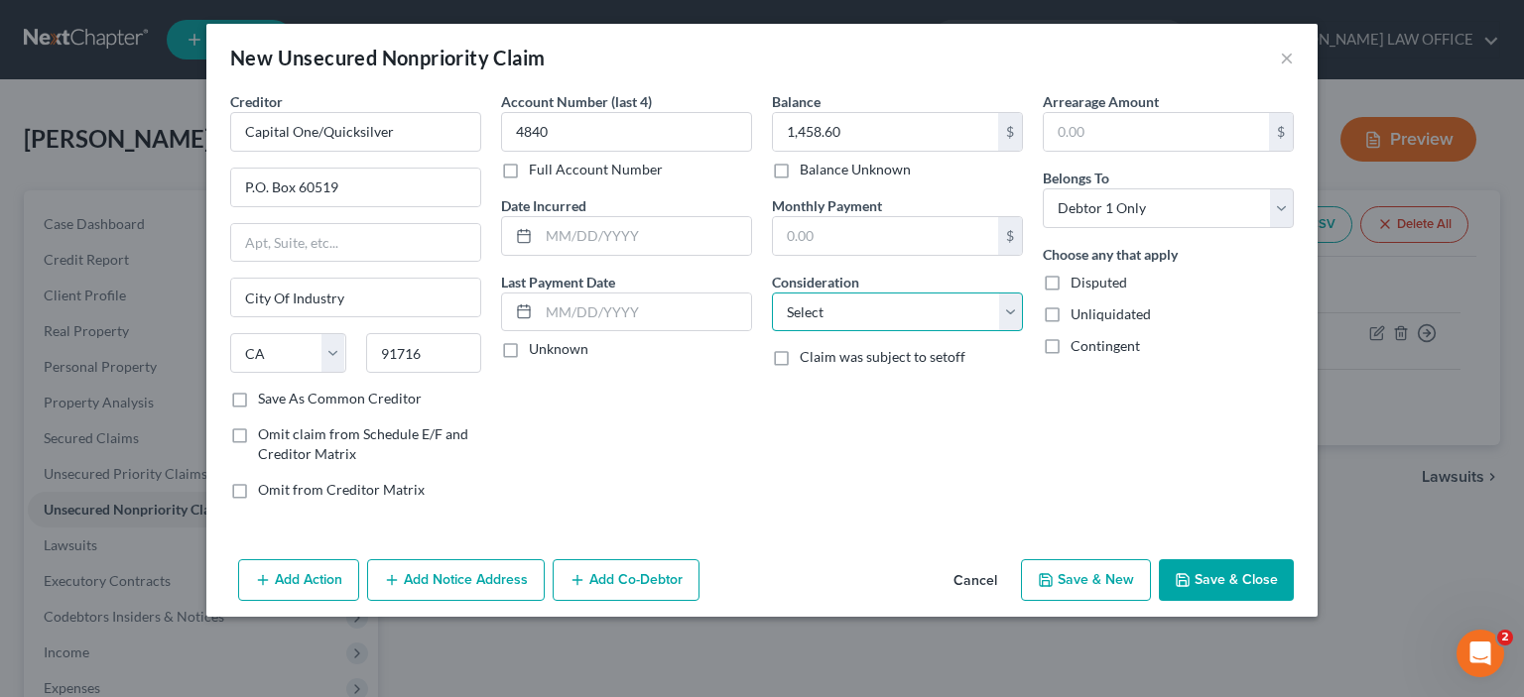
click at [1011, 316] on select "Select Cable / Satellite Services Collection Agency Credit Card Debt Debt Couns…" at bounding box center [897, 313] width 251 height 40
select select "14"
click at [772, 293] on select "Select Cable / Satellite Services Collection Agency Credit Card Debt Debt Couns…" at bounding box center [897, 313] width 251 height 40
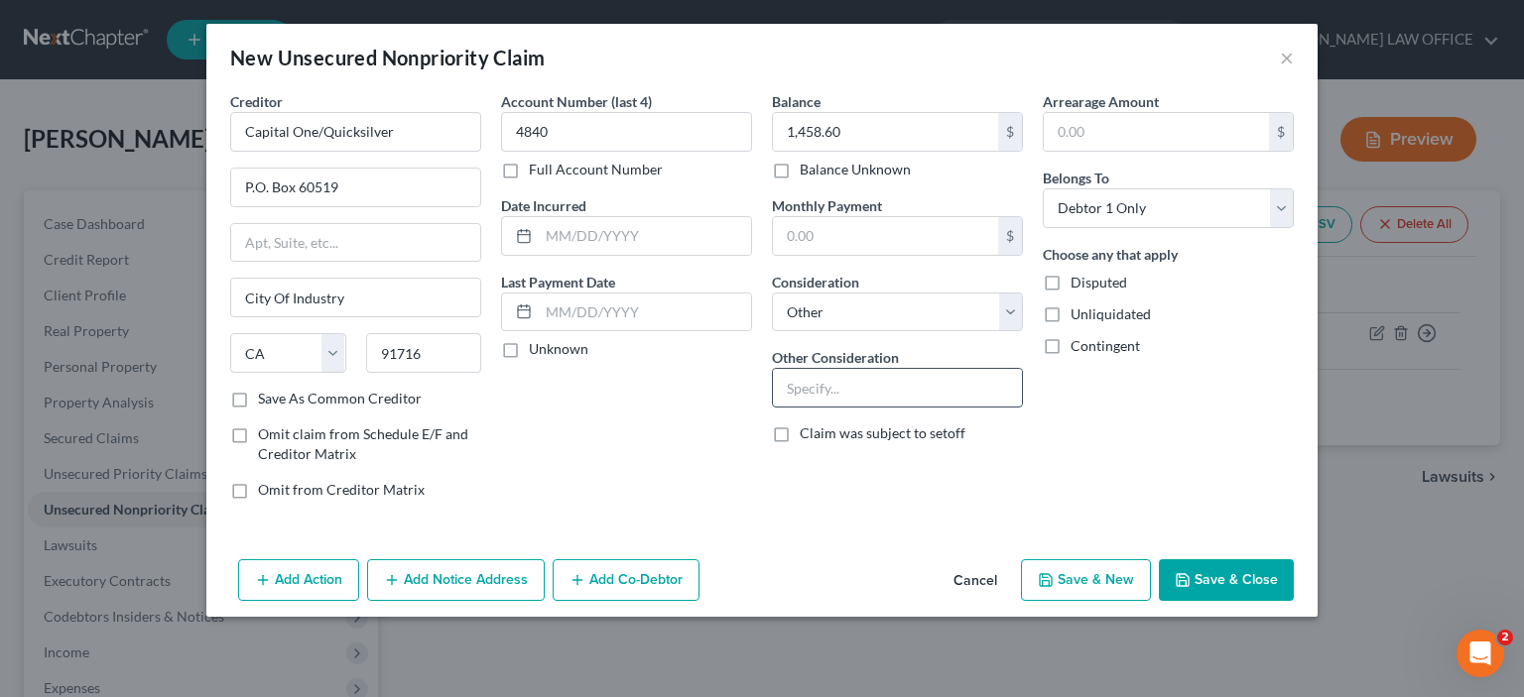
click at [796, 376] on input "text" at bounding box center [897, 388] width 249 height 38
type input "Credit card [CREDIT_CARD_NUMBER]"
click at [1092, 582] on button "Save & New" at bounding box center [1086, 580] width 130 height 42
select select "0"
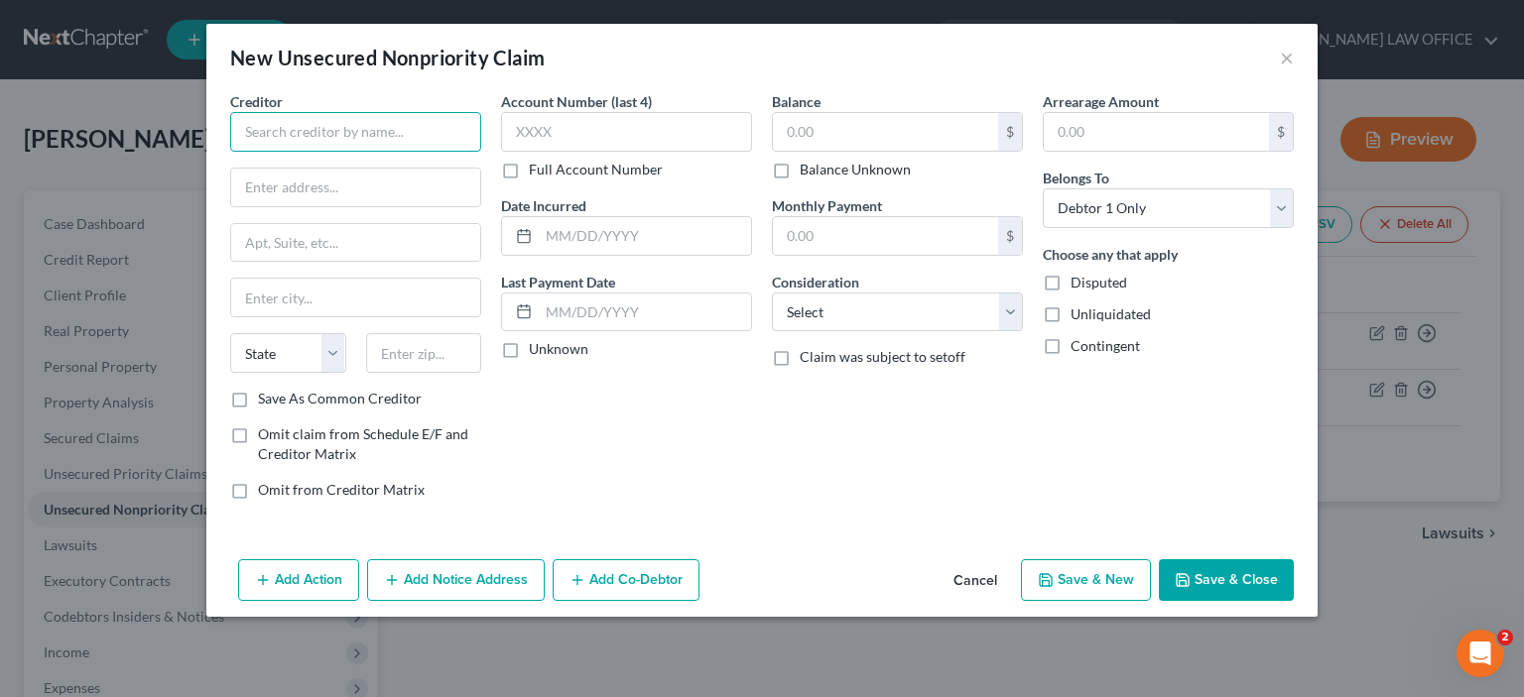
click at [260, 133] on input "text" at bounding box center [355, 132] width 251 height 40
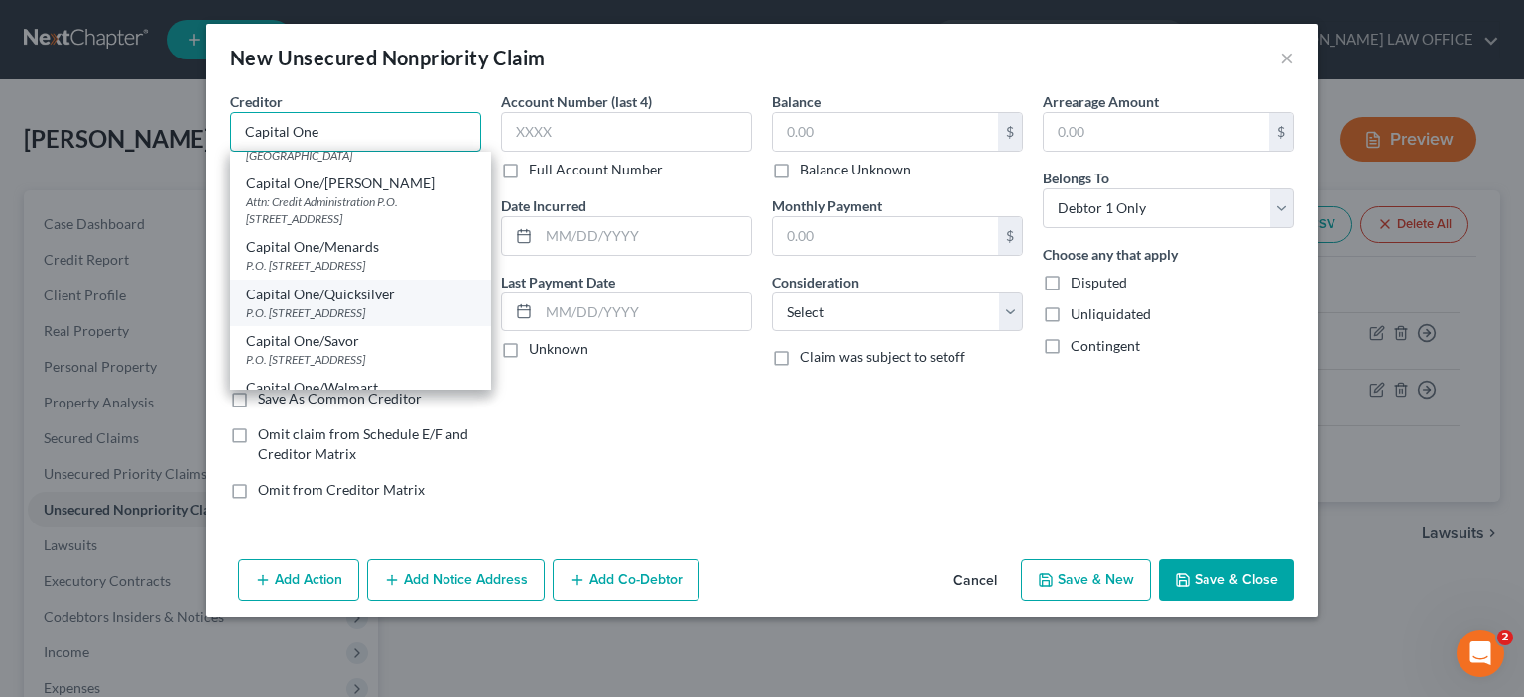
scroll to position [397, 0]
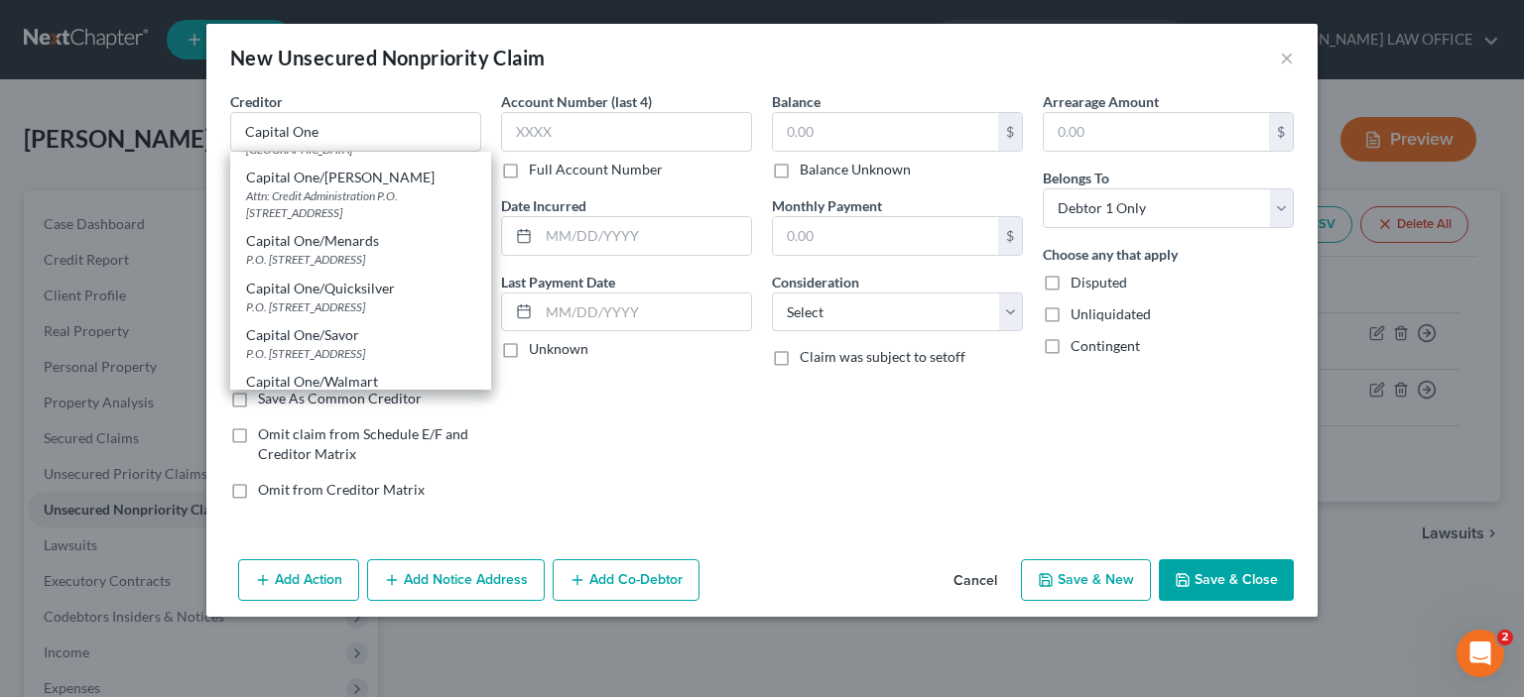
click at [382, 295] on div "Capital One/Quicksilver" at bounding box center [360, 289] width 229 height 20
type input "Capital One/Quicksilver"
type input "P.O. Box 60519"
type input "City Of Industry"
select select "4"
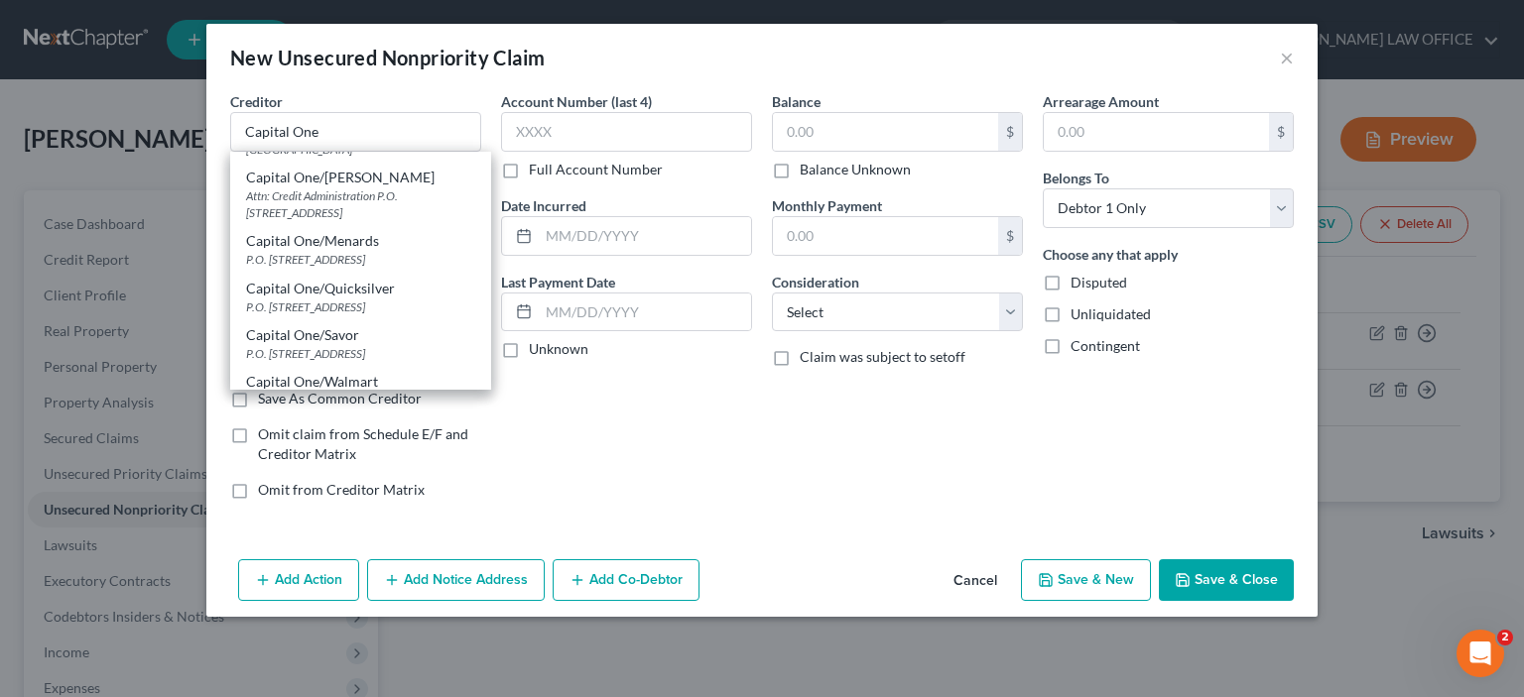
type input "91716"
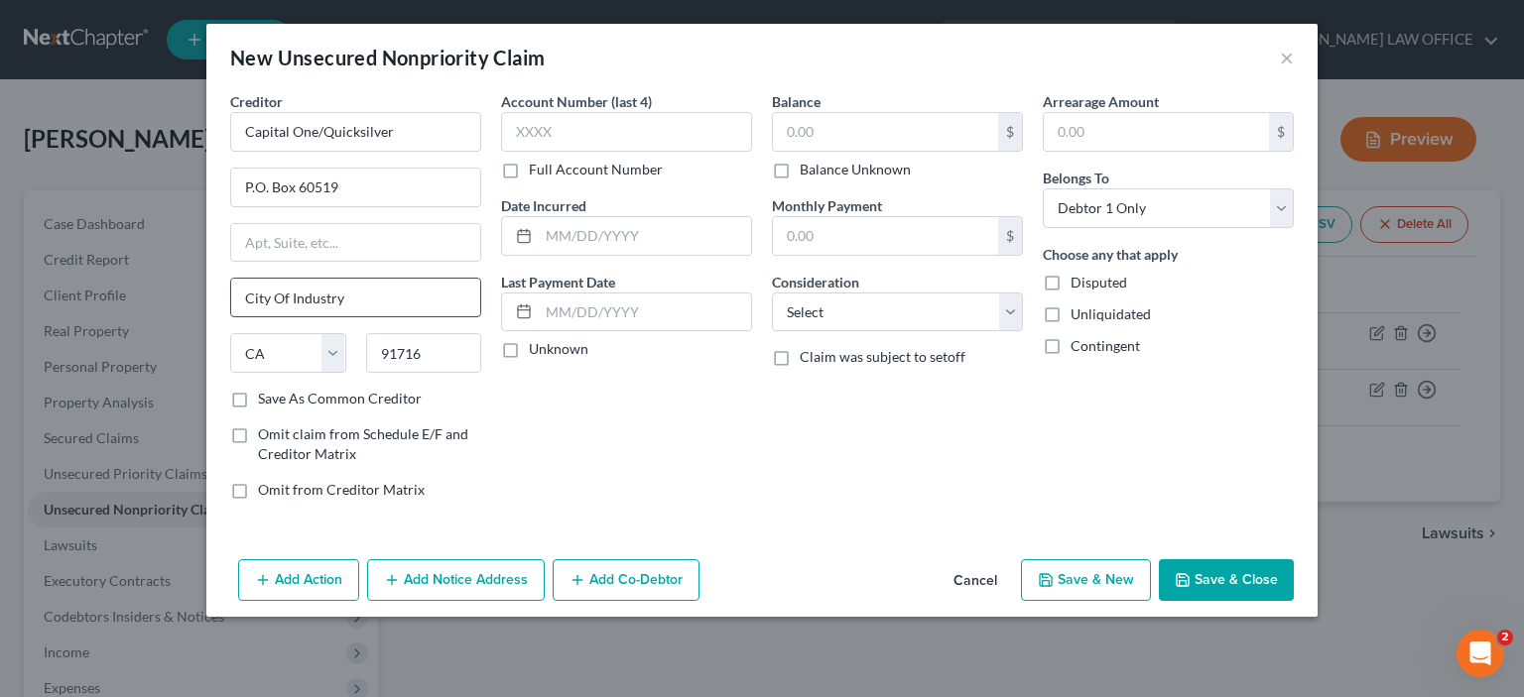
scroll to position [0, 0]
click at [535, 130] on input "text" at bounding box center [626, 132] width 251 height 40
type input "8572"
click at [786, 136] on input "text" at bounding box center [885, 132] width 225 height 38
type input "2,980.26"
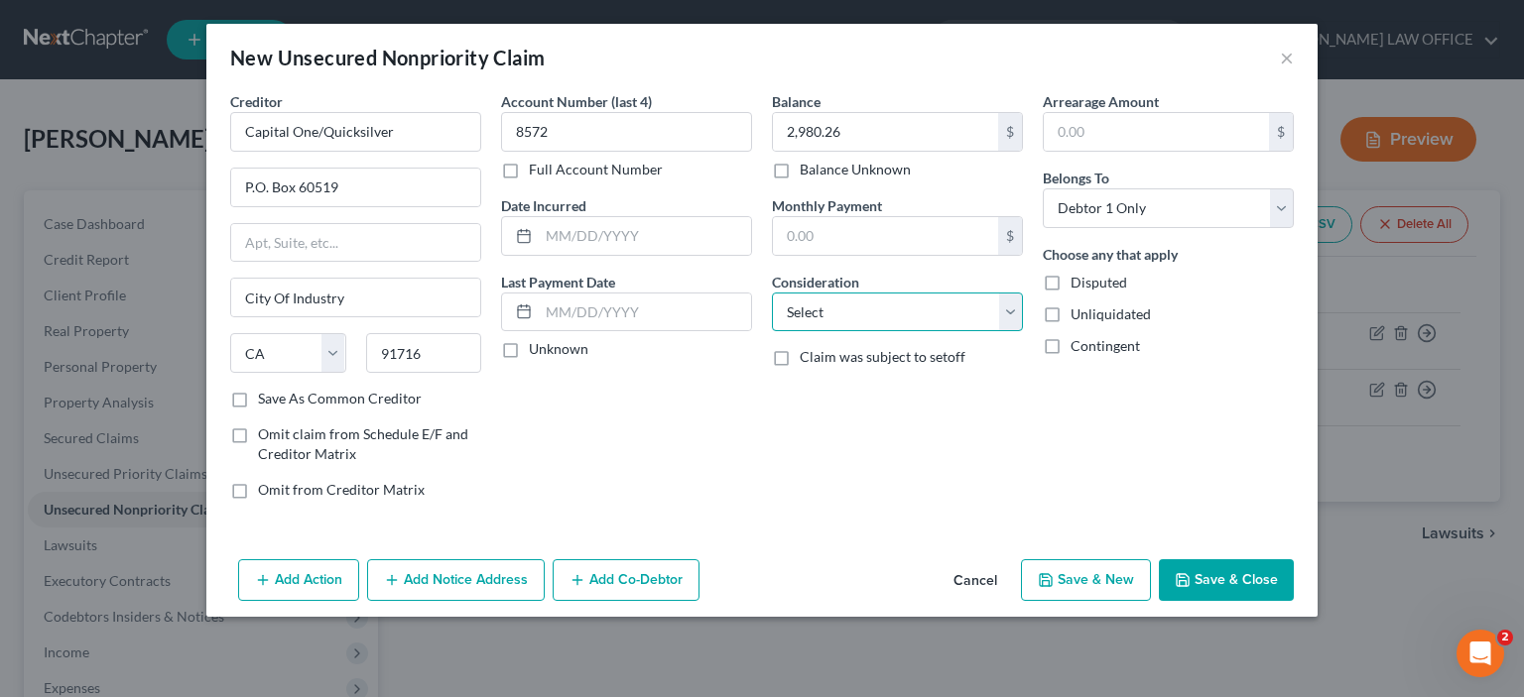
click at [1014, 311] on select "Select Cable / Satellite Services Collection Agency Credit Card Debt Debt Couns…" at bounding box center [897, 313] width 251 height 40
select select "14"
click at [772, 293] on select "Select Cable / Satellite Services Collection Agency Credit Card Debt Debt Couns…" at bounding box center [897, 313] width 251 height 40
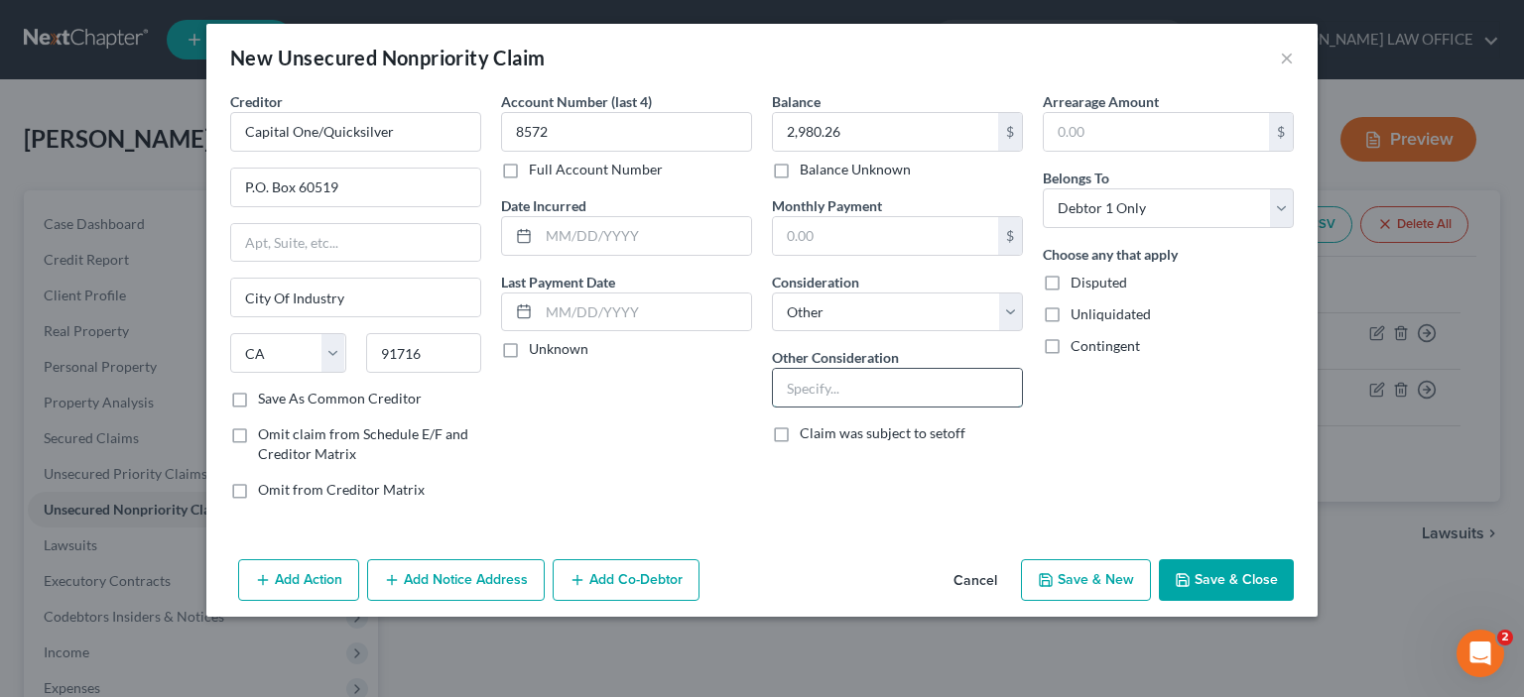
click at [791, 392] on input "text" at bounding box center [897, 388] width 249 height 38
type input "Credit card [CREDIT_CARD_NUMBER]"
click at [1069, 583] on button "Save & New" at bounding box center [1086, 580] width 130 height 42
select select "0"
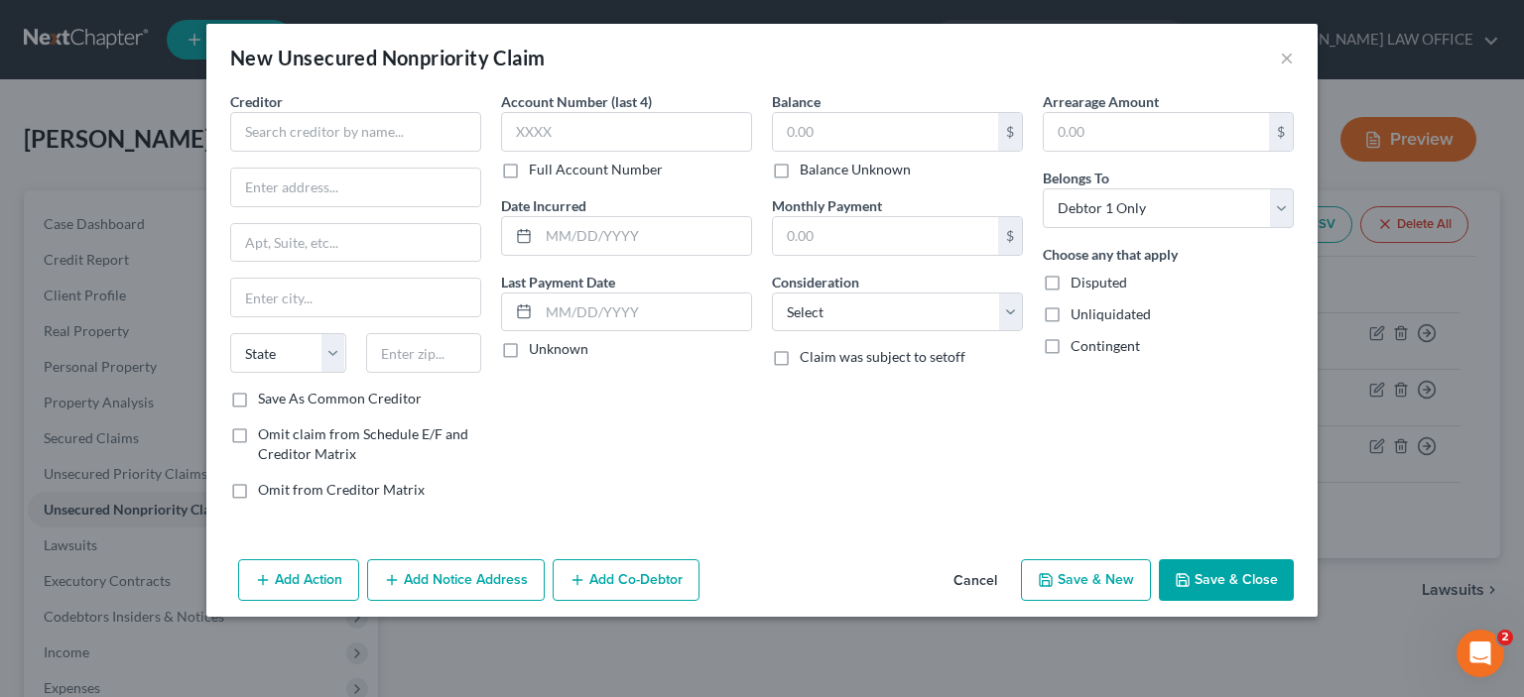
click at [1088, 578] on button "Save & New" at bounding box center [1086, 580] width 130 height 42
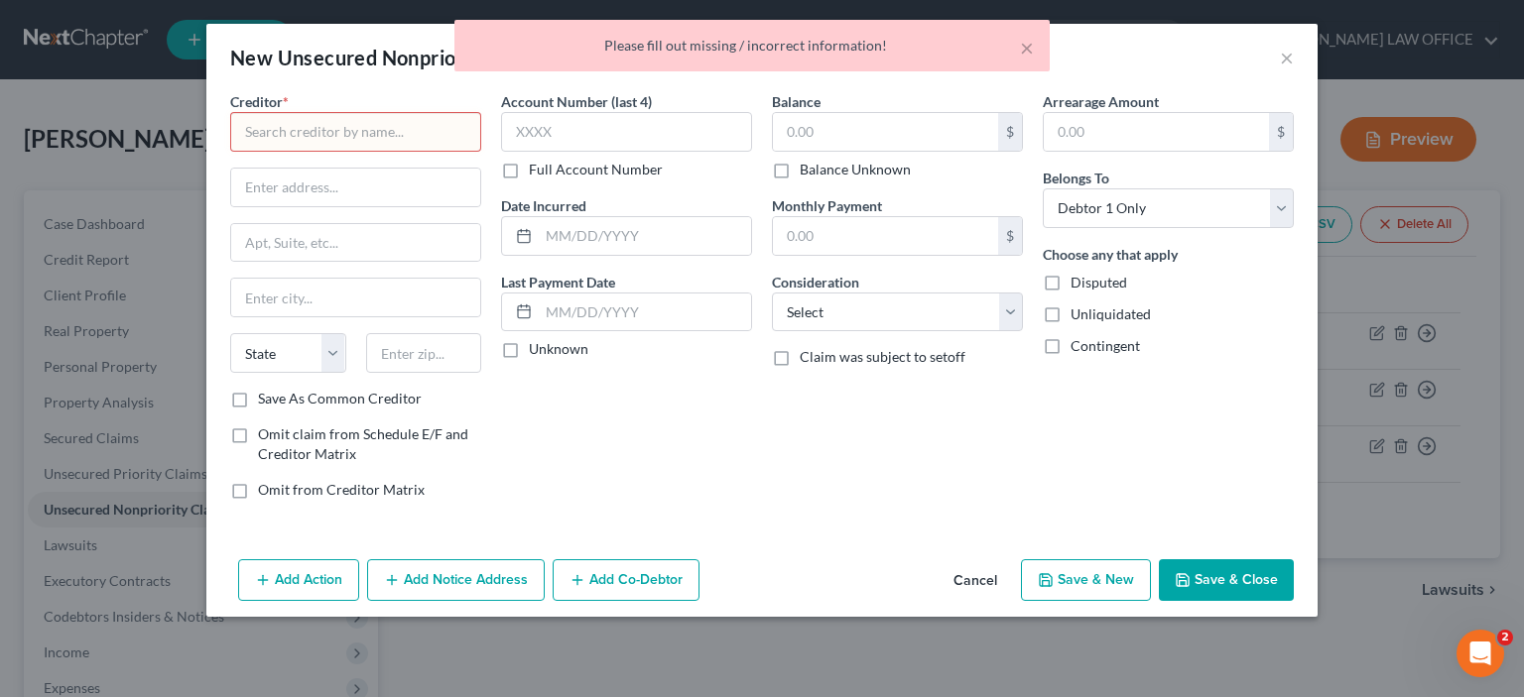
click at [245, 126] on input "text" at bounding box center [355, 132] width 251 height 40
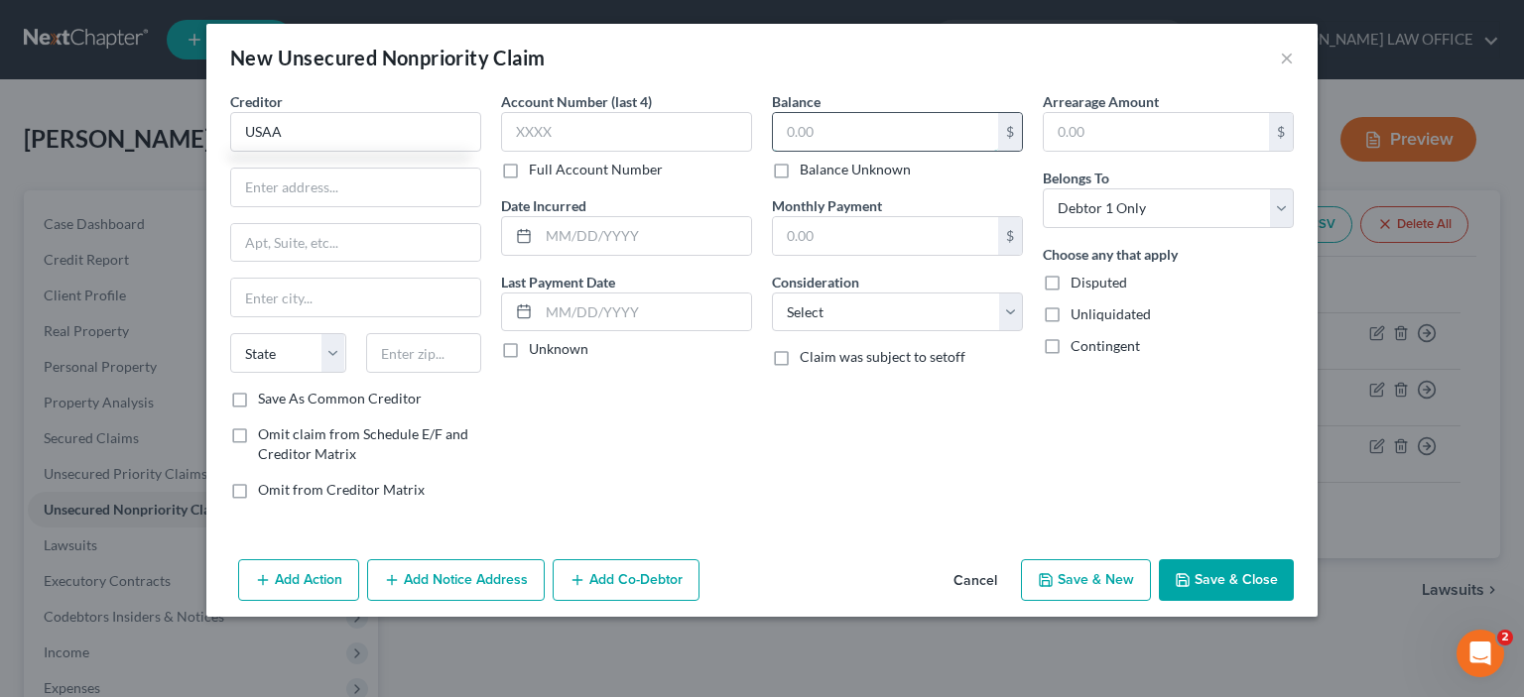
click at [790, 133] on input "text" at bounding box center [885, 132] width 225 height 38
type input "USAA"
type input "4,224.44"
click at [1015, 318] on select "Select Cable / Satellite Services Collection Agency Credit Card Debt Debt Couns…" at bounding box center [897, 313] width 251 height 40
select select "14"
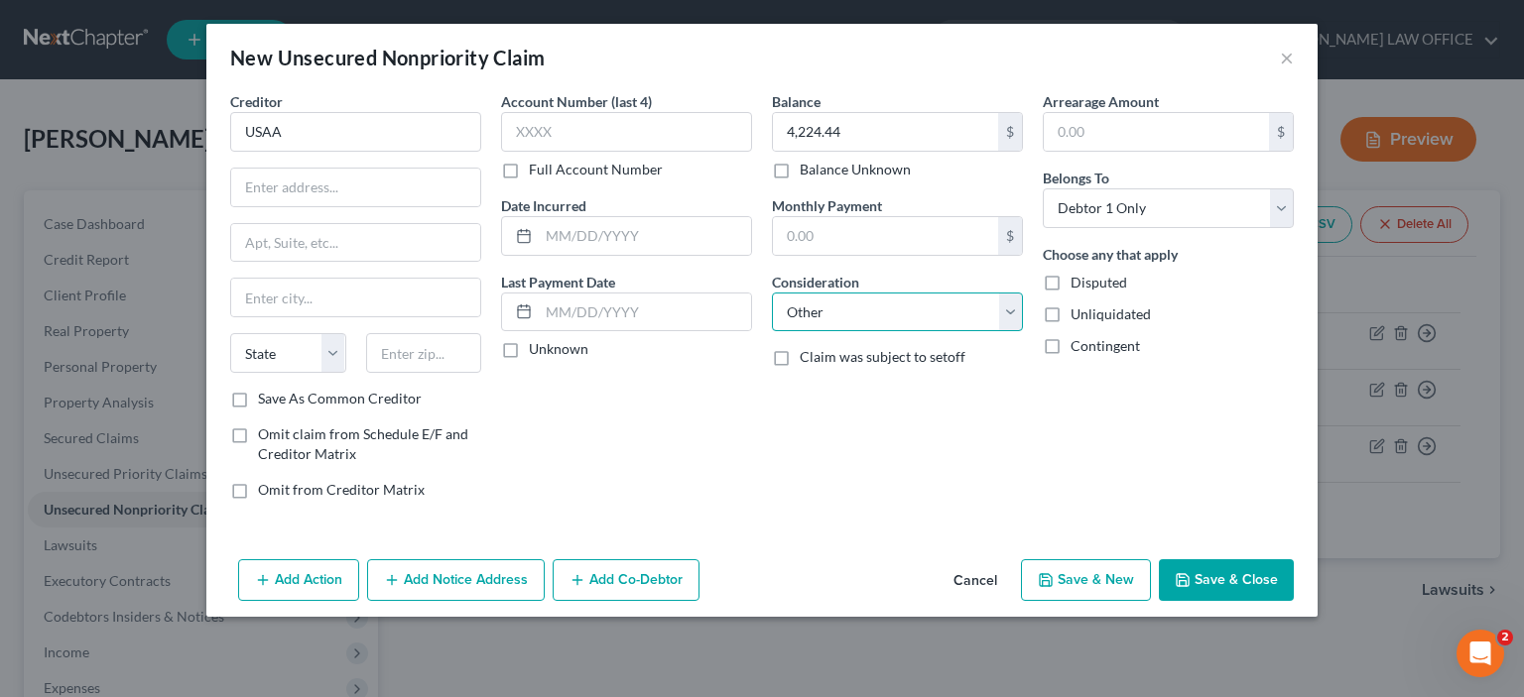
click at [772, 293] on select "Select Cable / Satellite Services Collection Agency Credit Card Debt Debt Couns…" at bounding box center [897, 313] width 251 height 40
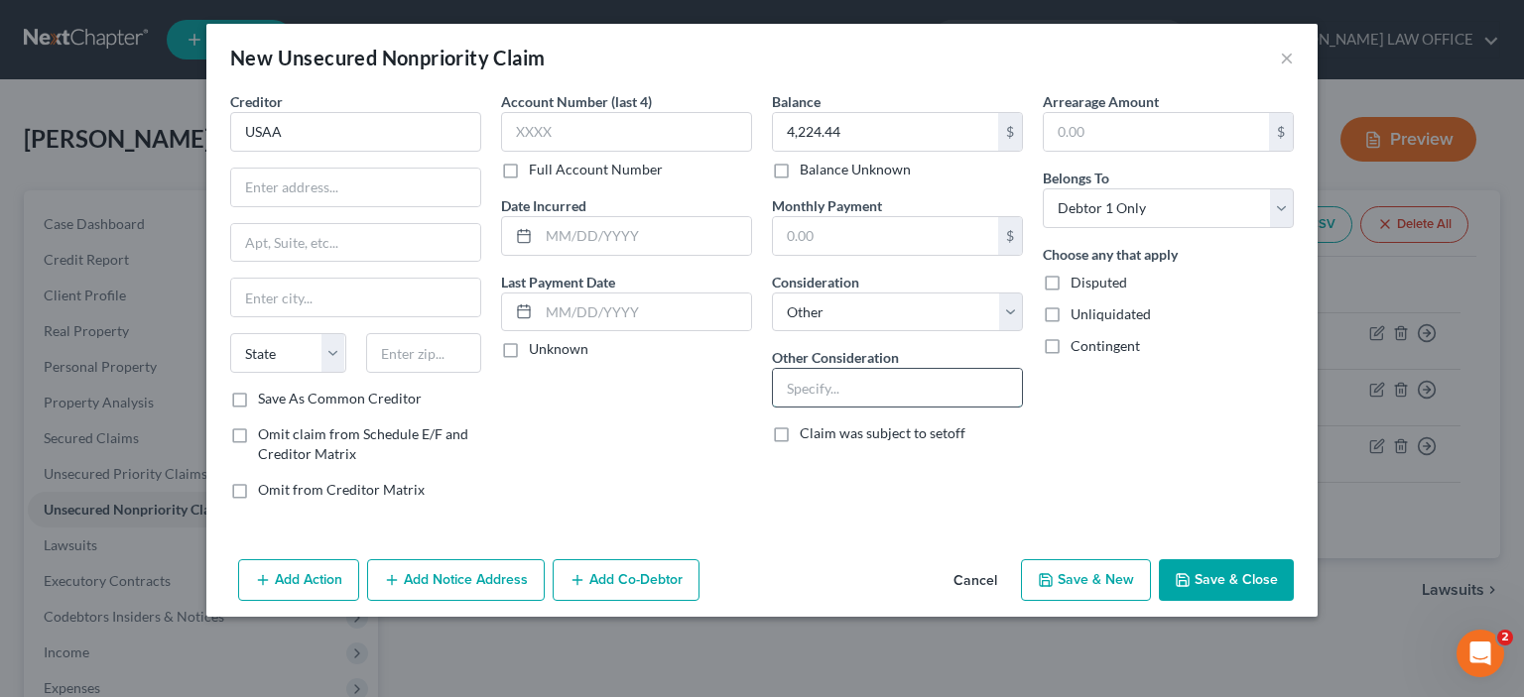
click at [787, 386] on input "text" at bounding box center [897, 388] width 249 height 38
type input "Consolidated loan"
click at [1282, 213] on select "Select Debtor 1 Only Debtor 2 Only Debtor 1 And Debtor 2 Only At Least One Of T…" at bounding box center [1167, 208] width 251 height 40
select select "3"
click at [1042, 188] on select "Select Debtor 1 Only Debtor 2 Only Debtor 1 And Debtor 2 Only At Least One Of T…" at bounding box center [1167, 208] width 251 height 40
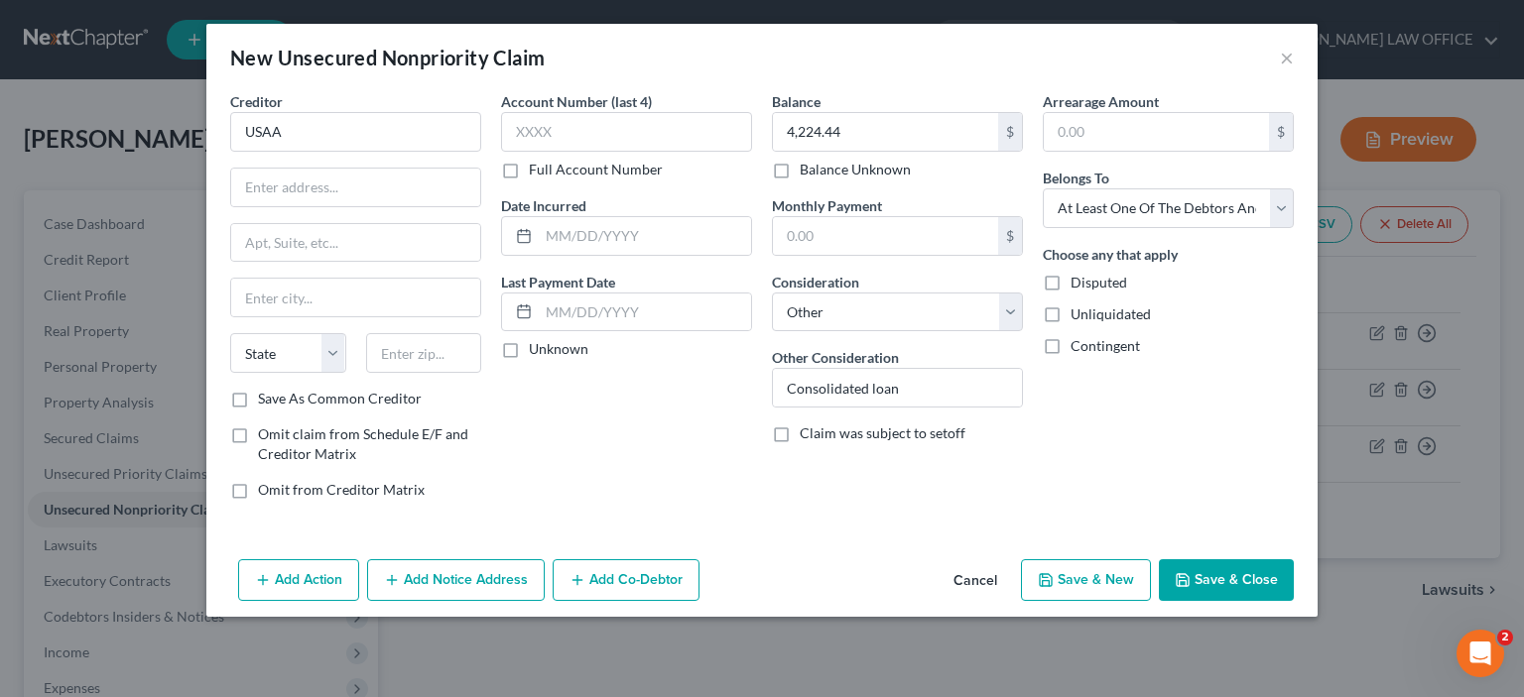
click at [623, 584] on button "Add Co-Debtor" at bounding box center [625, 580] width 147 height 42
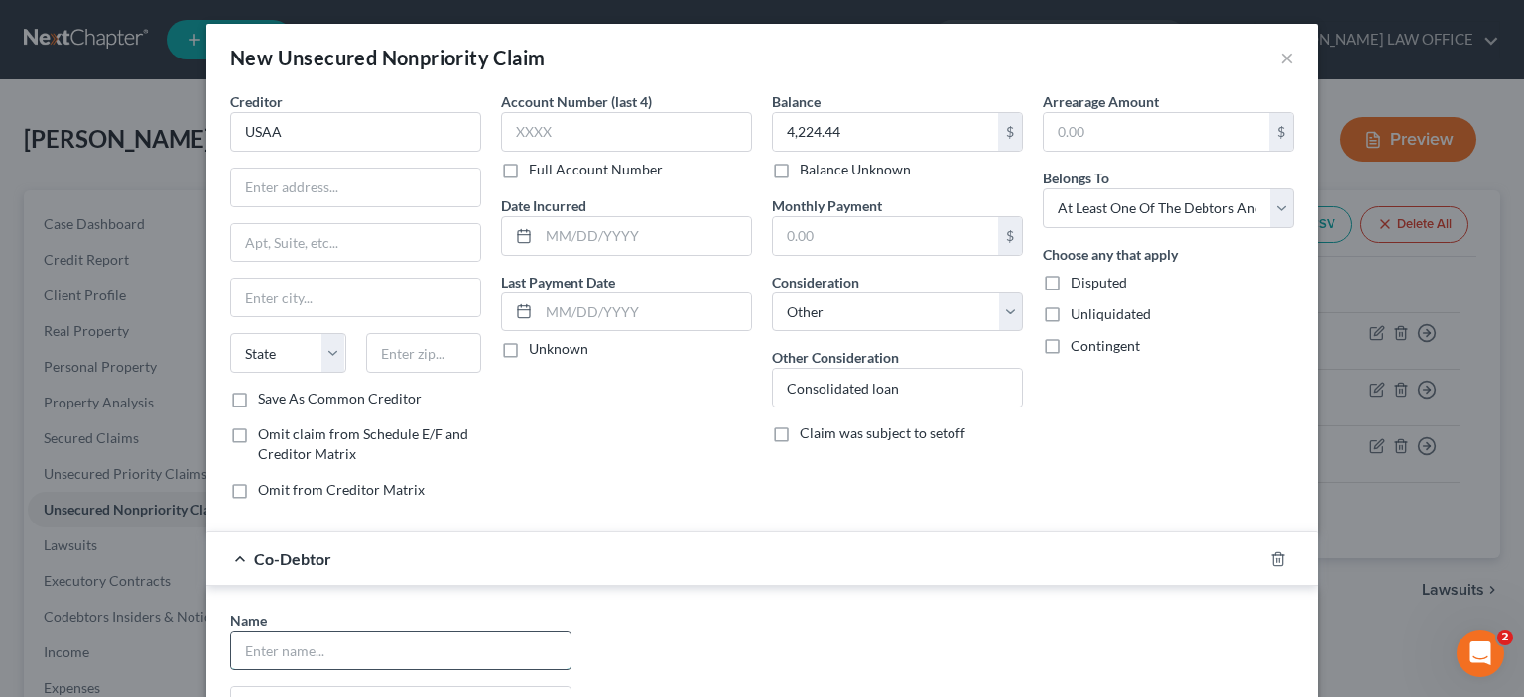
click at [243, 652] on input "text" at bounding box center [400, 651] width 339 height 38
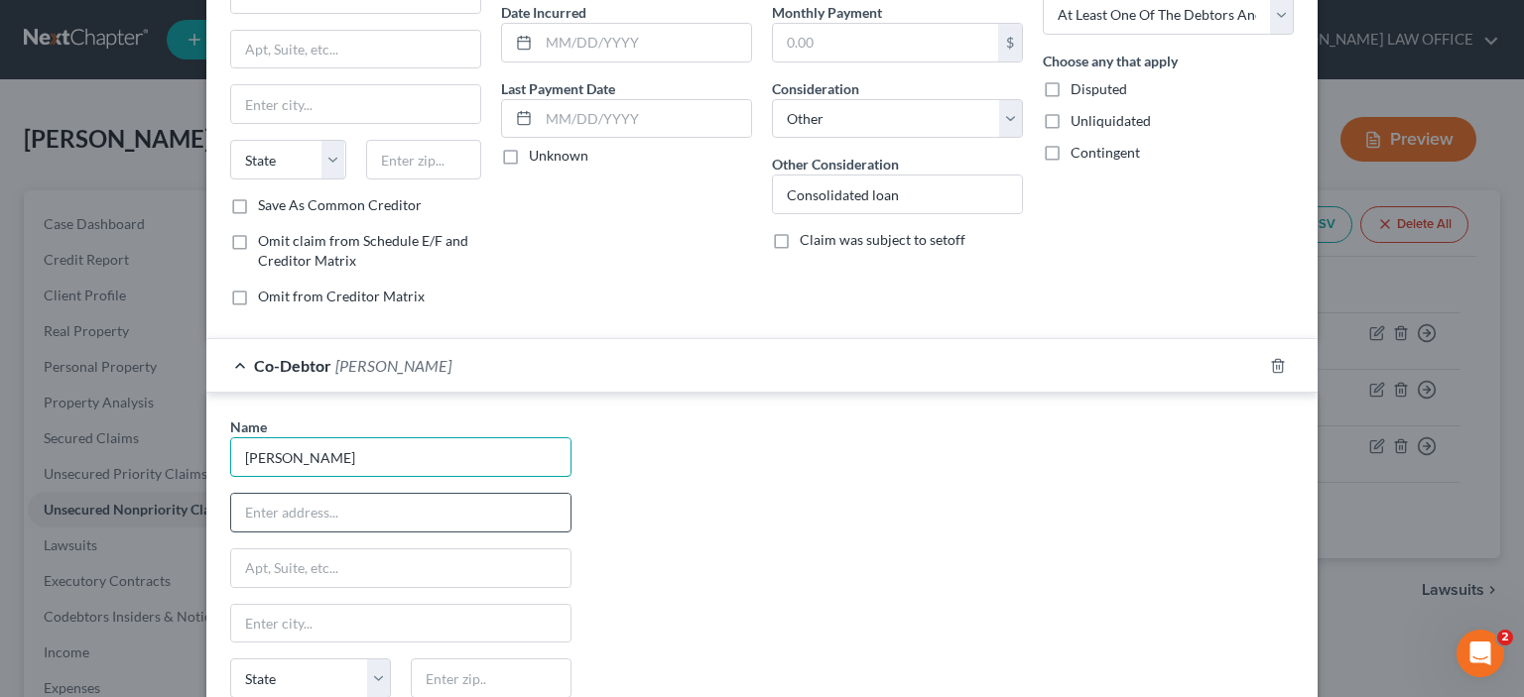
scroll to position [198, 0]
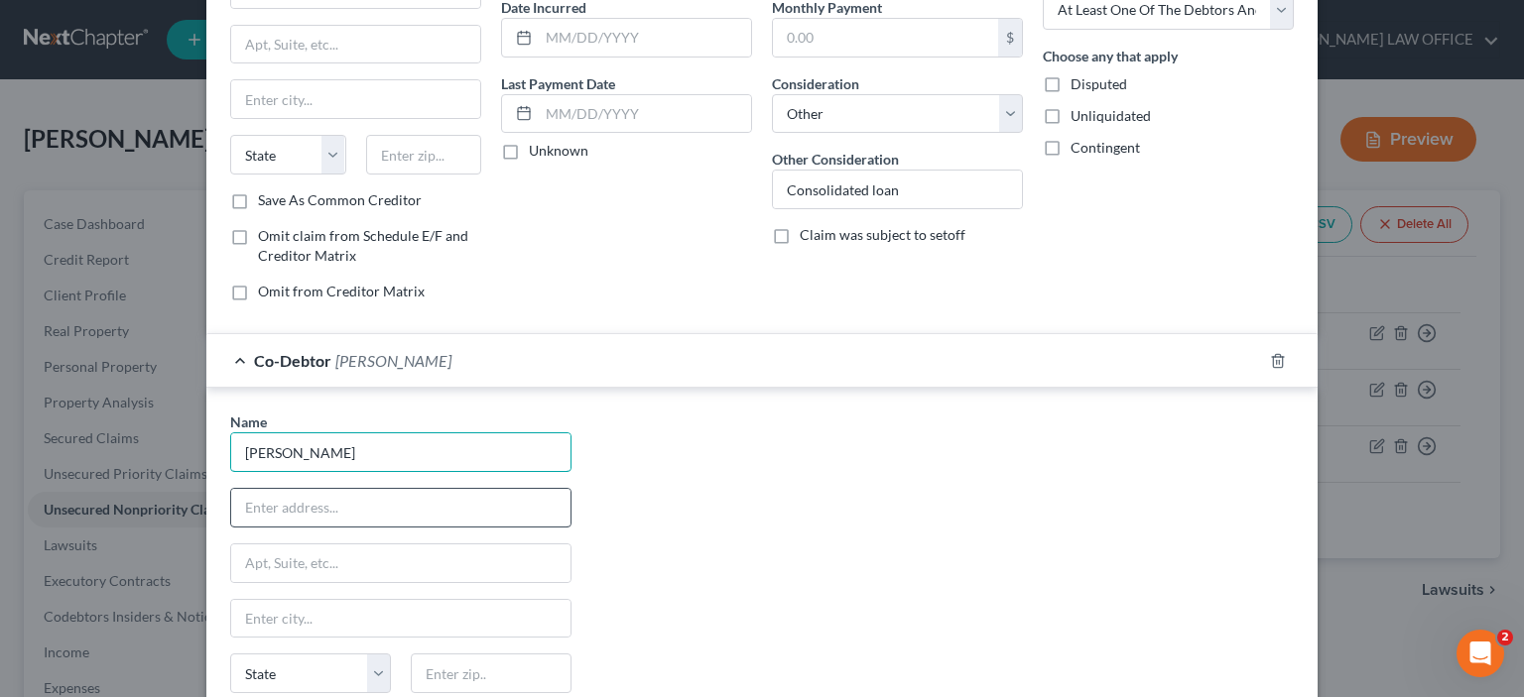
type input "[PERSON_NAME]"
click at [240, 499] on input "text" at bounding box center [400, 508] width 339 height 38
type input "[STREET_ADDRESS]"
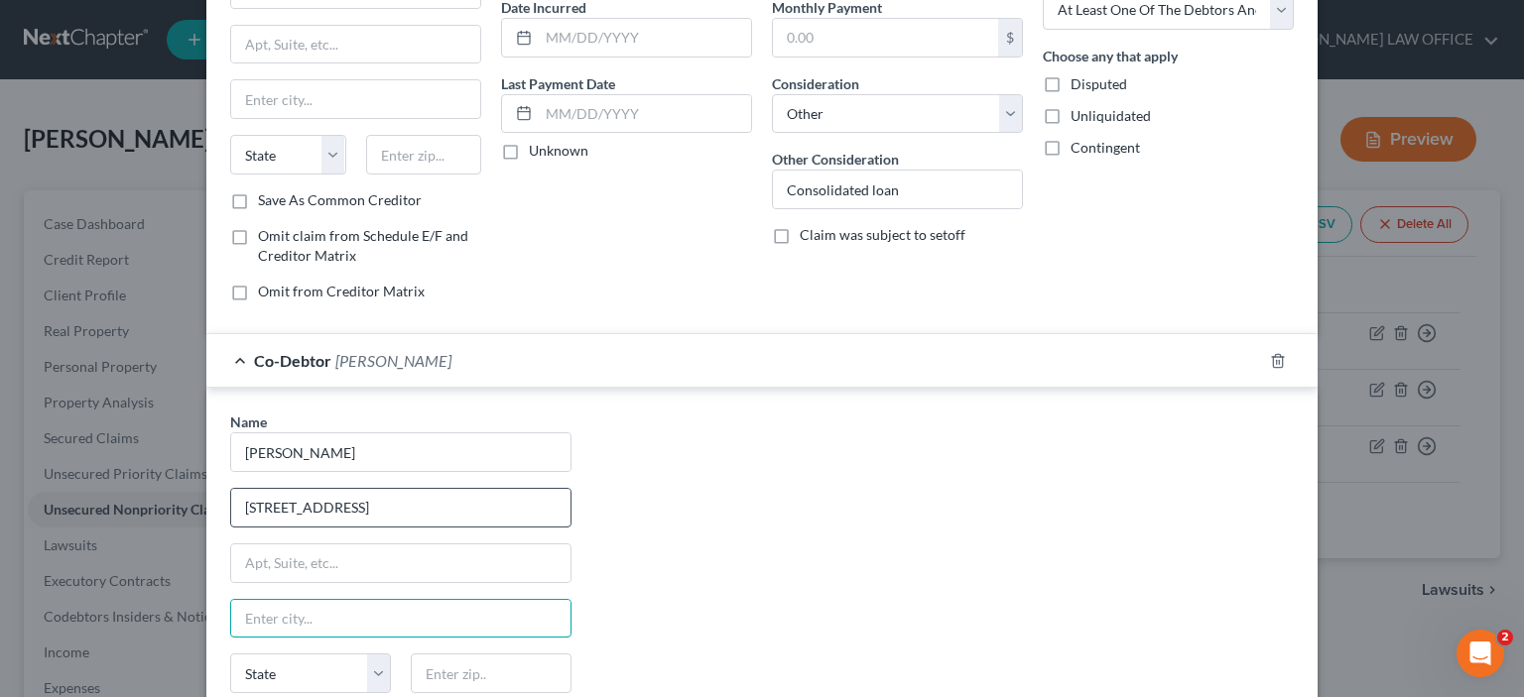
type input "X"
type input "[PERSON_NAME]"
select select "30"
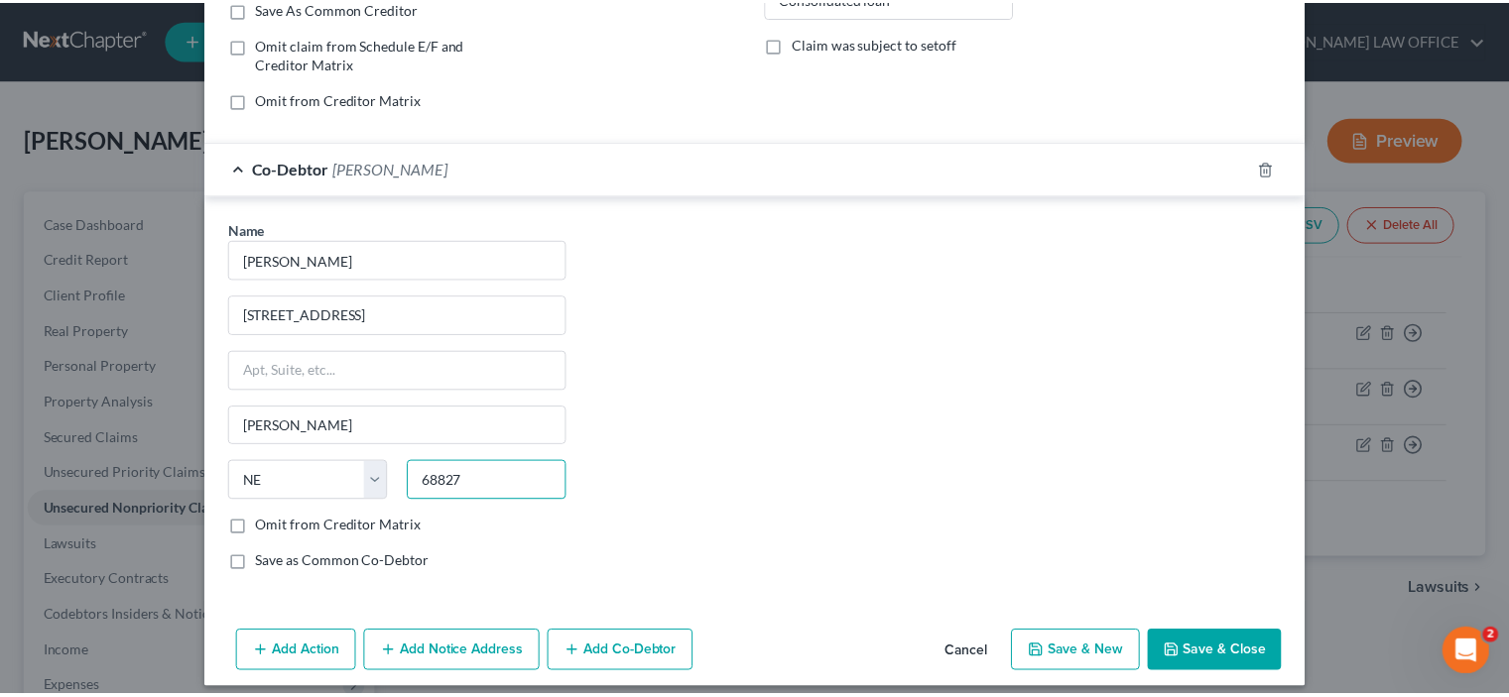
scroll to position [402, 0]
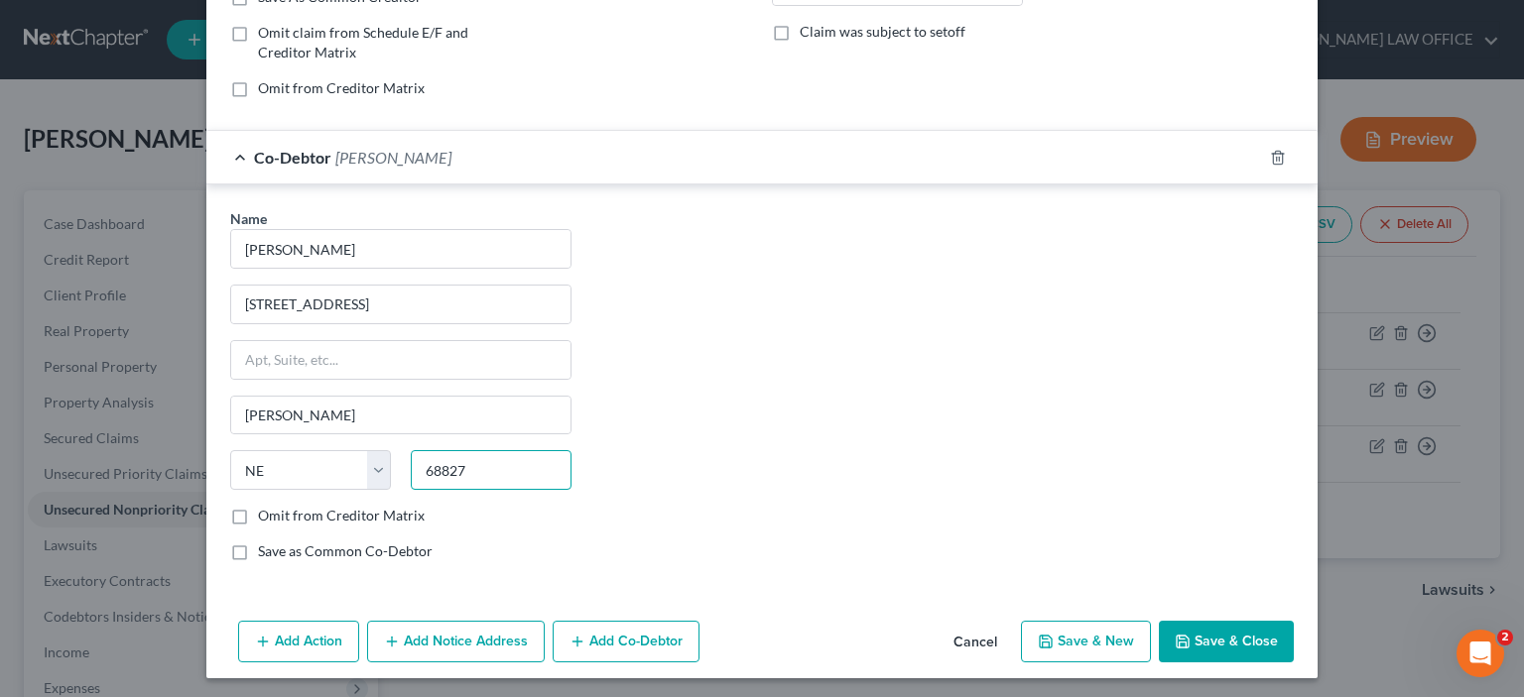
type input "68827"
click at [1213, 638] on button "Save & Close" at bounding box center [1226, 642] width 135 height 42
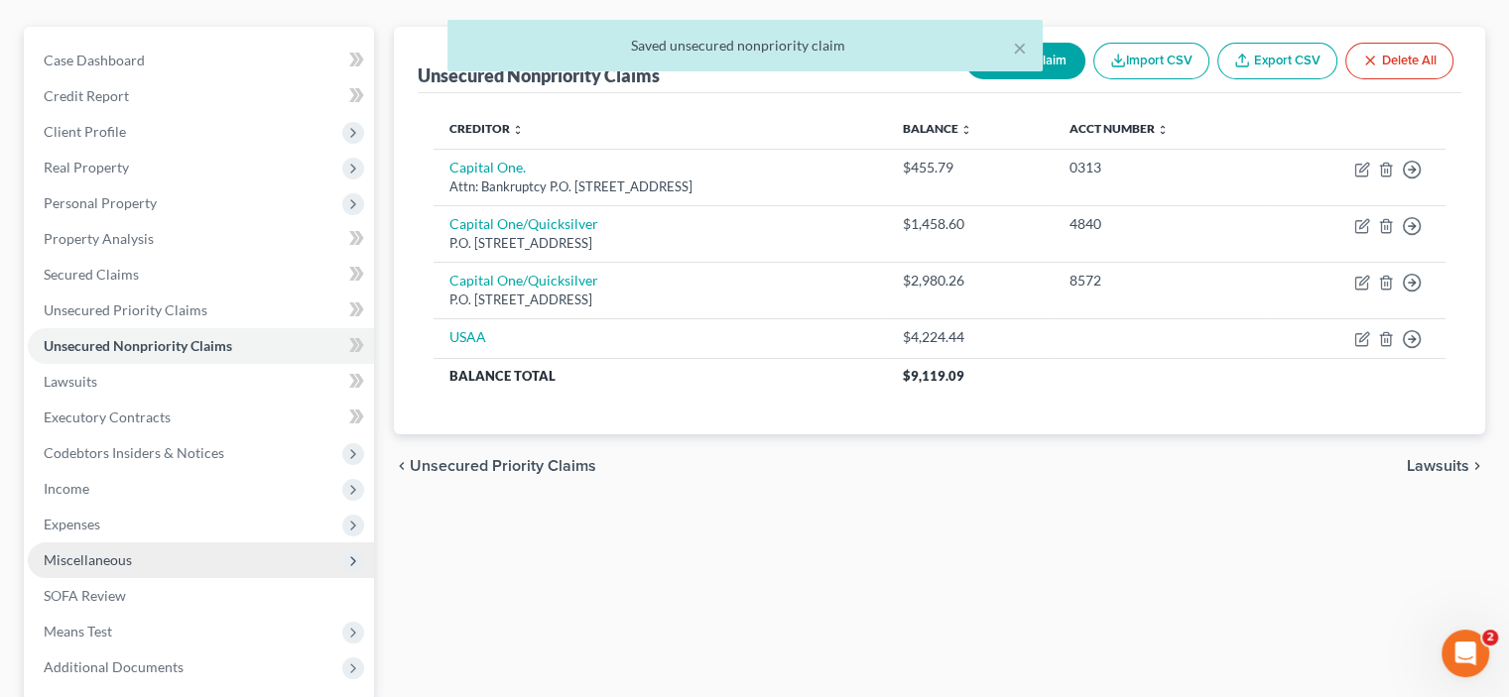
scroll to position [198, 0]
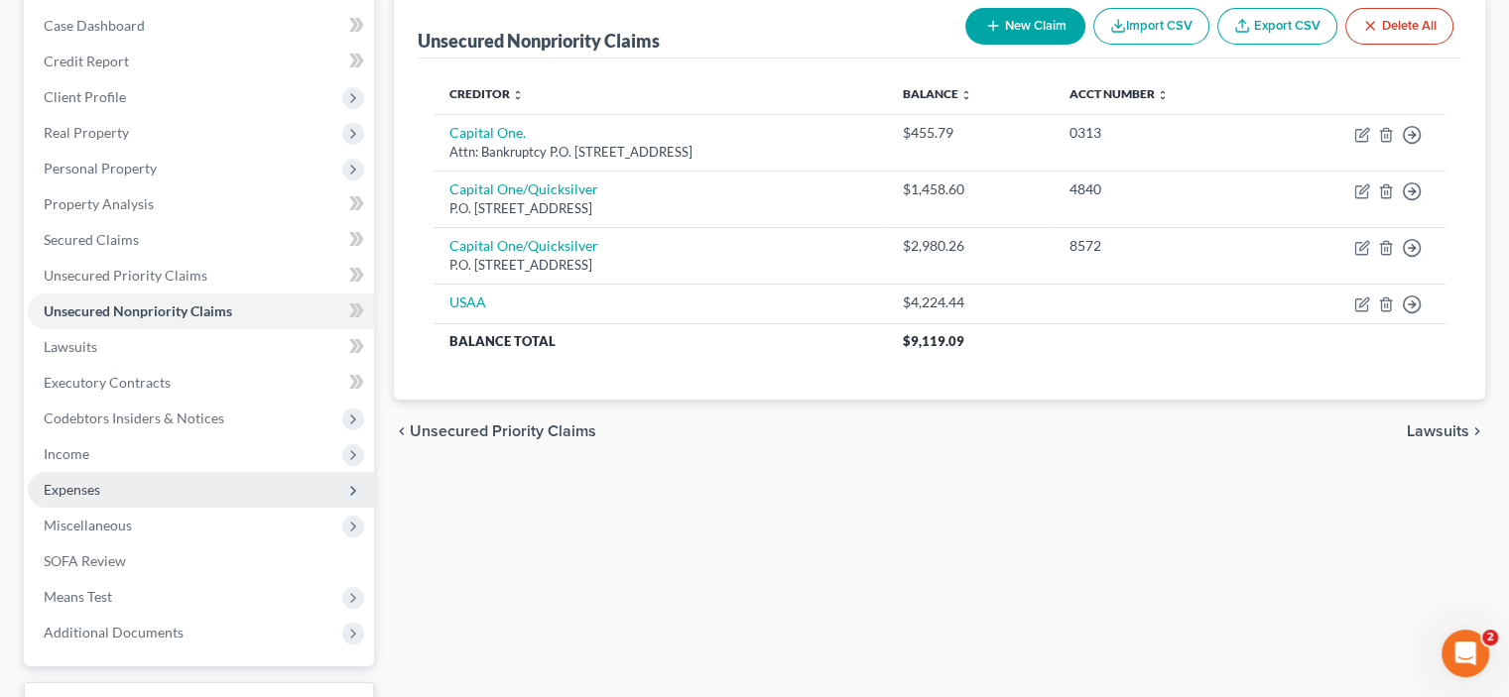
click at [74, 491] on span "Expenses" at bounding box center [72, 489] width 57 height 17
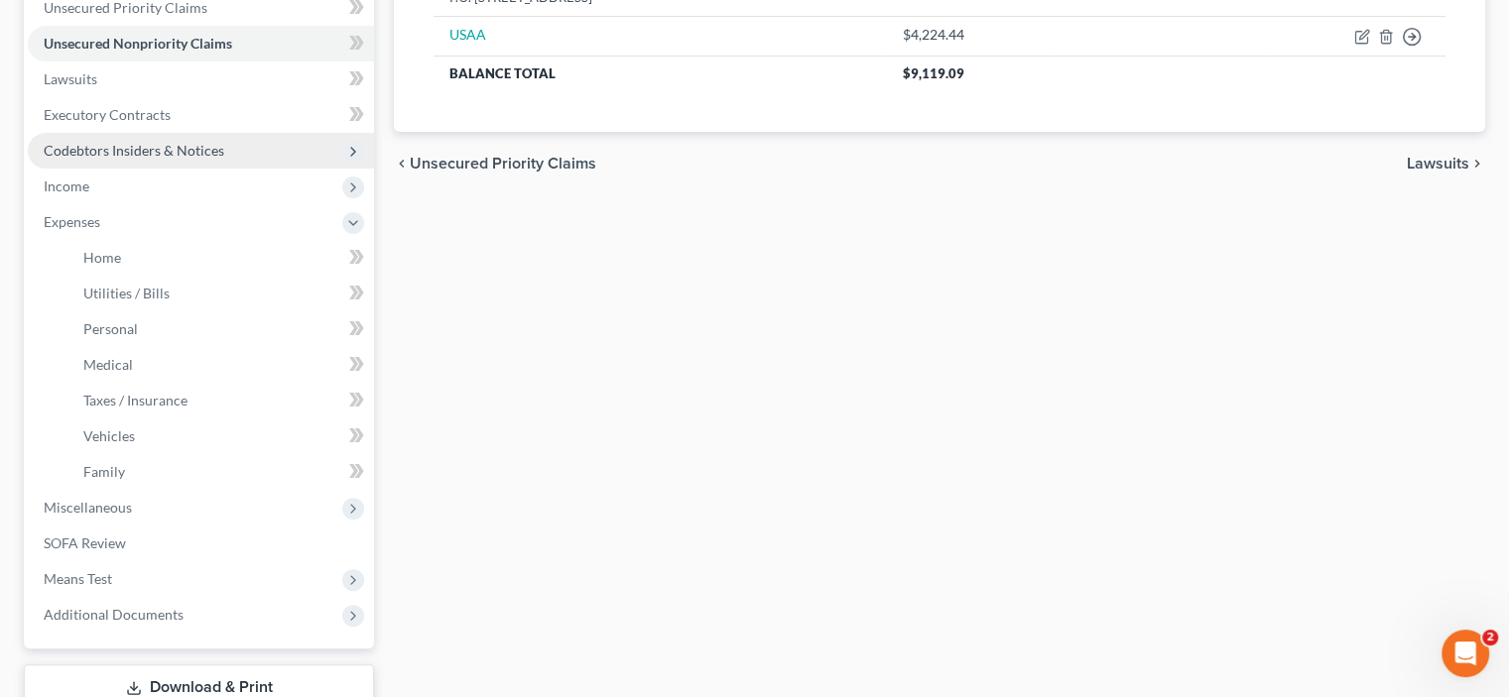
scroll to position [298, 0]
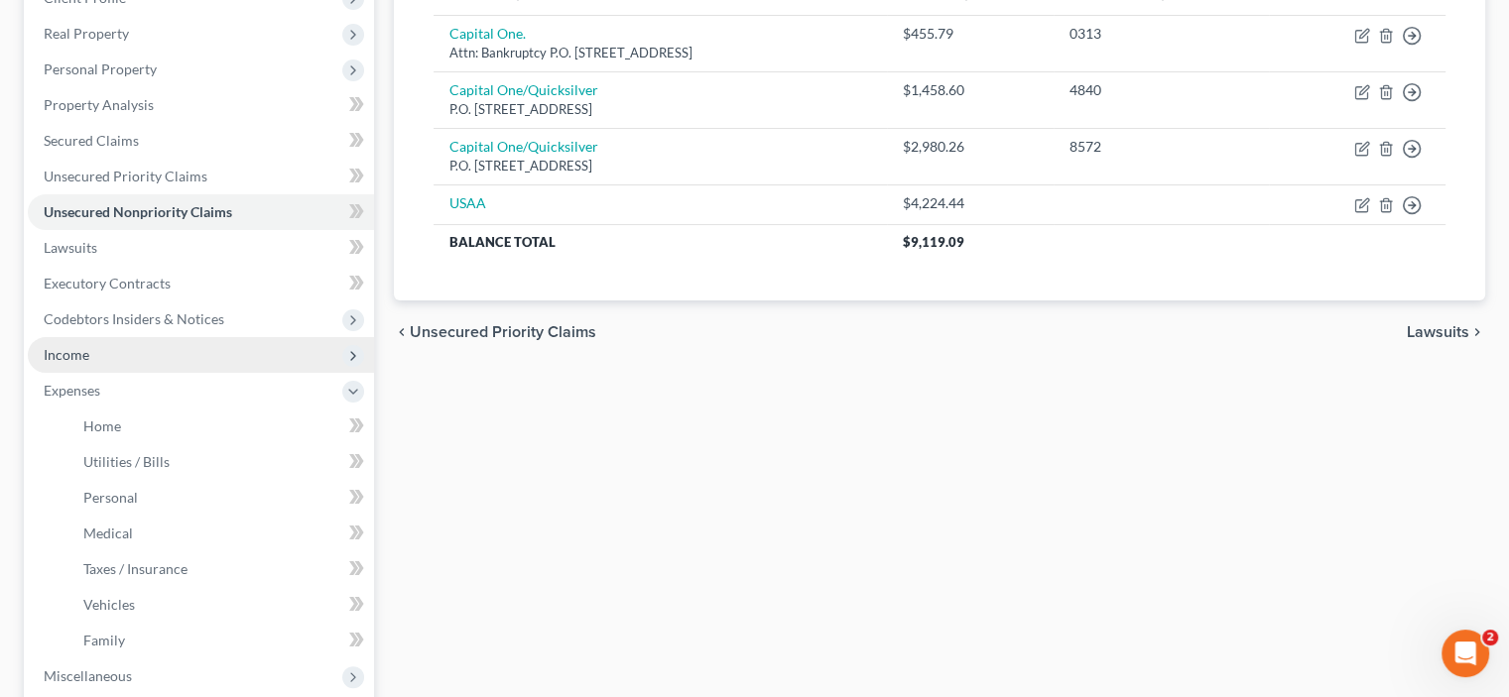
click at [52, 356] on span "Income" at bounding box center [67, 354] width 46 height 17
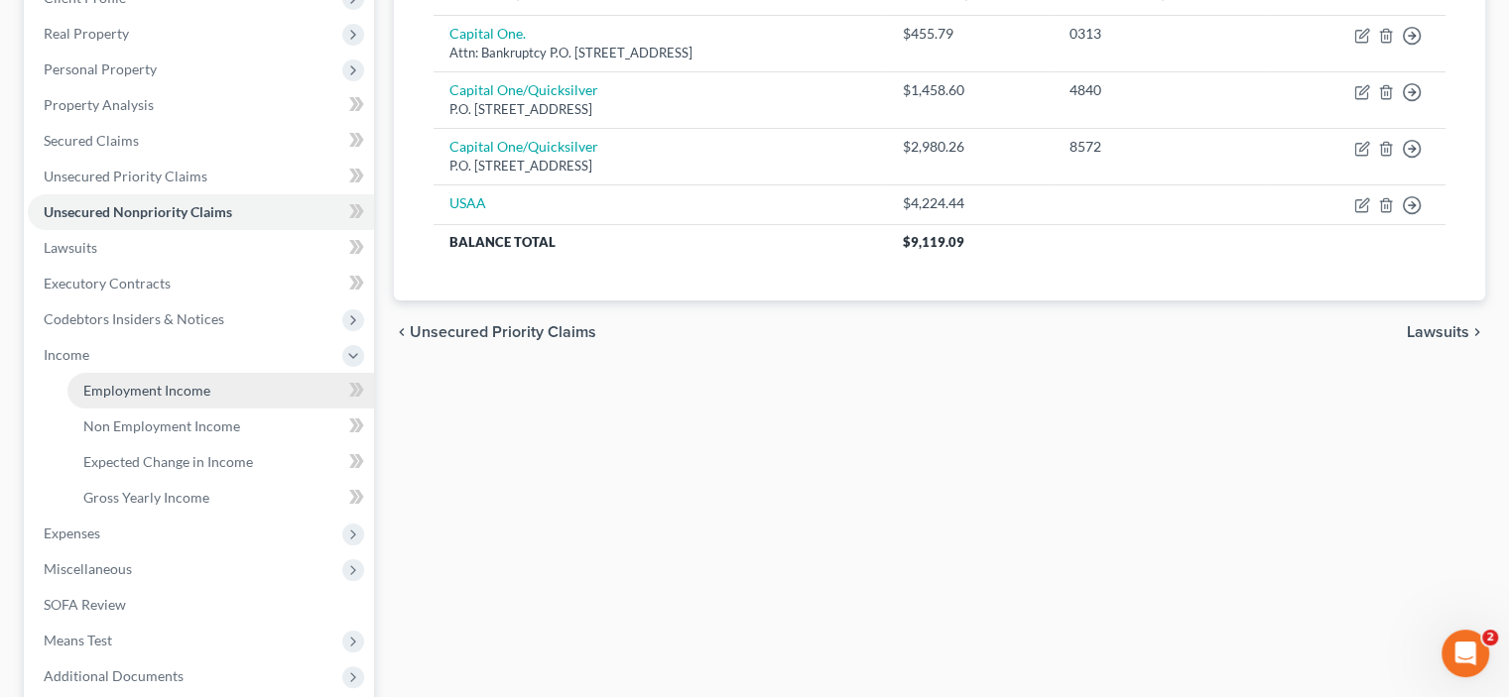
click at [140, 395] on span "Employment Income" at bounding box center [146, 390] width 127 height 17
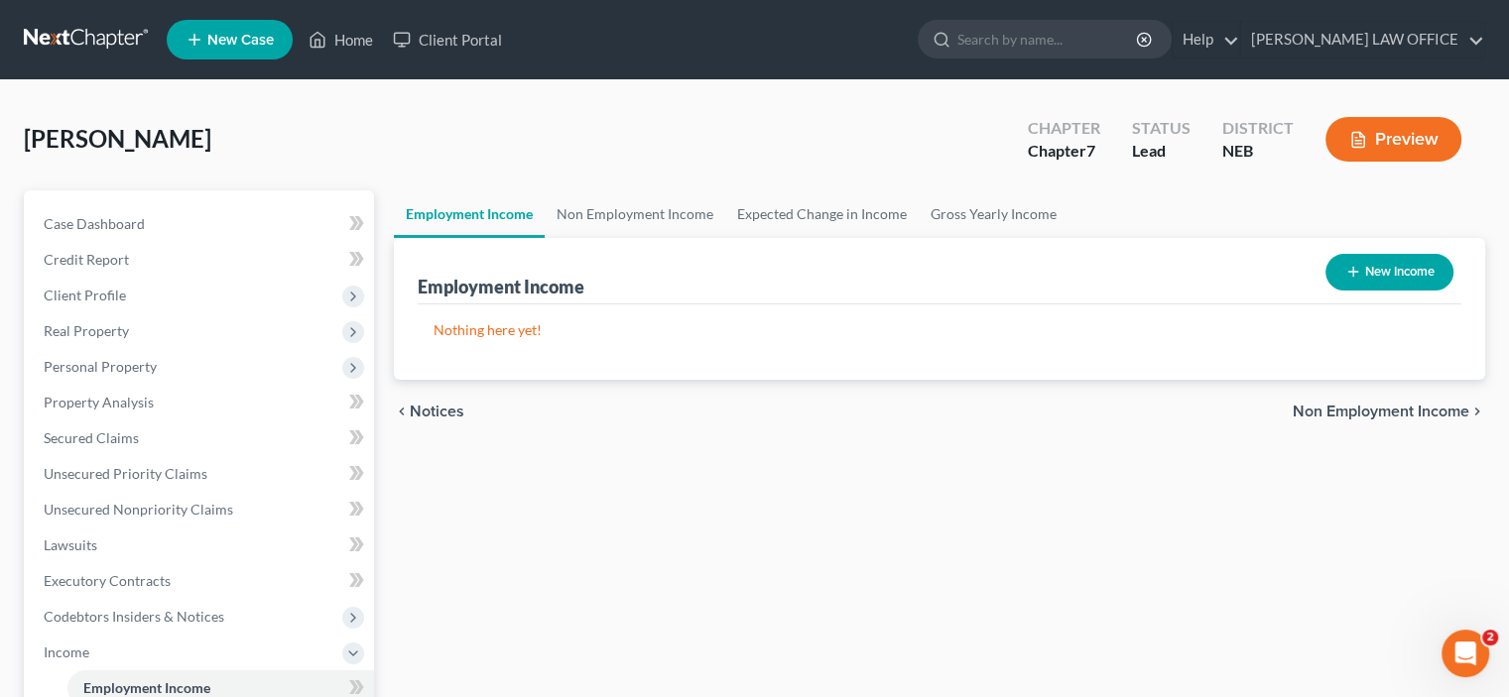
click at [1379, 275] on button "New Income" at bounding box center [1389, 272] width 128 height 37
select select "0"
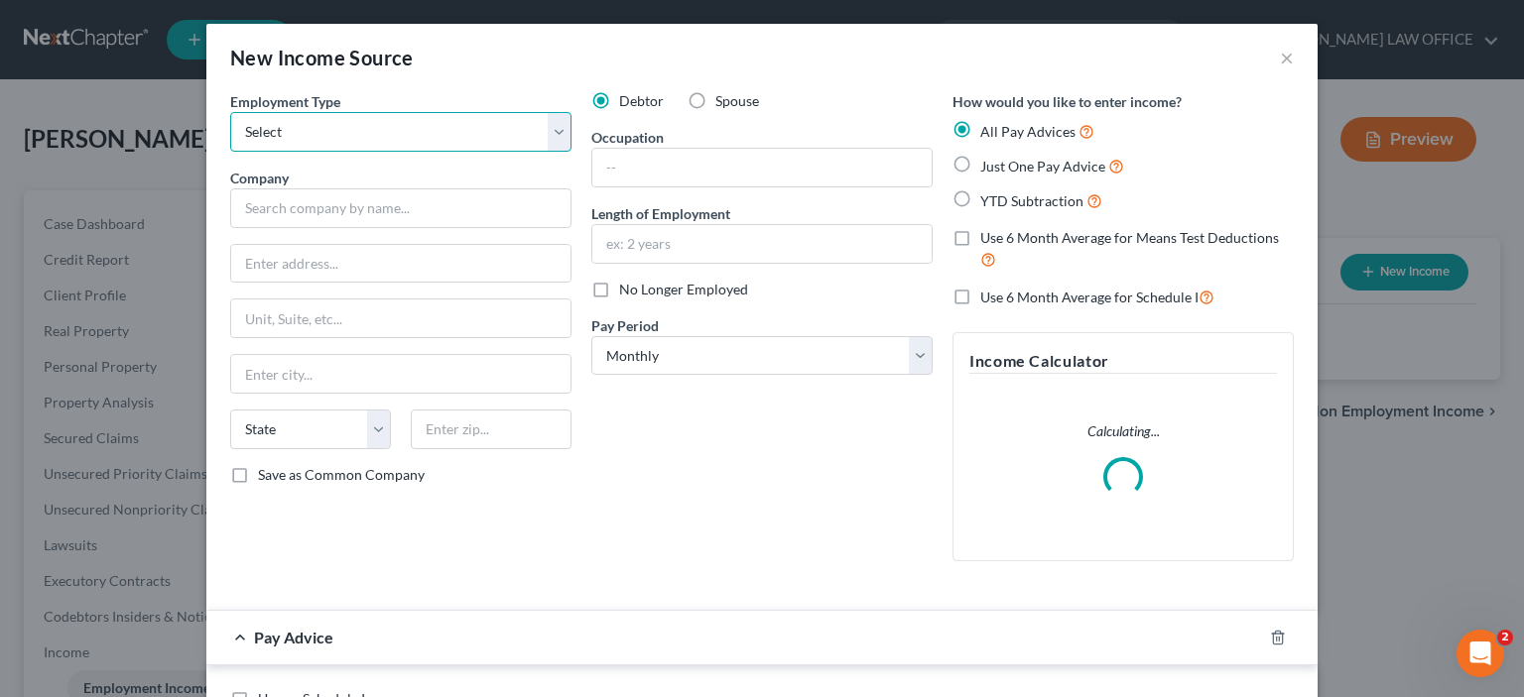
drag, startPoint x: 551, startPoint y: 134, endPoint x: 538, endPoint y: 136, distance: 13.0
click at [551, 134] on select "Select Full or [DEMOGRAPHIC_DATA] Employment Self Employment" at bounding box center [400, 132] width 341 height 40
select select "0"
click at [230, 112] on select "Select Full or [DEMOGRAPHIC_DATA] Employment Self Employment" at bounding box center [400, 132] width 341 height 40
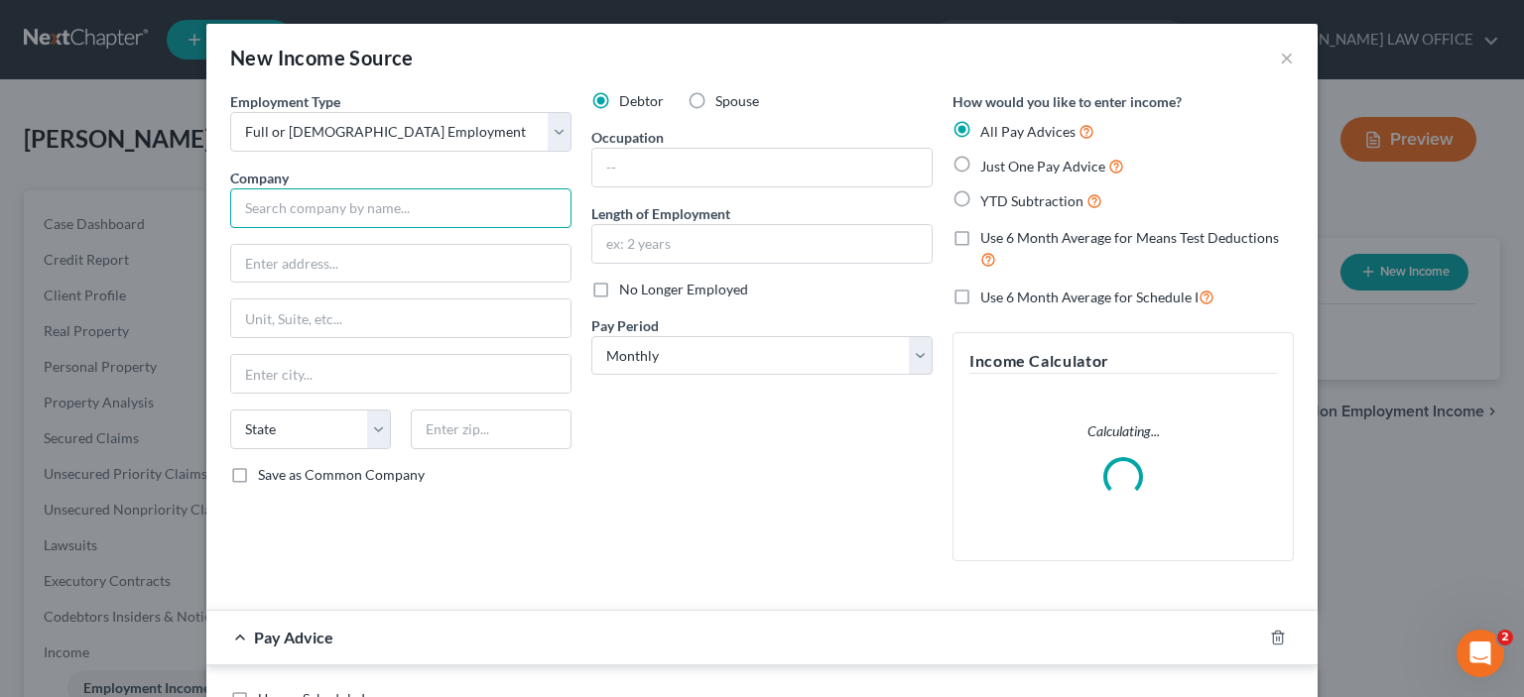
click at [251, 216] on input "text" at bounding box center [400, 208] width 341 height 40
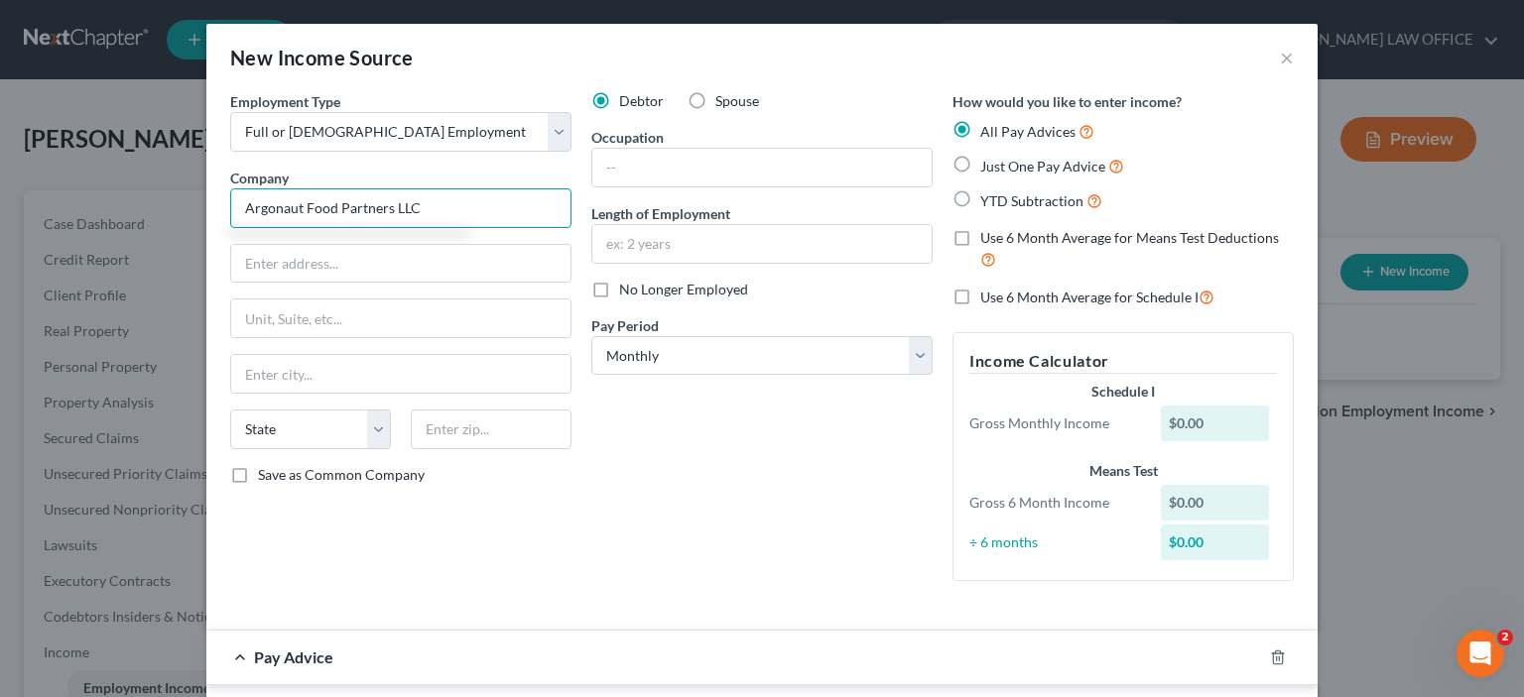
type input "Argonaut Food Partners LLC"
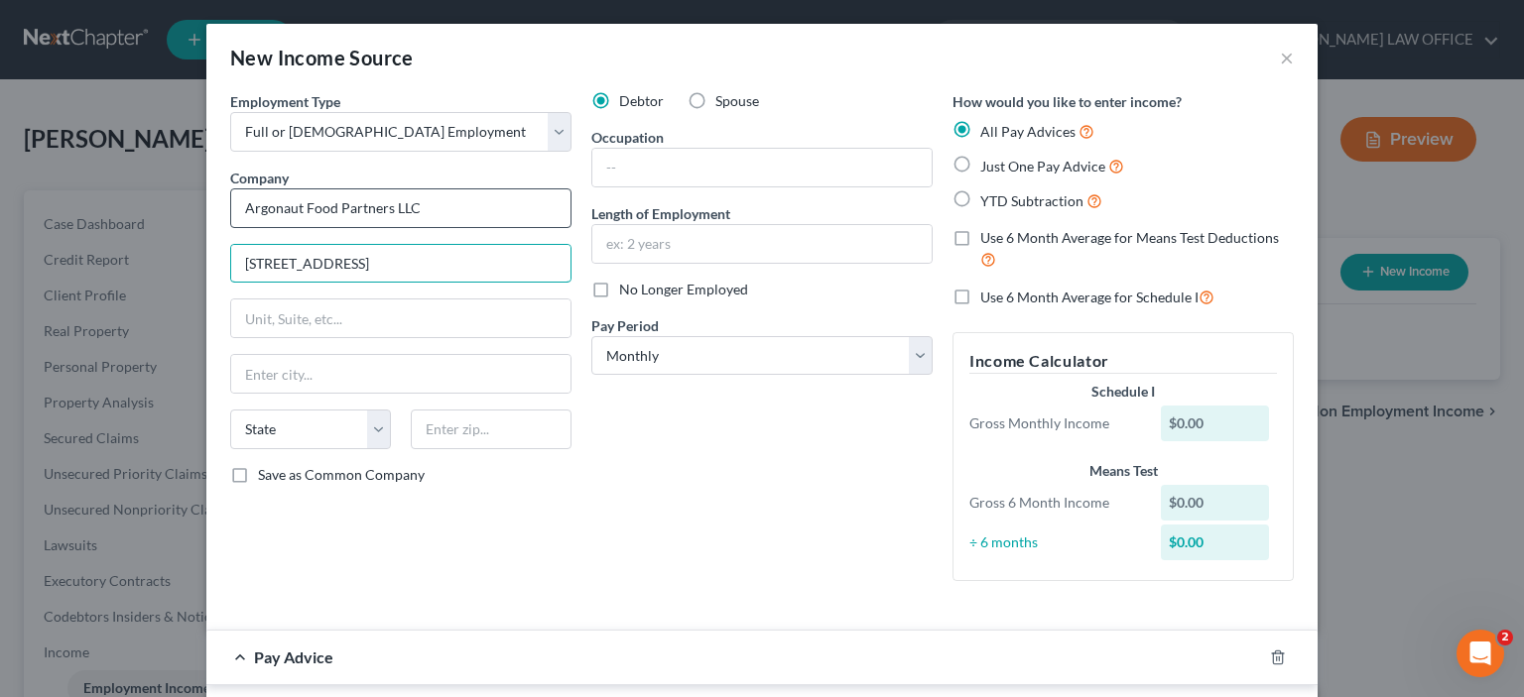
type input "[STREET_ADDRESS]"
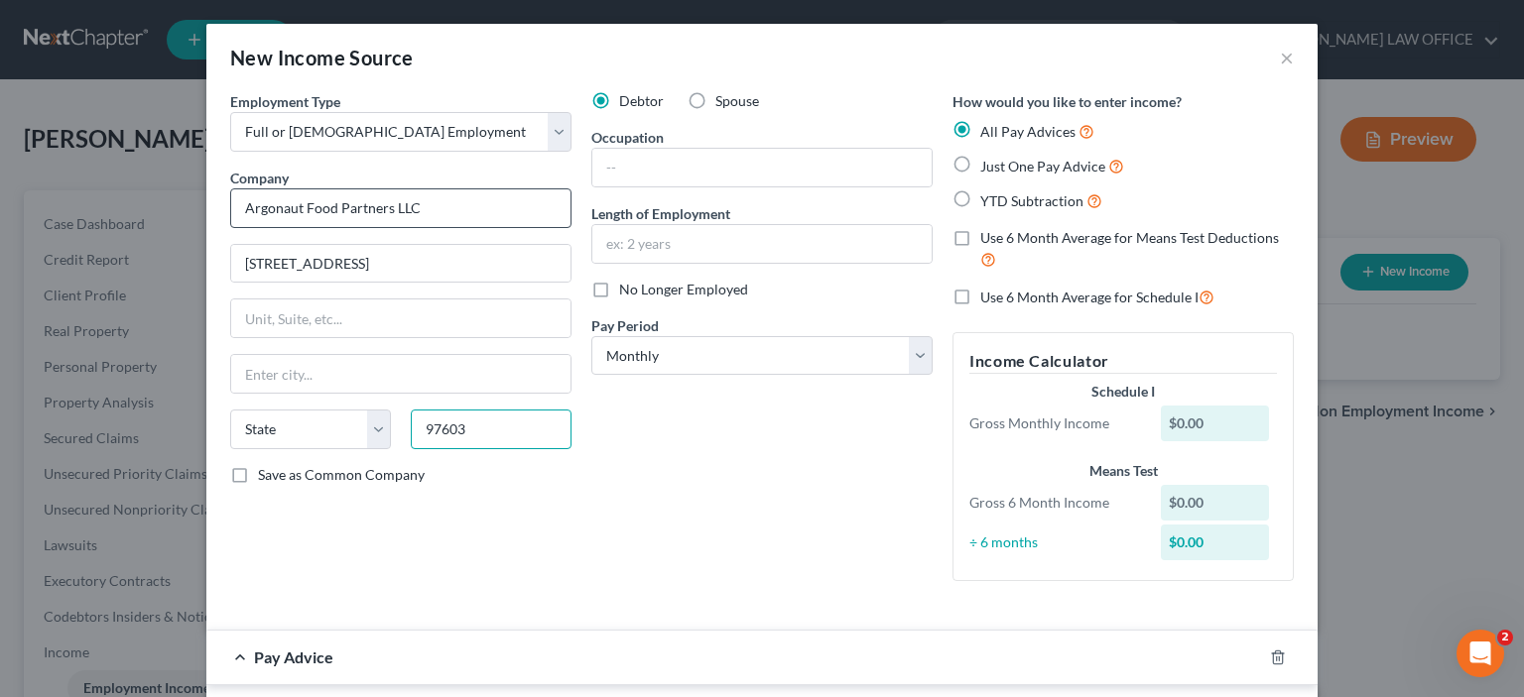
type input "97603"
type input "[GEOGRAPHIC_DATA]"
select select "38"
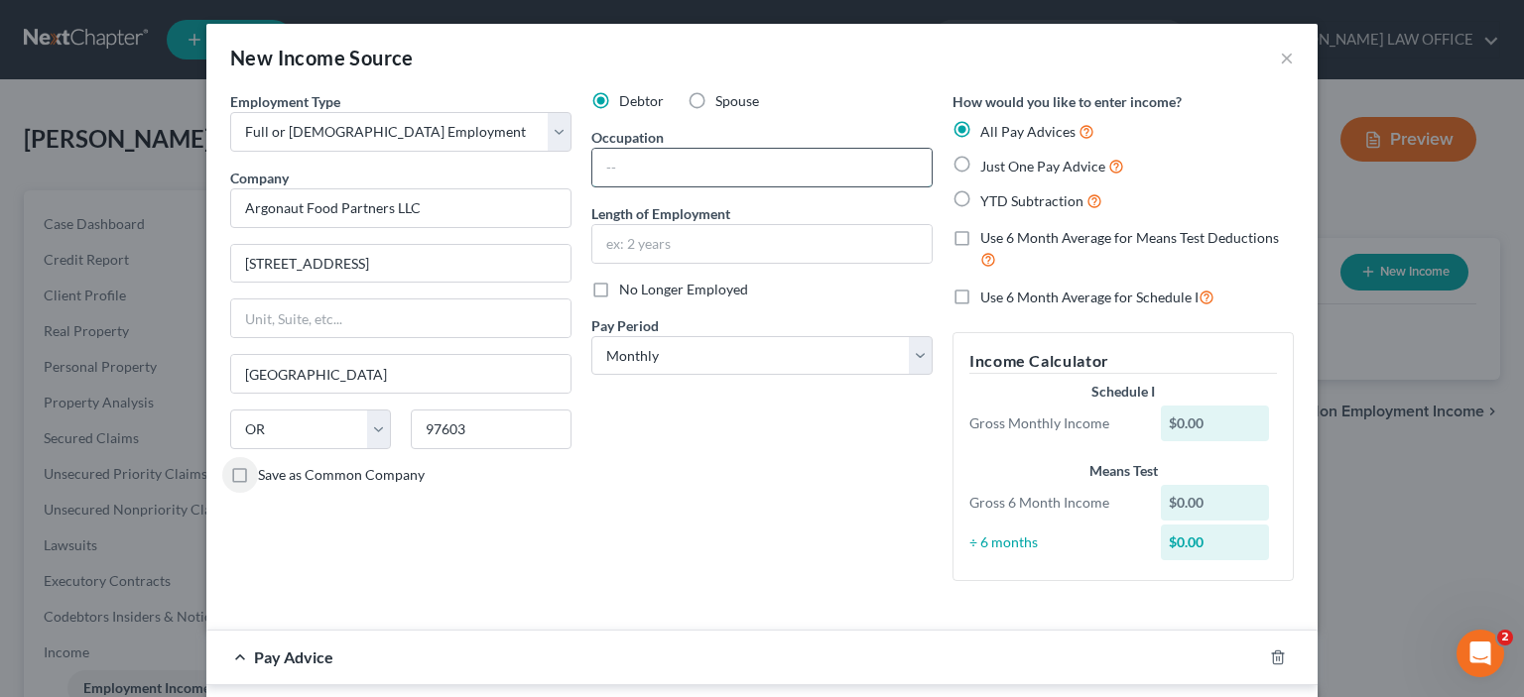
click at [599, 173] on input "text" at bounding box center [761, 168] width 339 height 38
type input "Regional Manager"
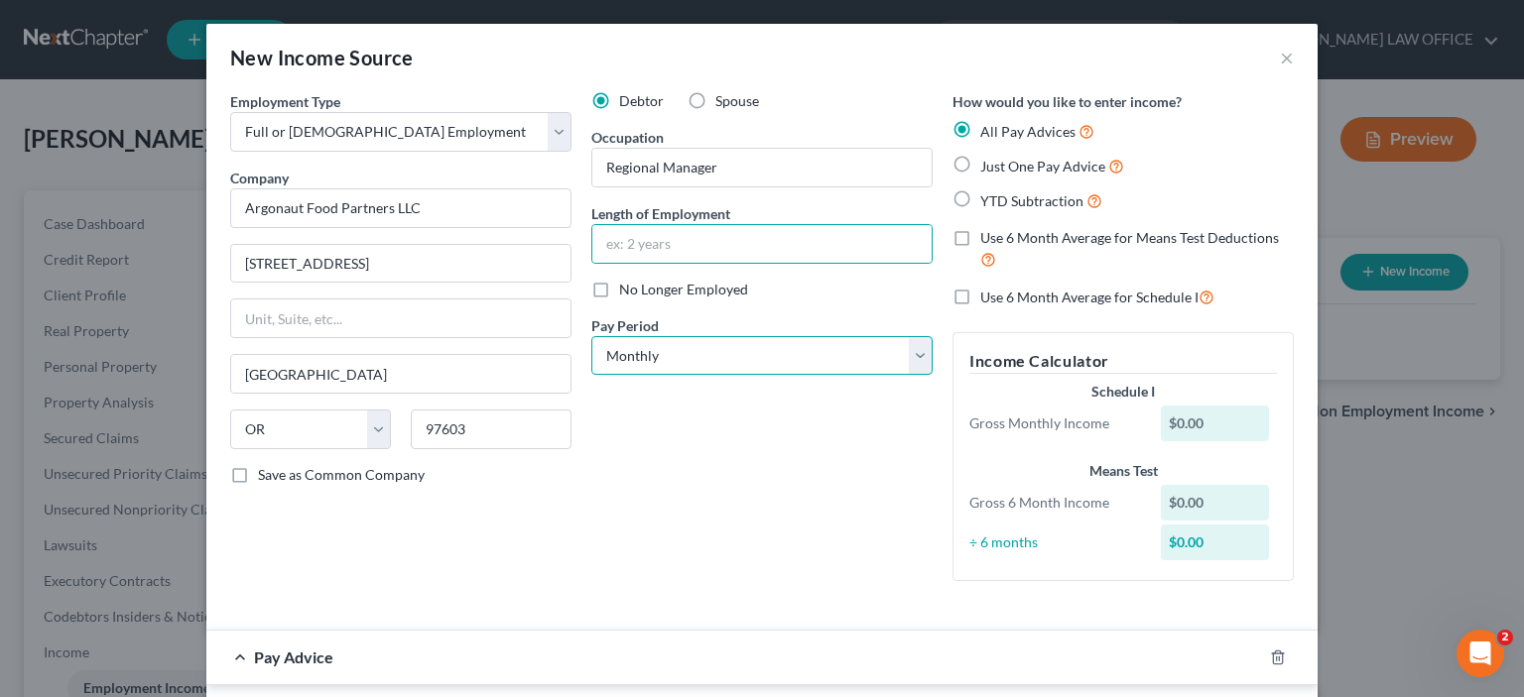
click at [905, 360] on select "Select Monthly Twice Monthly Every Other Week Weekly" at bounding box center [761, 356] width 341 height 40
select select "2"
click at [591, 336] on select "Select Monthly Twice Monthly Every Other Week Weekly" at bounding box center [761, 356] width 341 height 40
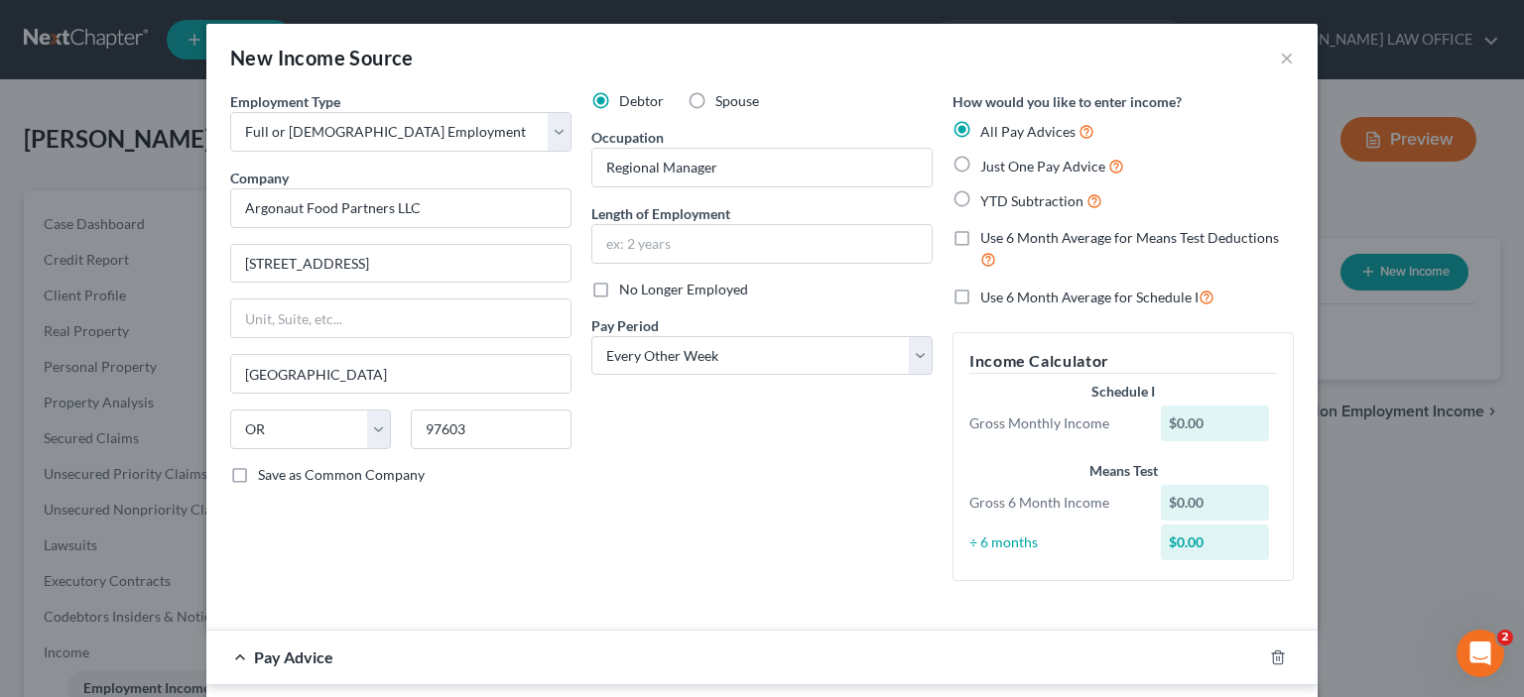
click at [980, 158] on label "Just One Pay Advice" at bounding box center [1052, 166] width 144 height 23
click at [988, 158] on input "Just One Pay Advice" at bounding box center [994, 161] width 13 height 13
radio input "true"
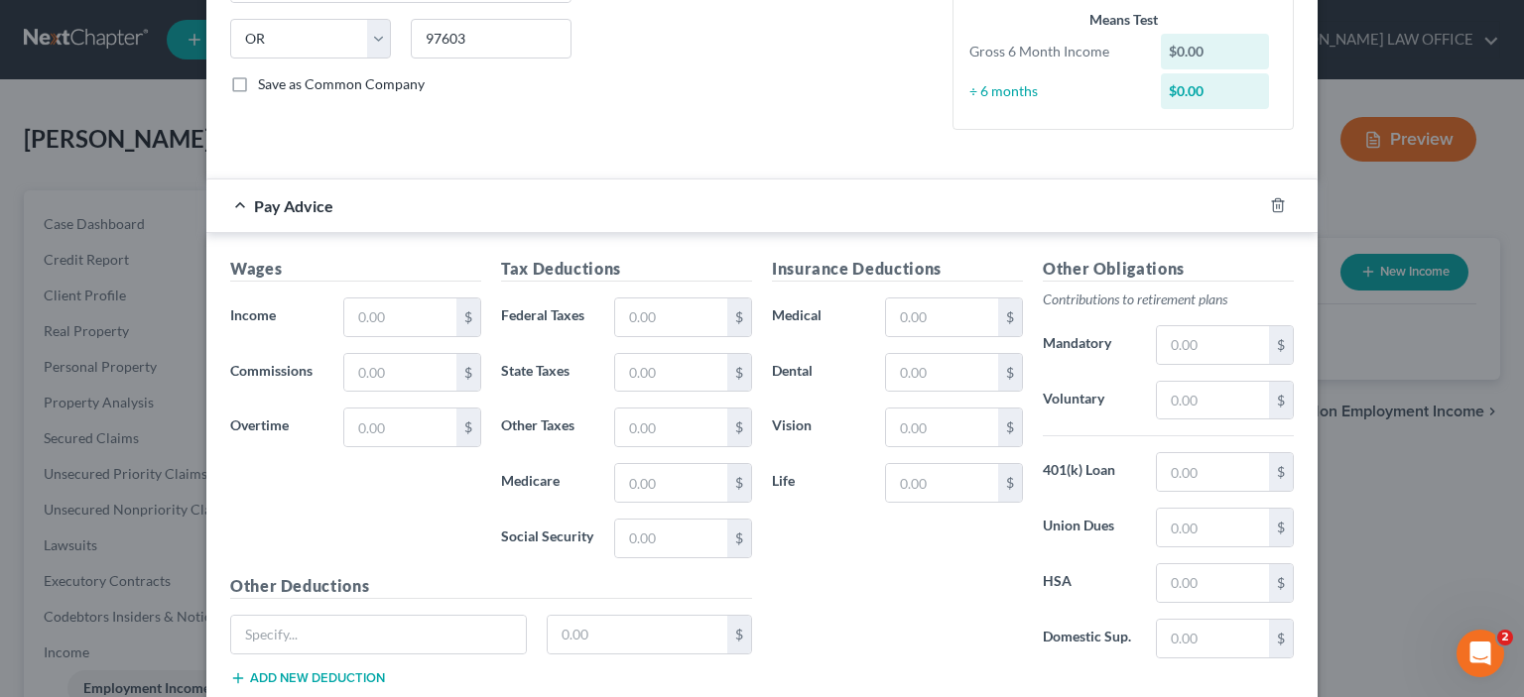
scroll to position [397, 0]
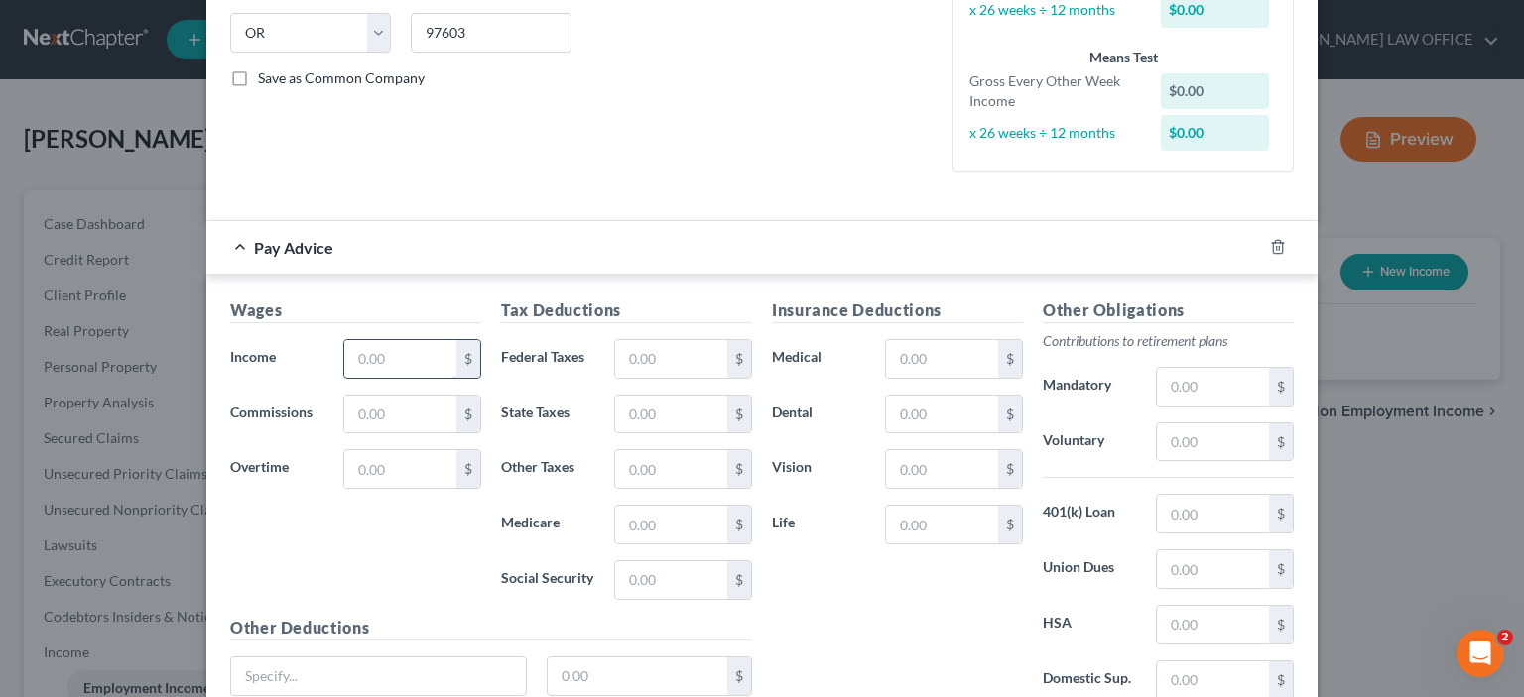
drag, startPoint x: 351, startPoint y: 354, endPoint x: 386, endPoint y: 360, distance: 35.2
click at [386, 360] on input "text" at bounding box center [400, 359] width 112 height 38
type input "2,112.50"
click at [618, 360] on input "text" at bounding box center [671, 359] width 112 height 38
type input "609.19"
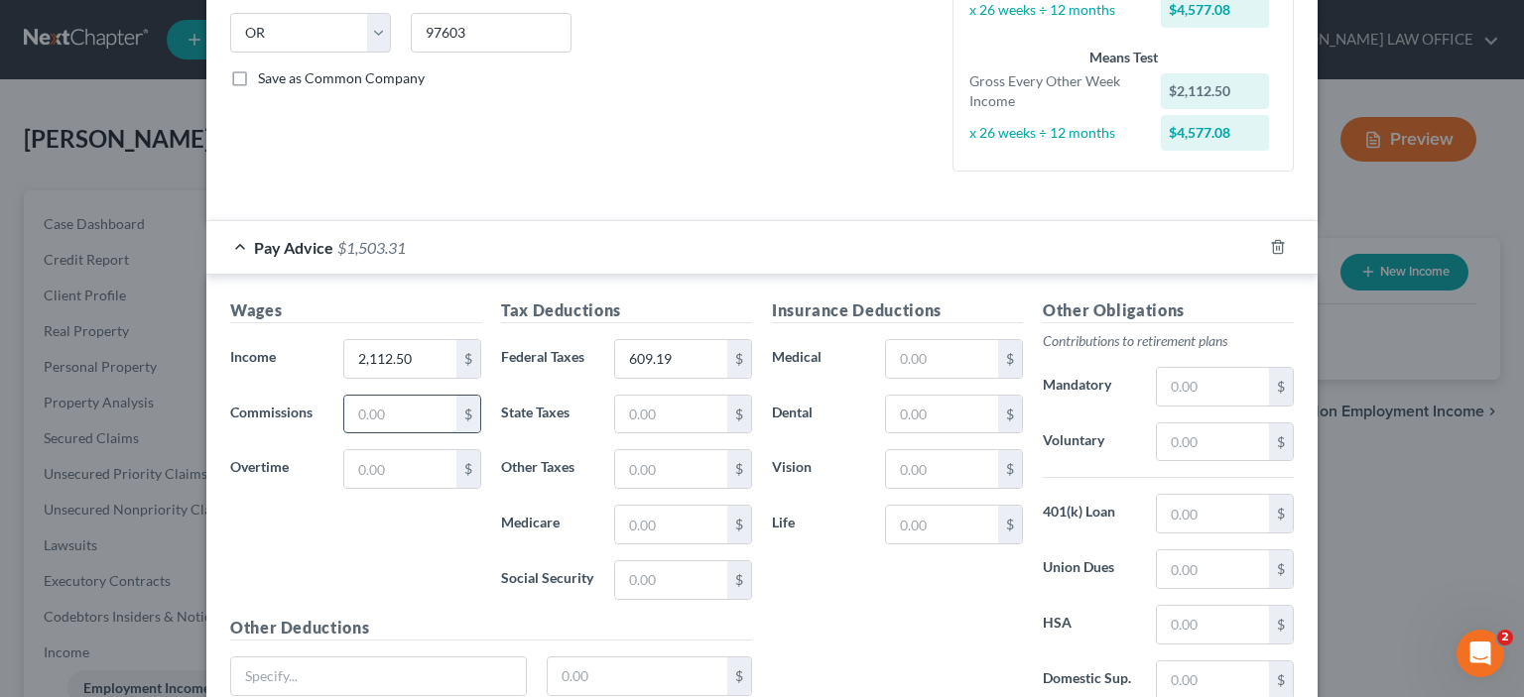
click at [349, 406] on input "text" at bounding box center [400, 415] width 112 height 38
type input "707.03"
click at [898, 355] on input "text" at bounding box center [942, 359] width 112 height 38
type input "70.00"
click at [1157, 439] on input "text" at bounding box center [1213, 443] width 112 height 38
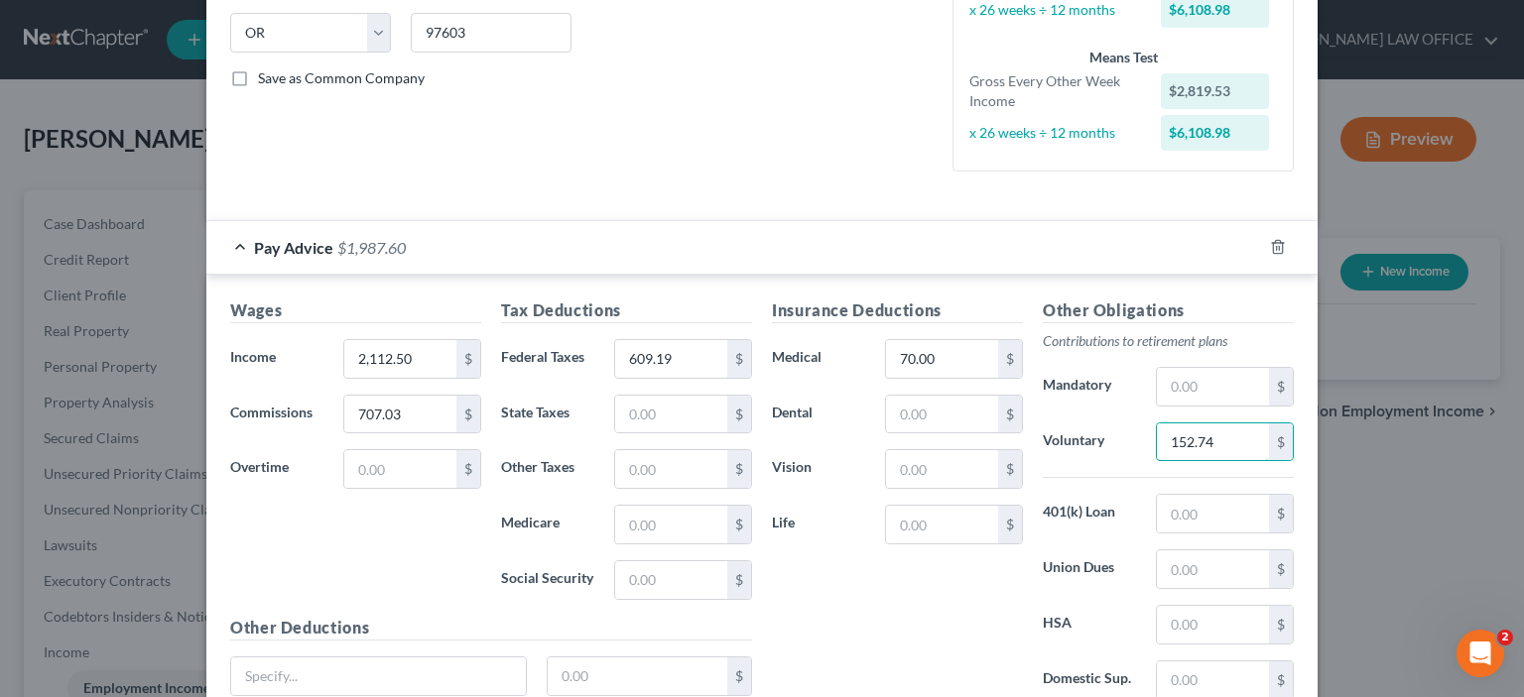
drag, startPoint x: 1160, startPoint y: 429, endPoint x: 1365, endPoint y: 445, distance: 205.9
click at [1335, 445] on div "New Income Source × Employment Type * Select Full or [DEMOGRAPHIC_DATA] Employm…" at bounding box center [762, 348] width 1524 height 697
type input "197.37"
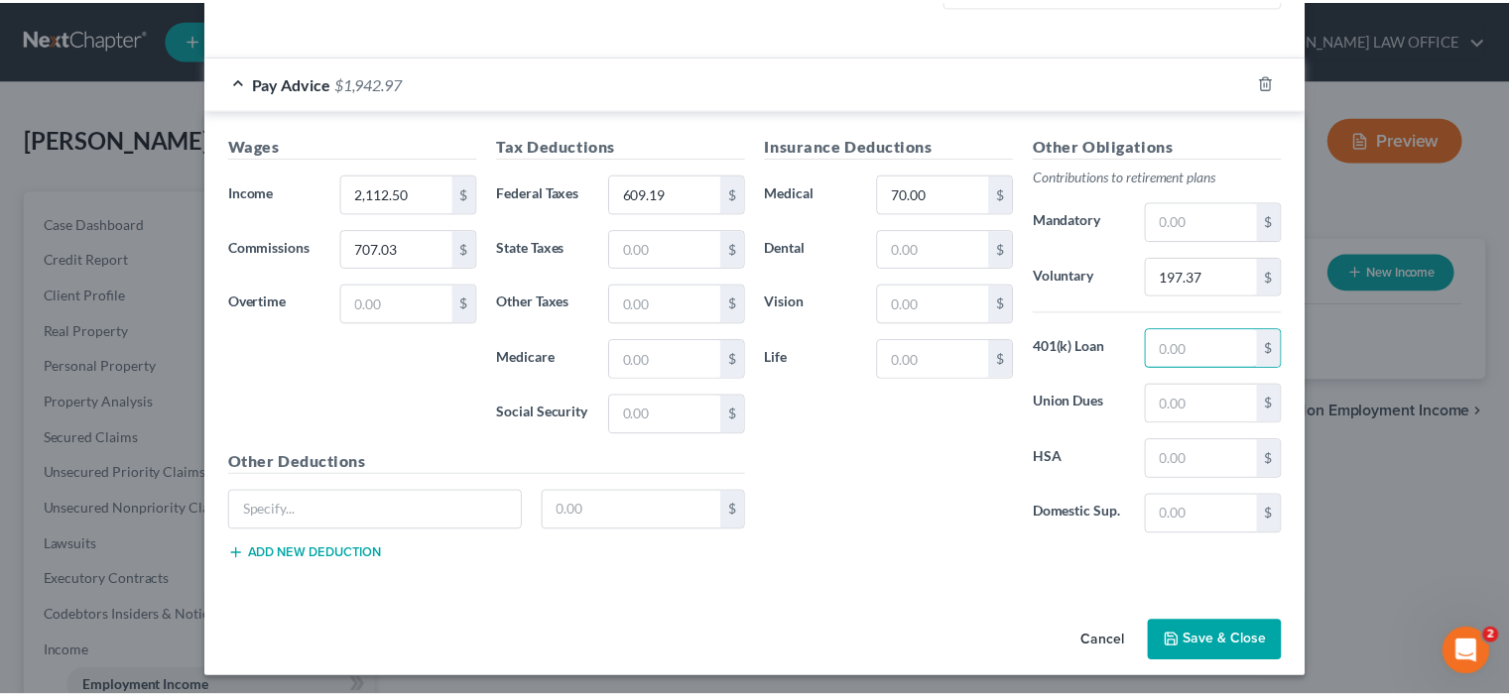
scroll to position [563, 0]
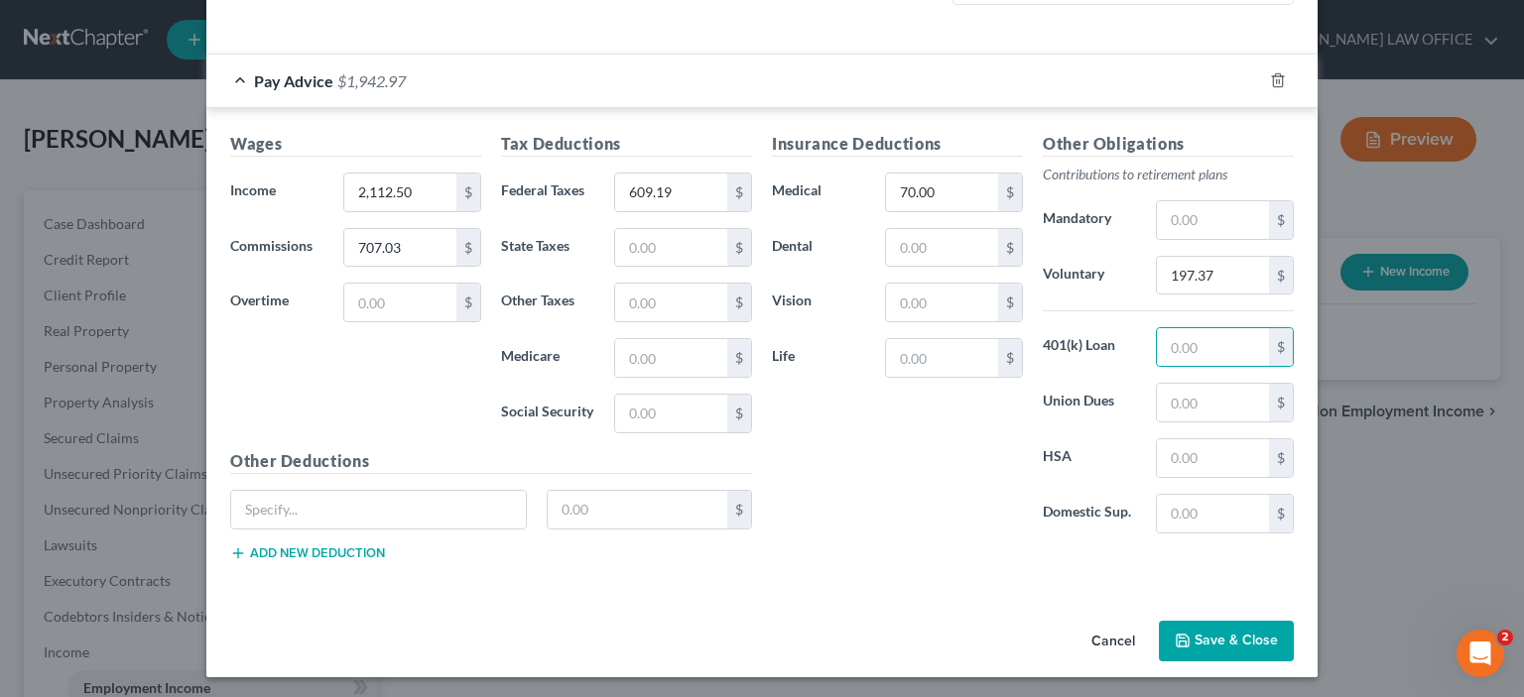
click at [1191, 630] on button "Save & Close" at bounding box center [1226, 642] width 135 height 42
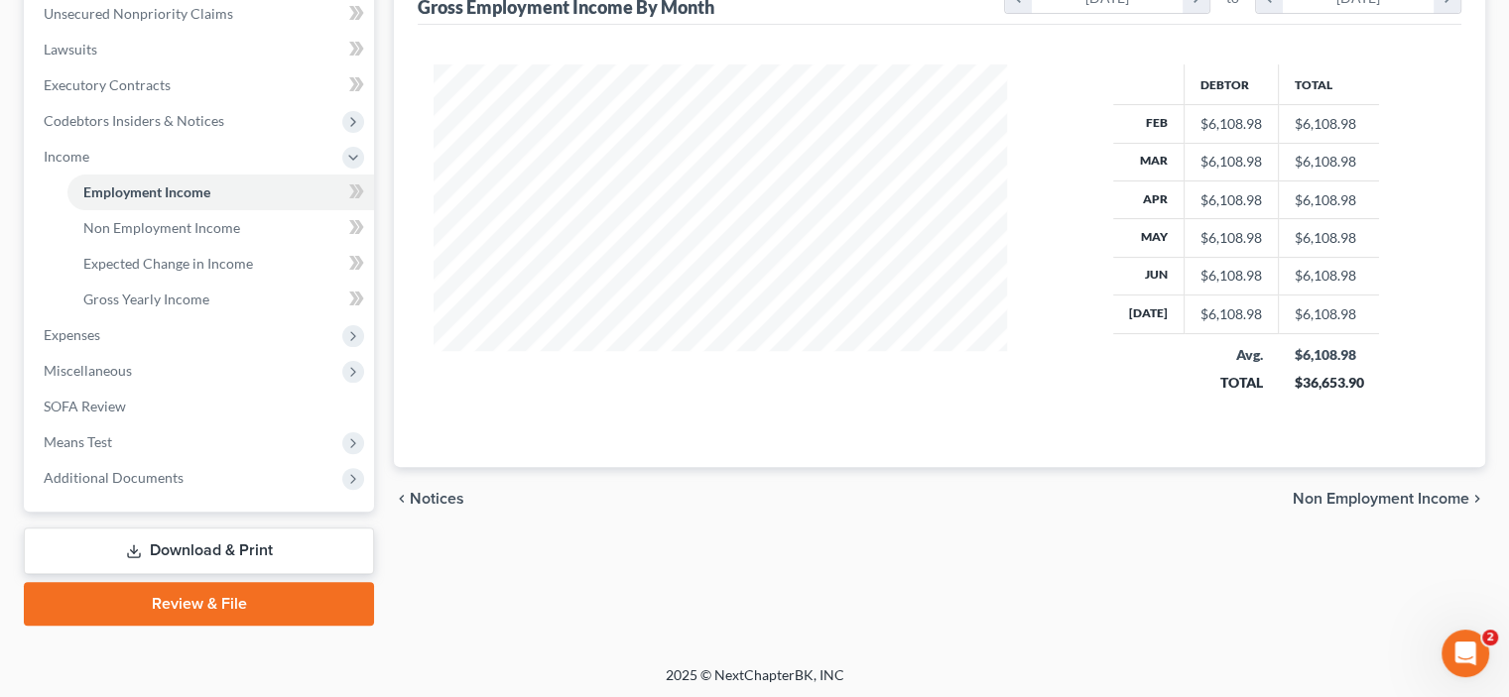
scroll to position [498, 0]
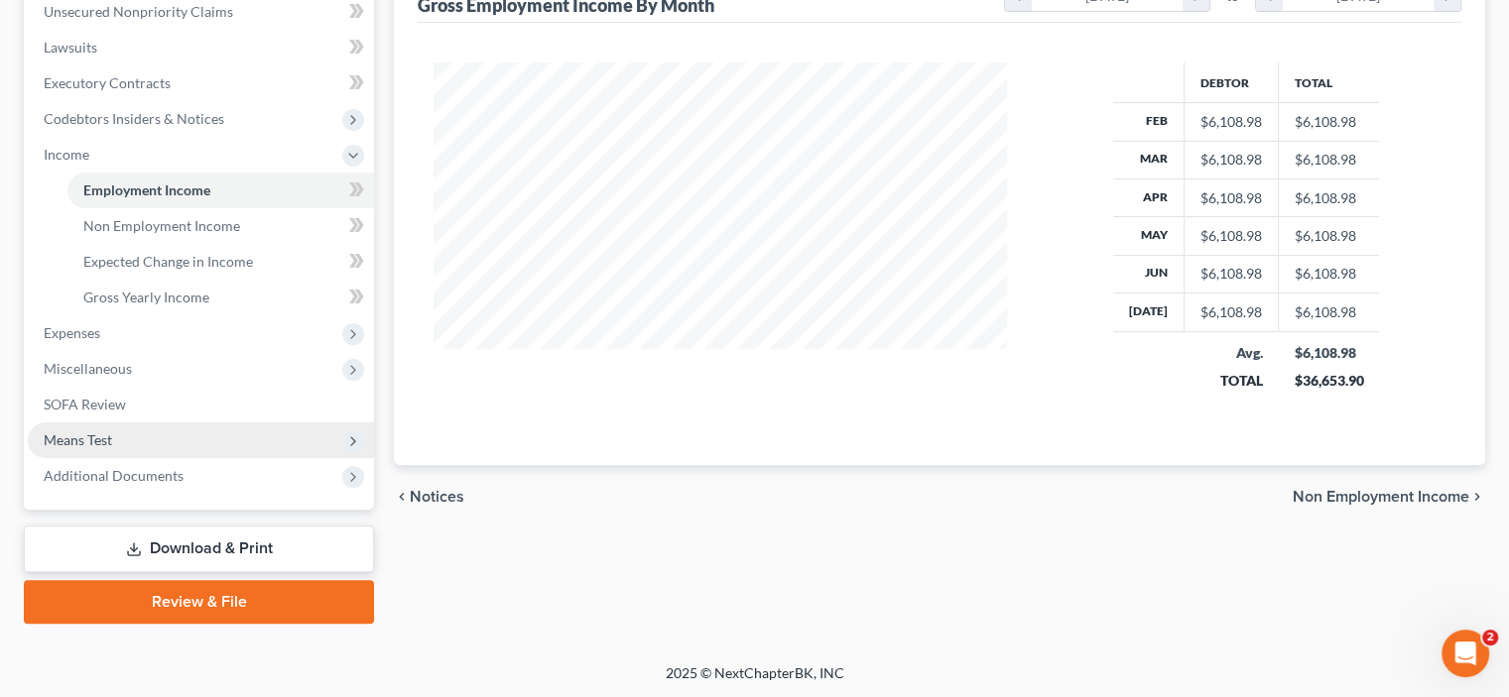
click at [87, 435] on span "Means Test" at bounding box center [78, 439] width 68 height 17
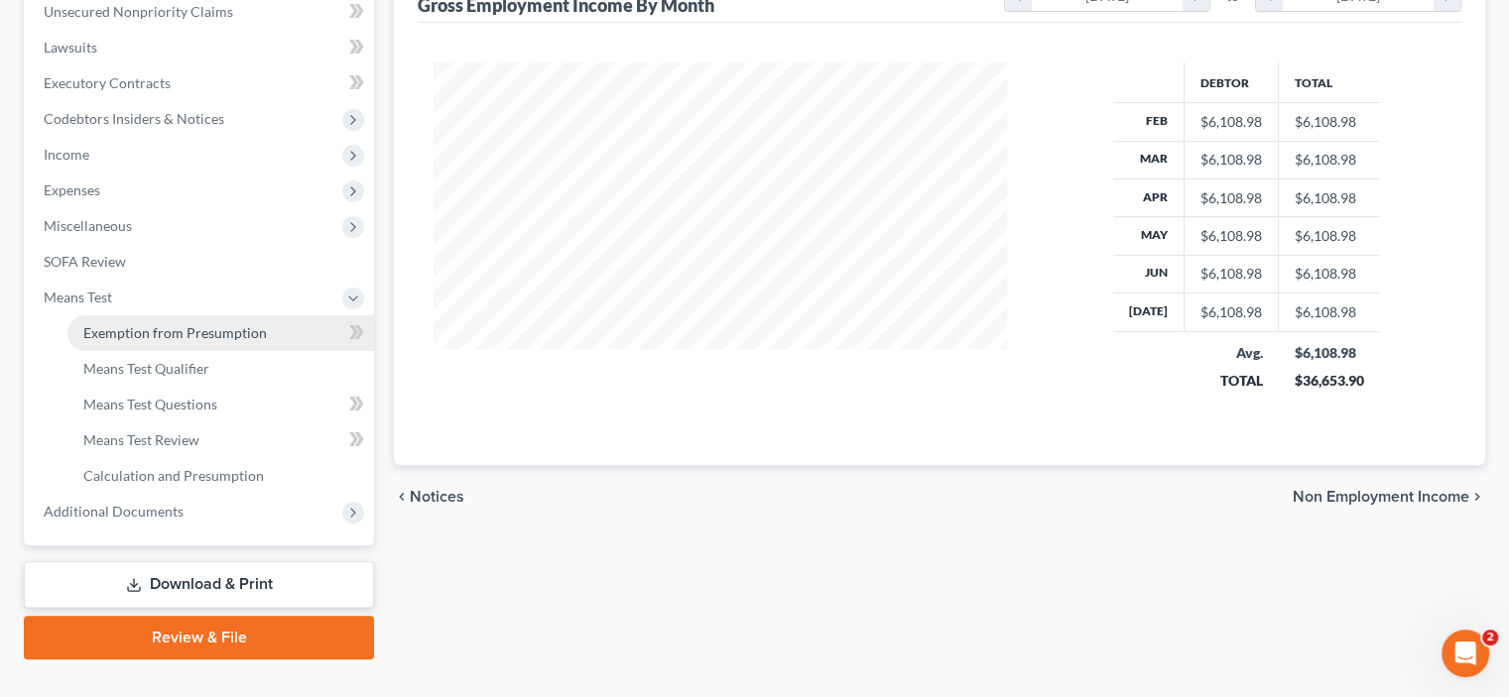
click at [142, 335] on span "Exemption from Presumption" at bounding box center [175, 332] width 184 height 17
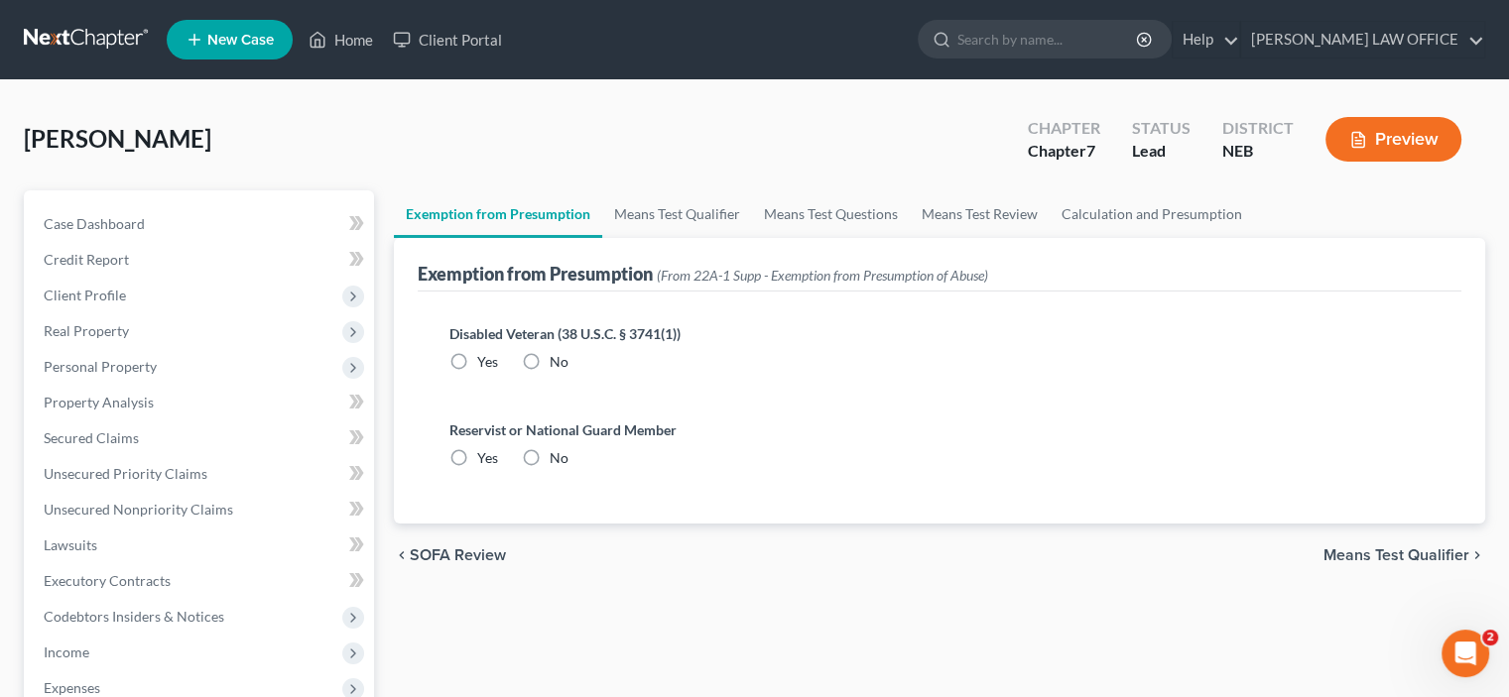
drag, startPoint x: 531, startPoint y: 356, endPoint x: 544, endPoint y: 412, distance: 57.0
click at [550, 358] on label "No" at bounding box center [559, 362] width 19 height 20
click at [557, 358] on input "No" at bounding box center [563, 358] width 13 height 13
radio input "true"
click at [550, 453] on label "No" at bounding box center [559, 458] width 19 height 20
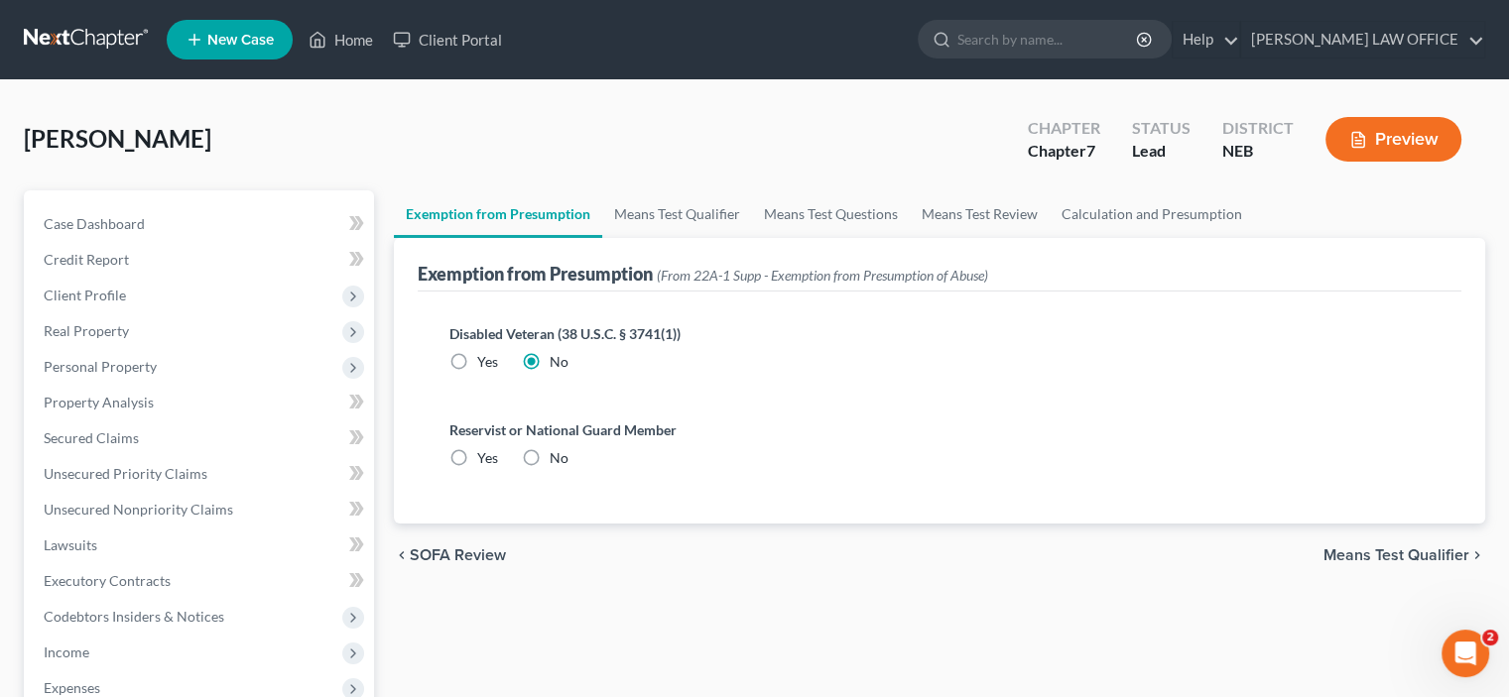
click at [557, 453] on input "No" at bounding box center [563, 454] width 13 height 13
click at [649, 213] on link "Means Test Qualifier" at bounding box center [677, 214] width 150 height 48
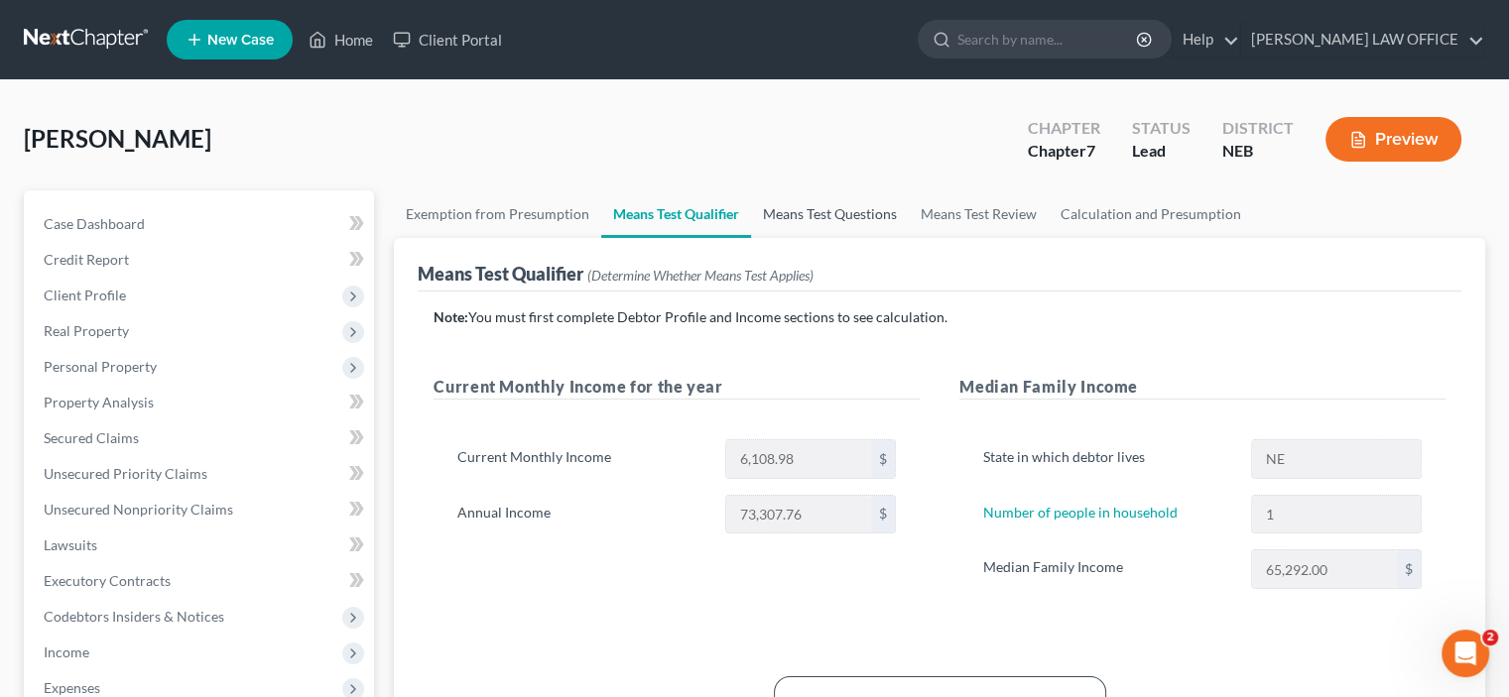
click at [785, 216] on link "Means Test Questions" at bounding box center [830, 214] width 158 height 48
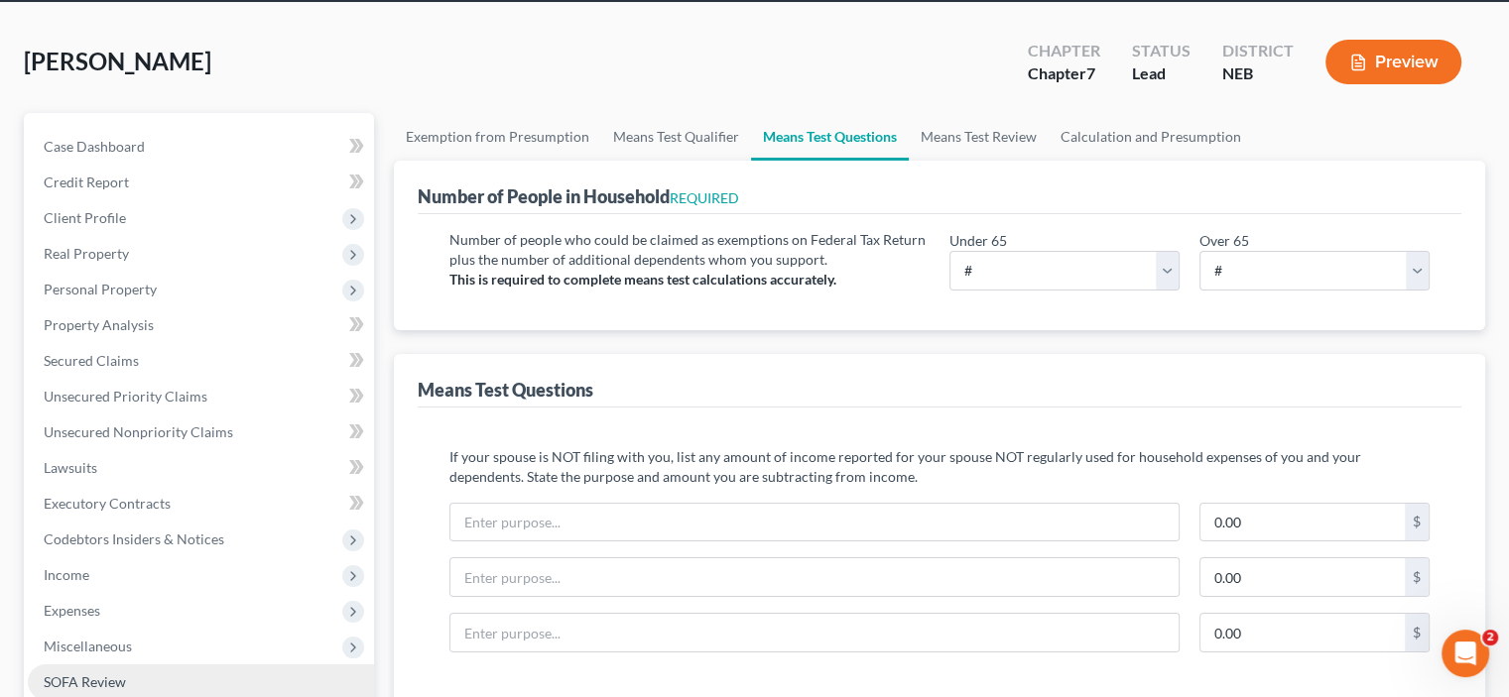
scroll to position [99, 0]
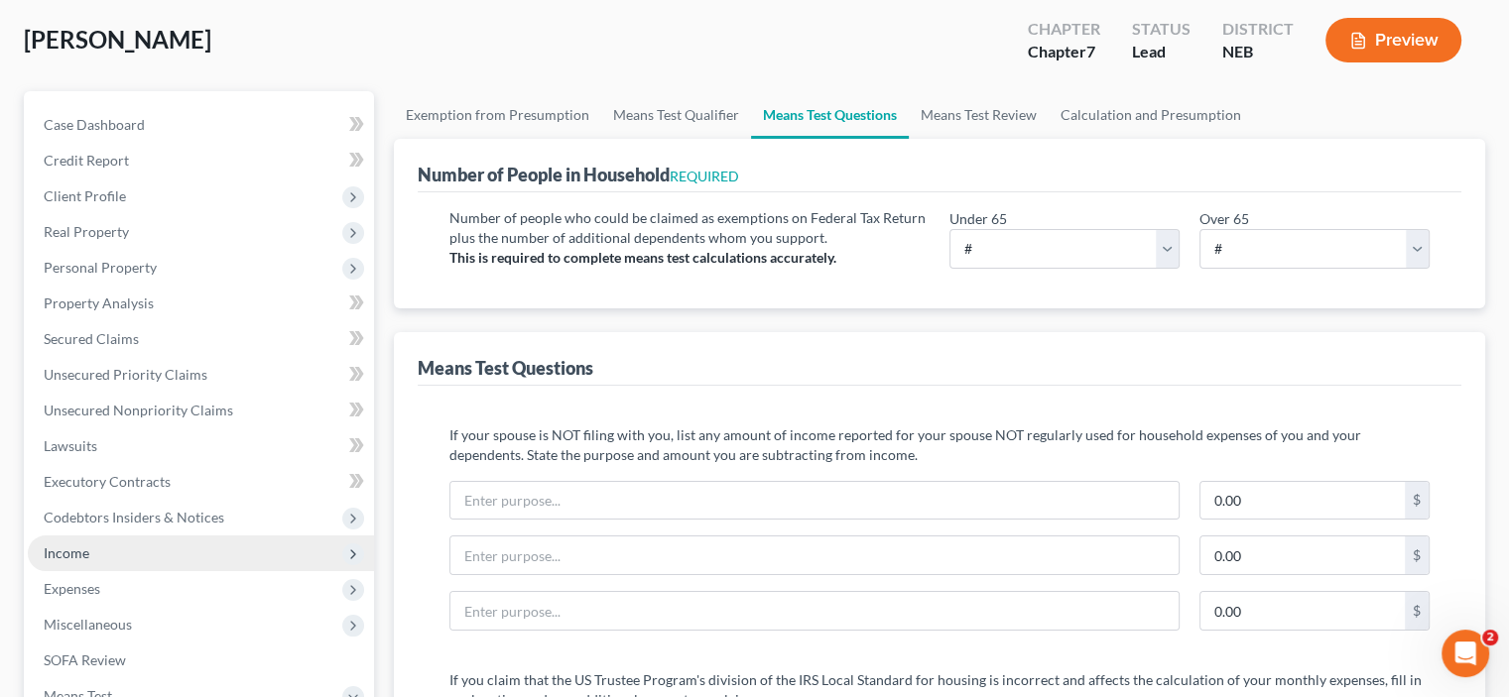
click at [66, 554] on span "Income" at bounding box center [67, 553] width 46 height 17
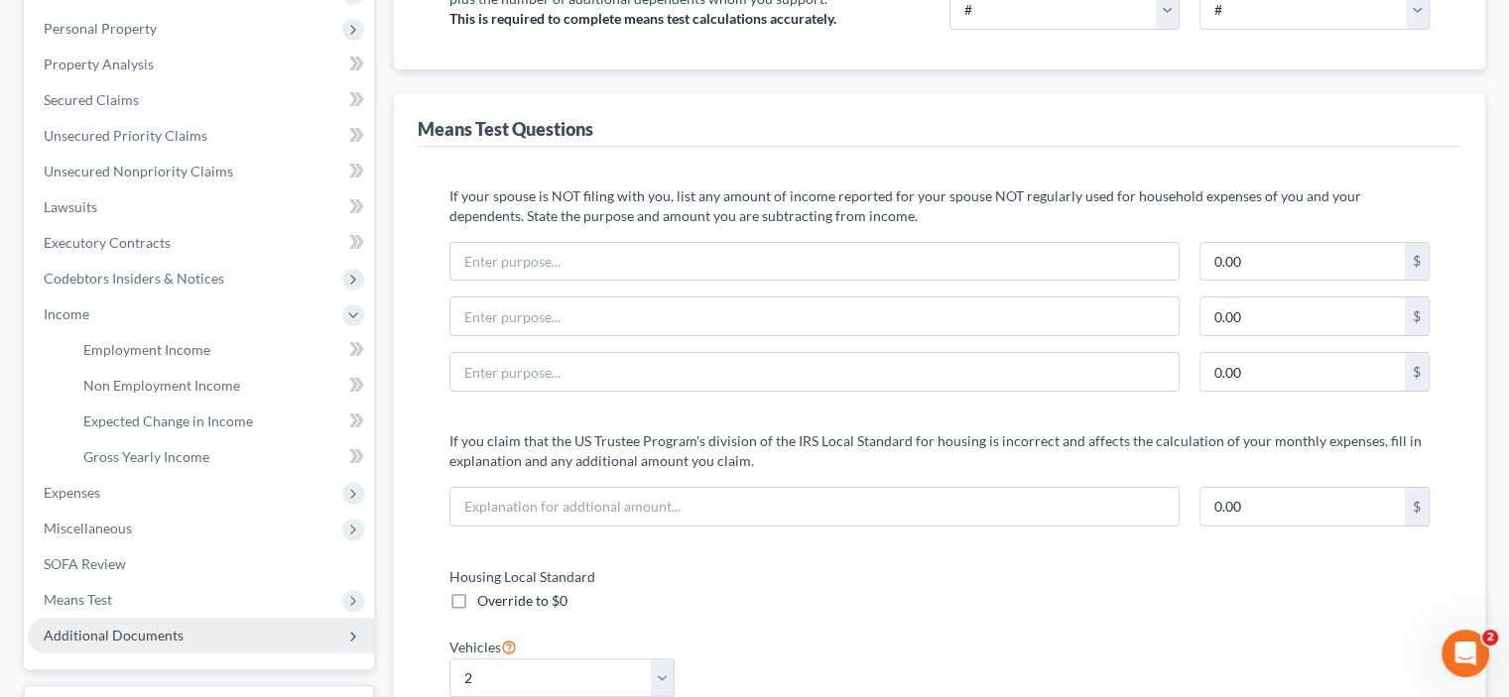
scroll to position [397, 0]
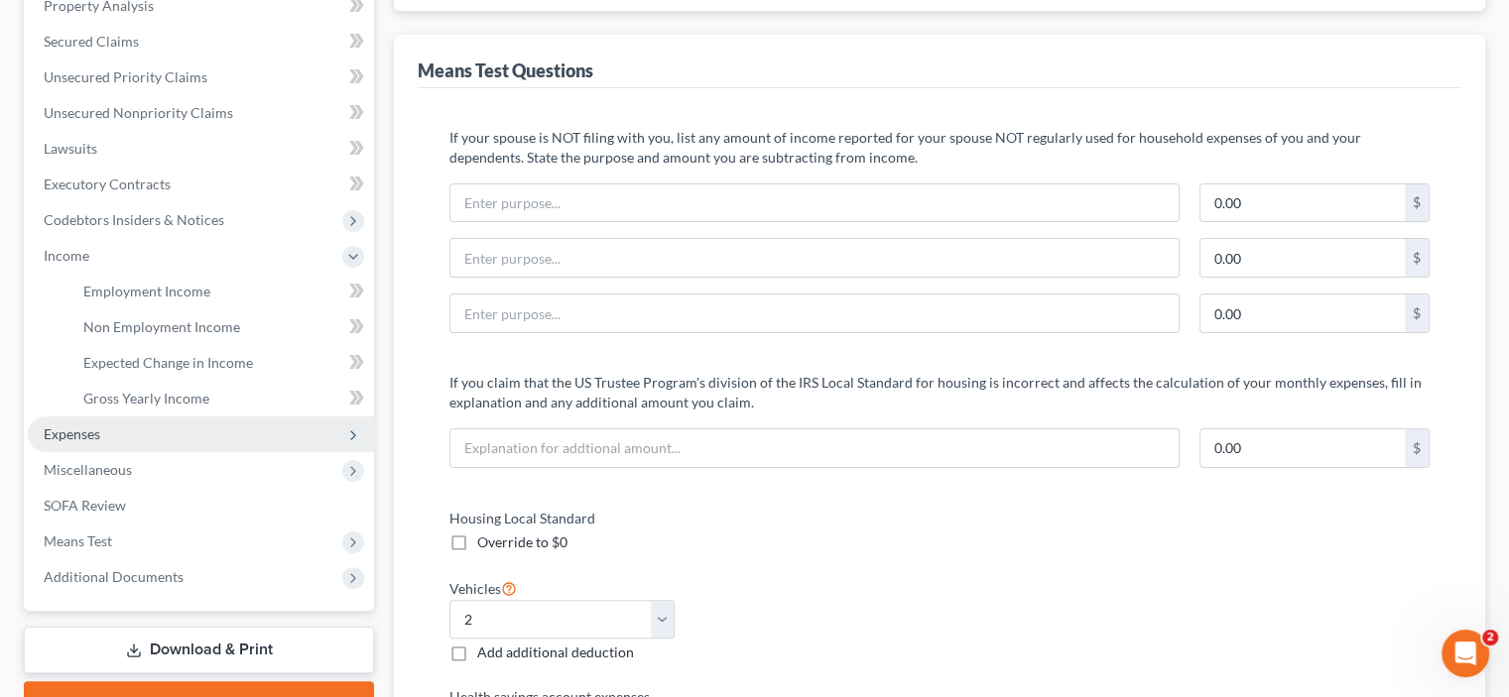
click at [66, 427] on span "Expenses" at bounding box center [72, 434] width 57 height 17
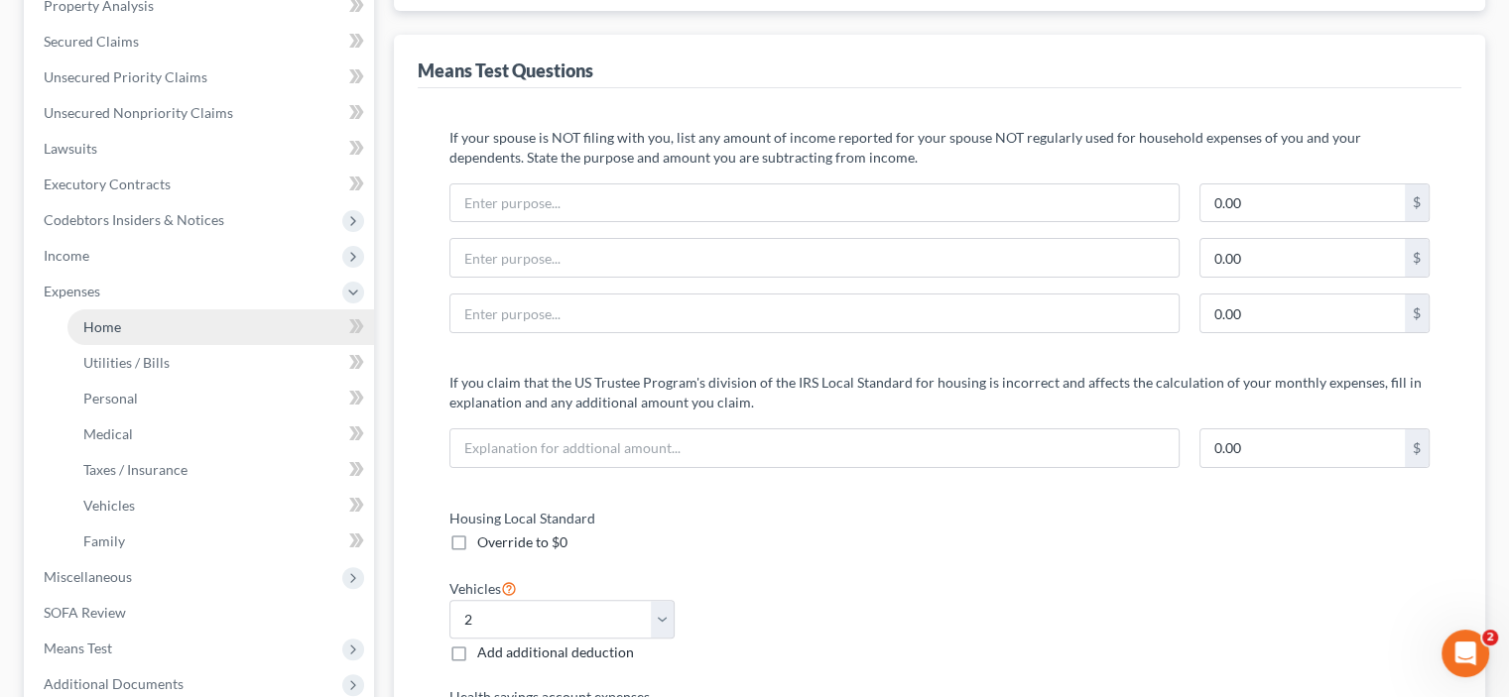
click at [100, 332] on span "Home" at bounding box center [102, 326] width 38 height 17
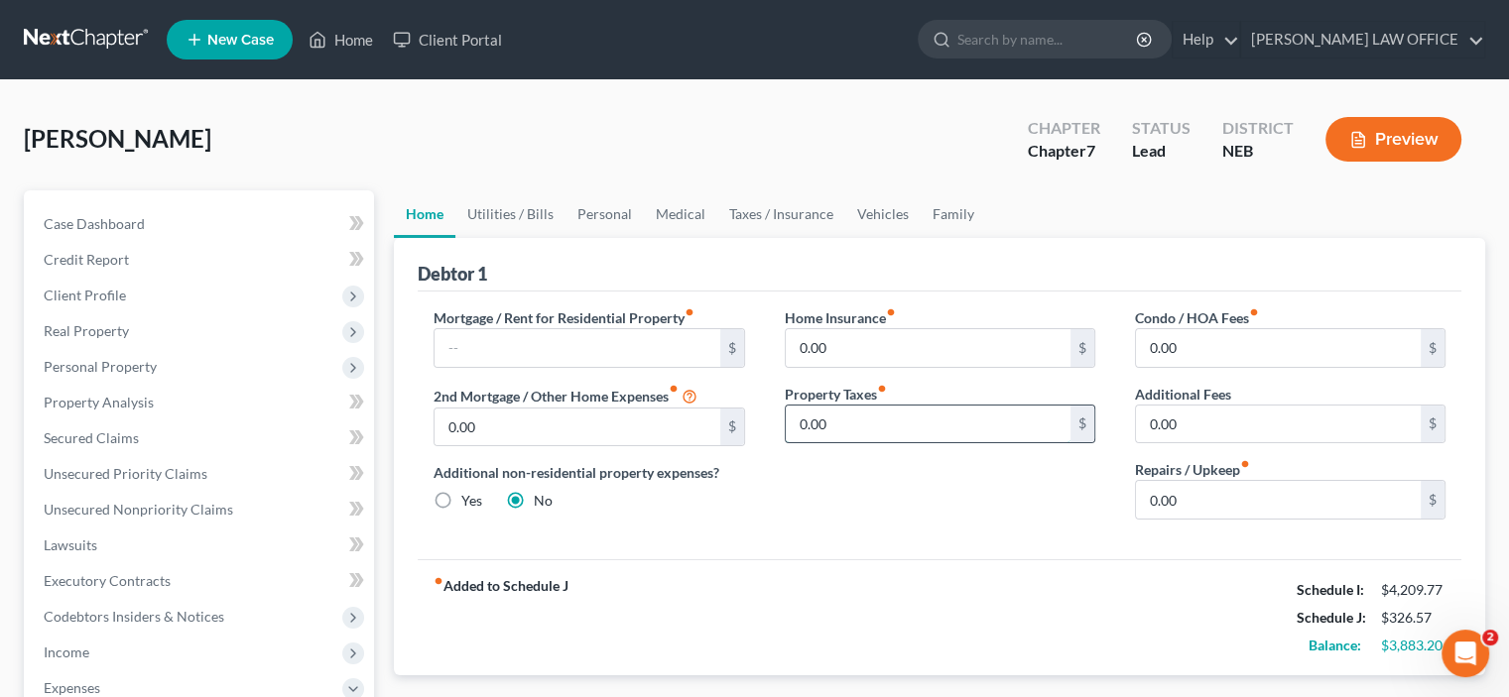
click at [795, 428] on input "0.00" at bounding box center [928, 425] width 285 height 38
click at [491, 209] on link "Utilities / Bills" at bounding box center [510, 214] width 110 height 48
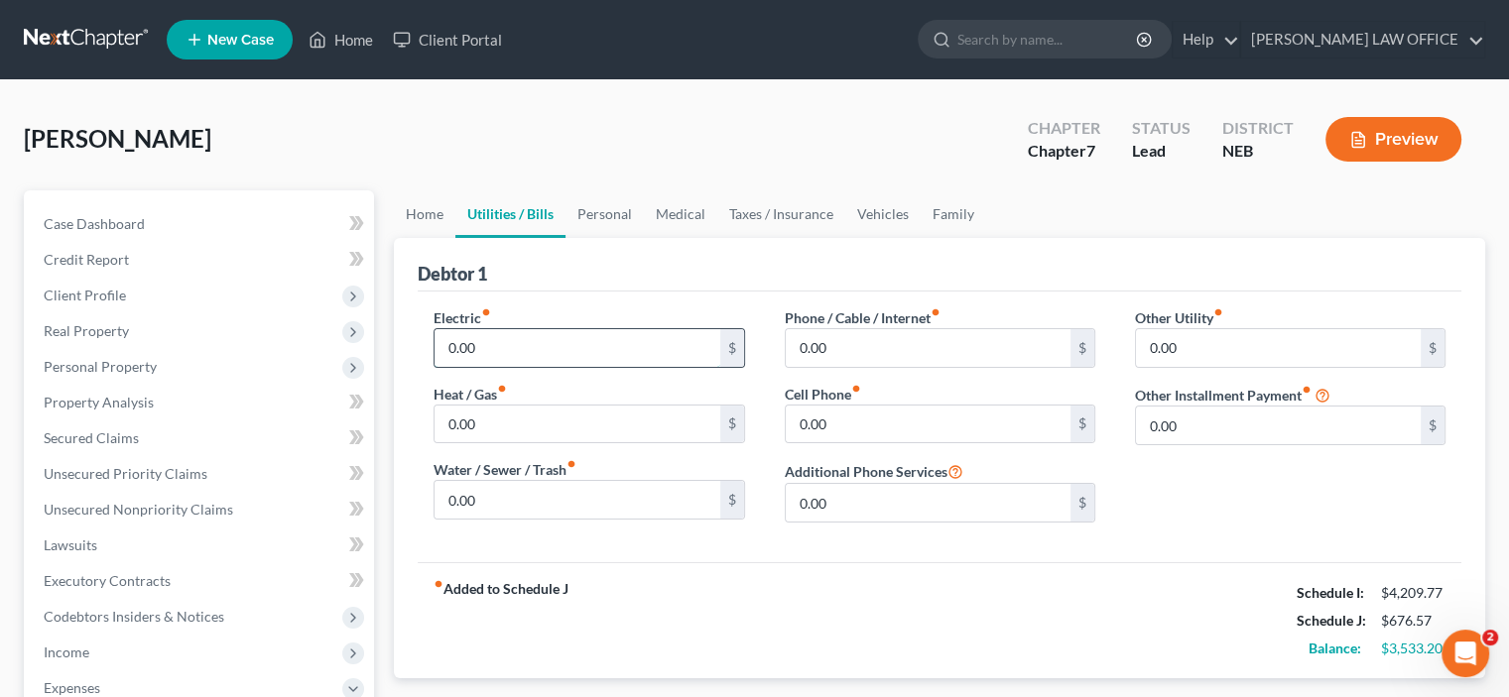
drag, startPoint x: 446, startPoint y: 344, endPoint x: 474, endPoint y: 340, distance: 28.1
click at [448, 346] on input "0.00" at bounding box center [576, 348] width 285 height 38
drag, startPoint x: 482, startPoint y: 503, endPoint x: 599, endPoint y: 527, distance: 119.4
click at [587, 527] on div "Electric fiber_manual_record 400.00 $ Heat / Gas fiber_manual_record 0.00 $ Wat…" at bounding box center [589, 422] width 350 height 231
click at [614, 204] on link "Personal" at bounding box center [604, 214] width 78 height 48
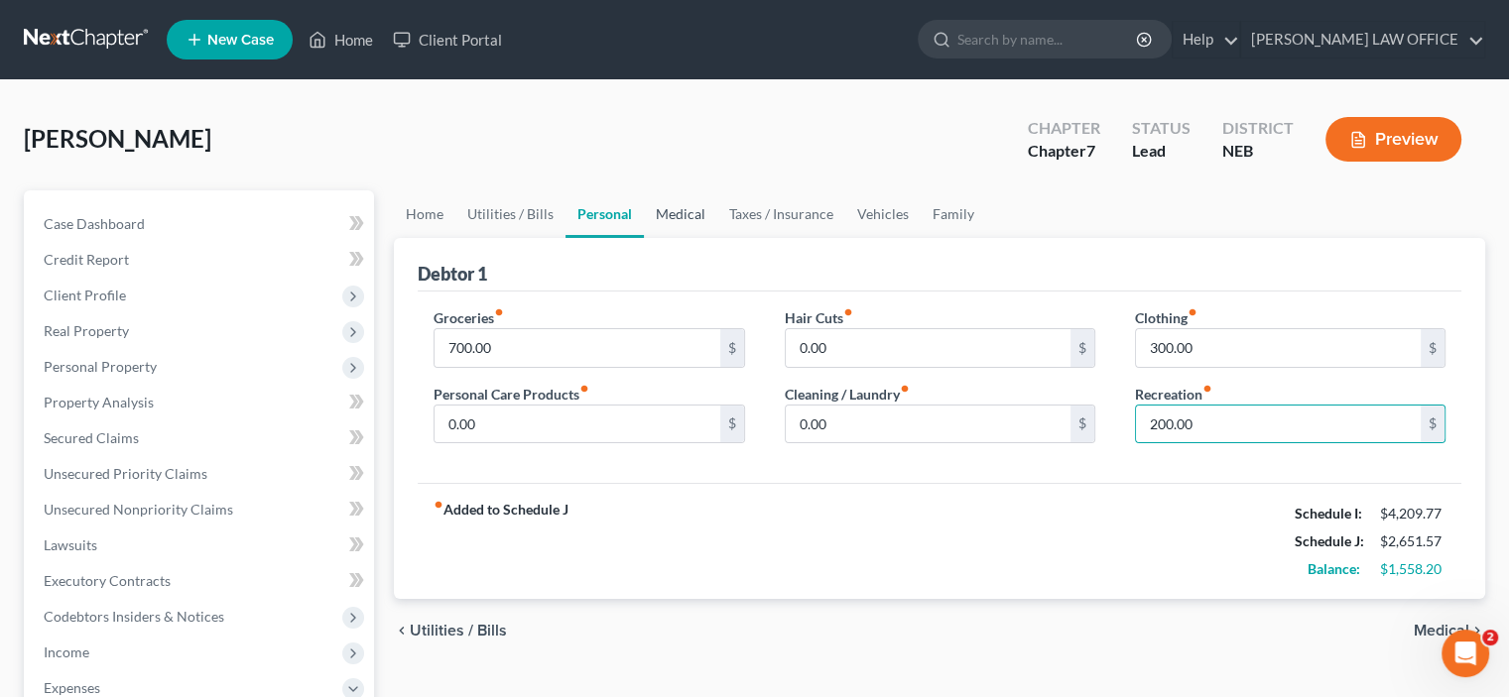
click at [679, 221] on link "Medical" at bounding box center [680, 214] width 73 height 48
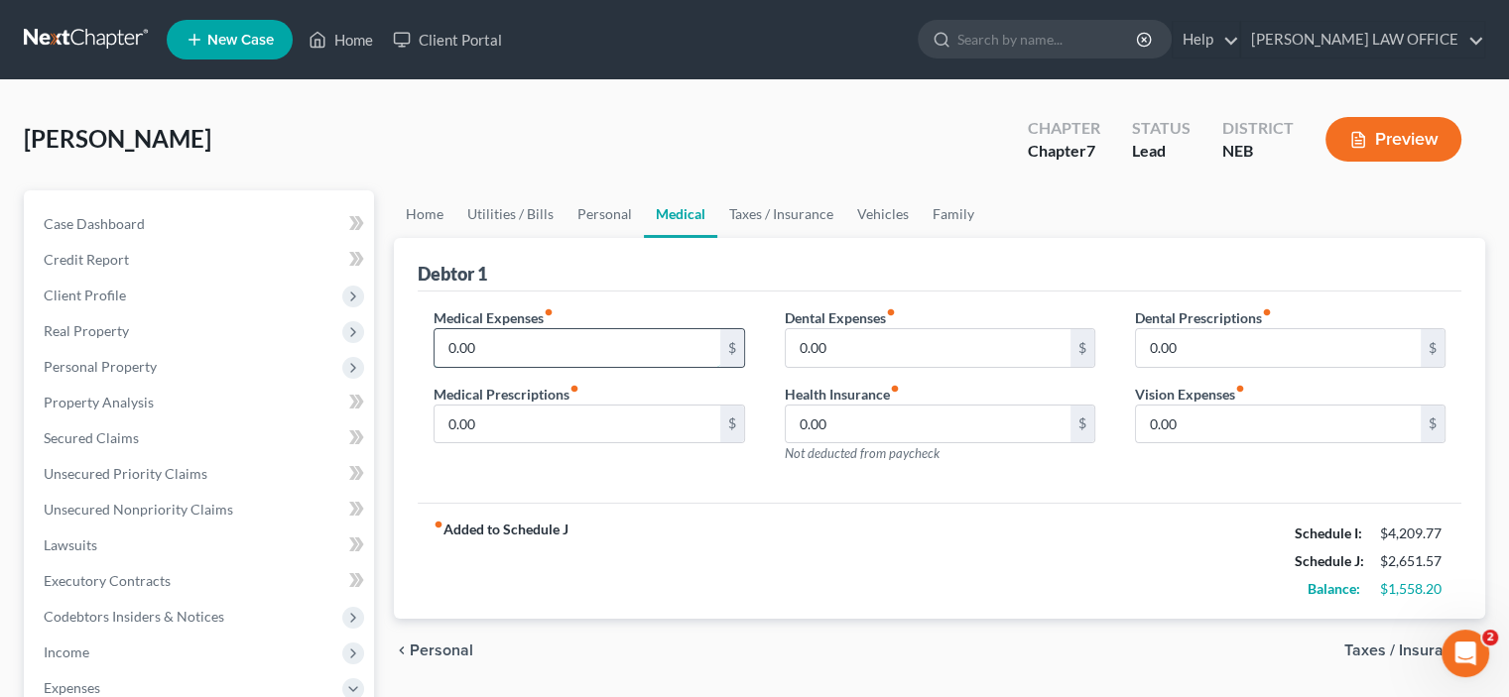
drag, startPoint x: 444, startPoint y: 348, endPoint x: 464, endPoint y: 346, distance: 19.9
click at [445, 348] on input "0.00" at bounding box center [576, 348] width 285 height 38
click at [748, 217] on link "Taxes / Insurance" at bounding box center [781, 214] width 128 height 48
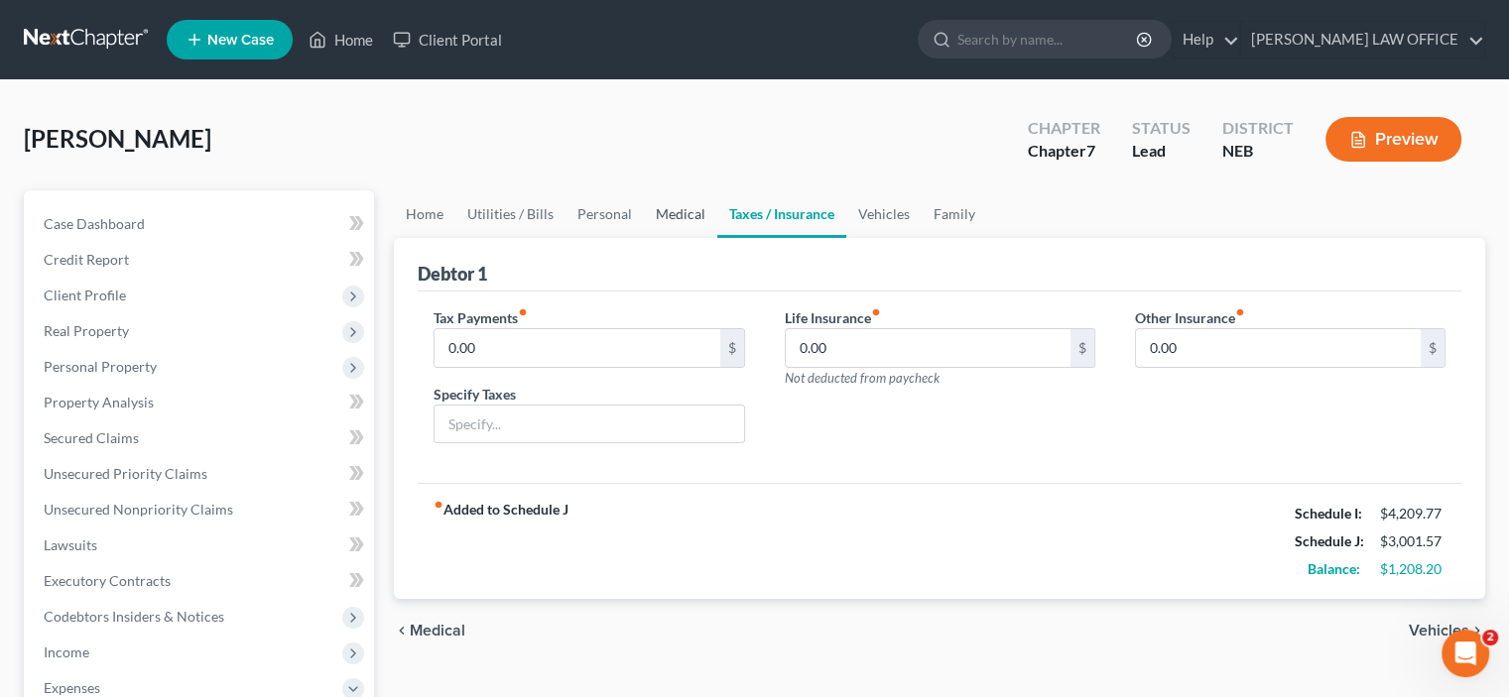
click at [665, 209] on link "Medical" at bounding box center [680, 214] width 73 height 48
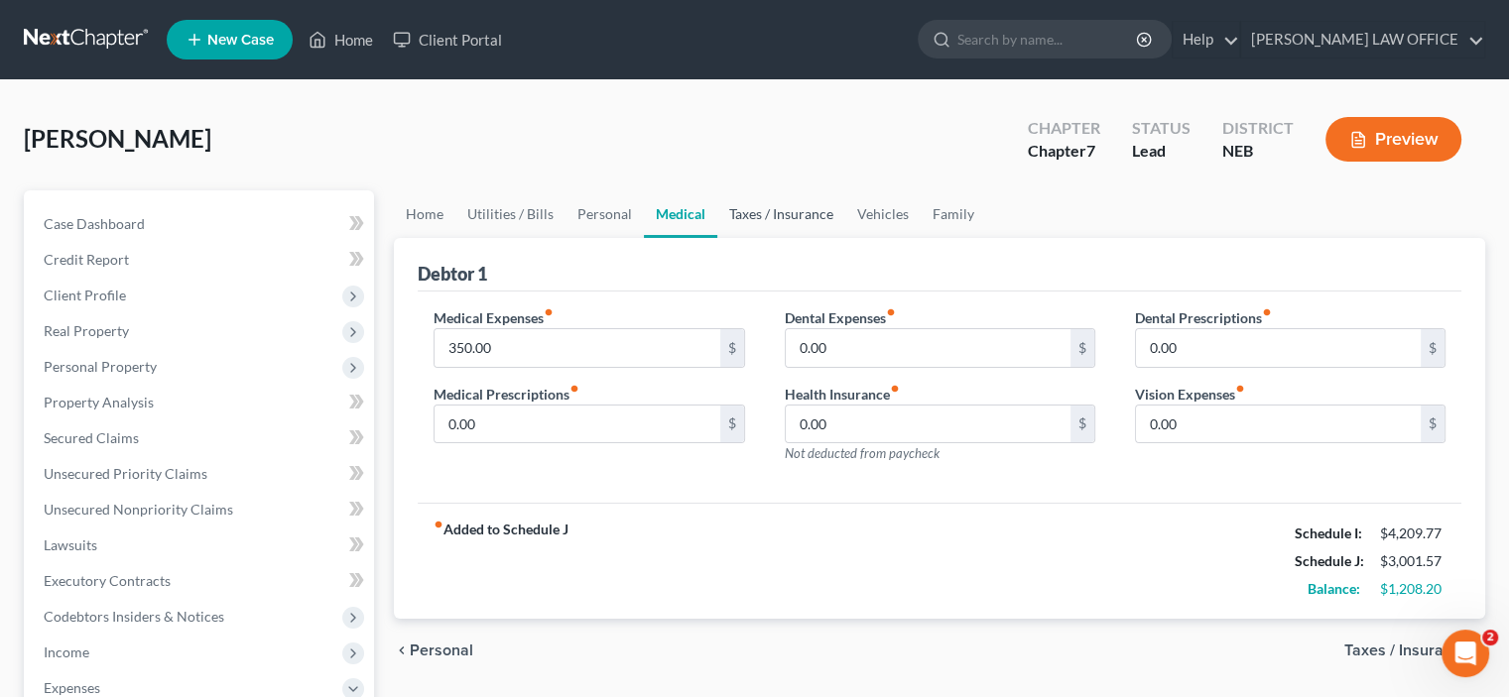
click at [760, 213] on link "Taxes / Insurance" at bounding box center [781, 214] width 128 height 48
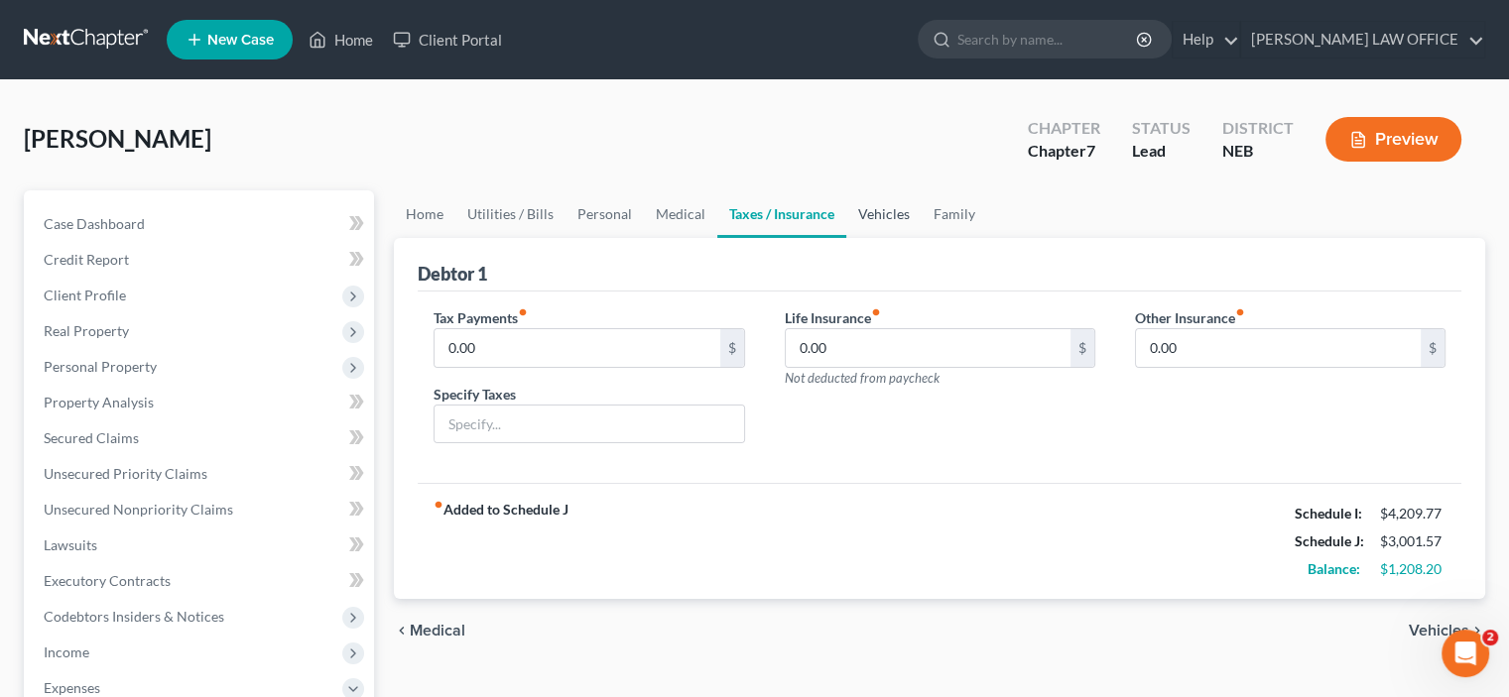
click at [873, 212] on link "Vehicles" at bounding box center [883, 214] width 75 height 48
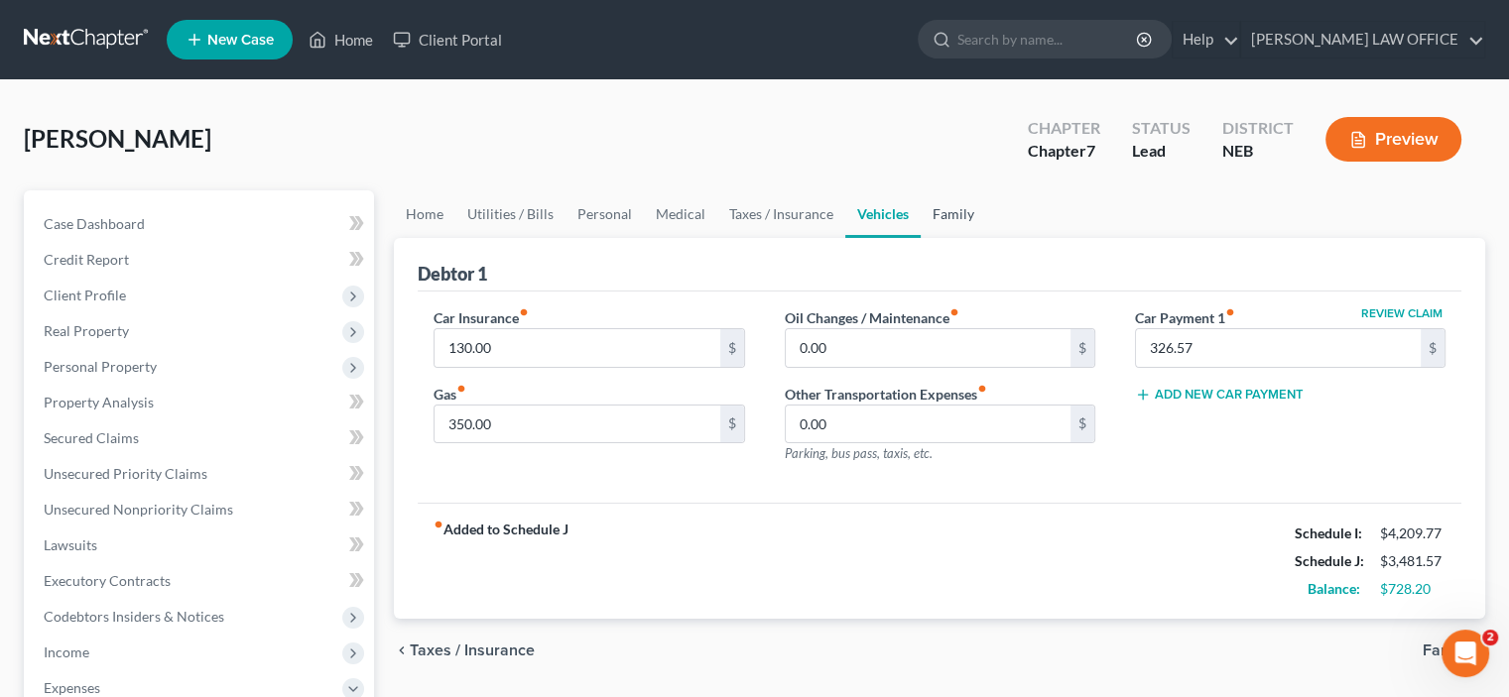
click at [934, 217] on link "Family" at bounding box center [952, 214] width 65 height 48
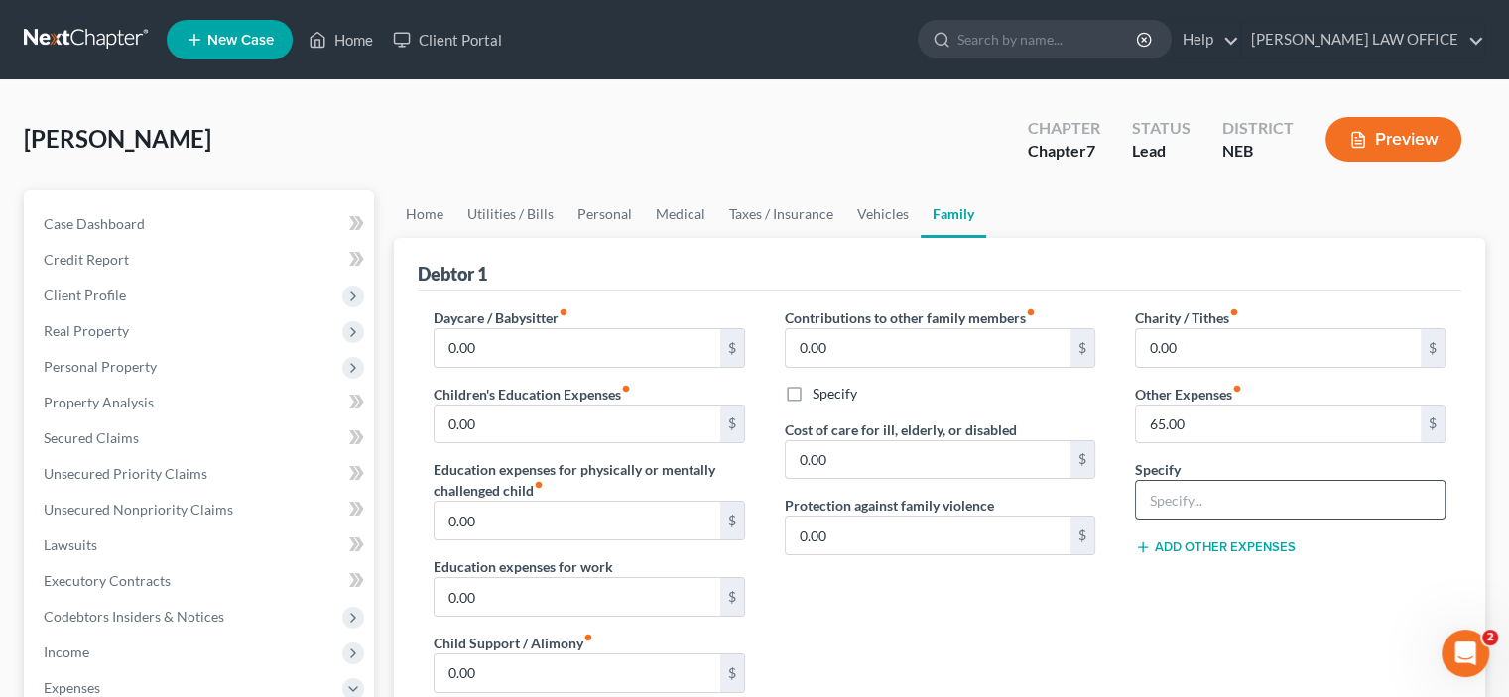
drag, startPoint x: 1151, startPoint y: 495, endPoint x: 1163, endPoint y: 495, distance: 12.9
click at [1158, 495] on input "text" at bounding box center [1290, 500] width 308 height 38
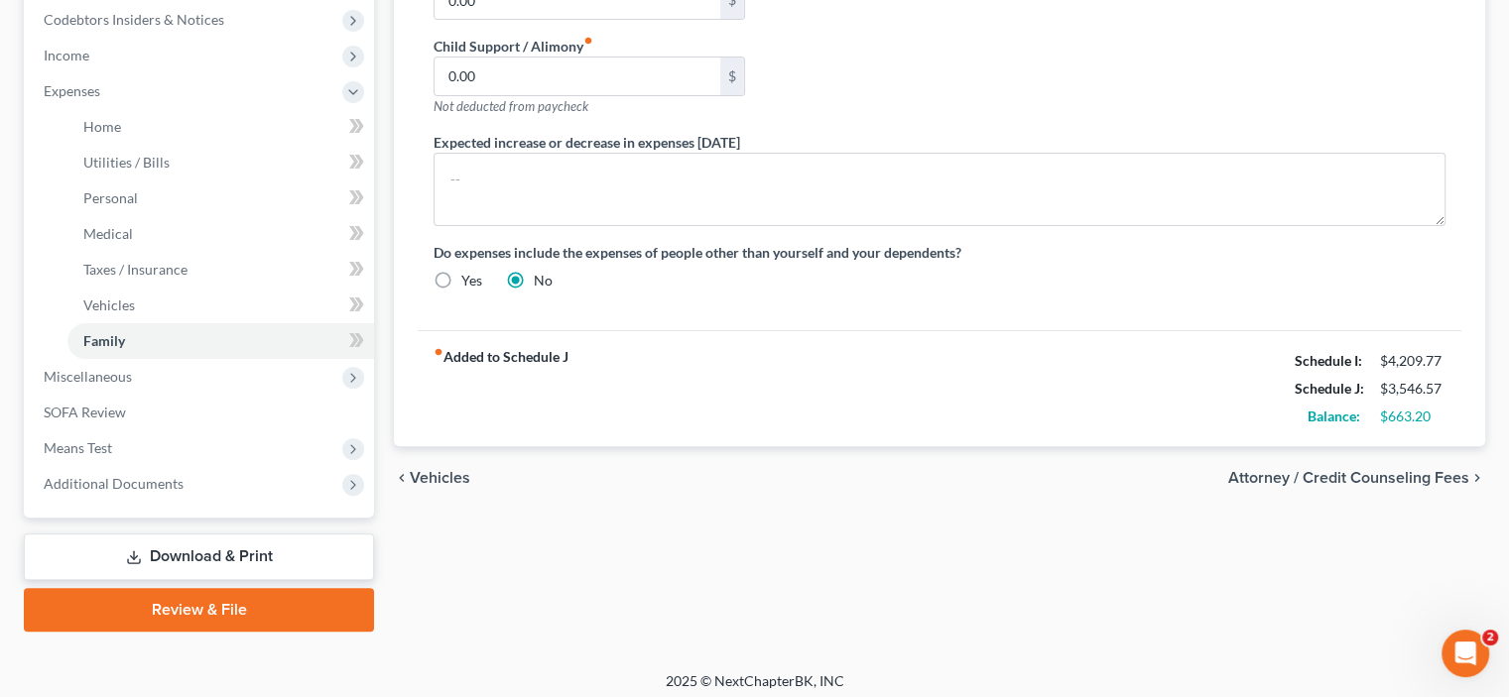
scroll to position [605, 0]
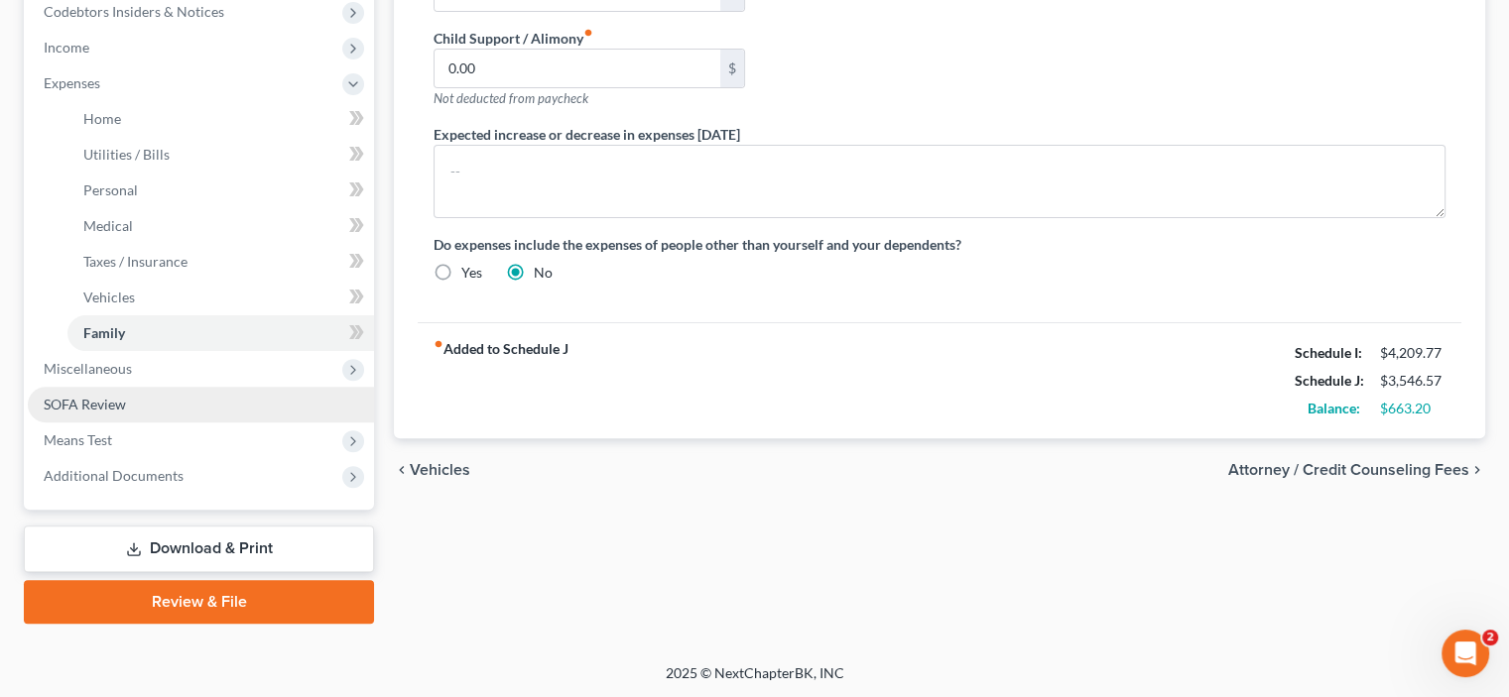
click at [41, 400] on link "SOFA Review" at bounding box center [201, 405] width 346 height 36
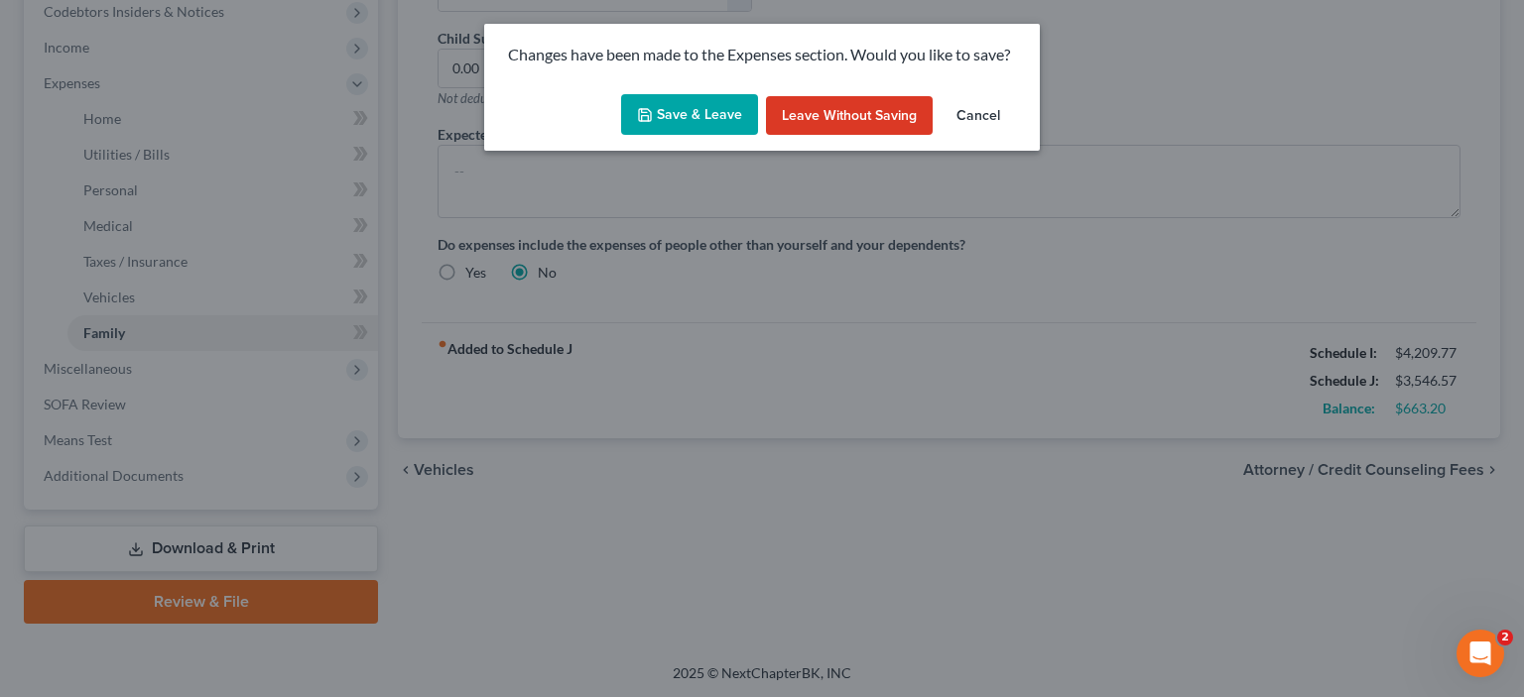
click at [683, 116] on button "Save & Leave" at bounding box center [689, 115] width 137 height 42
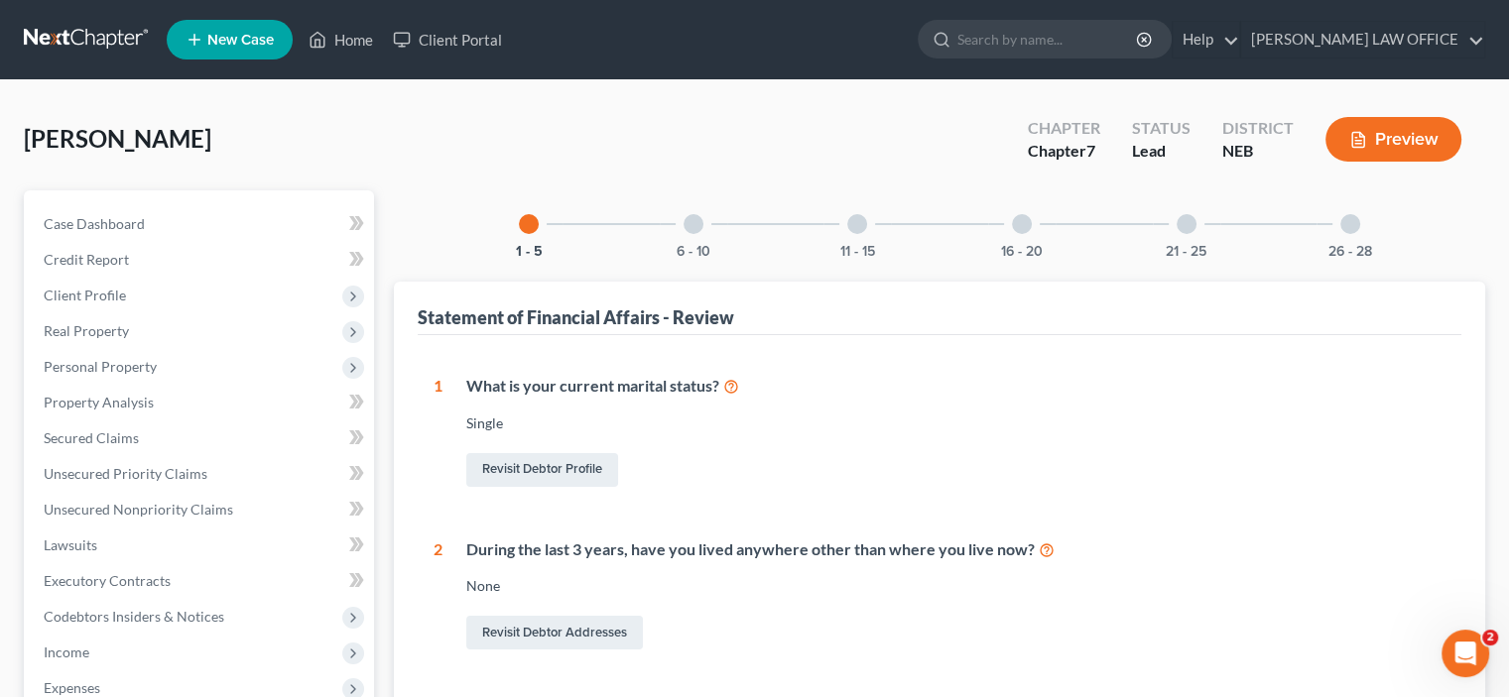
click at [687, 225] on div at bounding box center [693, 224] width 20 height 20
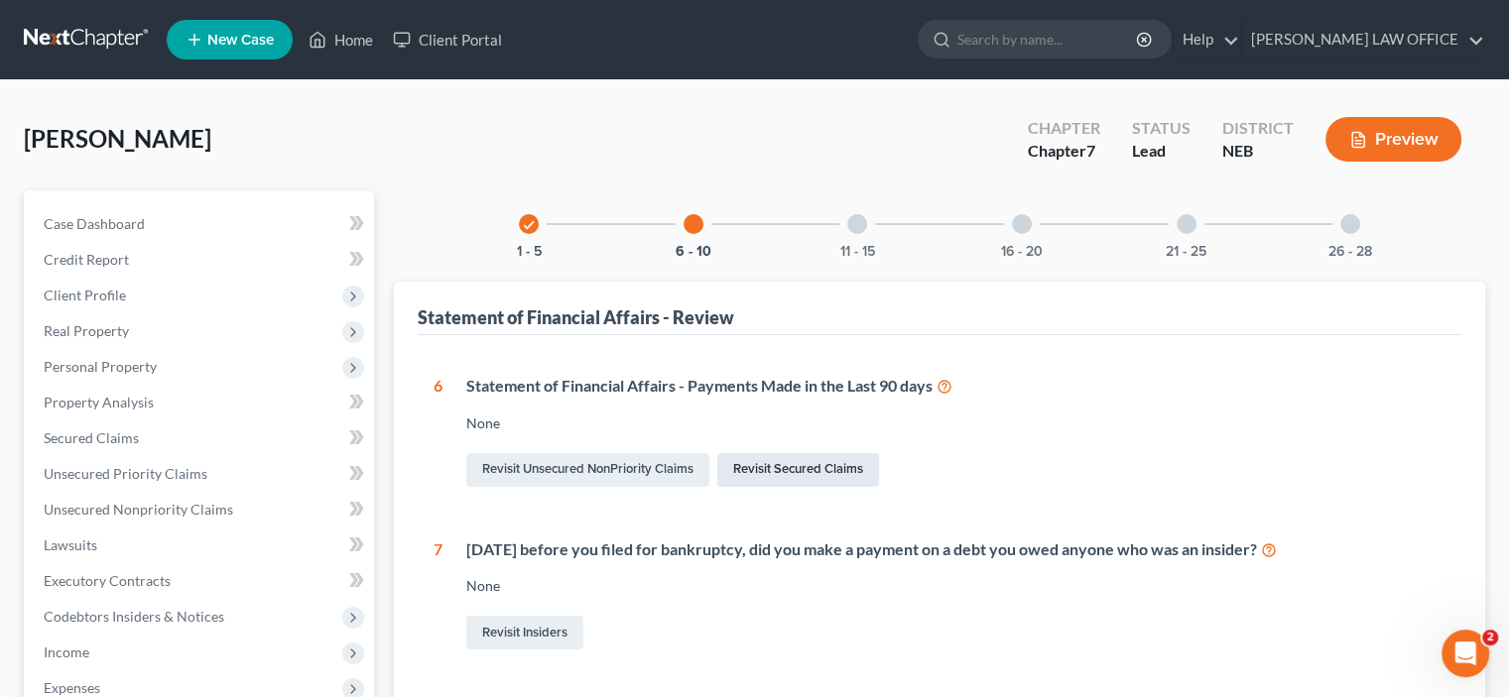
click at [793, 466] on link "Revisit Secured Claims" at bounding box center [798, 470] width 162 height 34
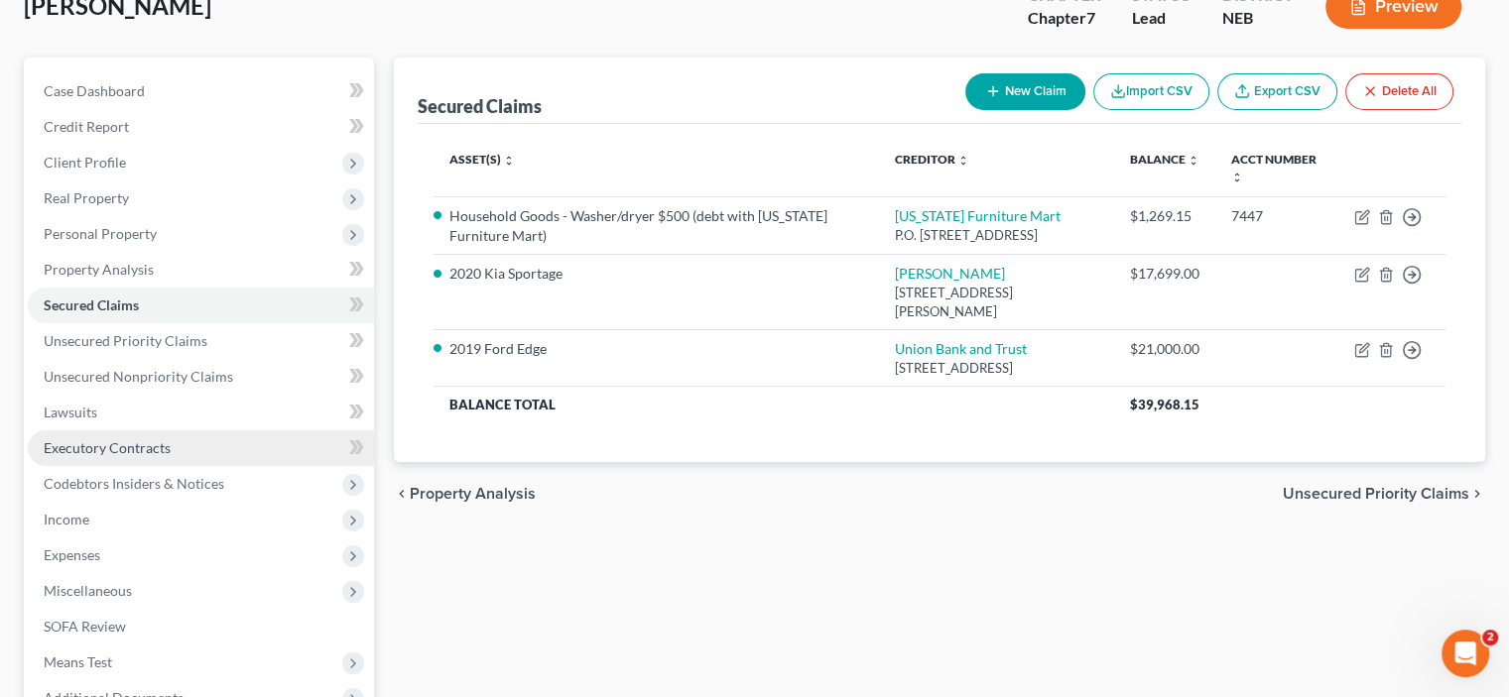
scroll to position [298, 0]
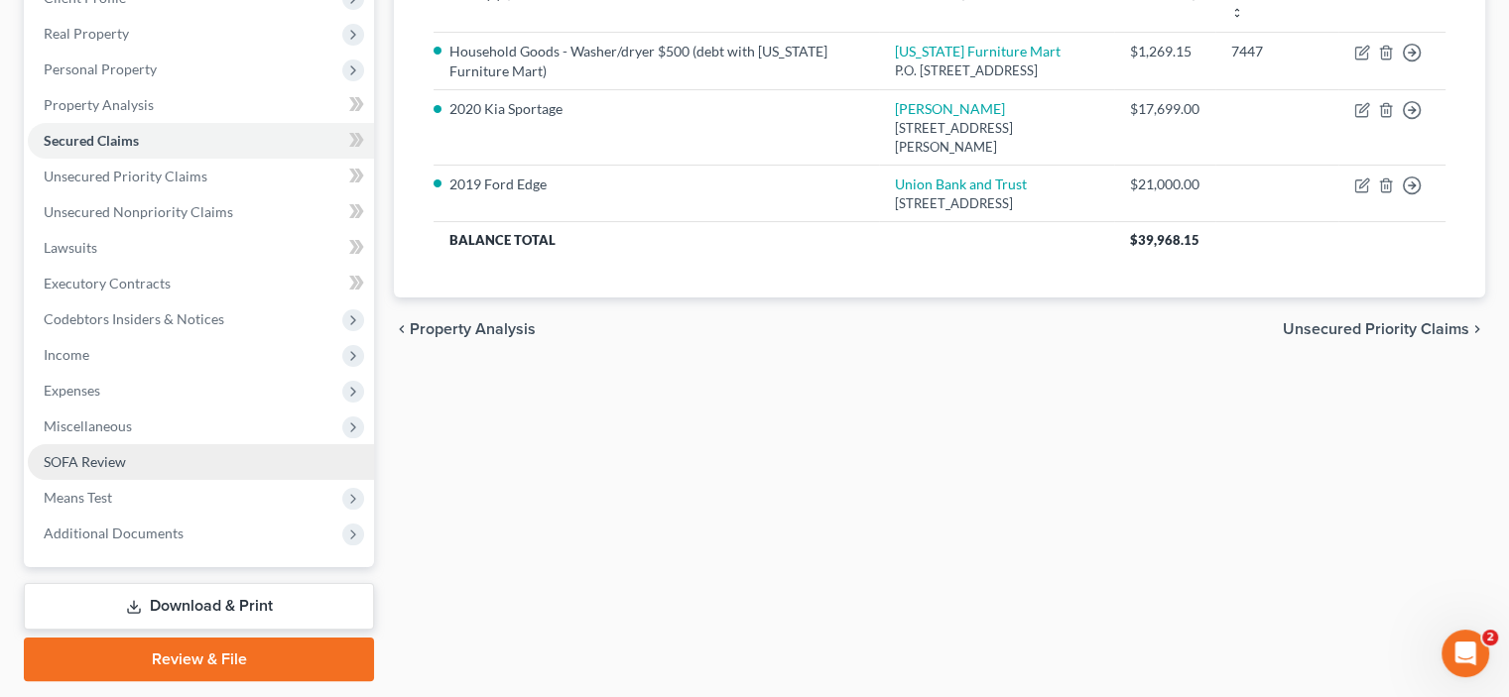
click at [93, 457] on span "SOFA Review" at bounding box center [85, 461] width 82 height 17
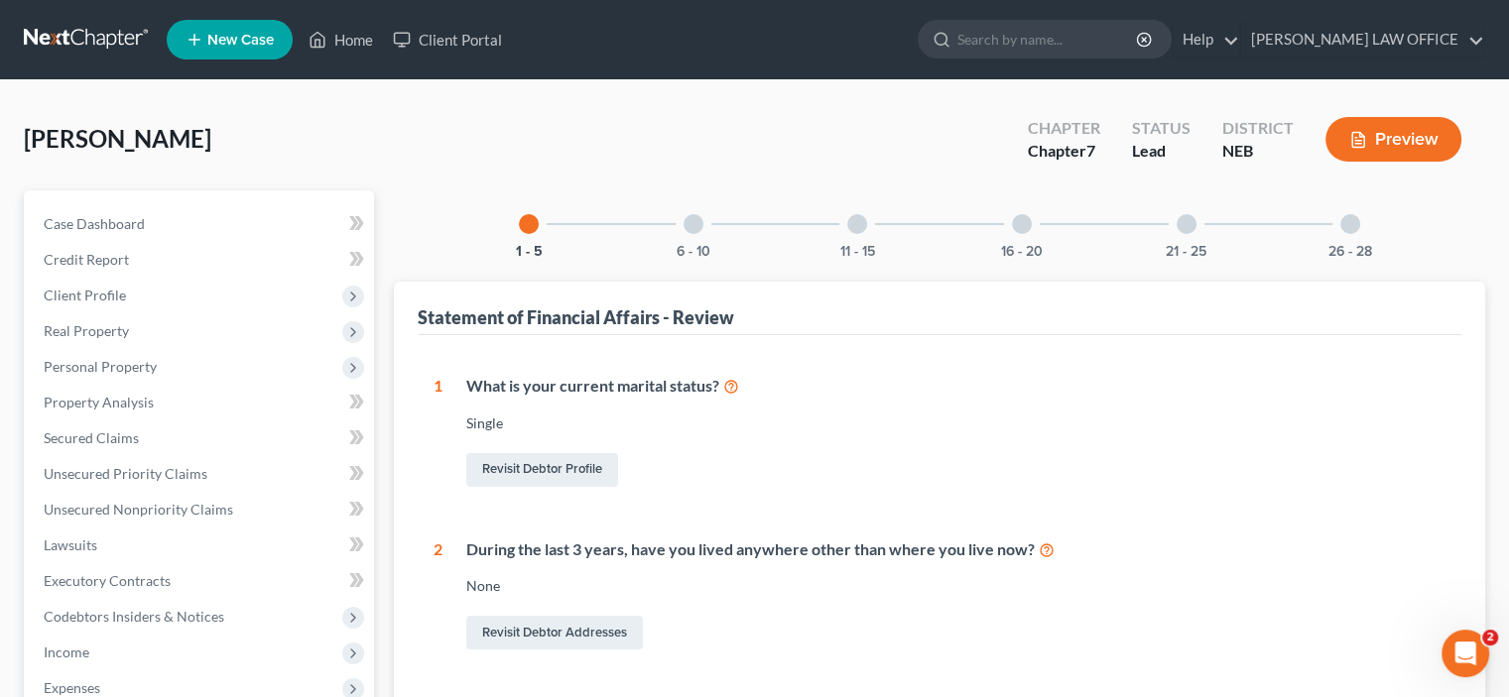
click at [694, 228] on div at bounding box center [693, 224] width 20 height 20
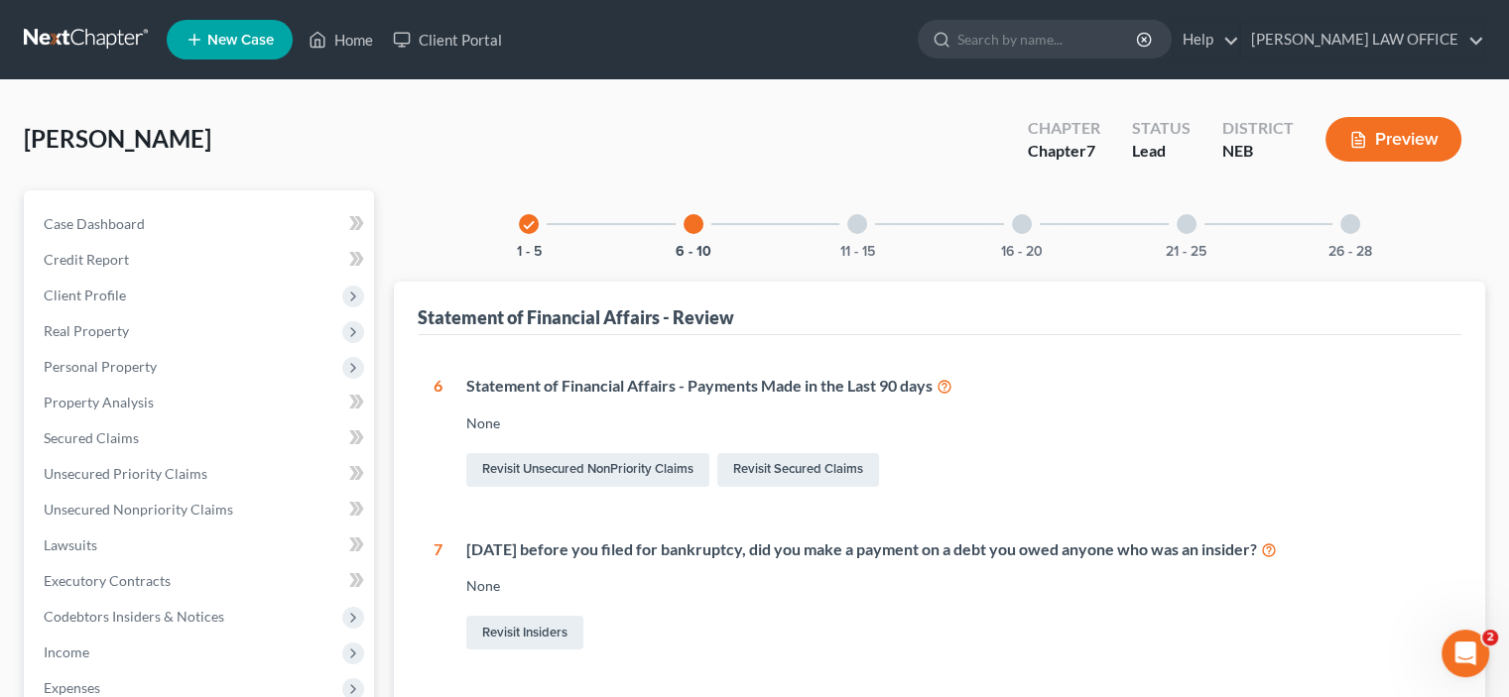
click at [854, 229] on div at bounding box center [857, 224] width 20 height 20
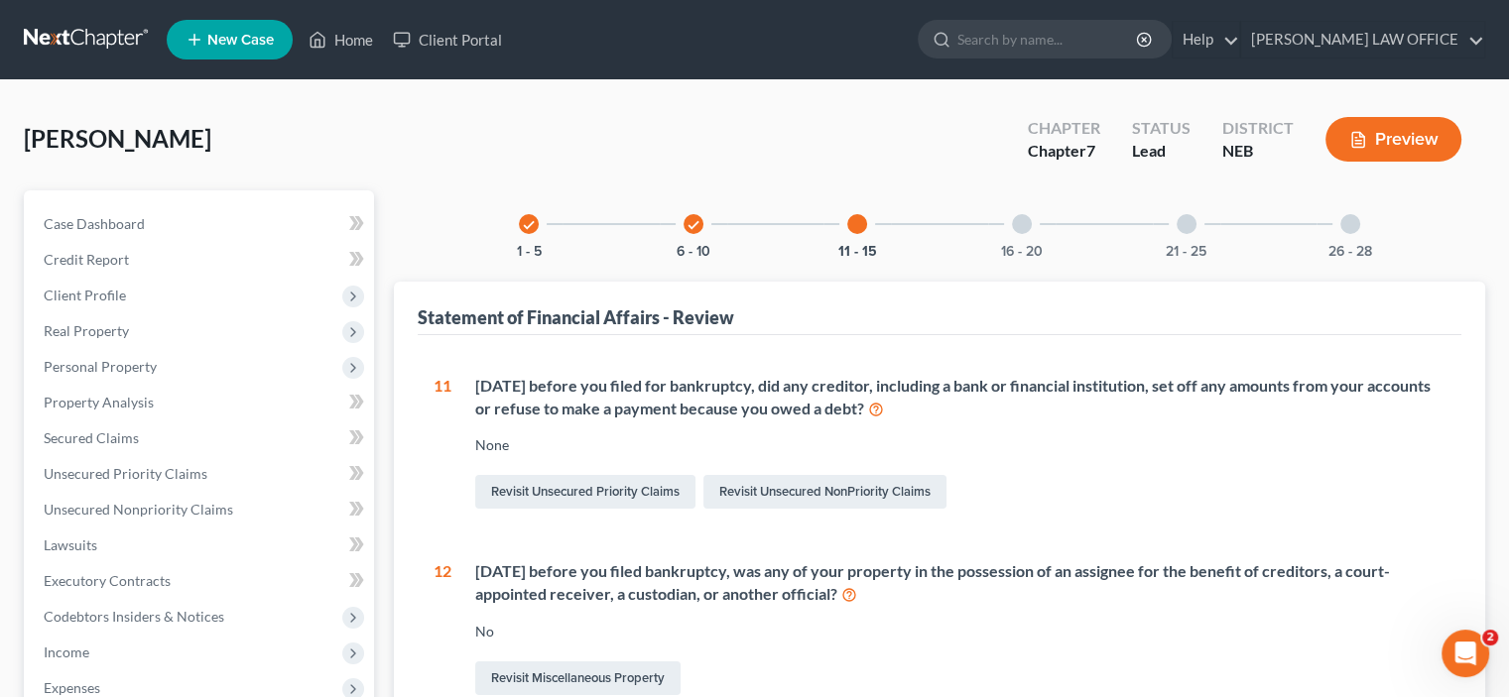
click at [1018, 223] on div at bounding box center [1022, 224] width 20 height 20
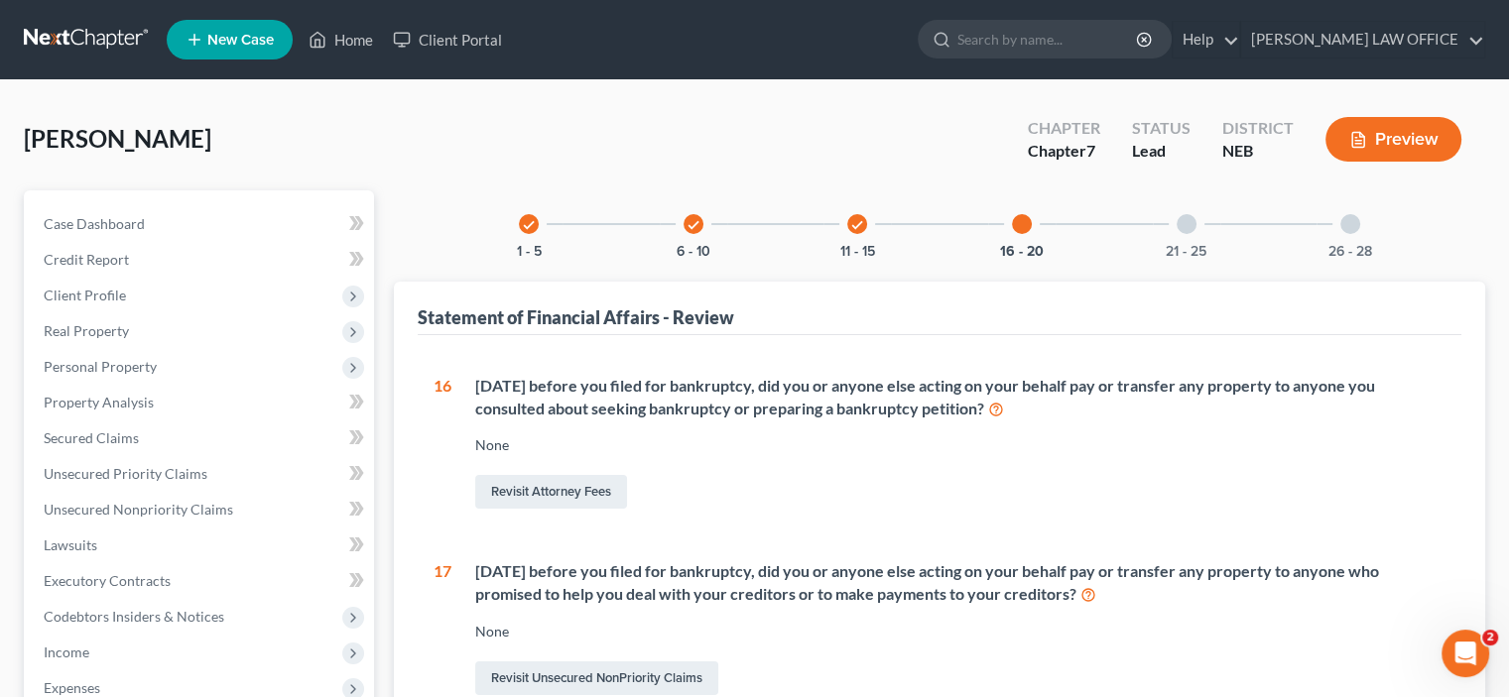
click at [1183, 214] on div at bounding box center [1186, 224] width 20 height 20
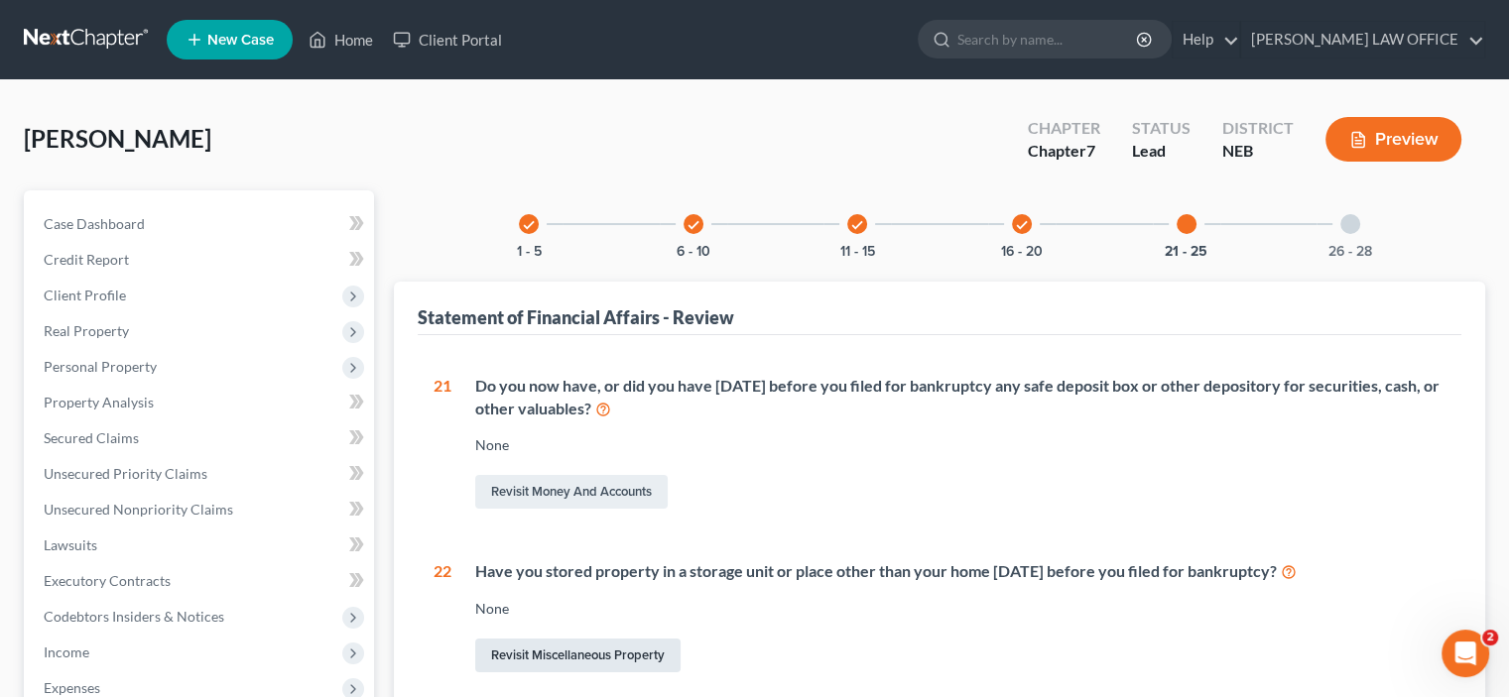
click at [531, 657] on link "Revisit Miscellaneous Property" at bounding box center [577, 656] width 205 height 34
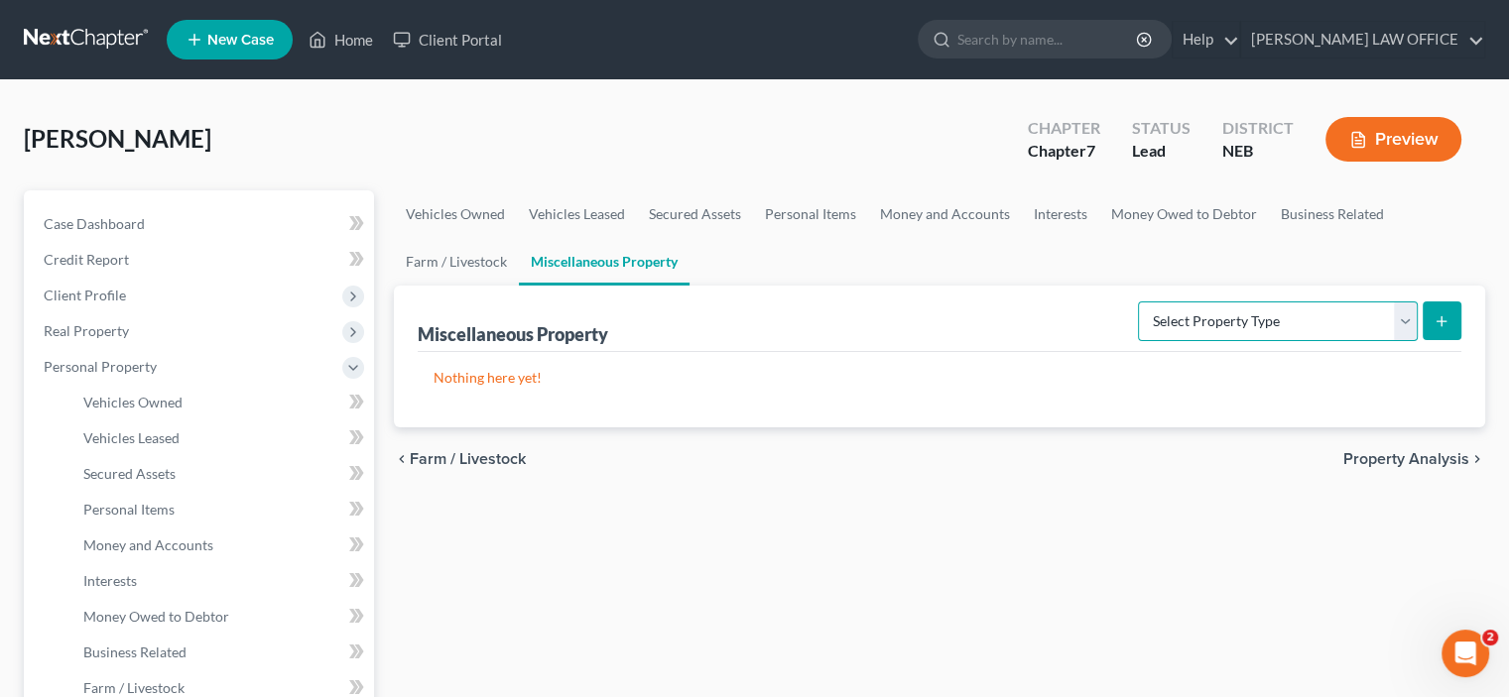
click at [1403, 314] on select "Select Property Type Assigned for Creditor Benefit [DATE] Holding for Another N…" at bounding box center [1278, 322] width 280 height 40
click at [1138, 302] on select "Select Property Type Assigned for Creditor Benefit [DATE] Holding for Another N…" at bounding box center [1278, 322] width 280 height 40
click at [1441, 313] on icon "submit" at bounding box center [1441, 321] width 16 height 16
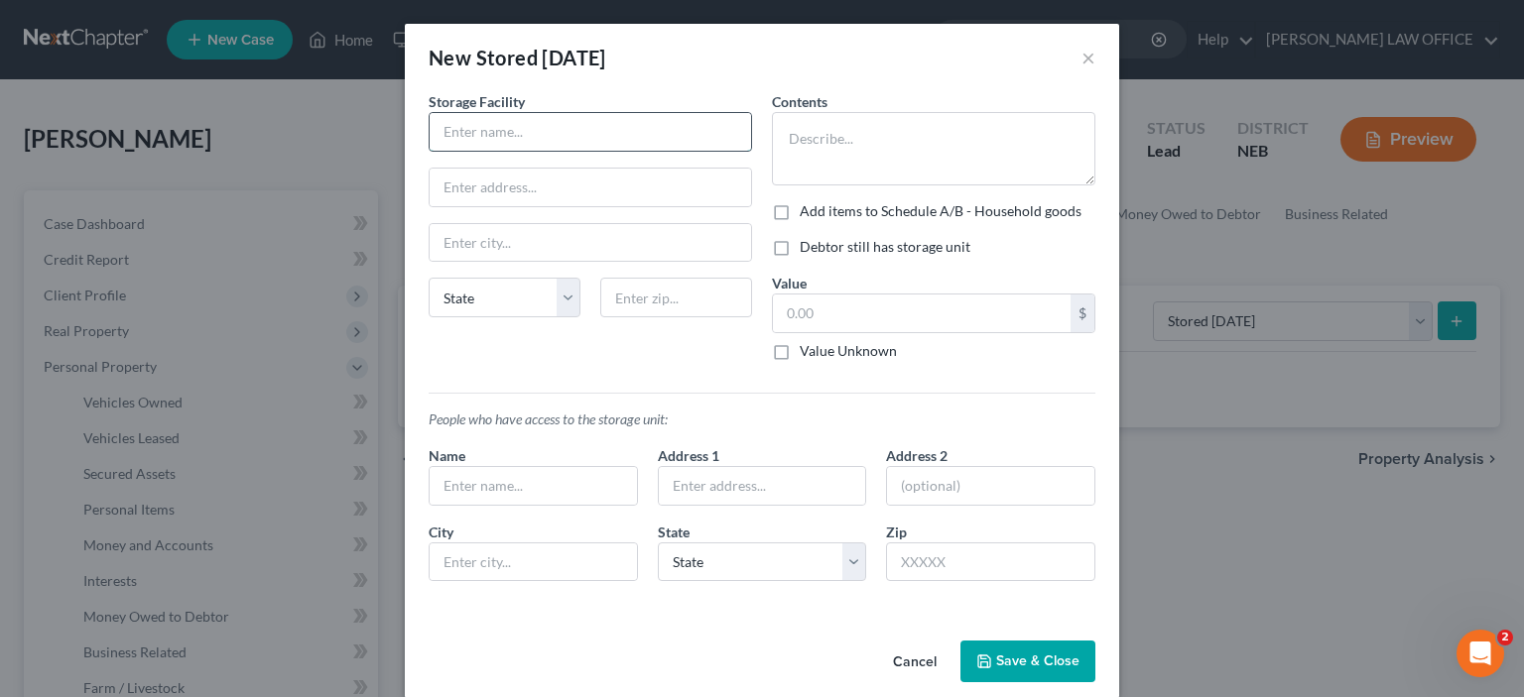
click at [435, 132] on input "text" at bounding box center [589, 132] width 321 height 38
click at [811, 140] on textarea at bounding box center [933, 148] width 323 height 73
click at [1012, 660] on button "Save & Close" at bounding box center [1027, 662] width 135 height 42
